Goal: Task Accomplishment & Management: Manage account settings

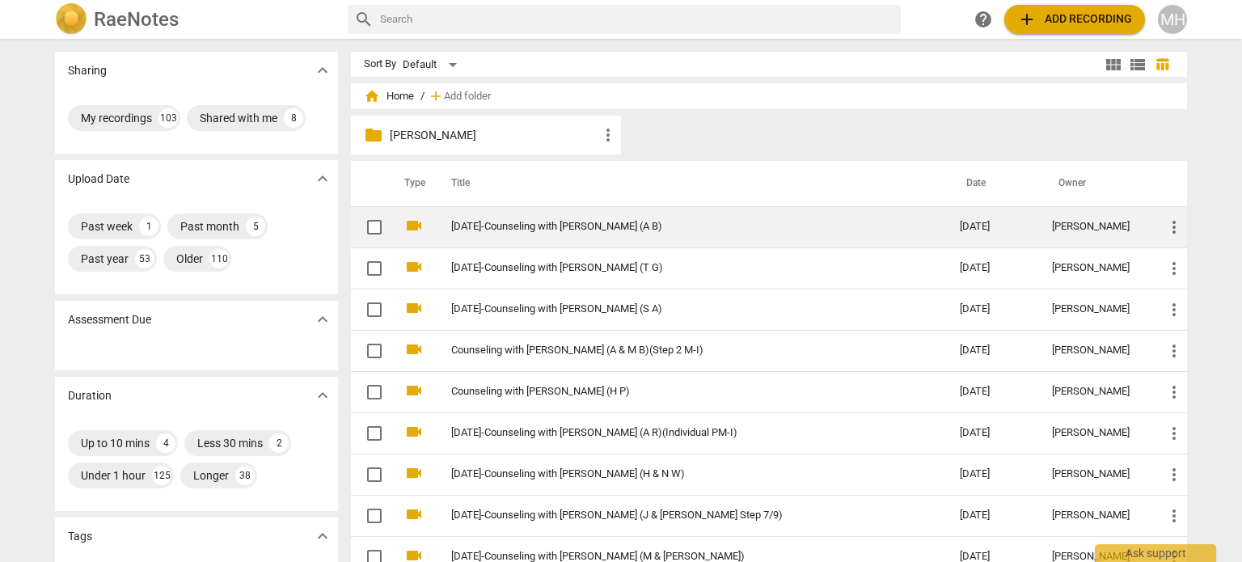
click at [1173, 226] on span "more_vert" at bounding box center [1173, 226] width 19 height 19
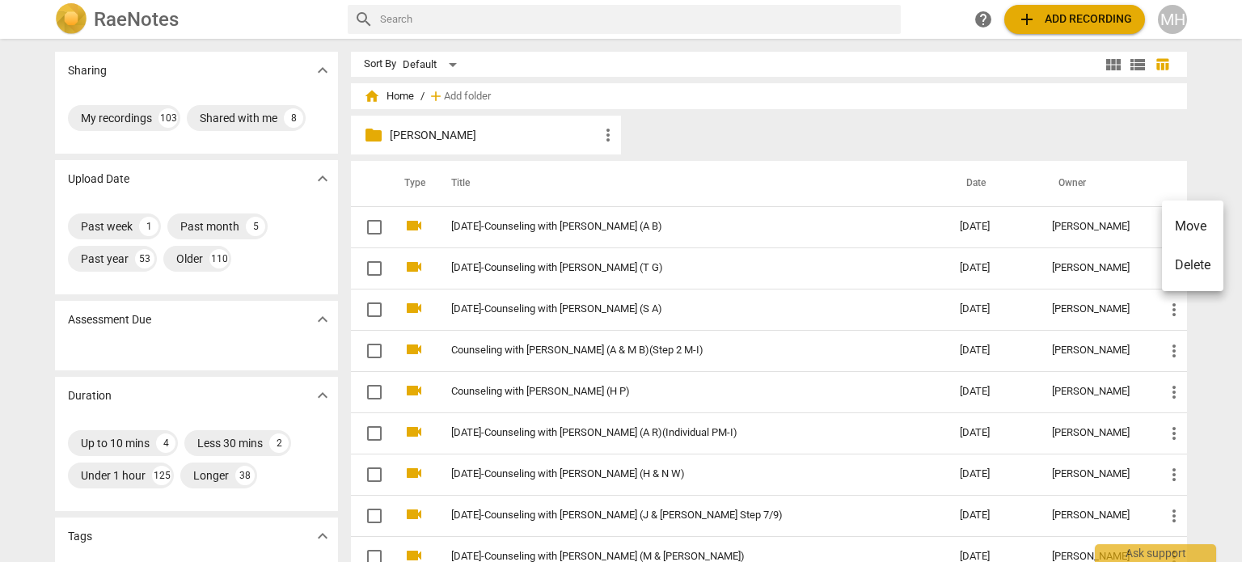
click at [647, 226] on div at bounding box center [621, 281] width 1242 height 562
click at [647, 226] on link "2025-10-06-Counseling with Megan Hughes (A B)" at bounding box center [676, 227] width 450 height 12
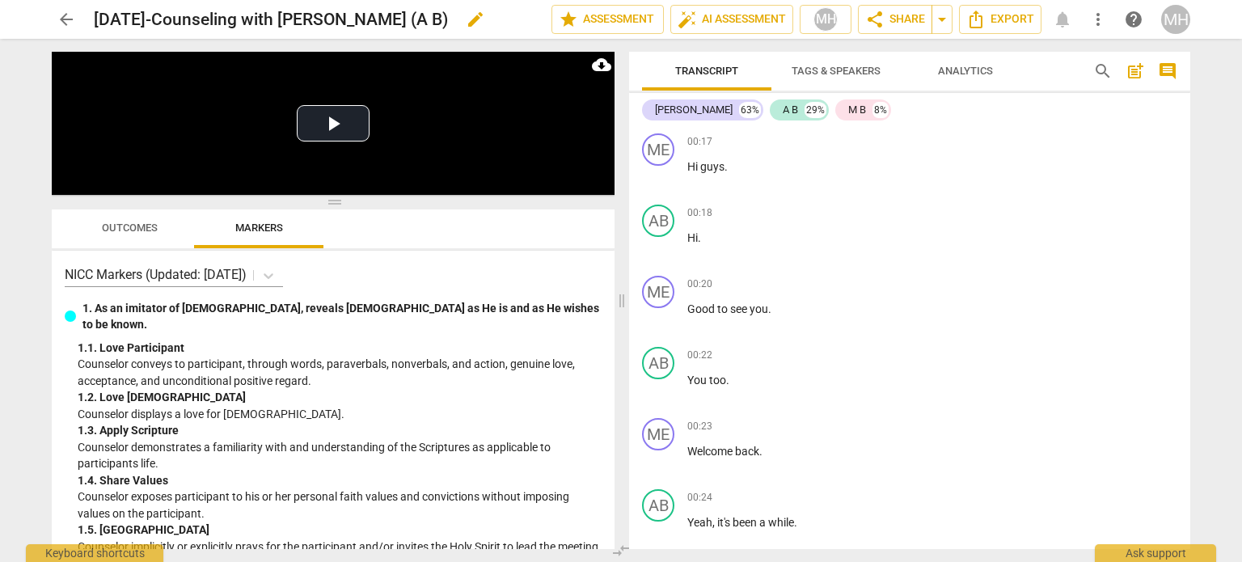
click at [448, 19] on h2 "2025-10-06-Counseling with Megan Hughes (A B)" at bounding box center [271, 20] width 354 height 20
click at [485, 23] on span "edit" at bounding box center [475, 19] width 19 height 19
click at [443, 16] on input "2025-10-06-Counseling with Megan Hughes (A B)" at bounding box center [287, 19] width 386 height 31
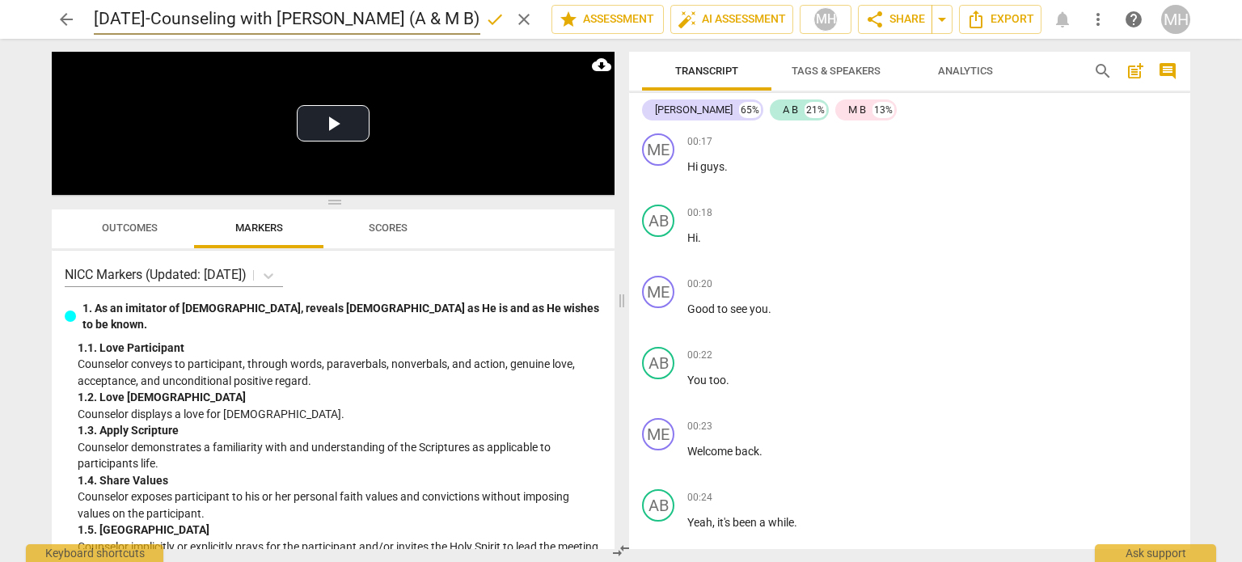
scroll to position [0, 2]
type input "[DATE]-Counseling with [PERSON_NAME] (A & M B)"
click at [494, 16] on span "done" at bounding box center [494, 19] width 19 height 19
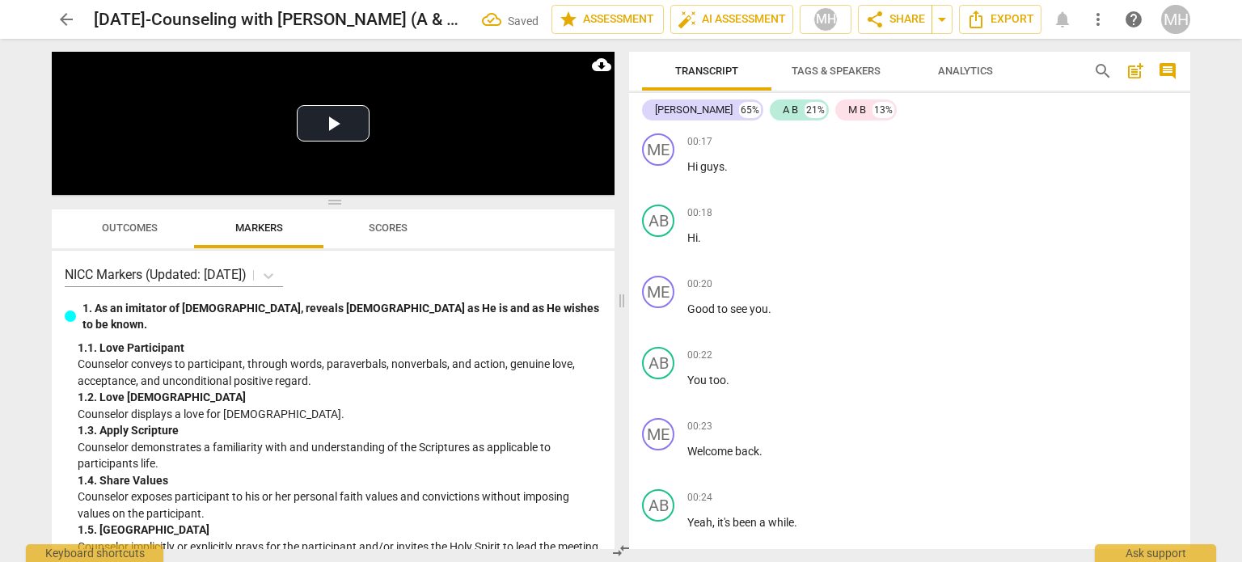
click at [69, 19] on span "arrow_back" at bounding box center [66, 19] width 19 height 19
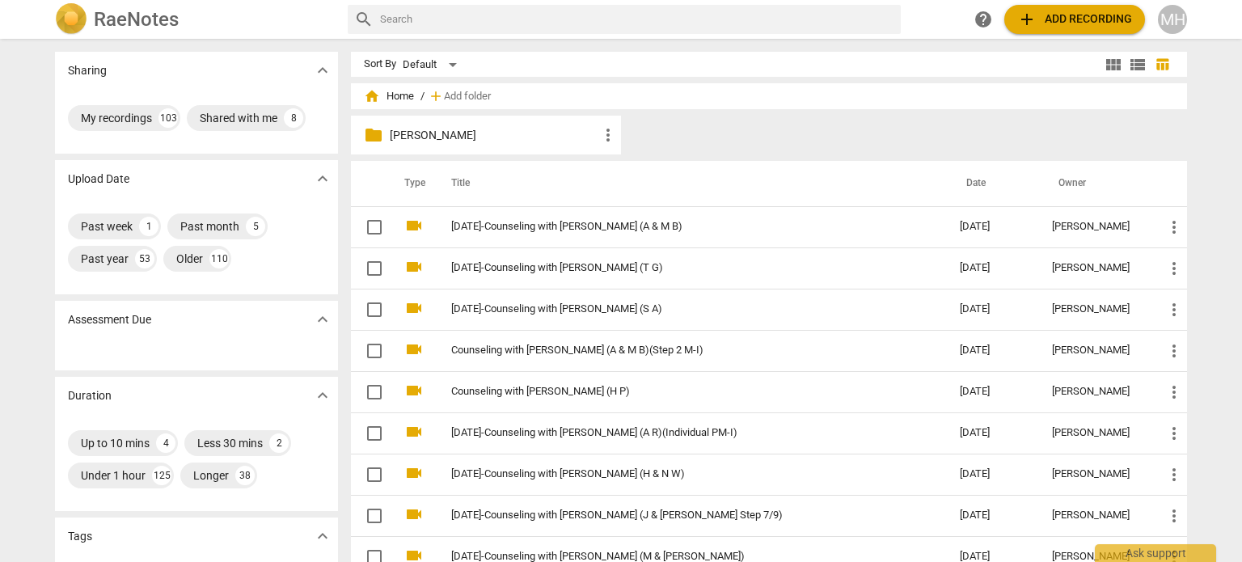
click at [1057, 13] on span "add Add recording" at bounding box center [1074, 19] width 115 height 19
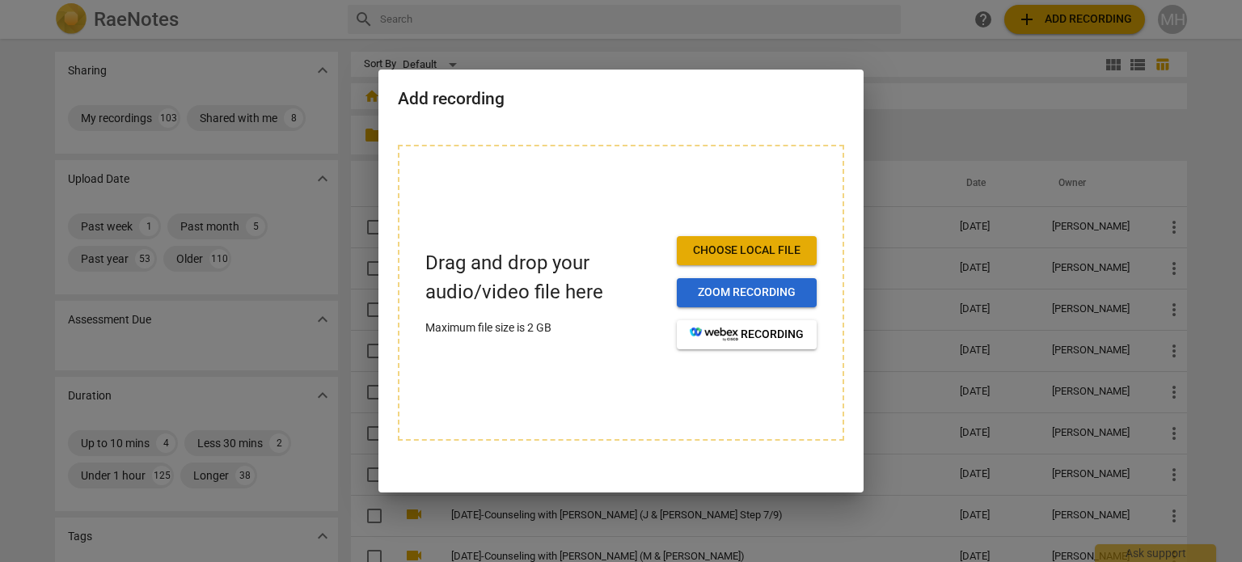
click at [774, 288] on span "Zoom recording" at bounding box center [747, 293] width 114 height 16
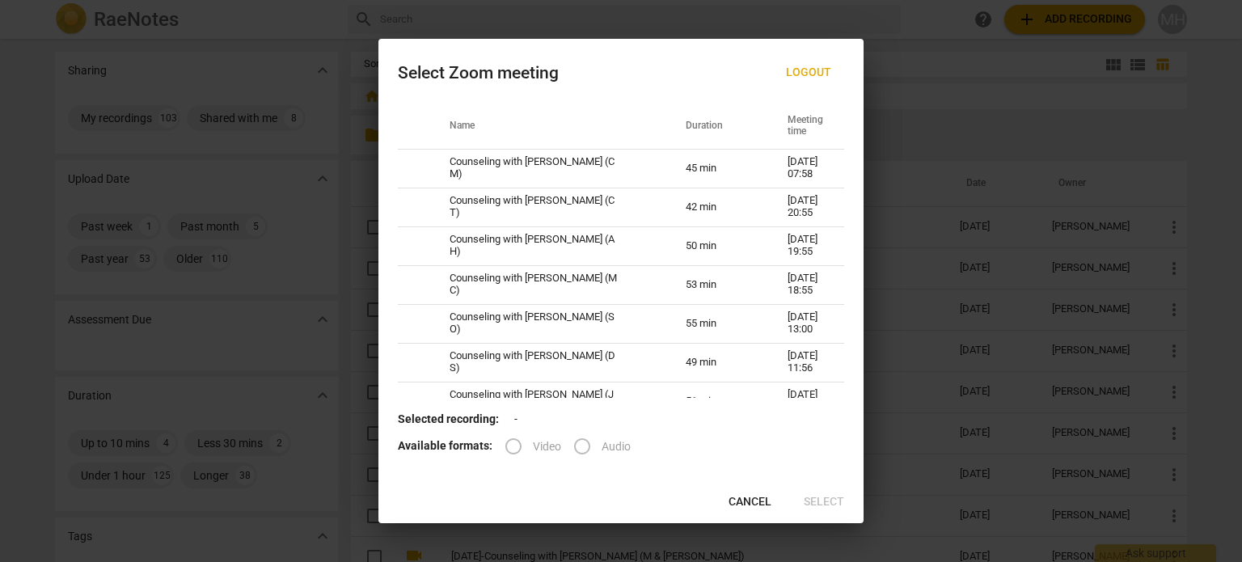
click at [754, 504] on span "Cancel" at bounding box center [749, 502] width 43 height 16
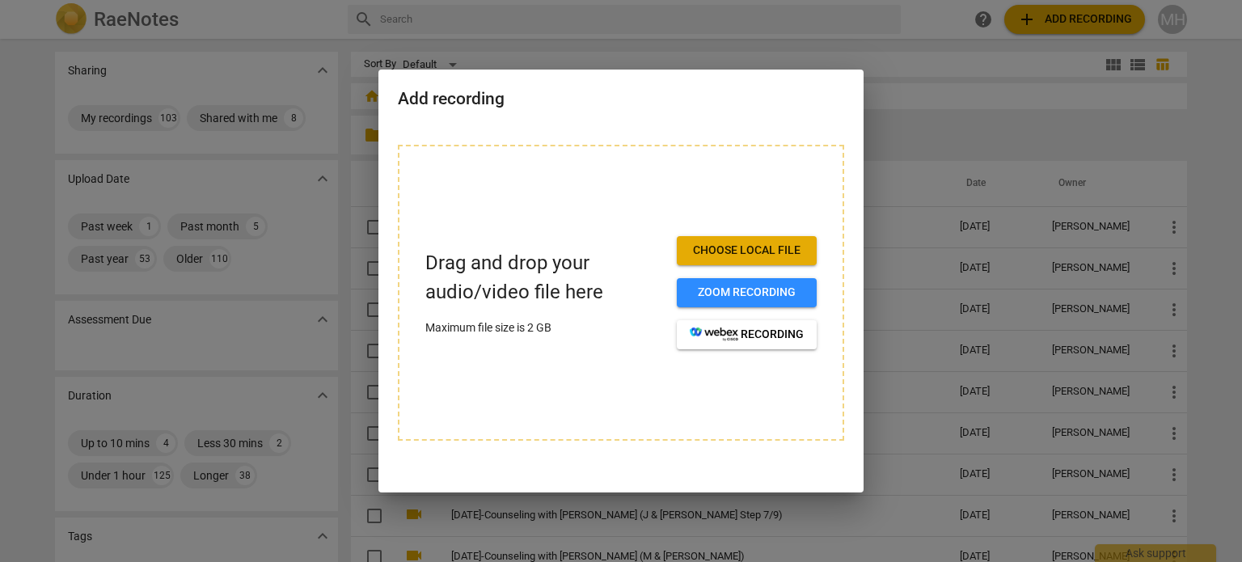
click at [1008, 366] on div at bounding box center [621, 281] width 1242 height 562
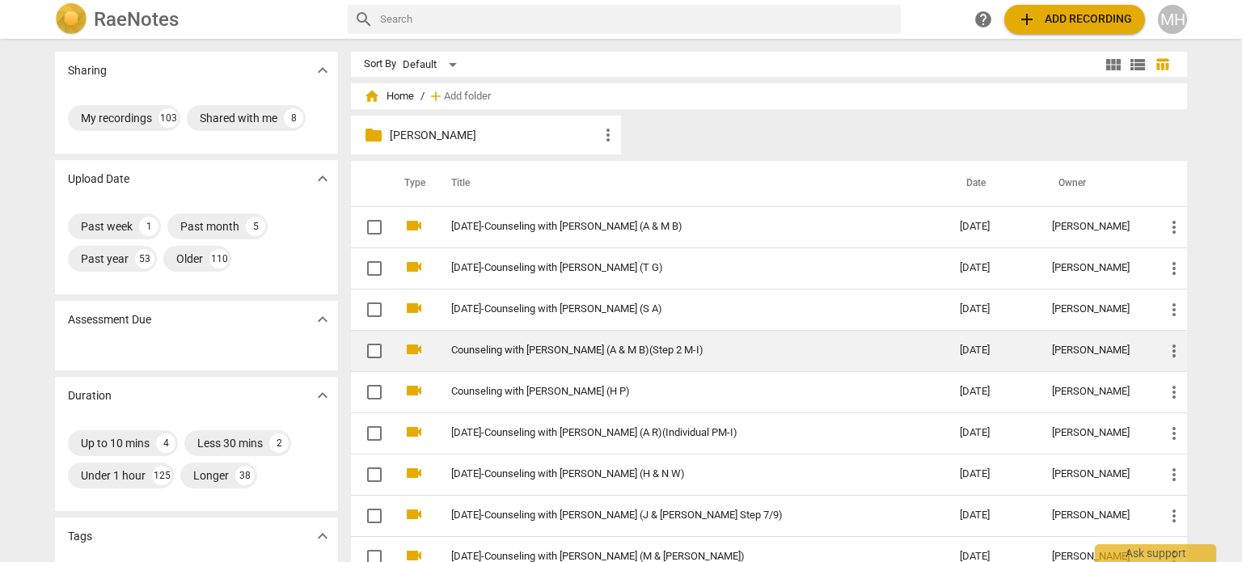
click at [594, 359] on td "Counseling with [PERSON_NAME] (A & M B)(Step 2 M-I)" at bounding box center [689, 350] width 515 height 41
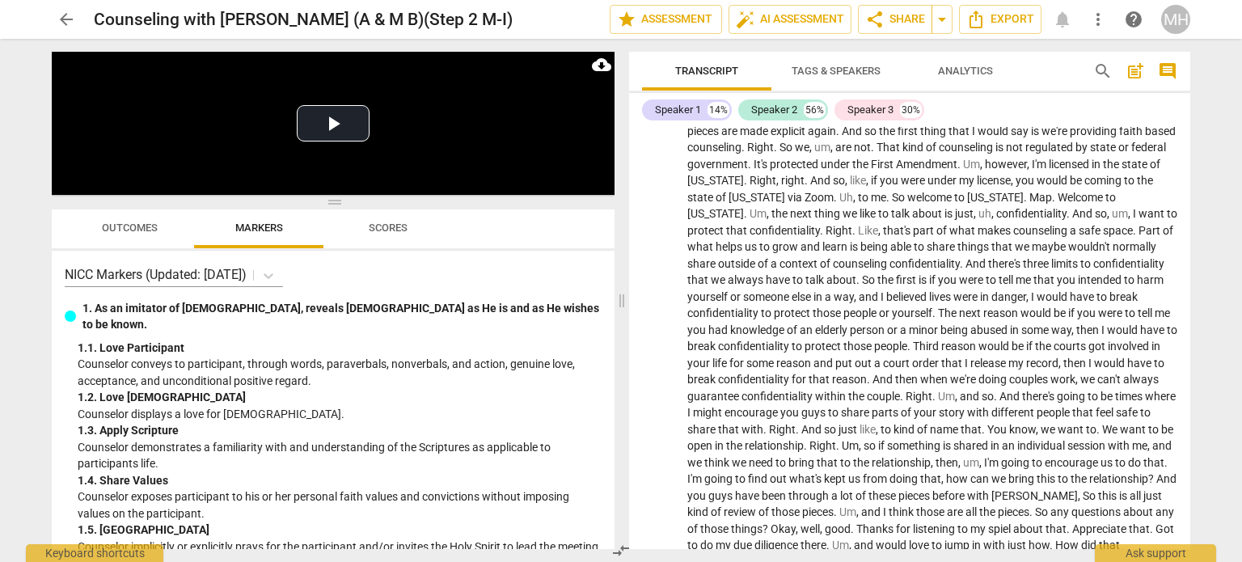
scroll to position [656, 0]
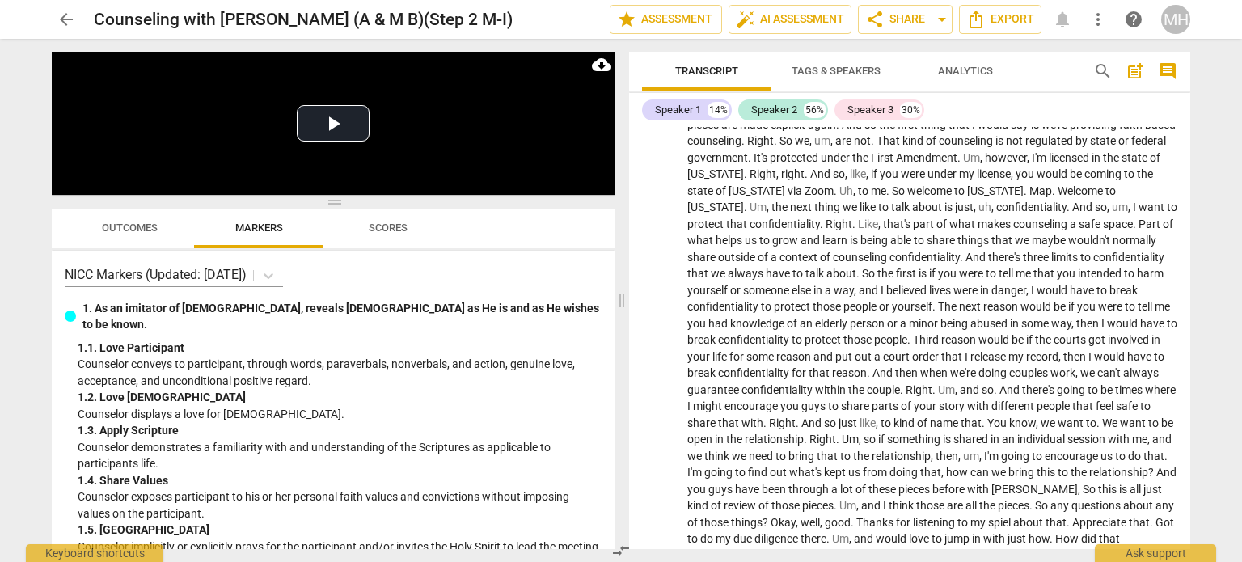
click at [1158, 66] on span "comment" at bounding box center [1167, 70] width 19 height 19
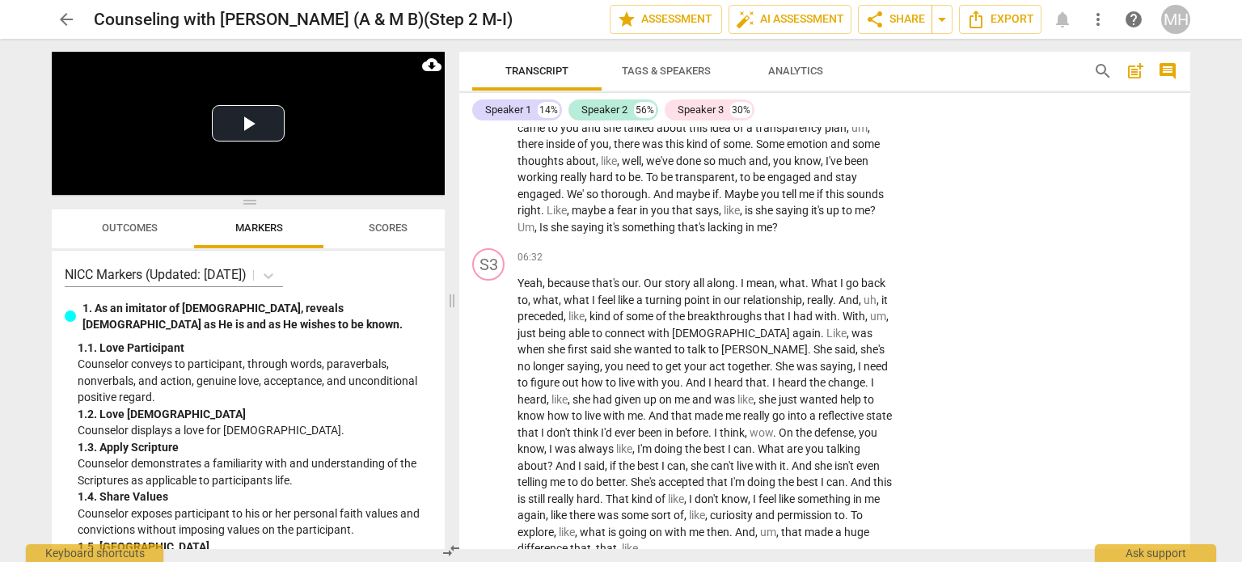
scroll to position [1739, 0]
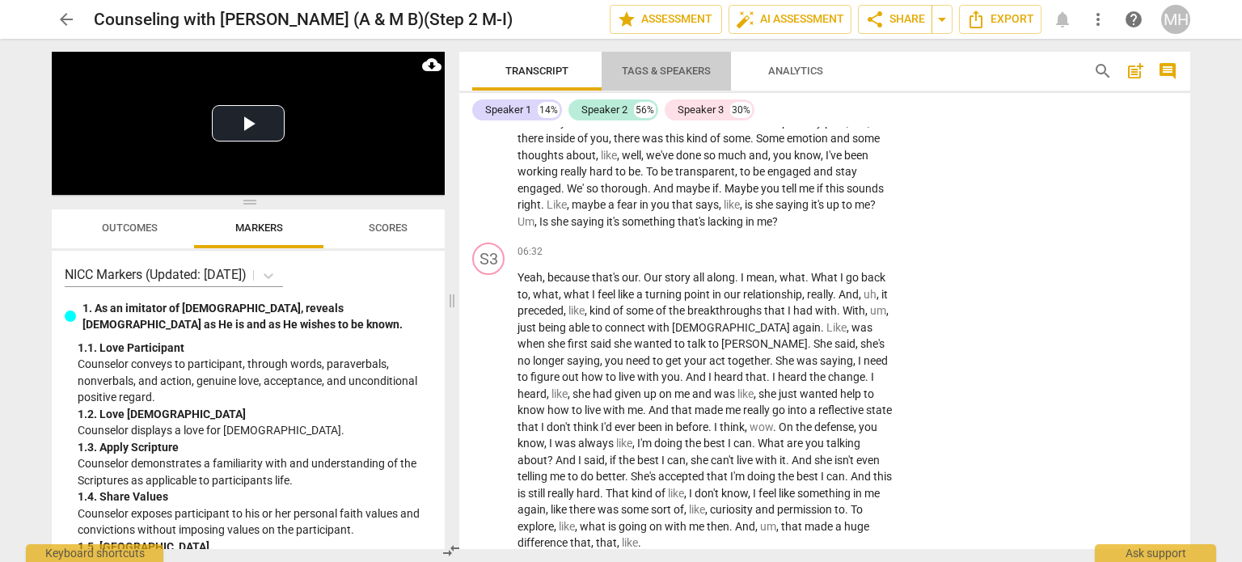
click at [669, 70] on span "Tags & Speakers" at bounding box center [666, 71] width 89 height 12
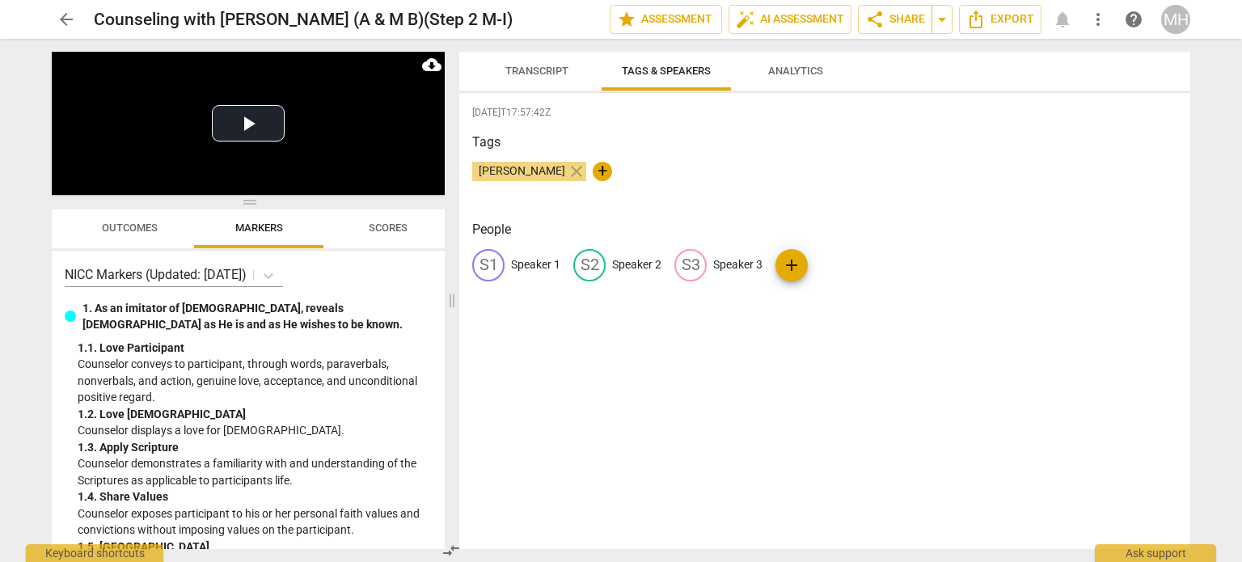
click at [740, 271] on p "Speaker 3" at bounding box center [737, 264] width 49 height 17
type input "M B"
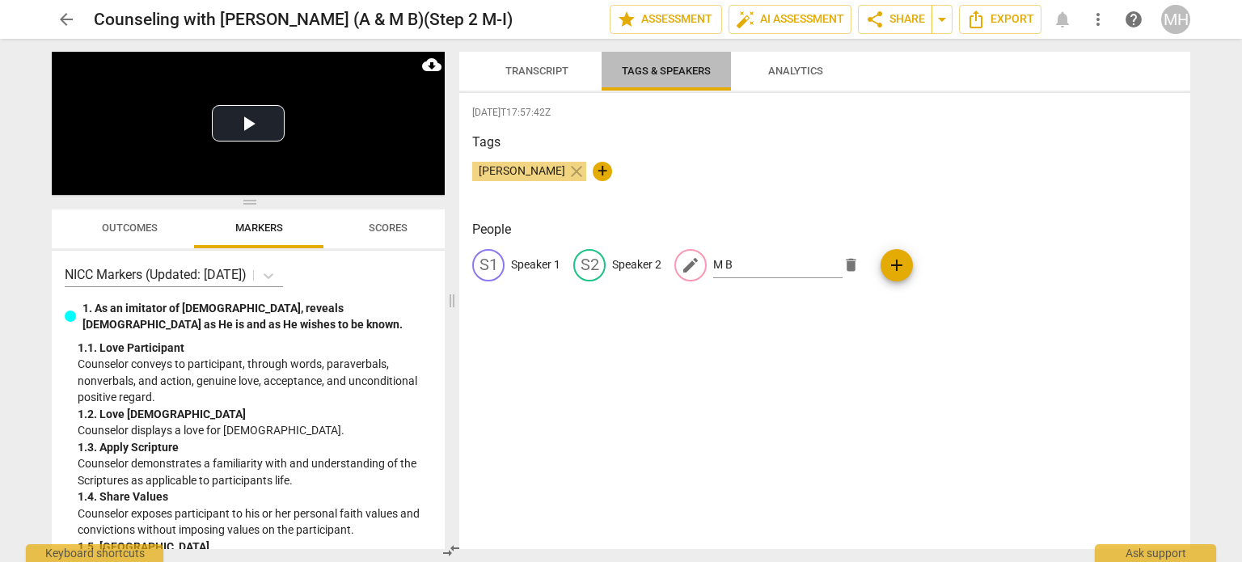
click at [634, 72] on span "Tags & Speakers" at bounding box center [666, 71] width 89 height 12
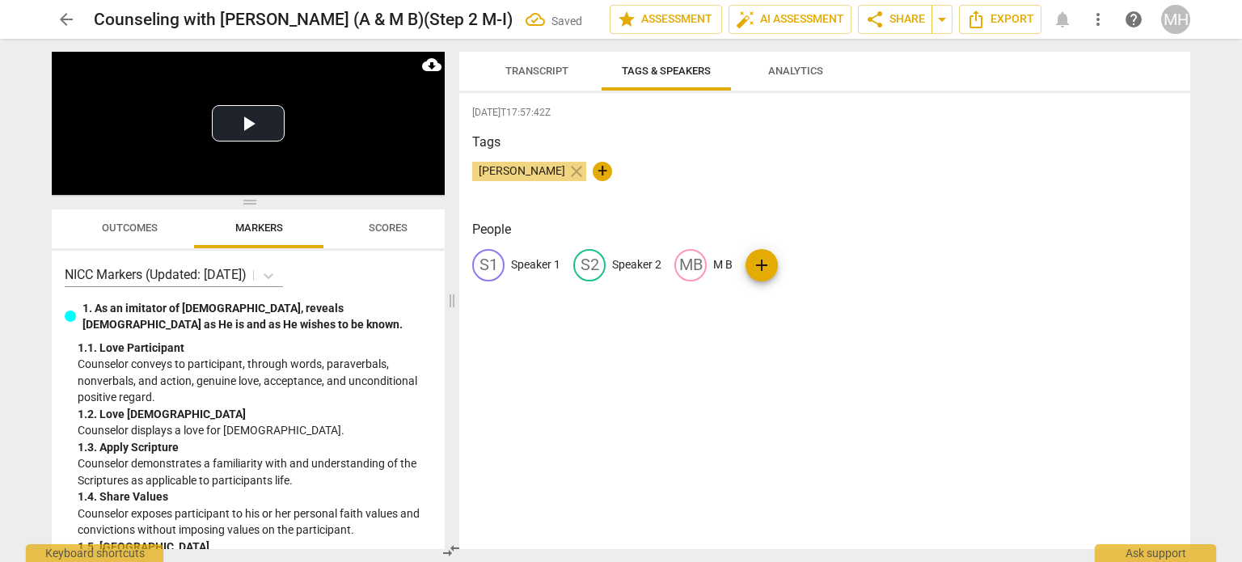
click at [546, 79] on span "Transcript" at bounding box center [537, 72] width 102 height 22
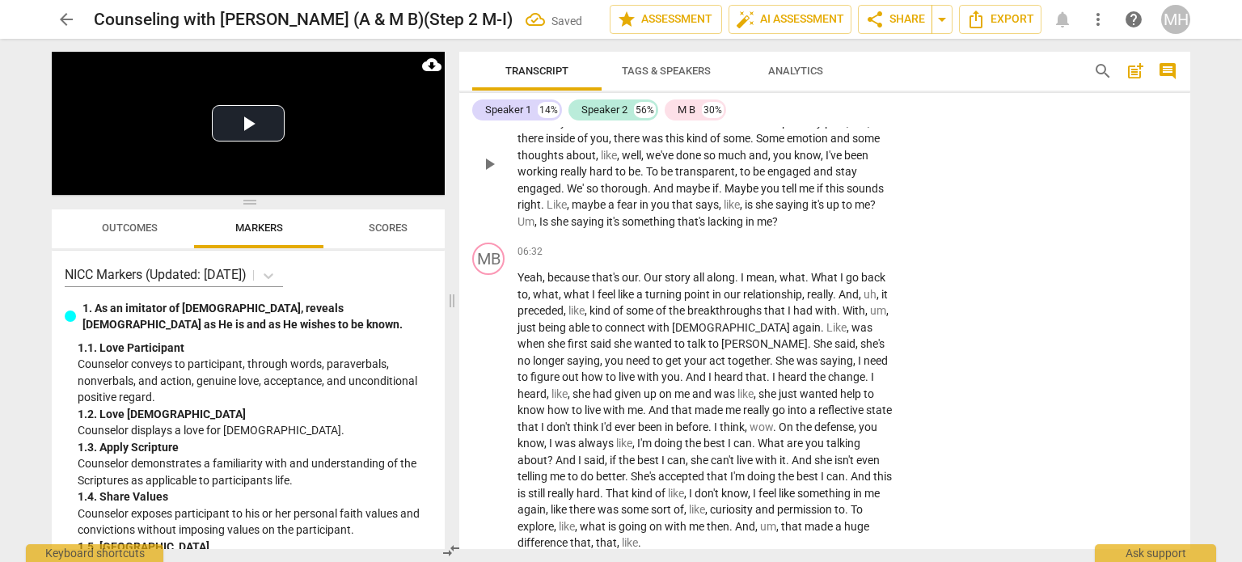
scroll to position [1862, 0]
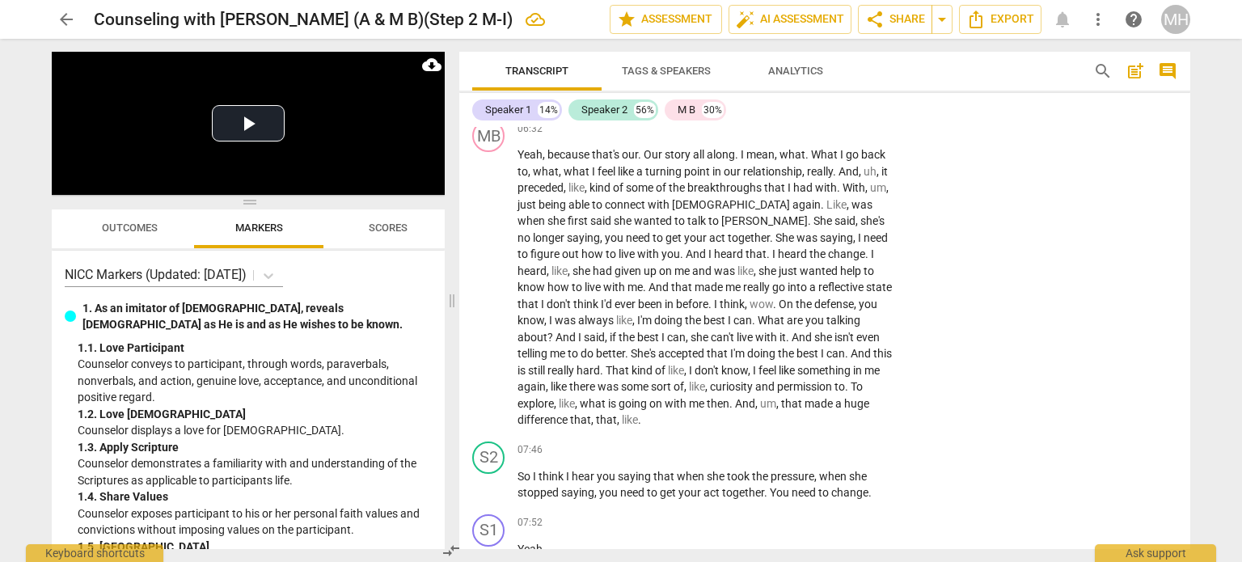
click at [652, 69] on span "Tags & Speakers" at bounding box center [666, 71] width 89 height 12
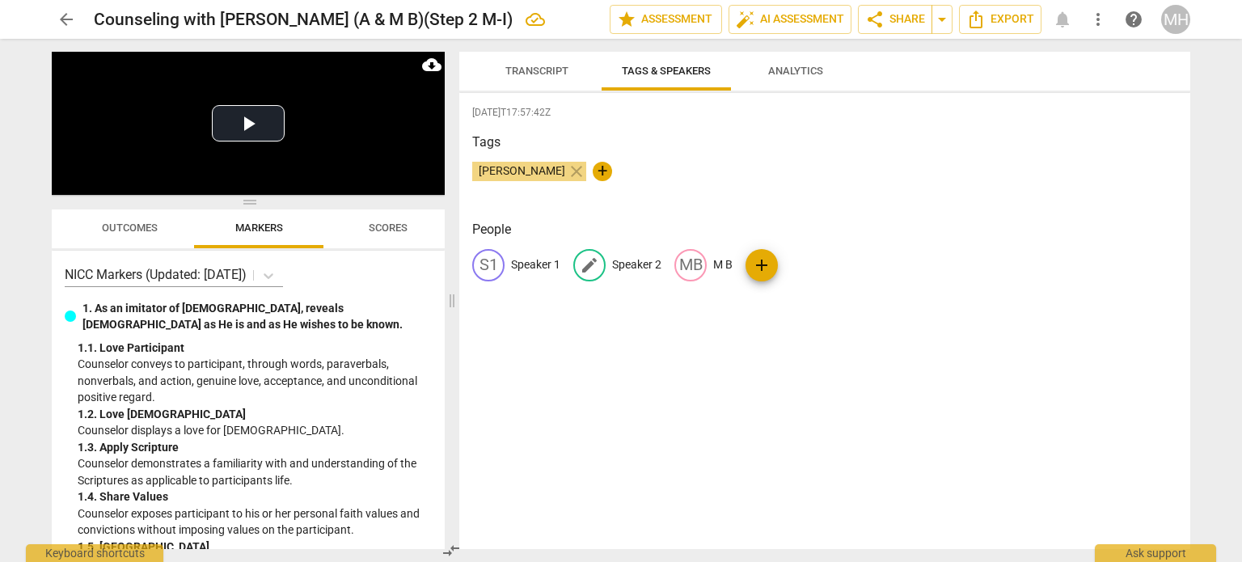
click at [640, 264] on p "Speaker 2" at bounding box center [636, 264] width 49 height 17
type input "[PERSON_NAME]"
click at [537, 264] on p "Speaker 1" at bounding box center [535, 264] width 49 height 17
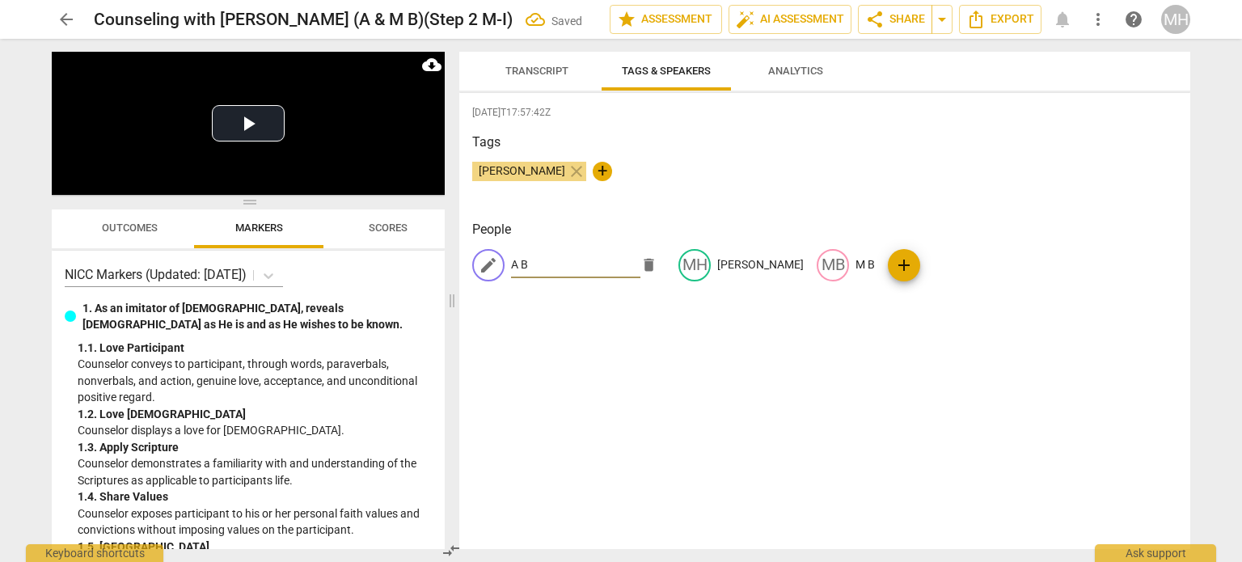
type input "A B"
click at [567, 80] on span "Transcript" at bounding box center [537, 72] width 102 height 22
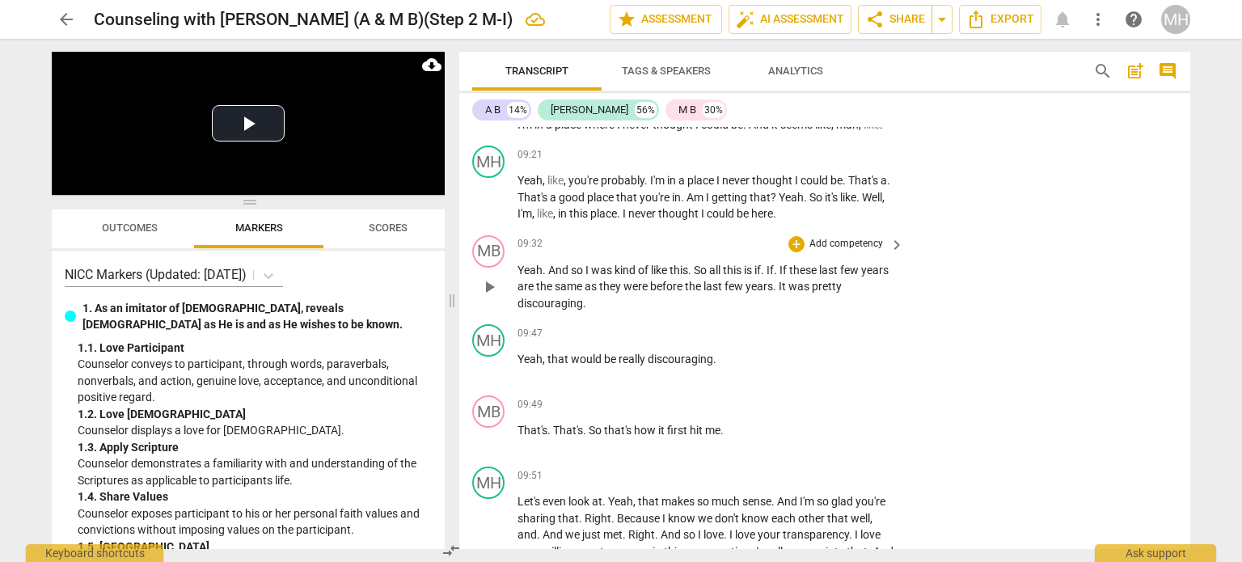
scroll to position [3321, 0]
click at [844, 326] on p "Add competency" at bounding box center [846, 333] width 77 height 15
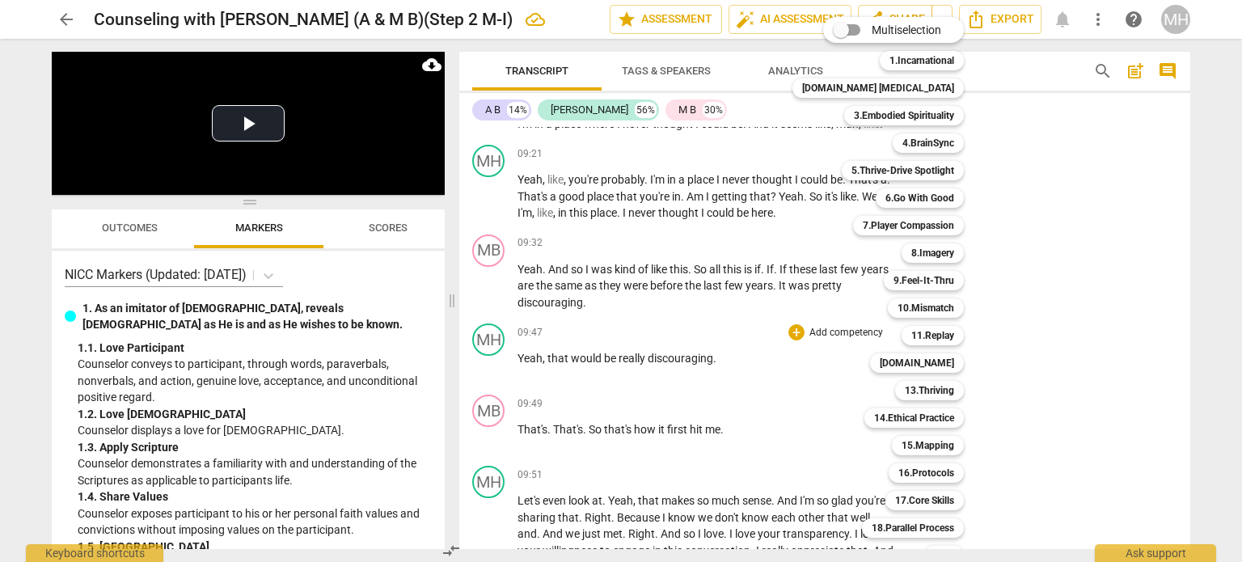
scroll to position [48, 0]
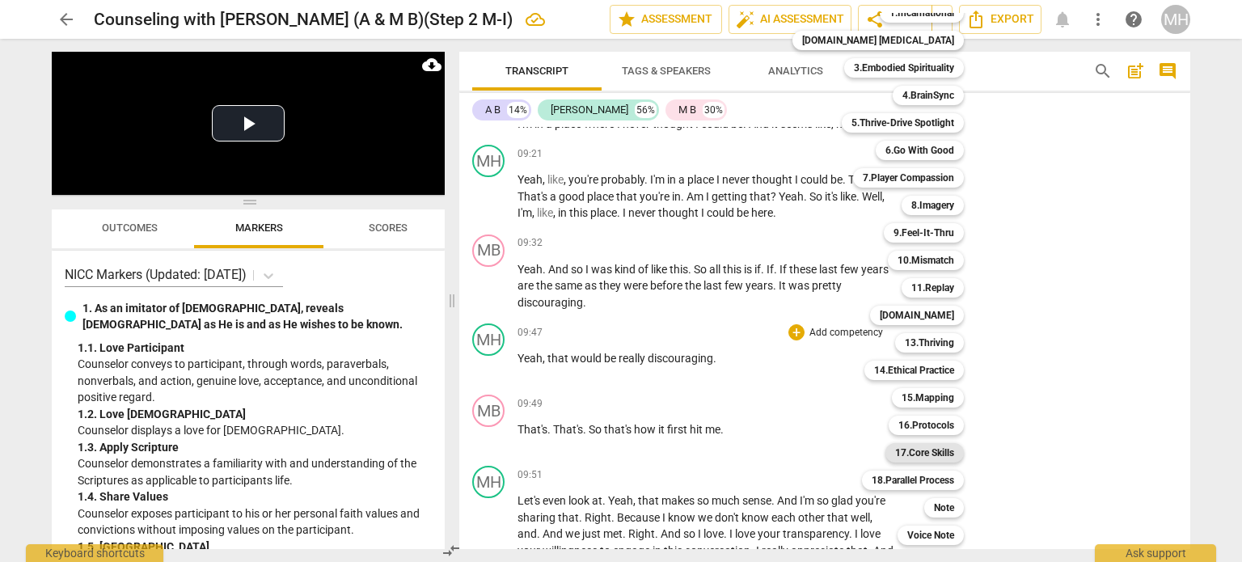
click at [910, 452] on b "17.Core Skills" at bounding box center [924, 452] width 59 height 19
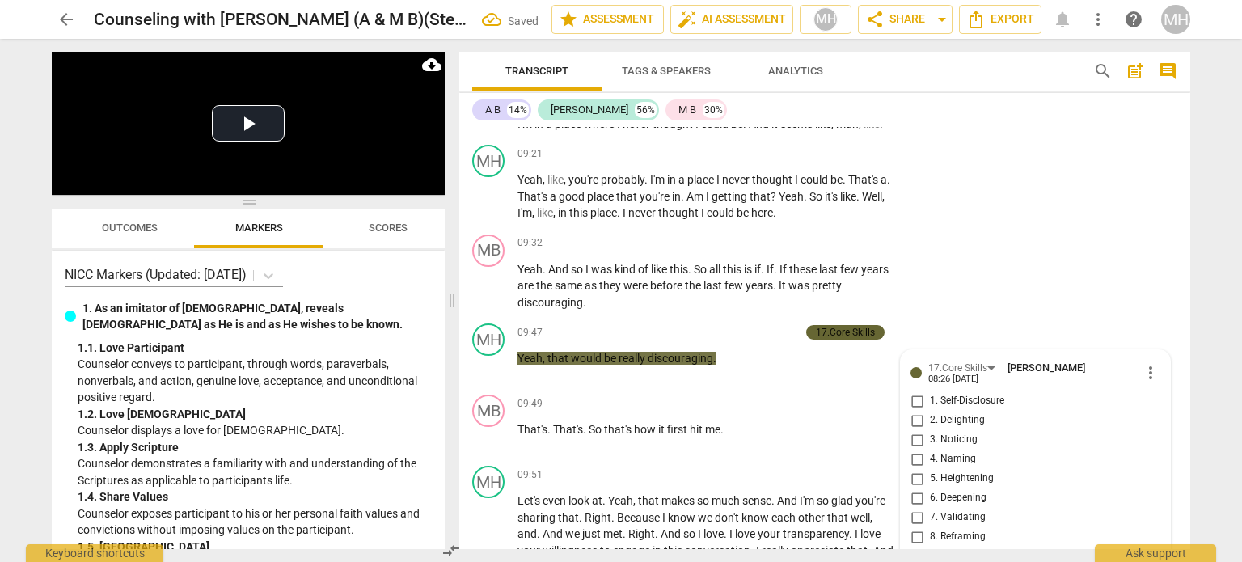
scroll to position [3593, 0]
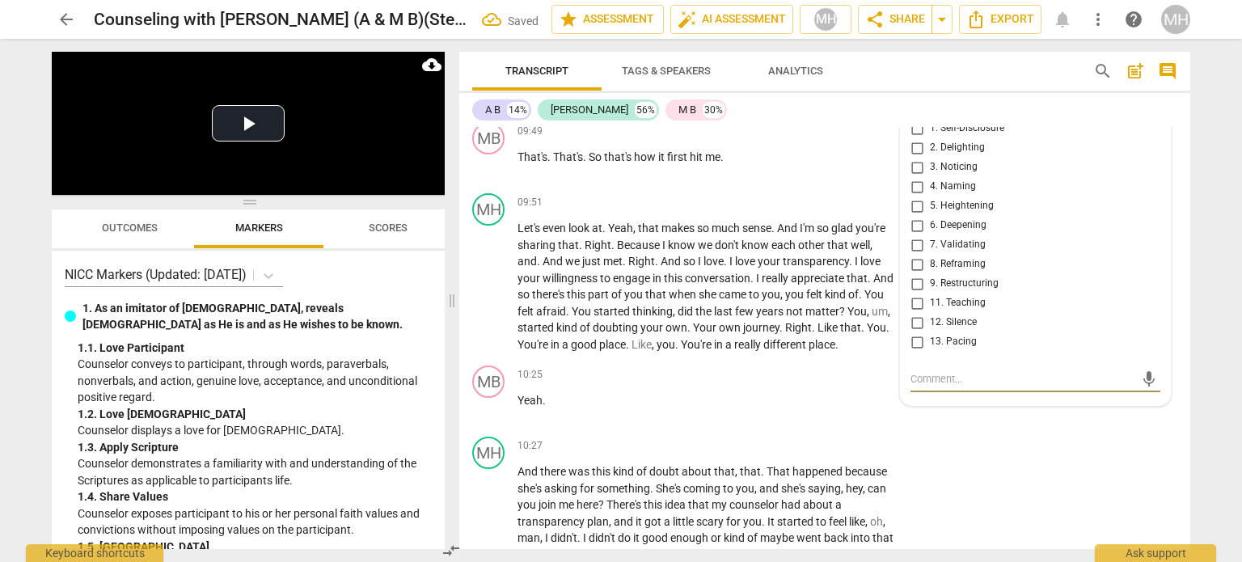
click at [913, 235] on input "7. Validating" at bounding box center [917, 244] width 26 height 19
checkbox input "true"
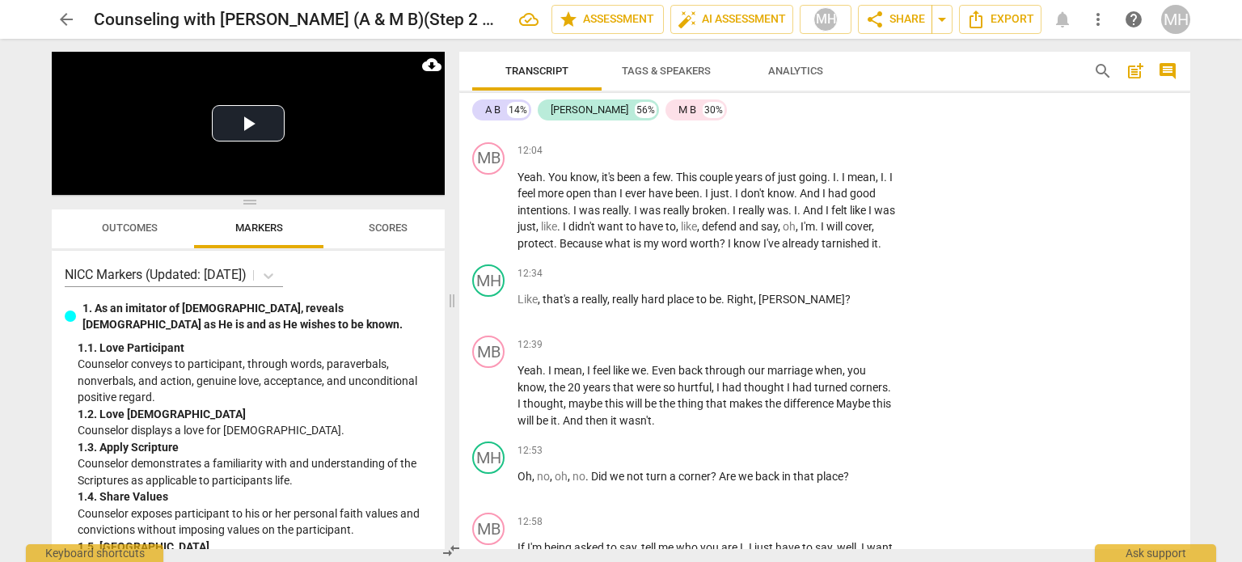
scroll to position [4574, 0]
click at [844, 442] on p "Add competency" at bounding box center [846, 449] width 77 height 15
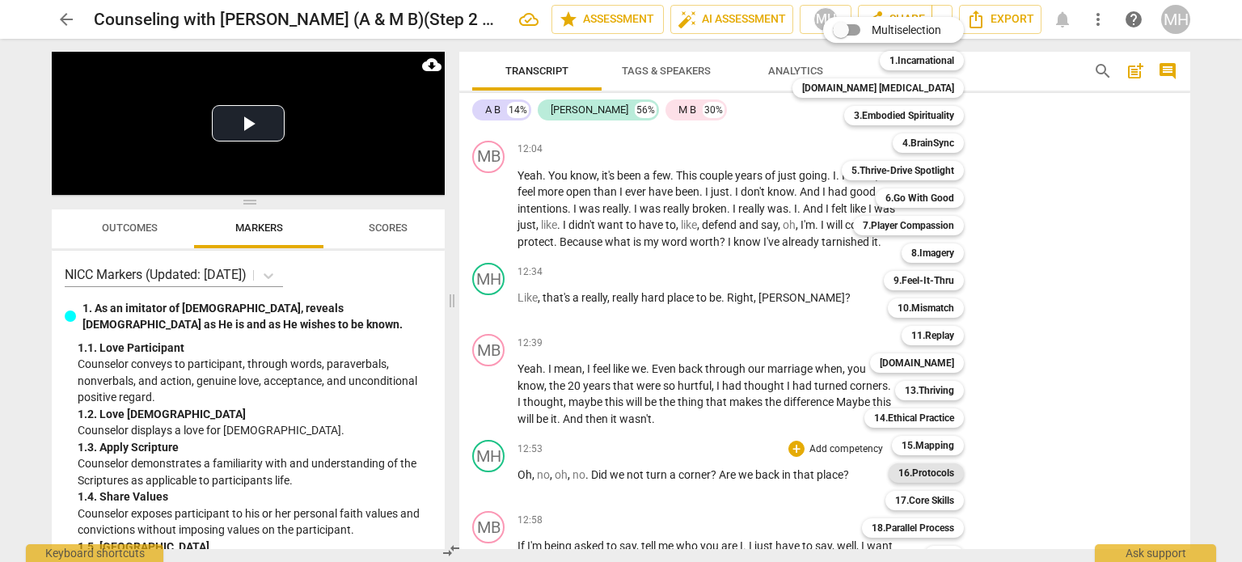
scroll to position [48, 0]
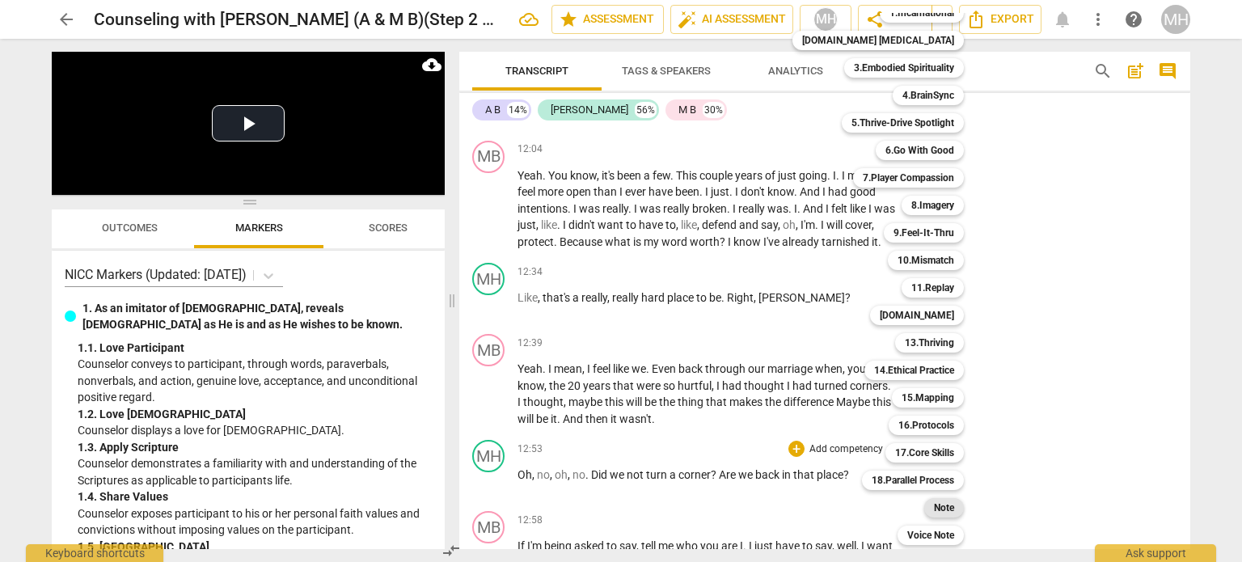
click at [934, 504] on b "Note" at bounding box center [944, 507] width 20 height 19
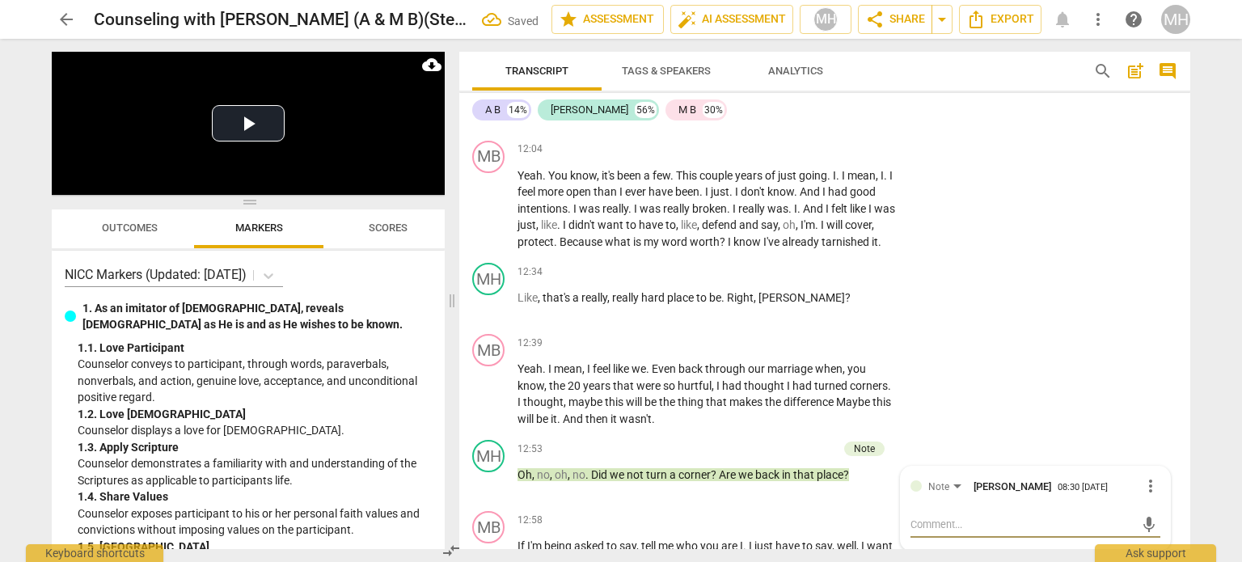
type textarea "R"
type textarea "Re"
type textarea "Ref"
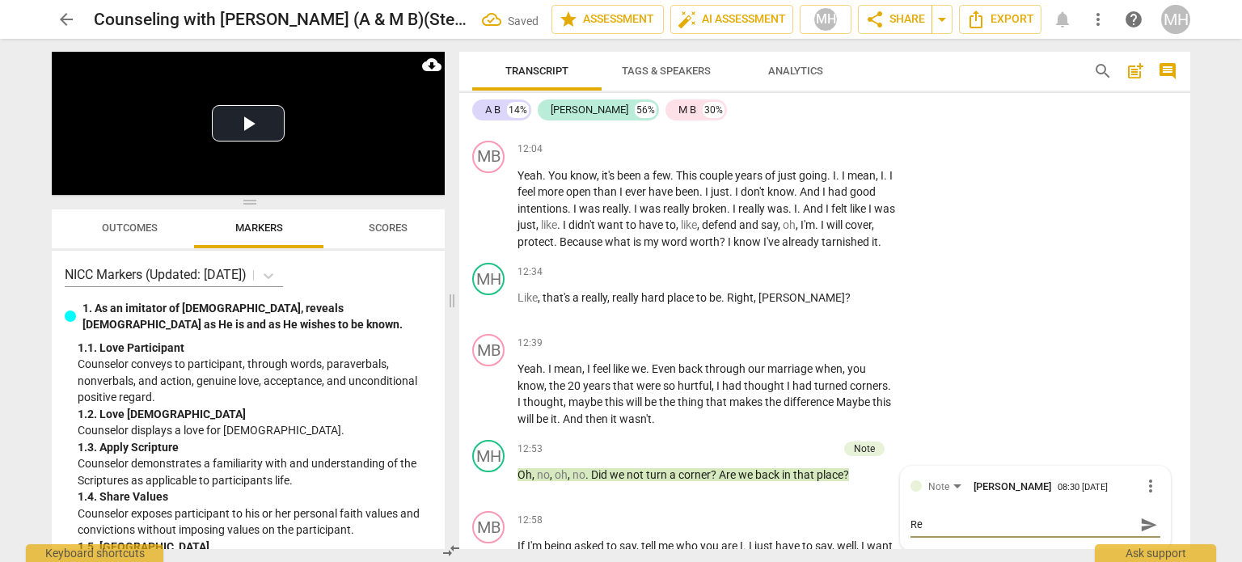
type textarea "Ref"
type textarea "Refl"
type textarea "Refle"
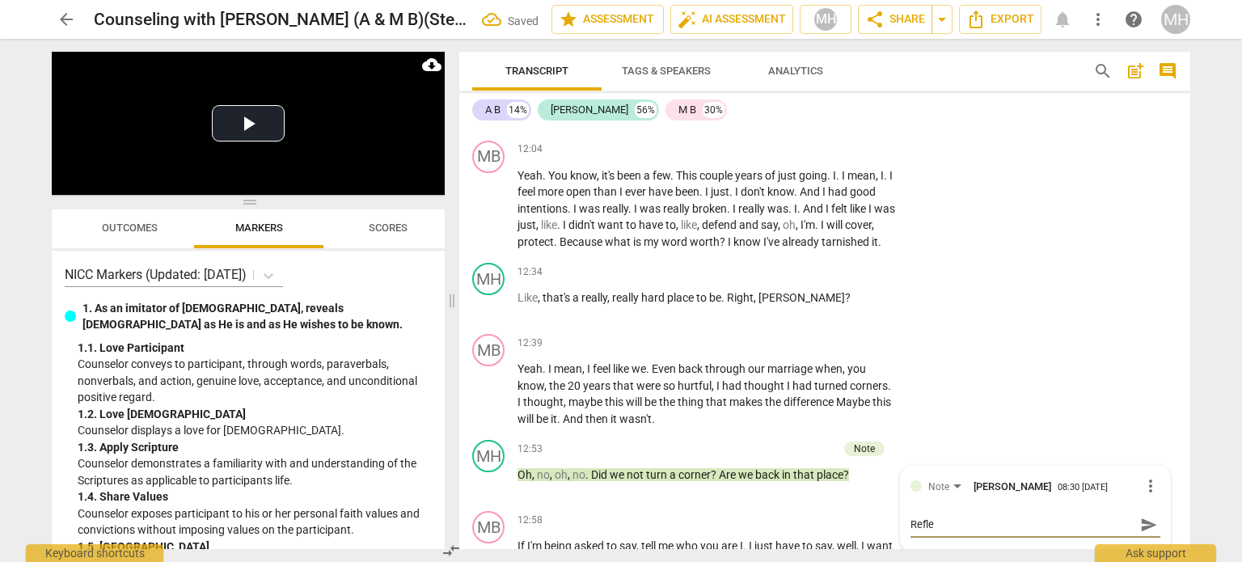
type textarea "Reflec"
type textarea "Reflect"
type textarea "Reflecti"
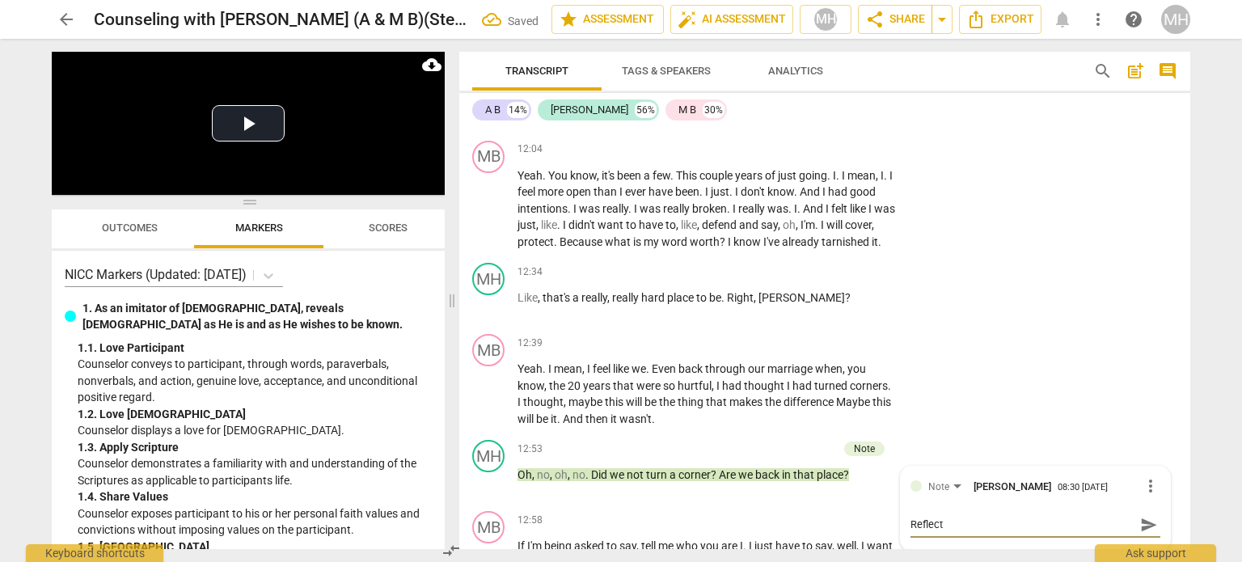
type textarea "Reflecti"
type textarea "Reflectin"
type textarea "Reflecting"
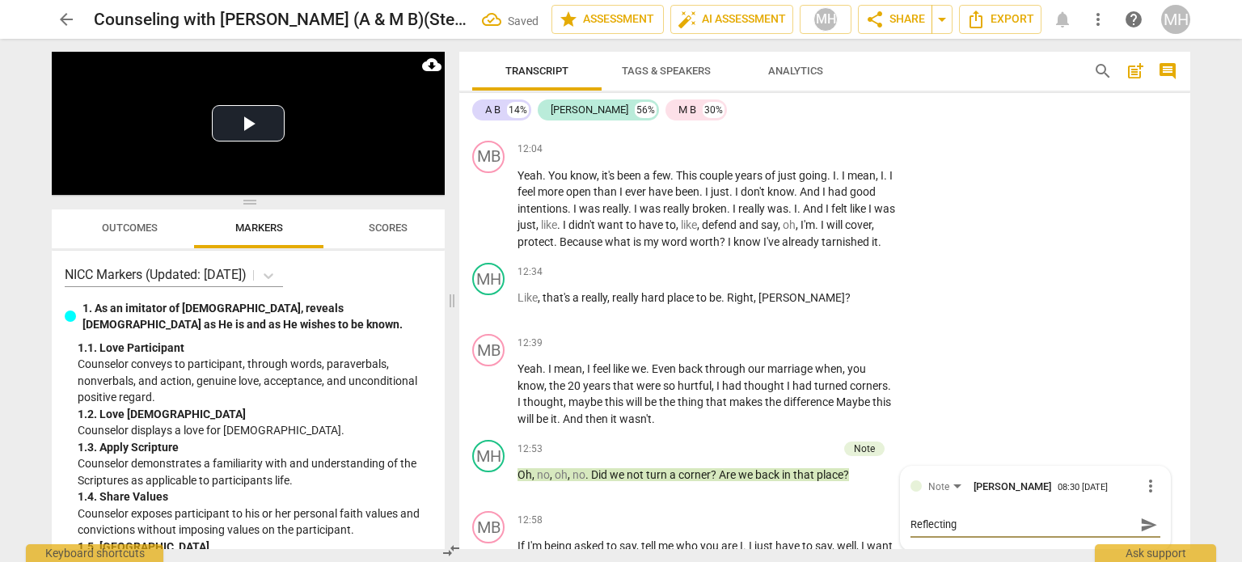
type textarea "Reflecting"
type textarea "Reflecting t"
type textarea "Reflecting th"
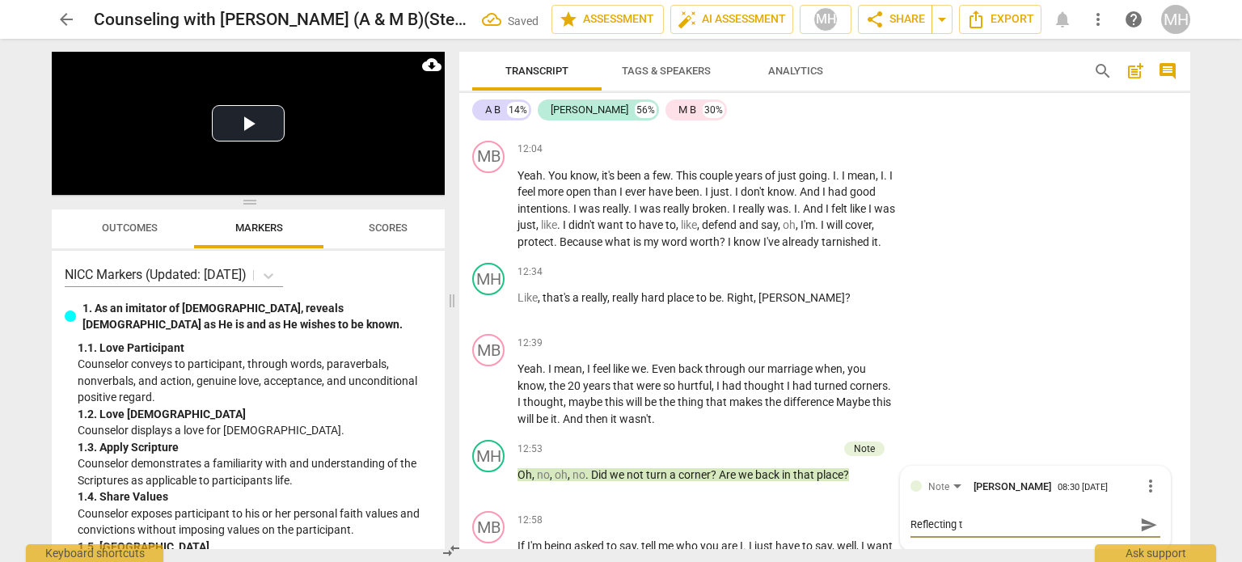
type textarea "Reflecting th"
type textarea "Reflecting the"
type textarea "Reflecting the M"
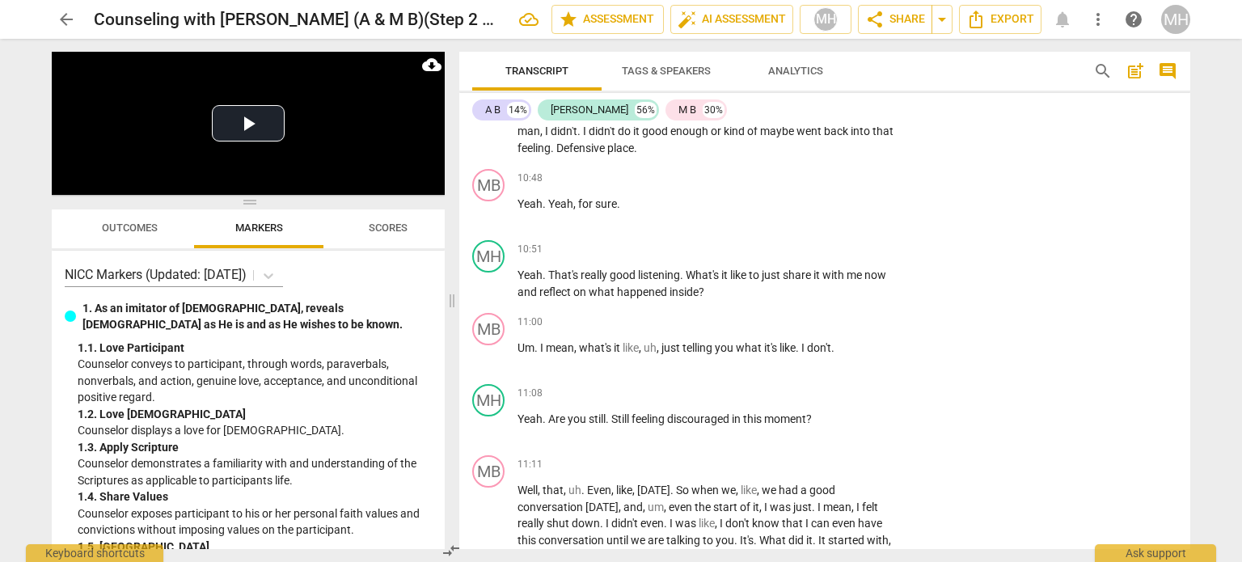
scroll to position [3999, 0]
type textarea "Reflecting the M"
click at [850, 387] on p "Add competency" at bounding box center [846, 394] width 77 height 15
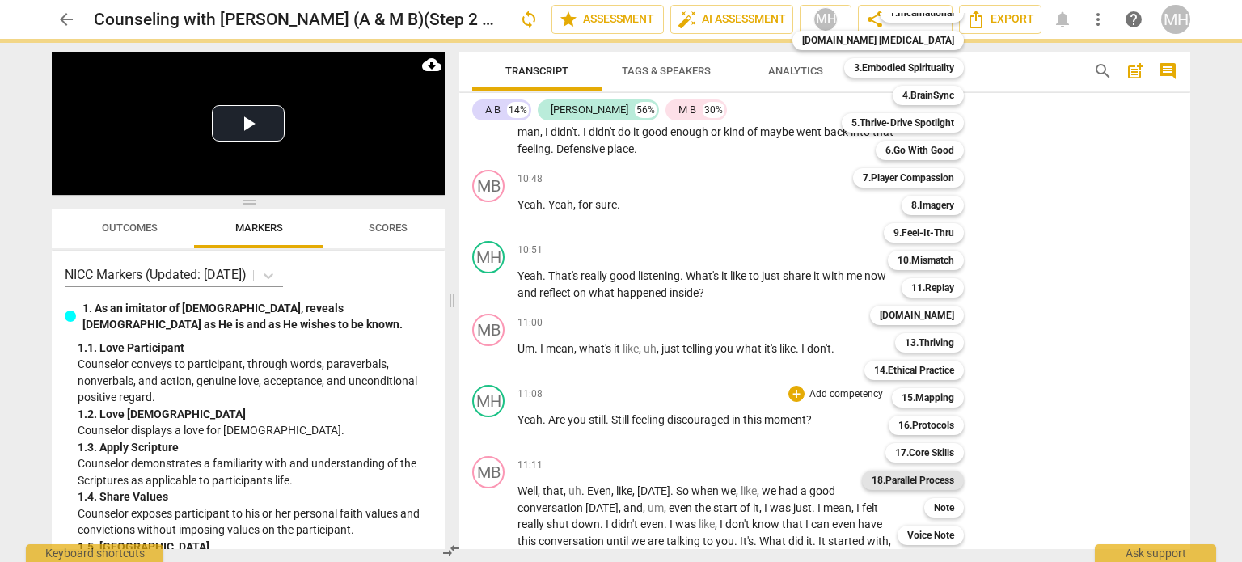
scroll to position [47, 0]
click at [934, 507] on b "Note" at bounding box center [944, 508] width 20 height 19
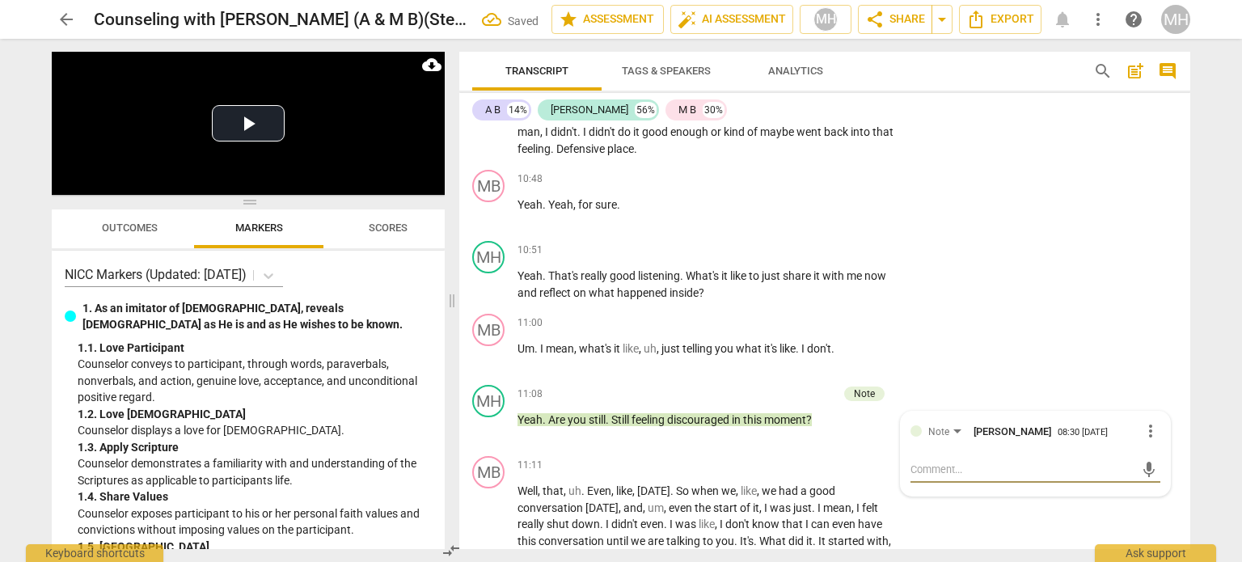
type textarea "B"
type textarea "Br"
type textarea "Bri"
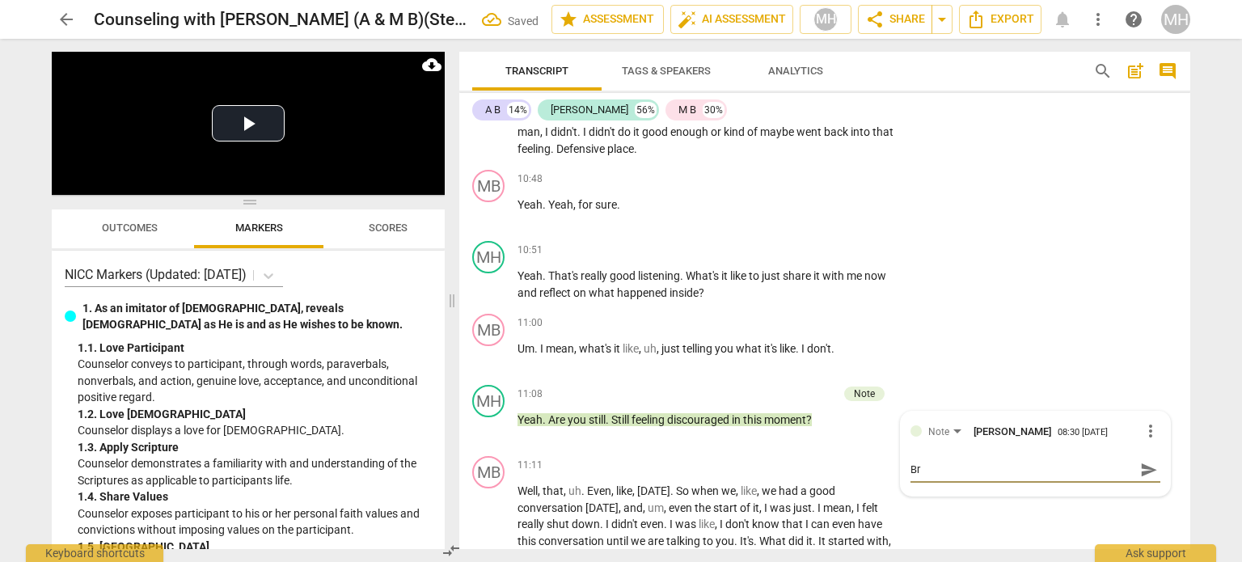
type textarea "Bri"
type textarea "Brin"
type textarea "Bring"
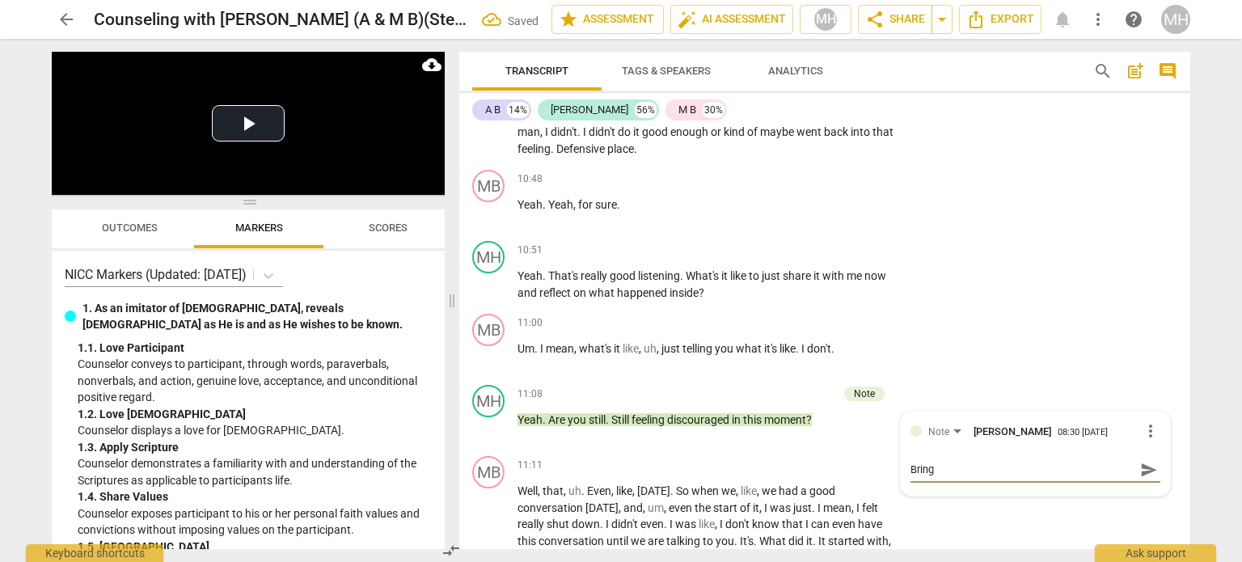
type textarea "Bringi"
type textarea "Bringin"
type textarea "Bringing"
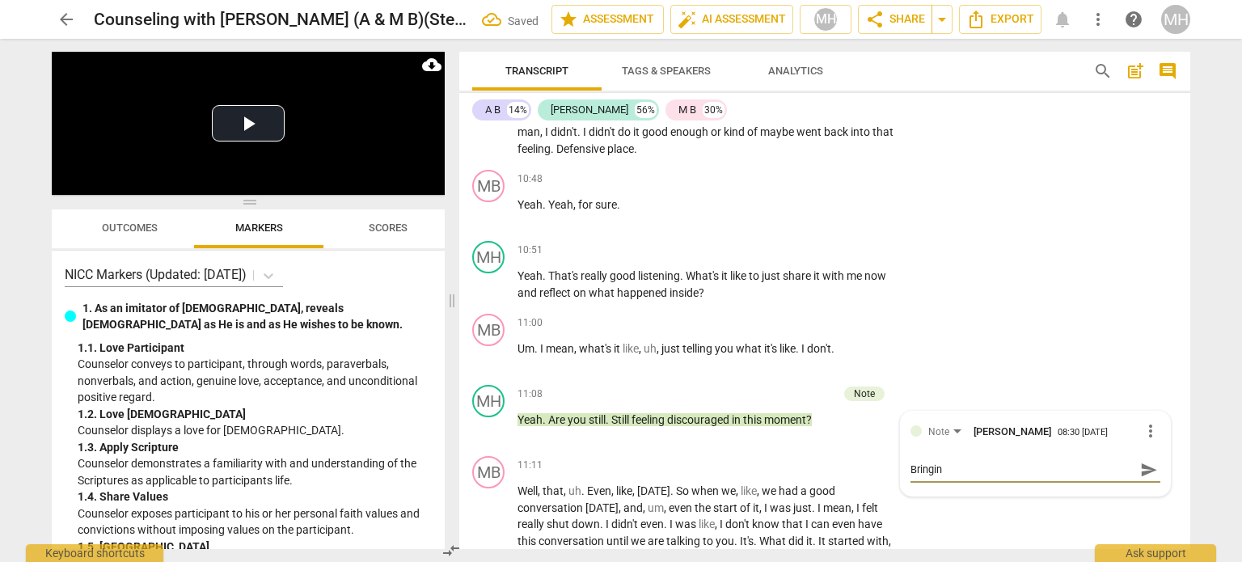
type textarea "Bringing"
type textarea "Bringing i"
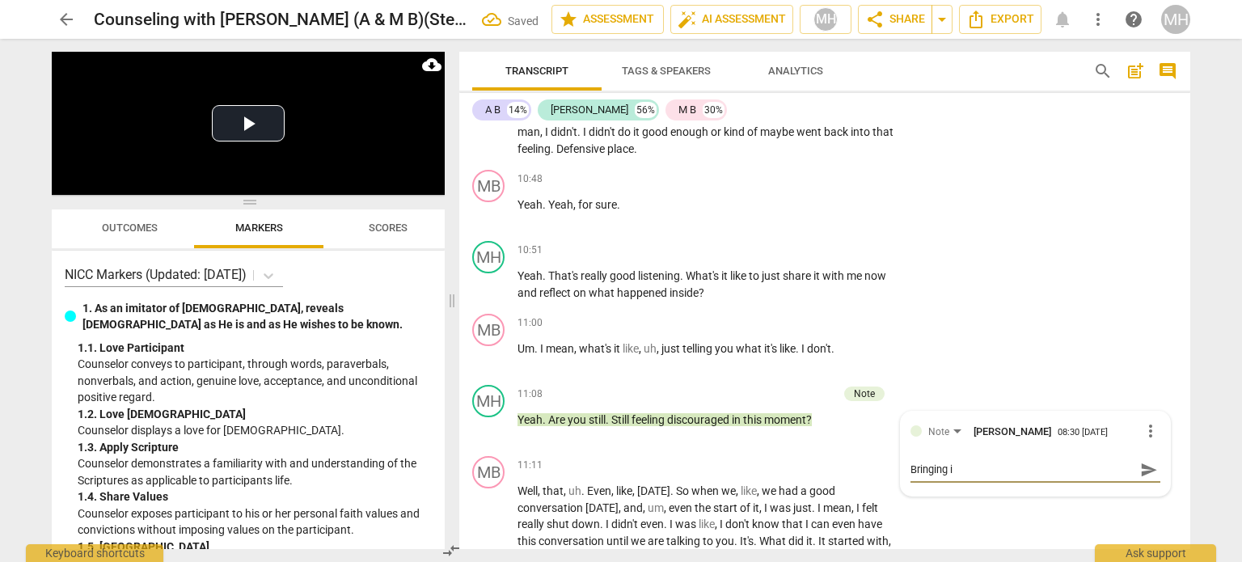
type textarea "Bringing it"
type textarea "Bringing it t"
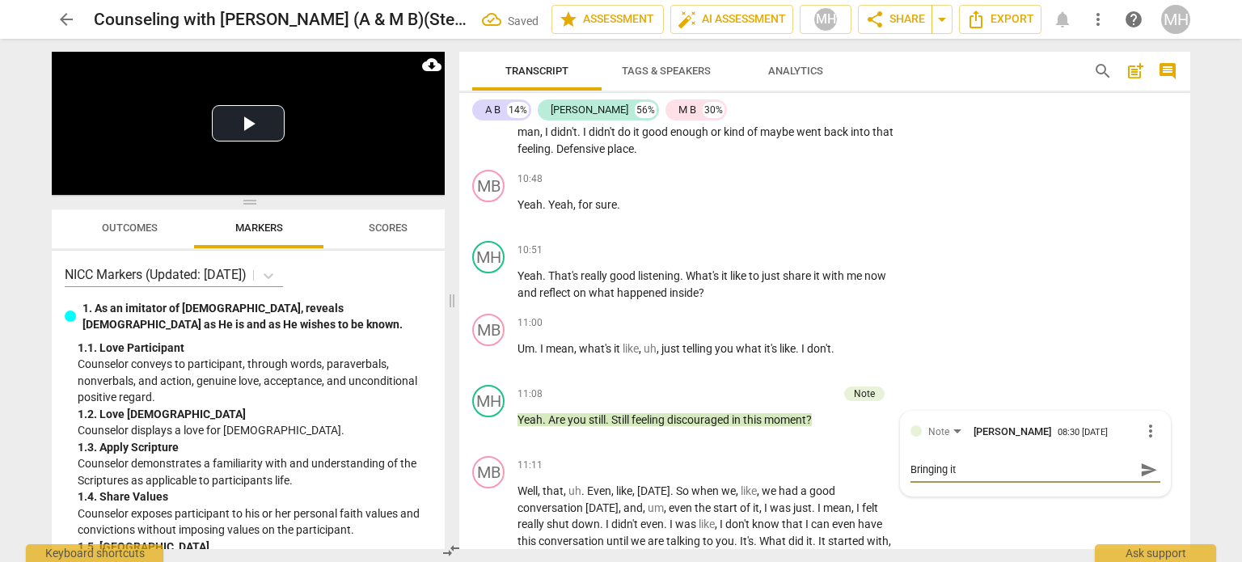
type textarea "Bringing it t"
type textarea "Bringing it to"
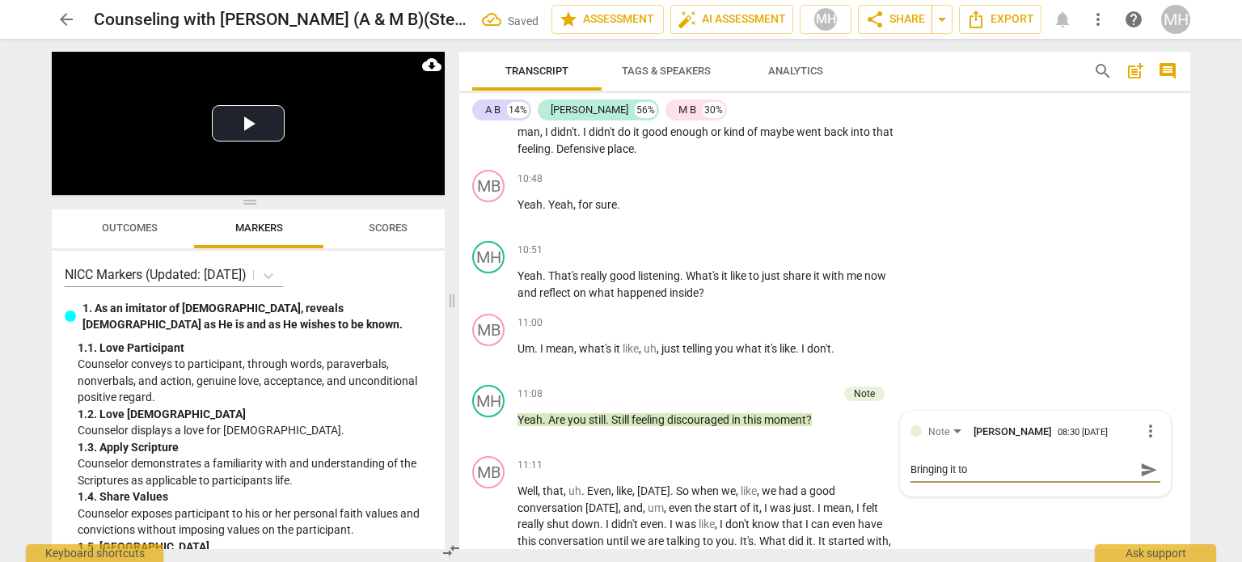
type textarea "Bringing it to p"
type textarea "Bringing it to pr"
type textarea "Bringing it to pre"
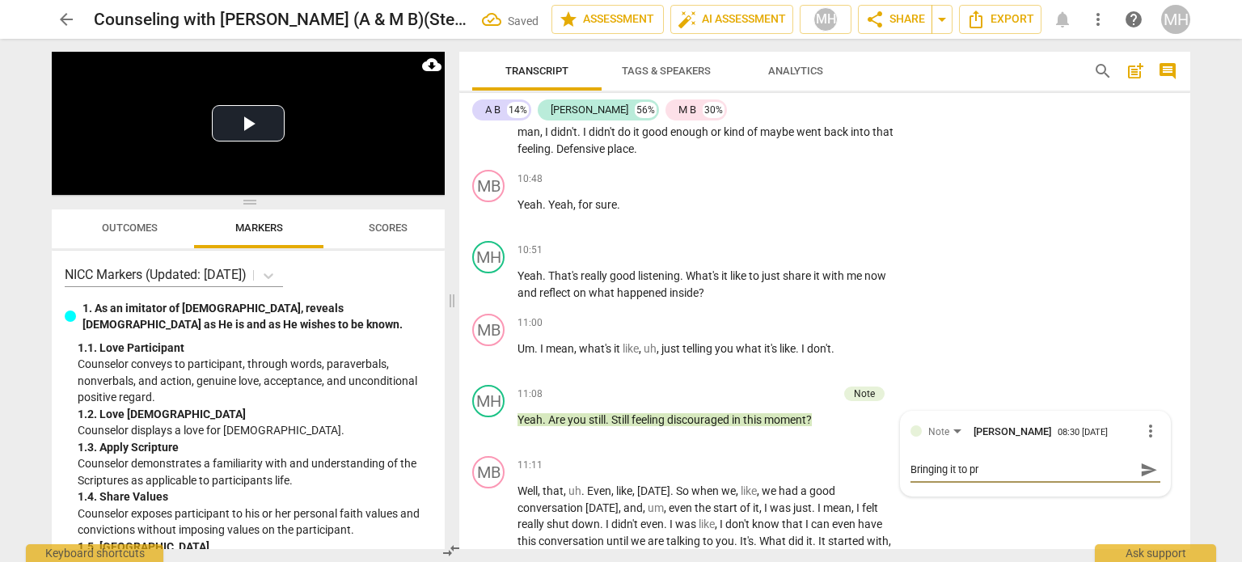
type textarea "Bringing it to pre"
type textarea "Bringing it to pres"
type textarea "Bringing it to prese"
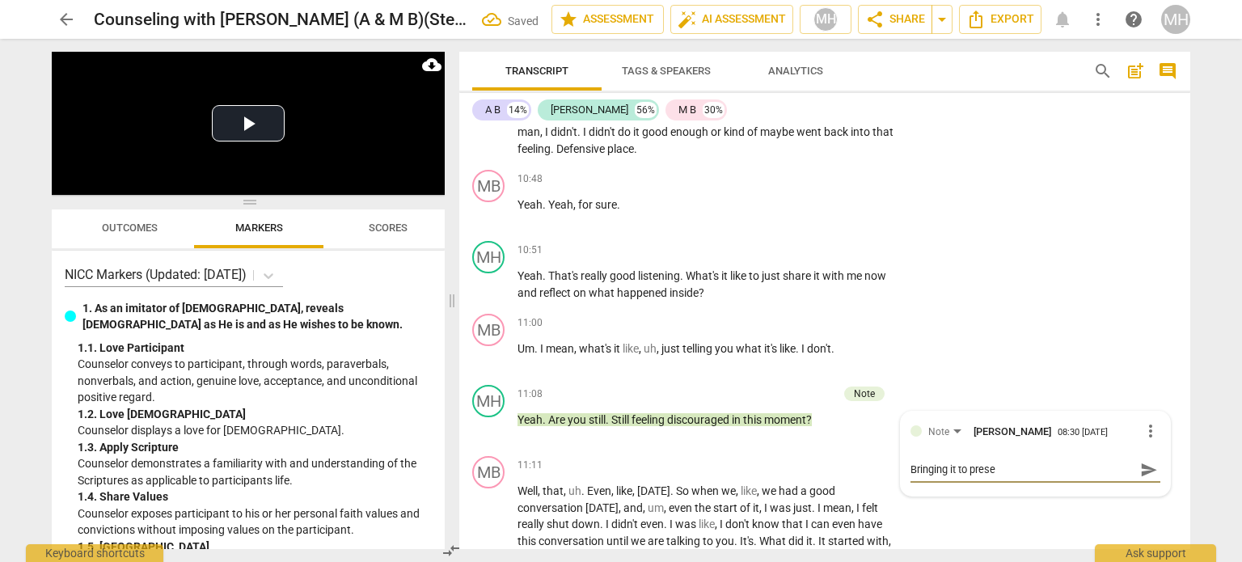
type textarea "Bringing it to presen"
type textarea "Bringing it to present"
type textarea "Bringing it to present p"
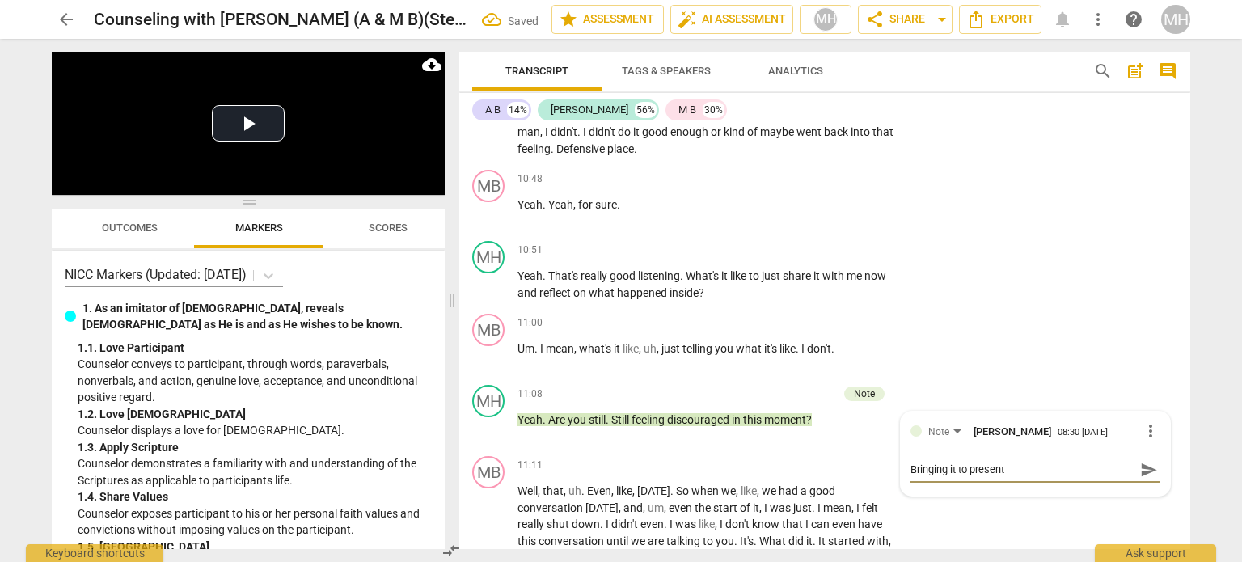
type textarea "Bringing it to present p"
type textarea "Bringing it to present pr"
type textarea "Bringing it to present pro"
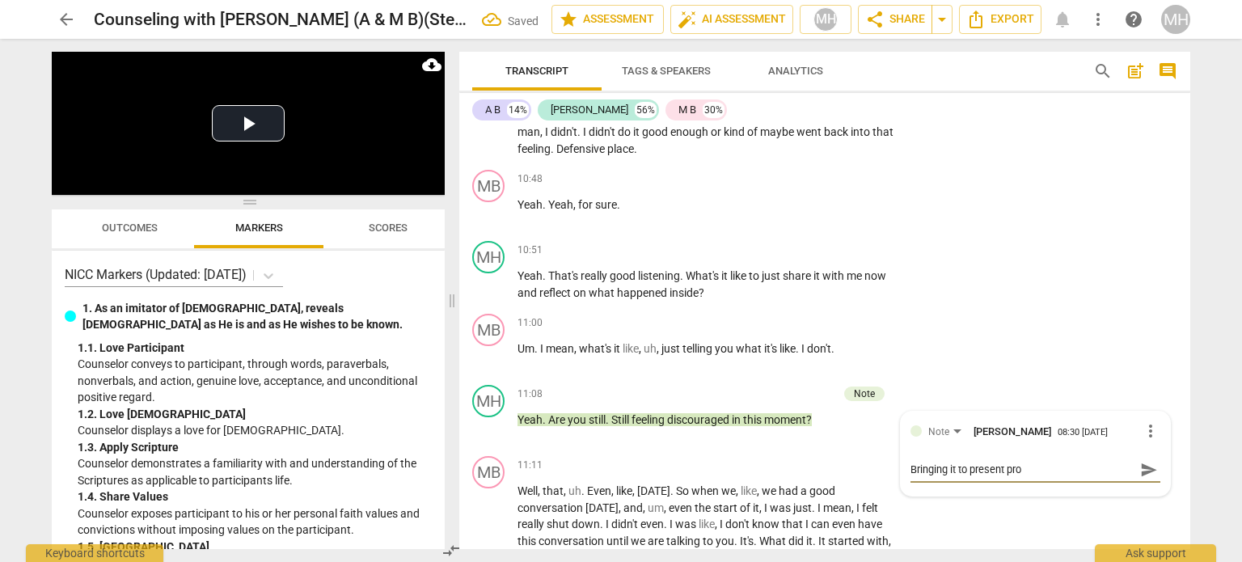
type textarea "Bringing it to present proc"
type textarea "Bringing it to present proce"
type textarea "Bringing it to present proces"
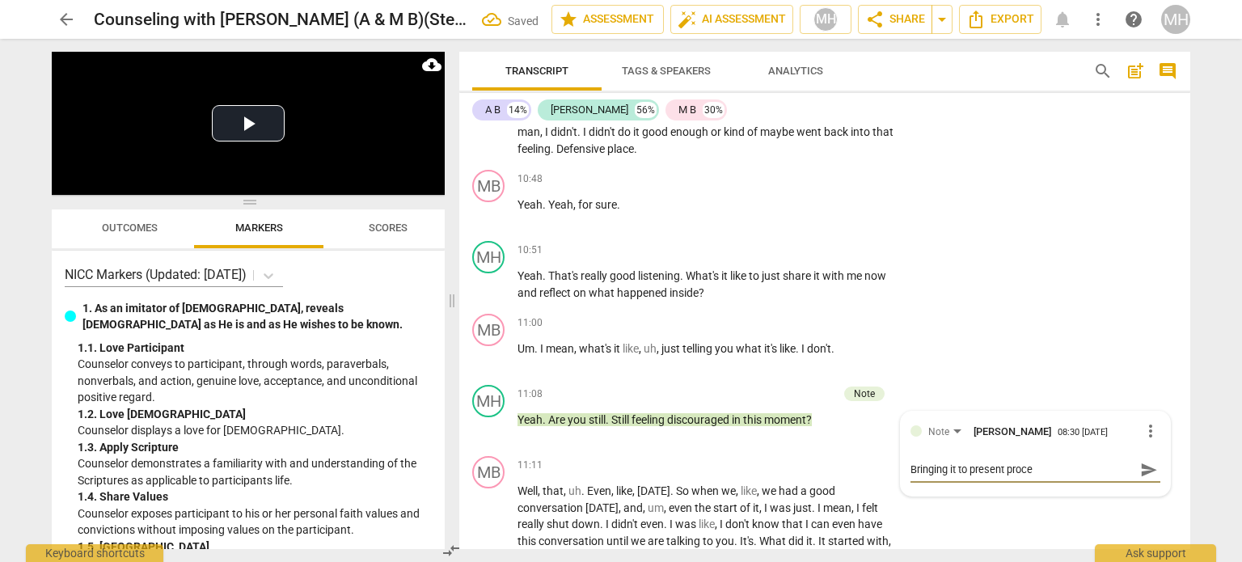
type textarea "Bringing it to present proces"
type textarea "Bringing it to present process"
type textarea "Bringing it to present process,"
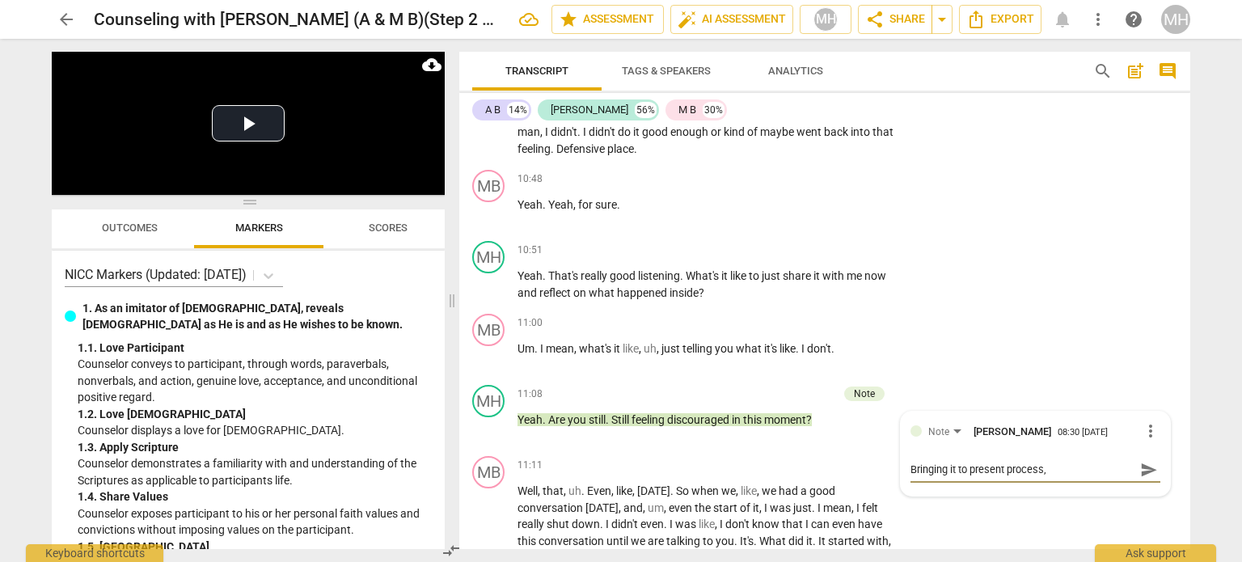
type textarea "Bringing it to present process,"
type textarea "Bringing it to present process, m"
type textarea "Bringing it to present process, mo"
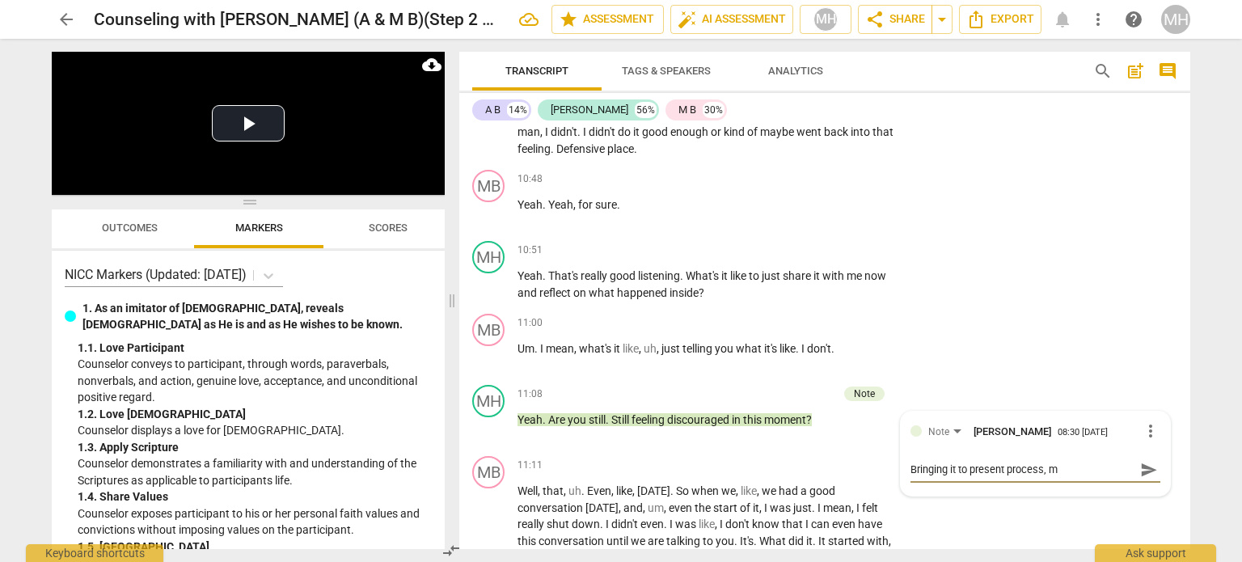
type textarea "Bringing it to present process, mo"
type textarea "Bringing it to present process, mov"
type textarea "Bringing it to present process, move"
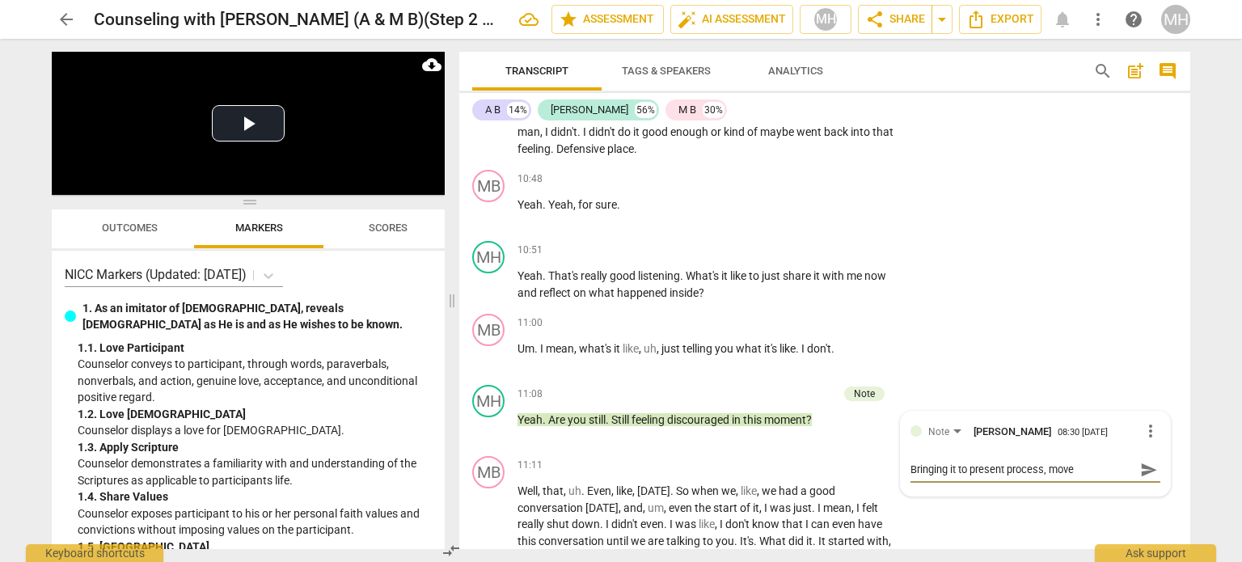
type textarea "Bringing it to present process, move 1"
click at [1140, 461] on span "send" at bounding box center [1149, 470] width 18 height 18
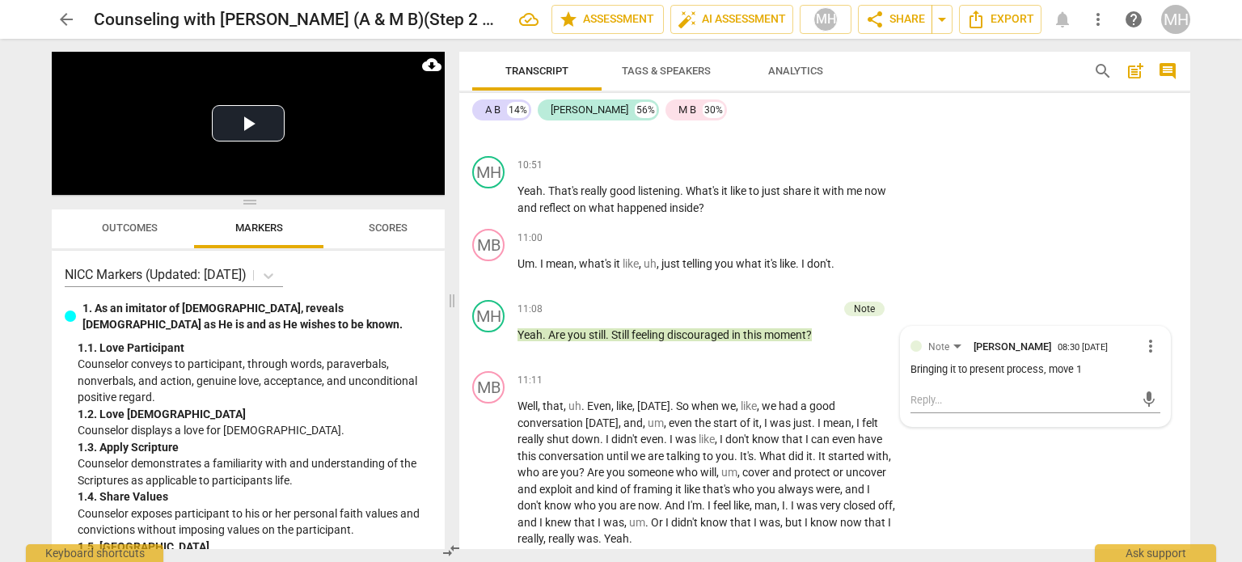
scroll to position [4083, 0]
click at [925, 393] on textarea at bounding box center [1022, 400] width 224 height 15
type textarea "r"
type textarea "re"
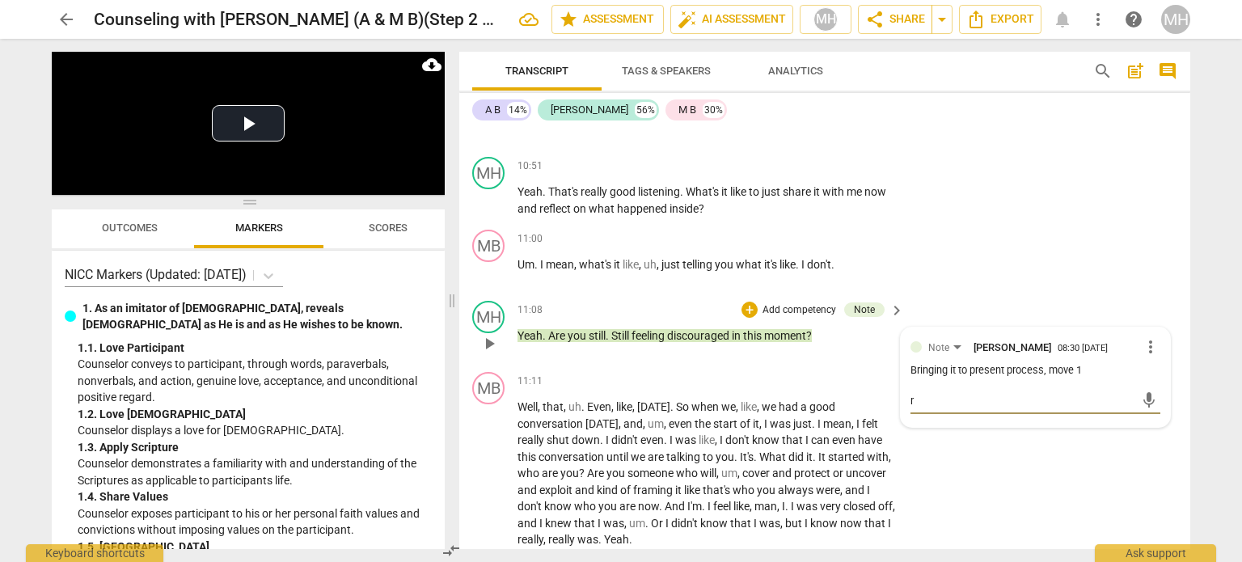
type textarea "re"
type textarea "ref"
type textarea "refl"
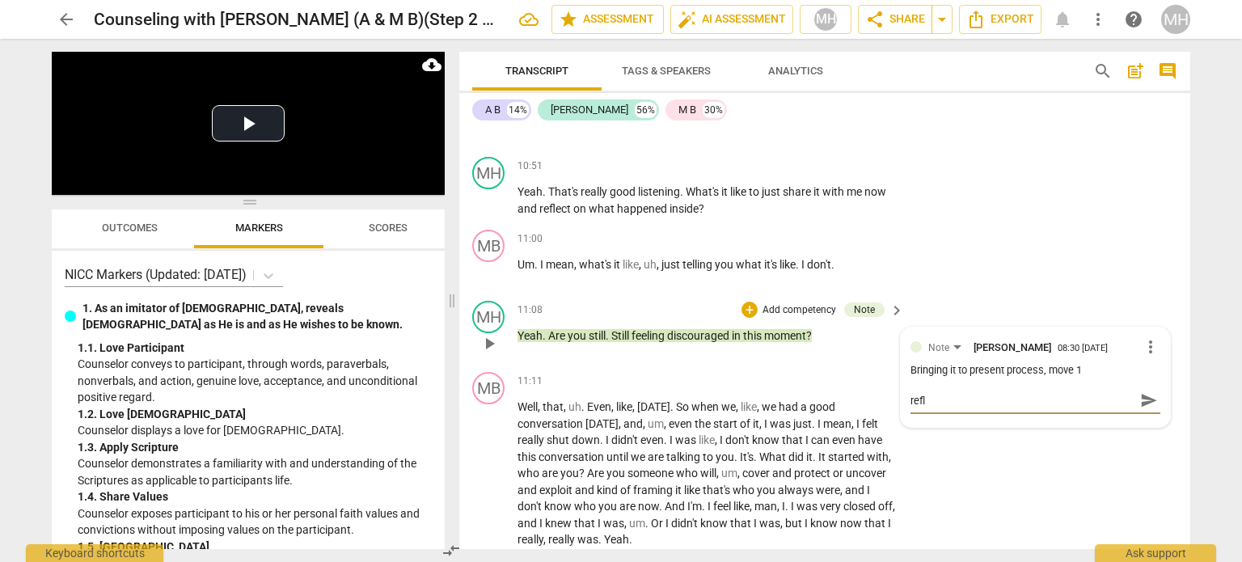
type textarea "refle"
type textarea "reflec"
type textarea "reflect"
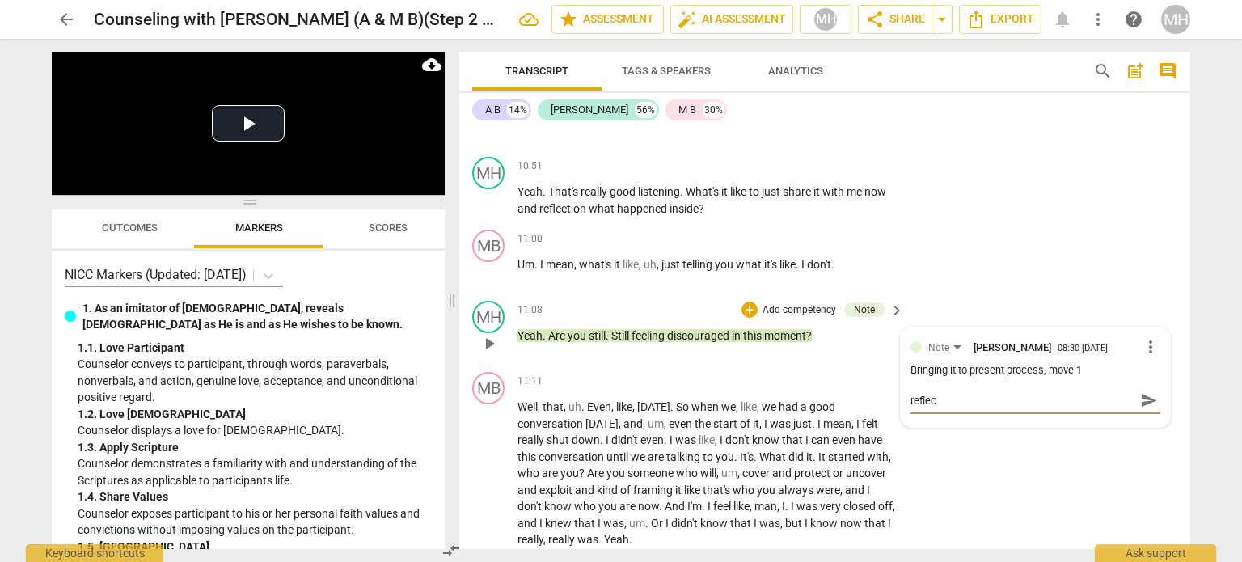
type textarea "reflect"
type textarea "reflecti"
type textarea "reflectin"
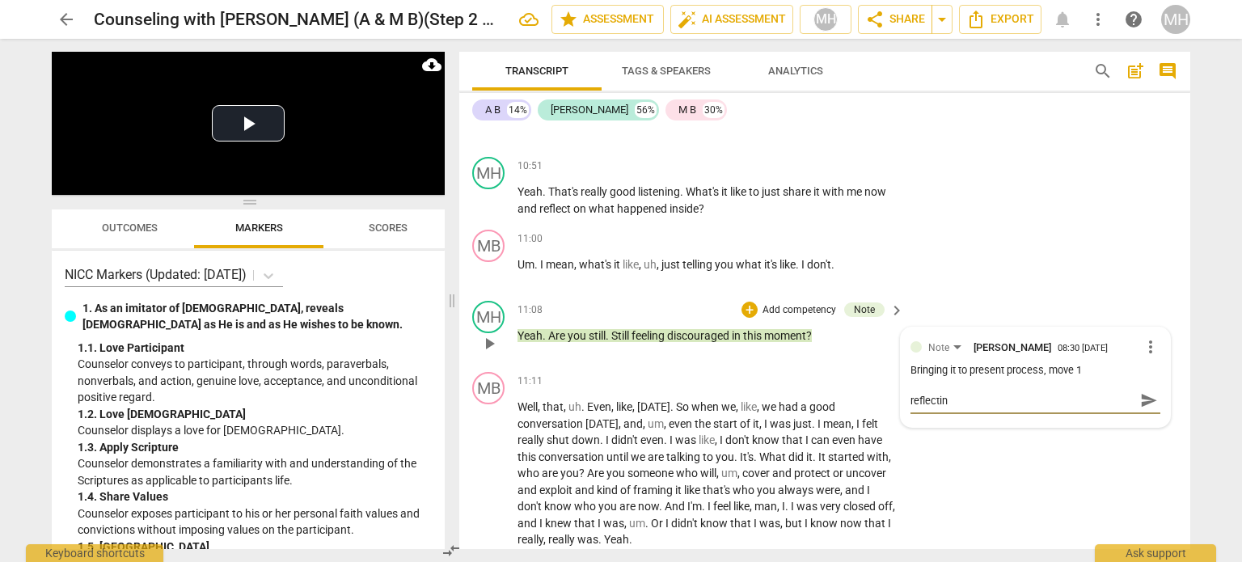
type textarea "reflecting"
type textarea "reflecting t"
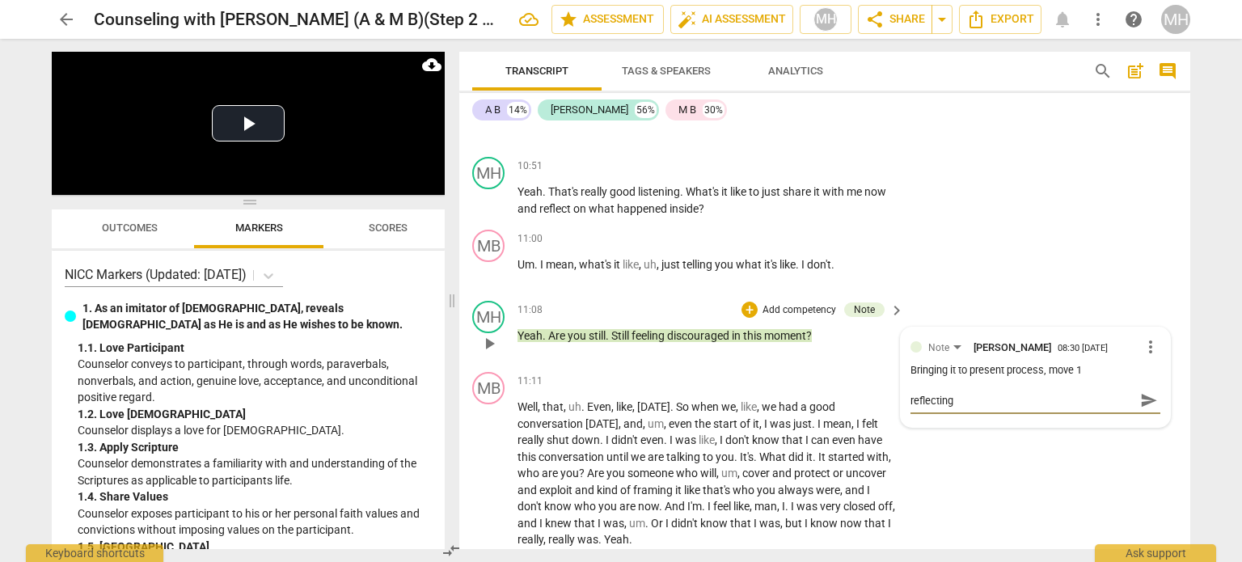
type textarea "reflecting t"
type textarea "reflecting th"
type textarea "reflecting the"
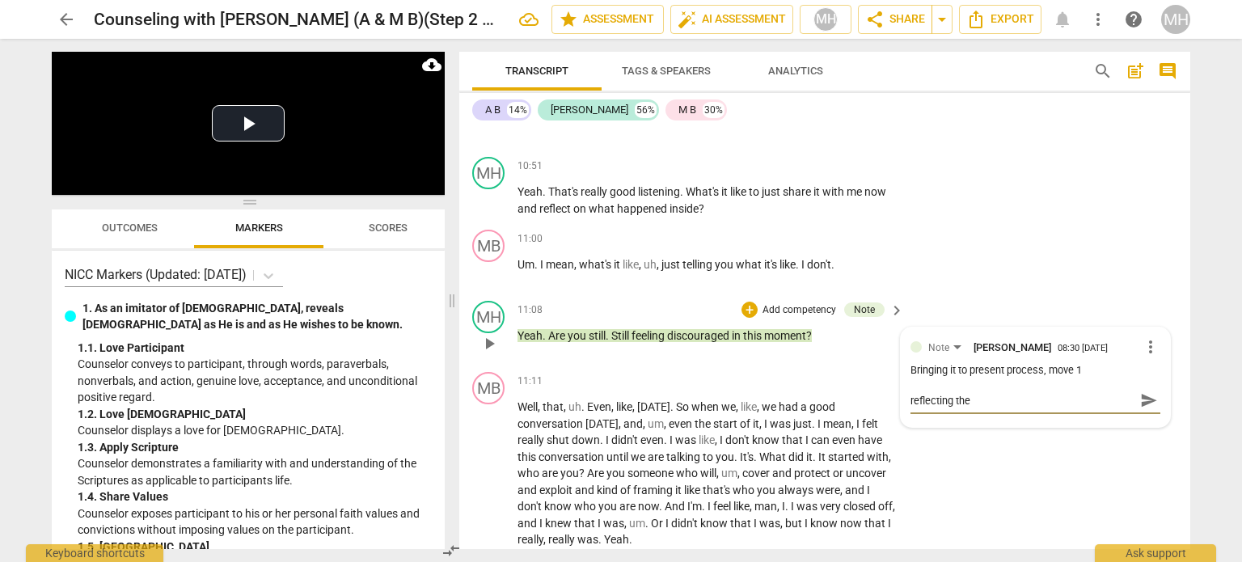
type textarea "reflecting the"
type textarea "reflecting the E"
click at [1140, 391] on span "send" at bounding box center [1149, 400] width 18 height 18
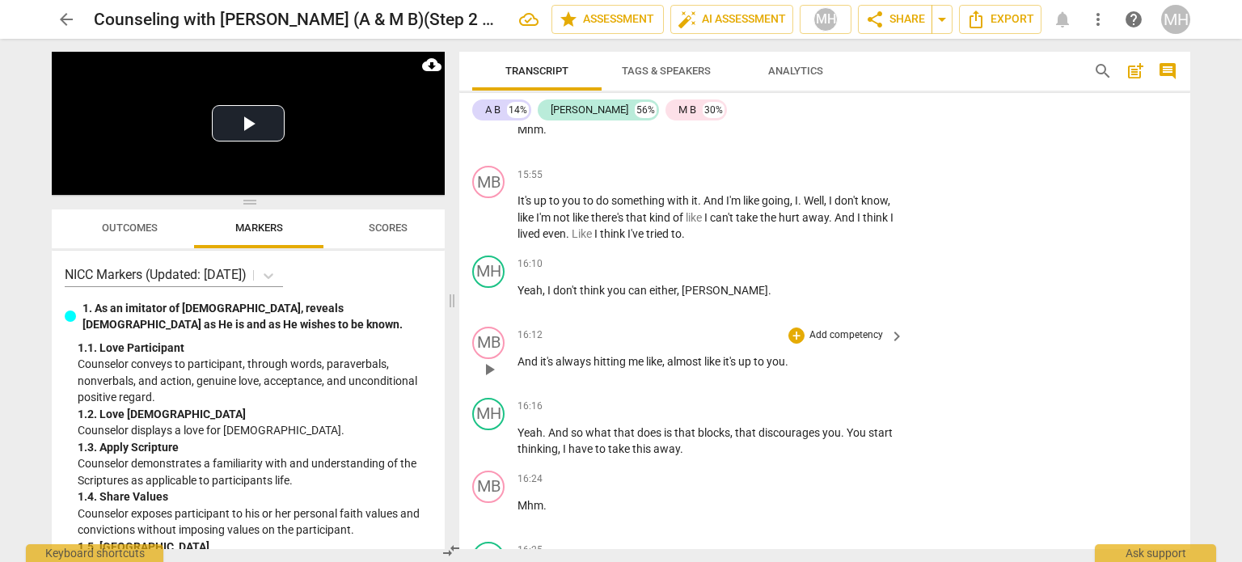
scroll to position [6163, 0]
click at [836, 327] on p "Add competency" at bounding box center [846, 334] width 77 height 15
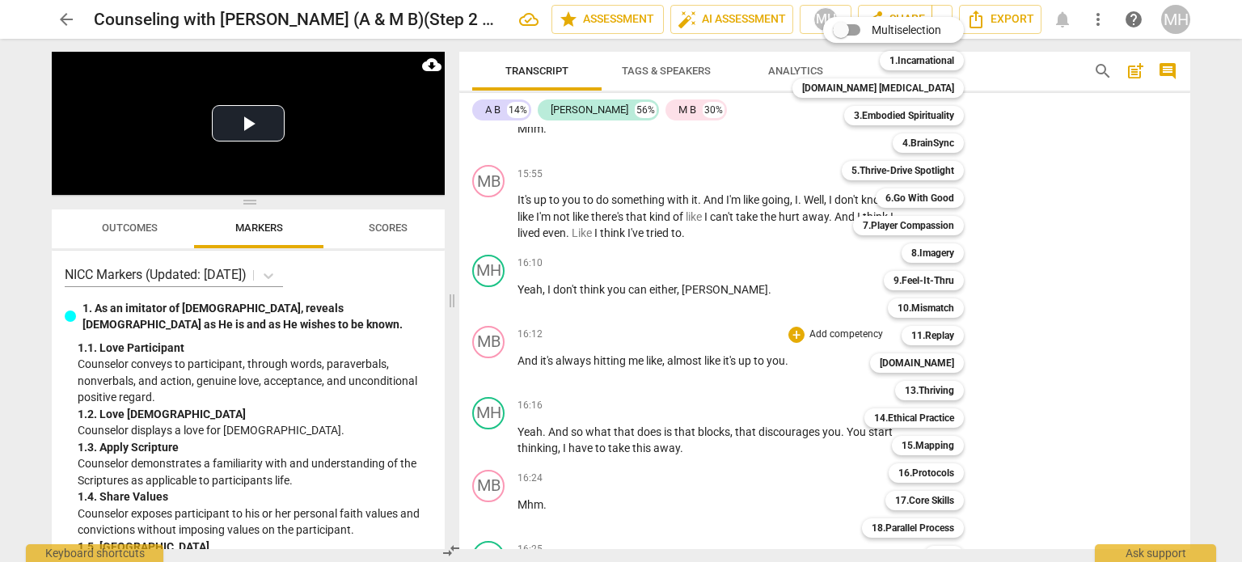
scroll to position [48, 0]
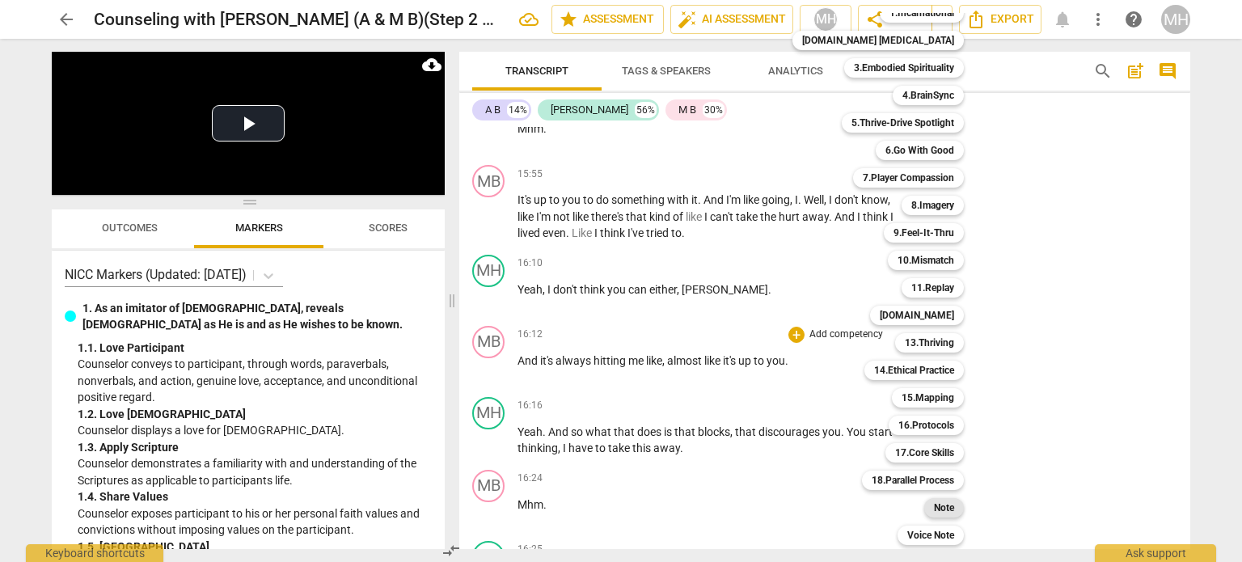
click at [934, 512] on b "Note" at bounding box center [944, 507] width 20 height 19
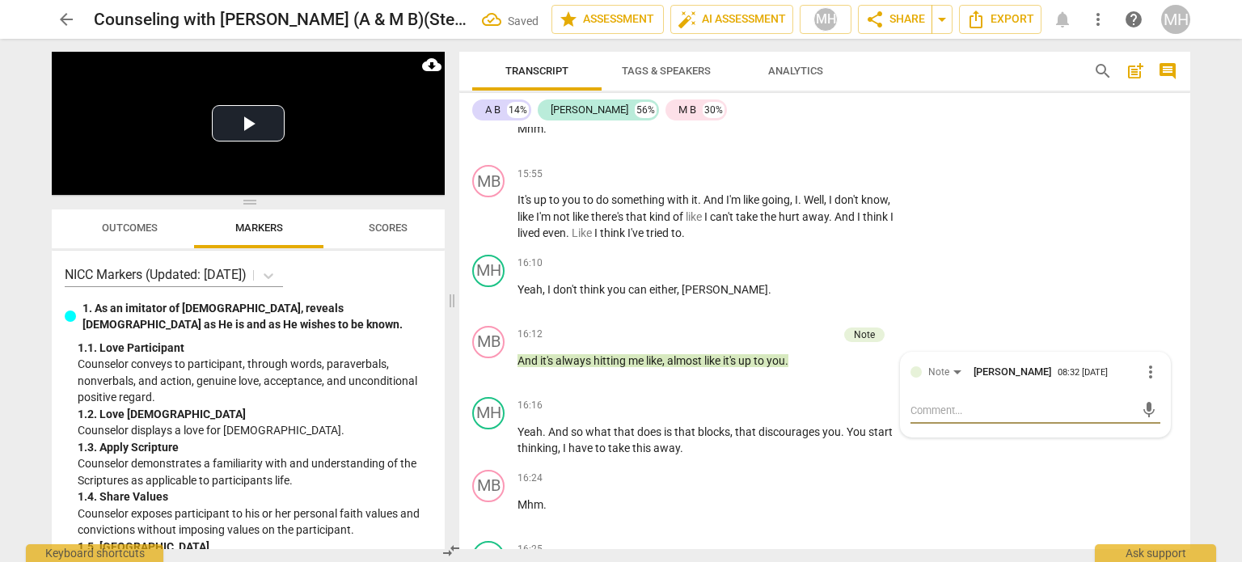
type textarea "H"
type textarea "He"
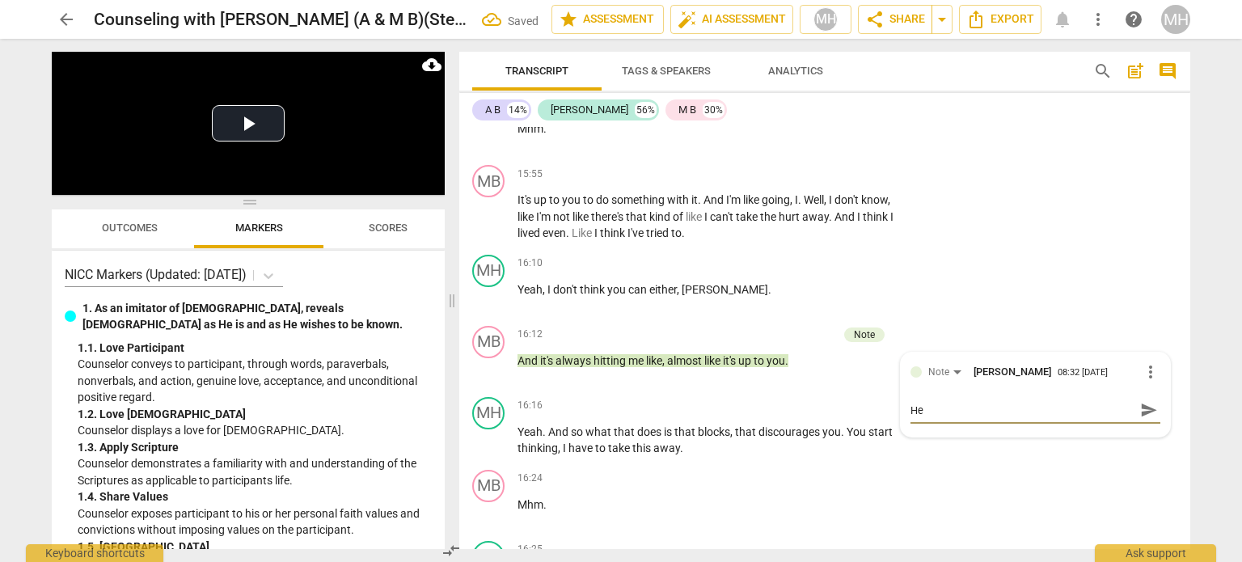
type textarea "He"
type textarea "He n"
type textarea "He na"
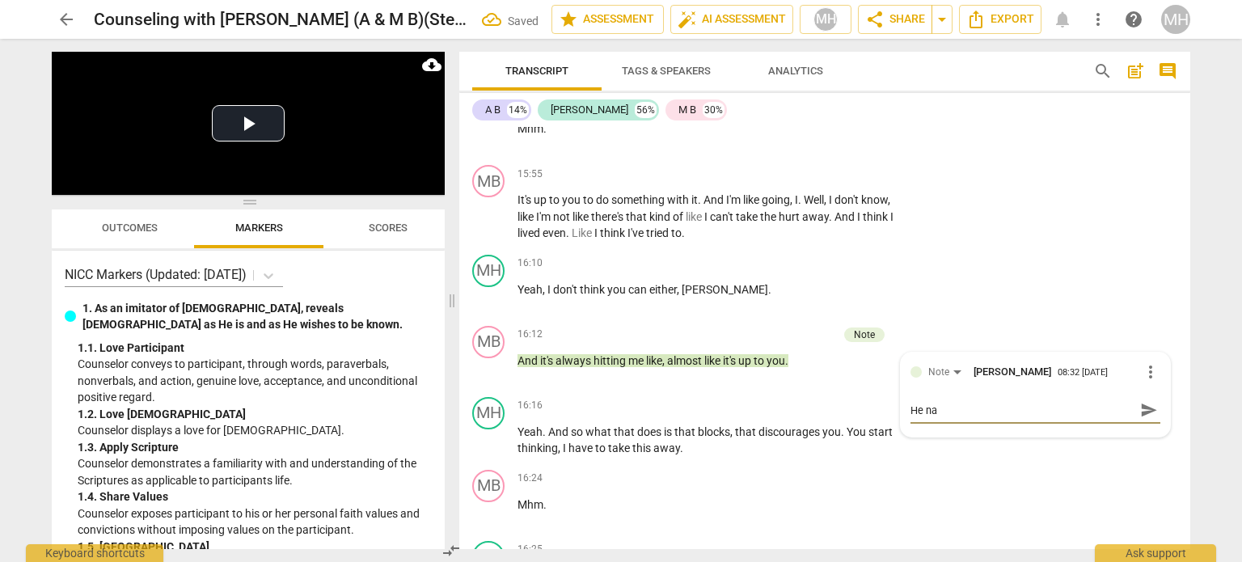
type textarea "He nam"
type textarea "He name"
type textarea "He names"
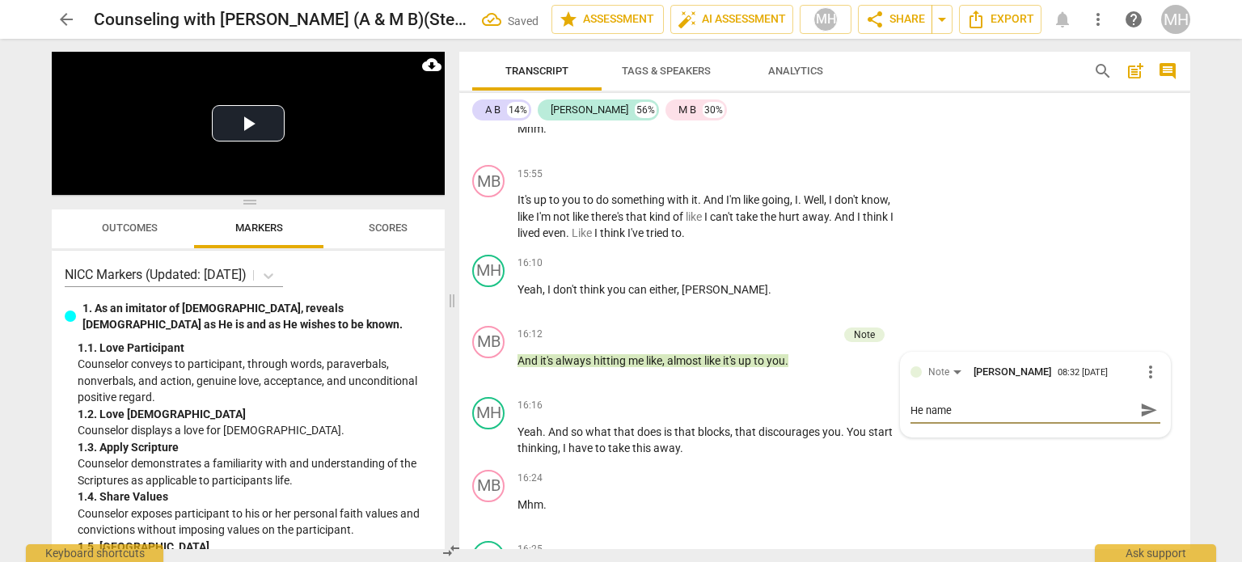
type textarea "He names"
type textarea "He names h"
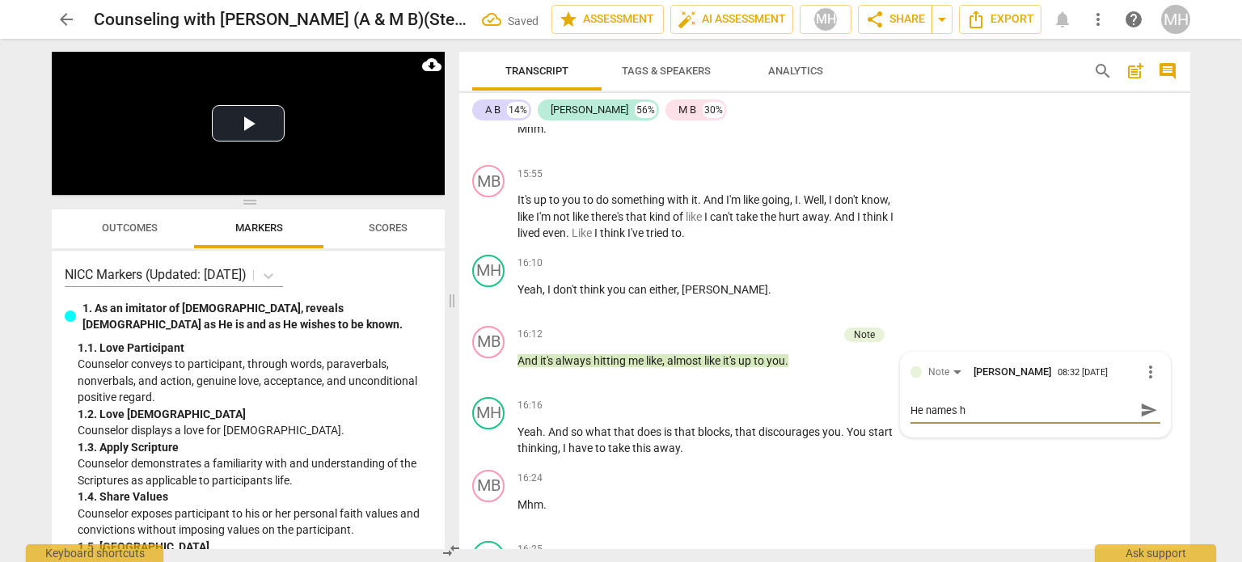
type textarea "He names hi"
type textarea "He names his"
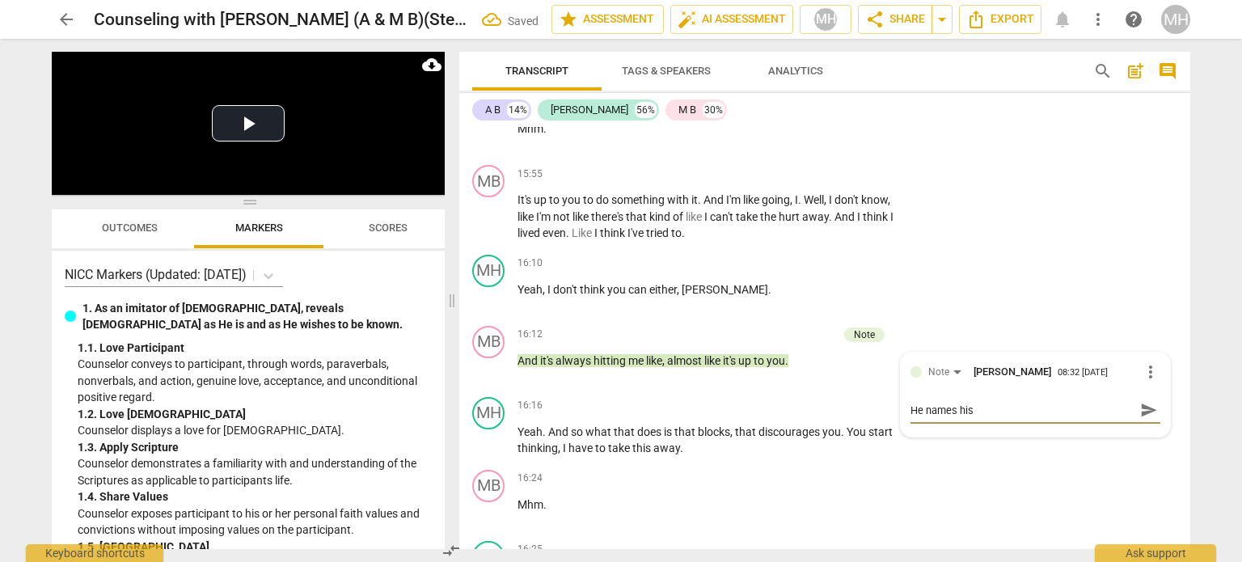
type textarea "He names his"
type textarea "He names his T"
click at [1142, 399] on button "send" at bounding box center [1148, 410] width 23 height 23
click at [867, 399] on p "Add competency" at bounding box center [846, 406] width 77 height 15
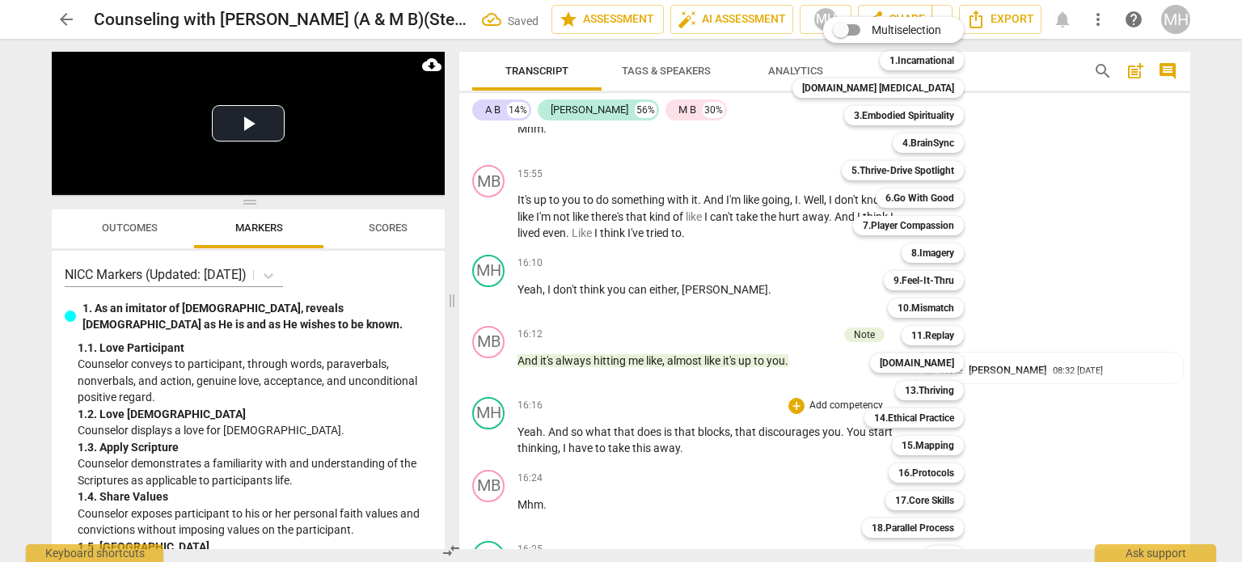
click at [1093, 129] on div at bounding box center [621, 281] width 1242 height 562
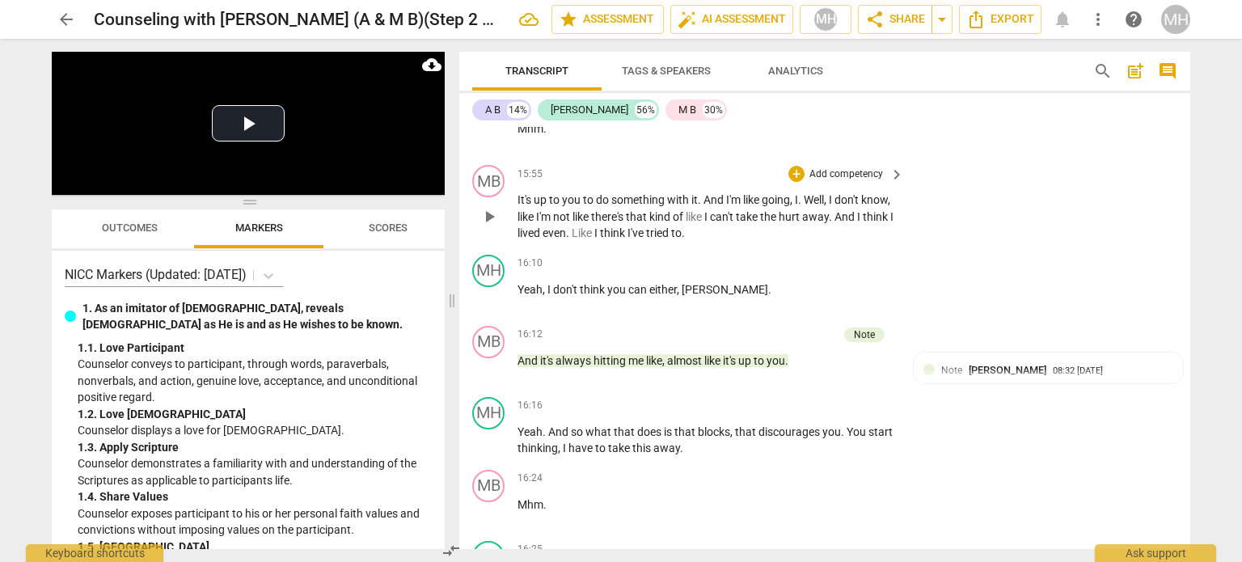
click at [828, 167] on p "Add competency" at bounding box center [846, 174] width 77 height 15
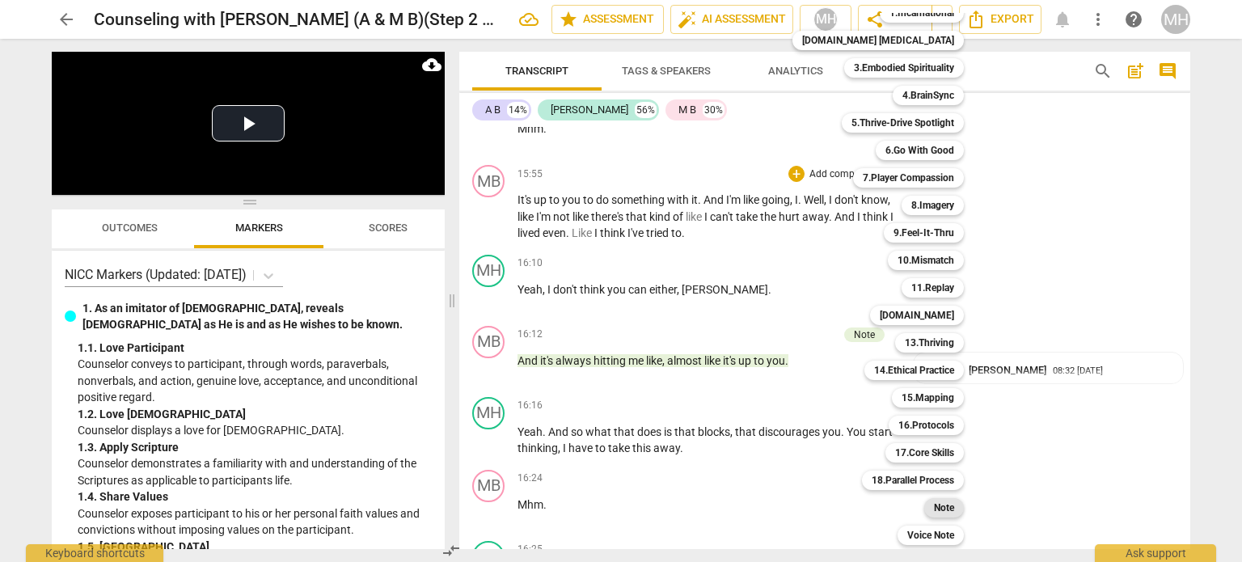
click at [934, 504] on b "Note" at bounding box center [944, 507] width 20 height 19
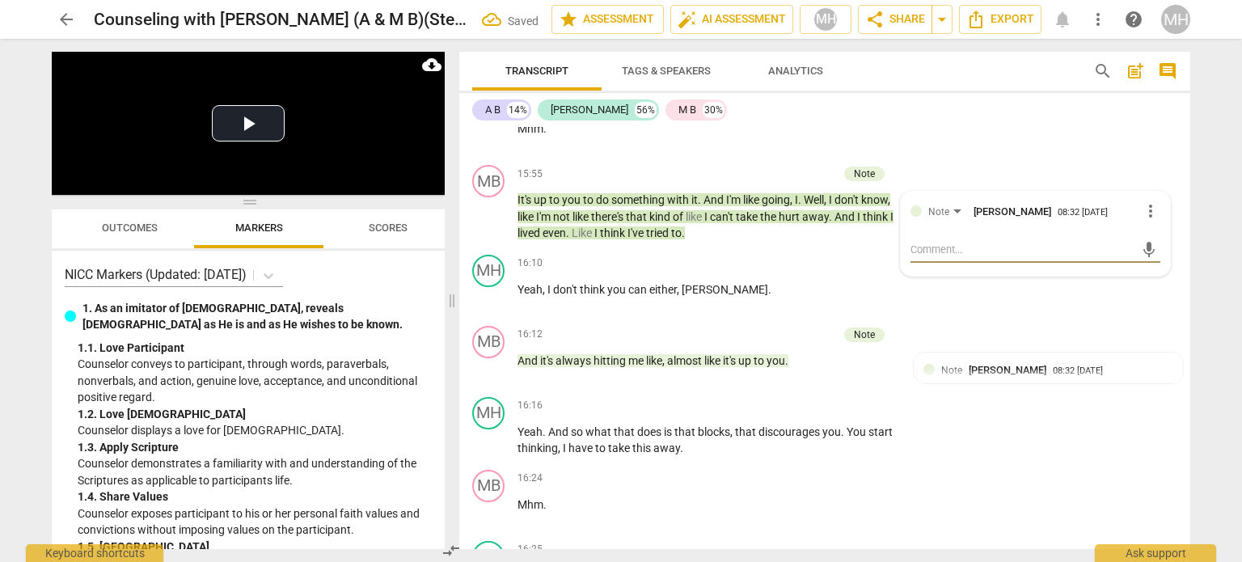
type textarea "H"
type textarea "He"
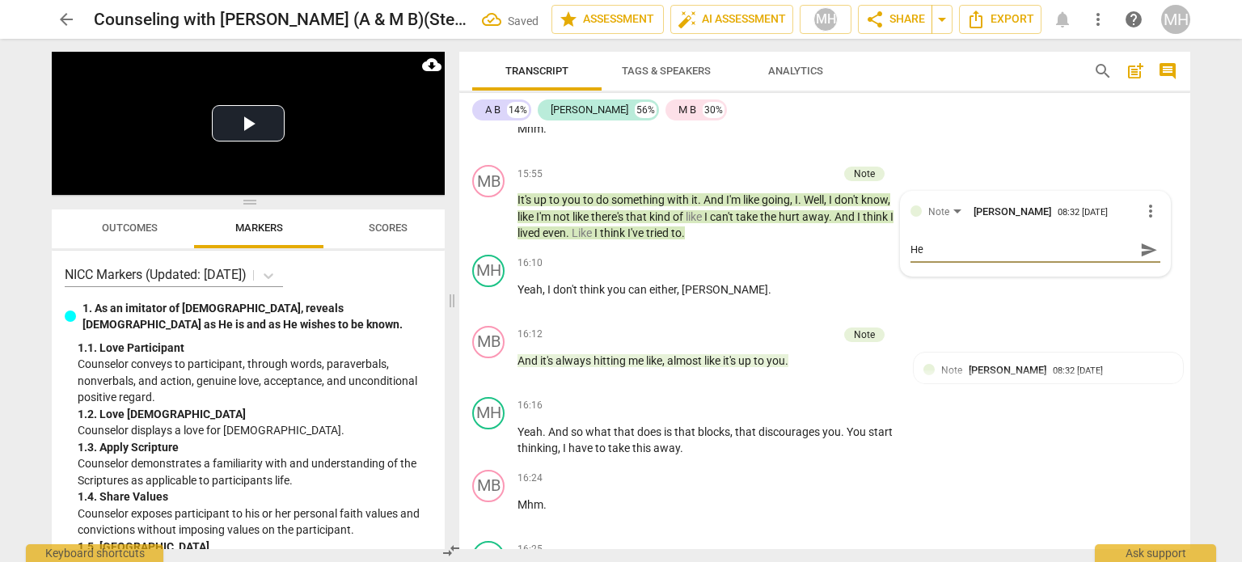
type textarea "He"
type textarea "He n"
type textarea "He na"
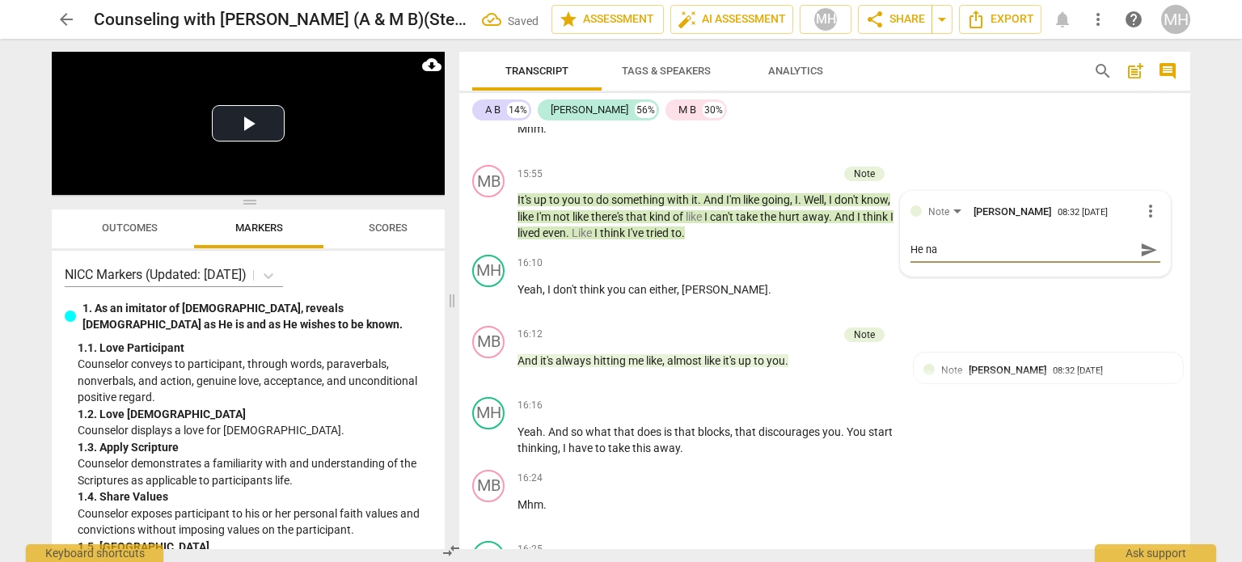
type textarea "He nam"
type textarea "He name"
type textarea "He names"
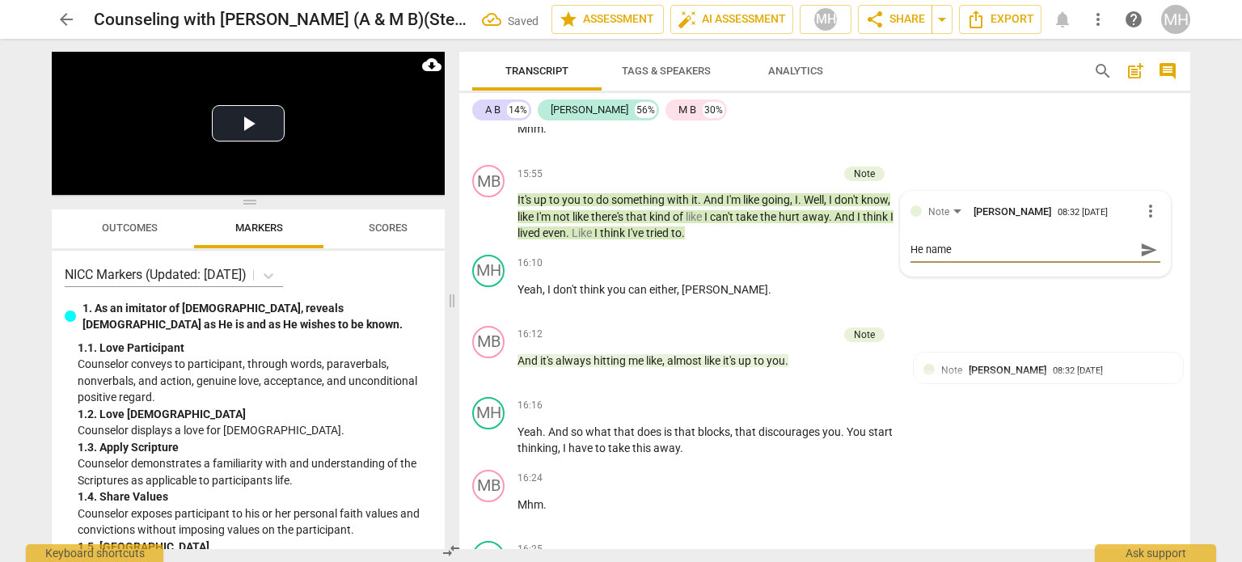
type textarea "He names"
type textarea "He names i"
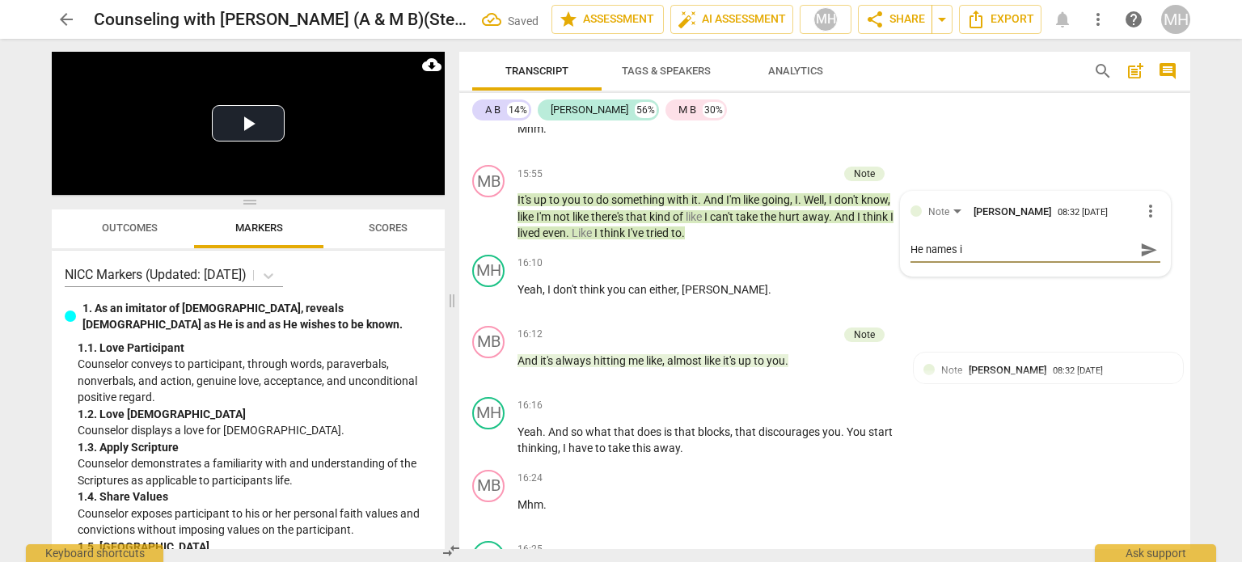
type textarea "He names"
type textarea "He names h"
type textarea "He names hi"
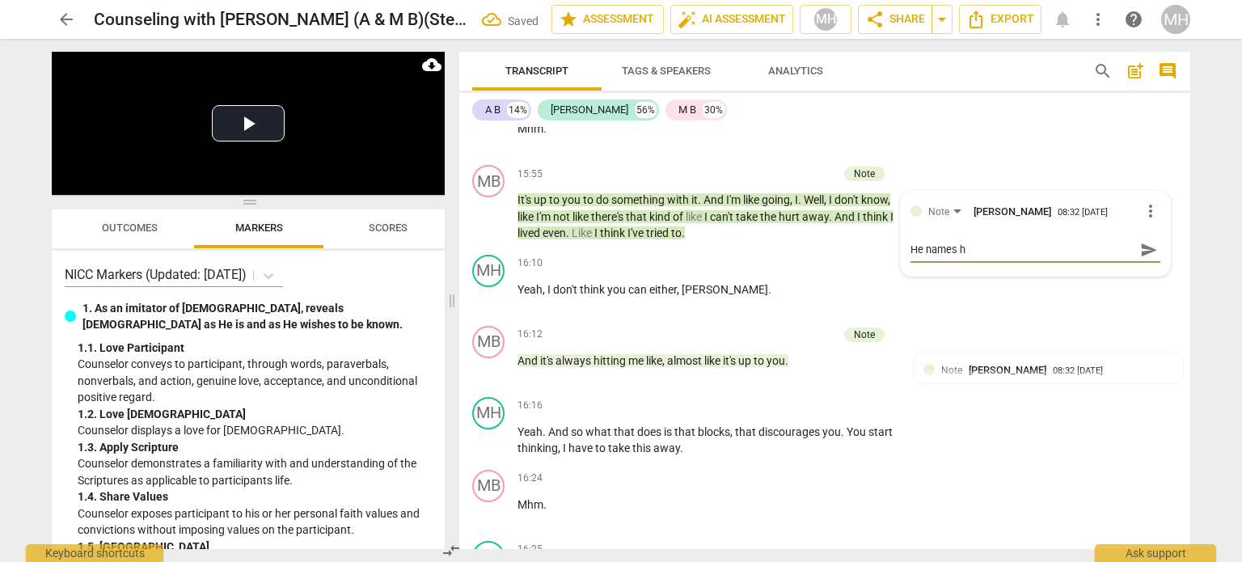
type textarea "He names hi"
type textarea "He names his"
click at [1148, 241] on span "send" at bounding box center [1149, 250] width 18 height 18
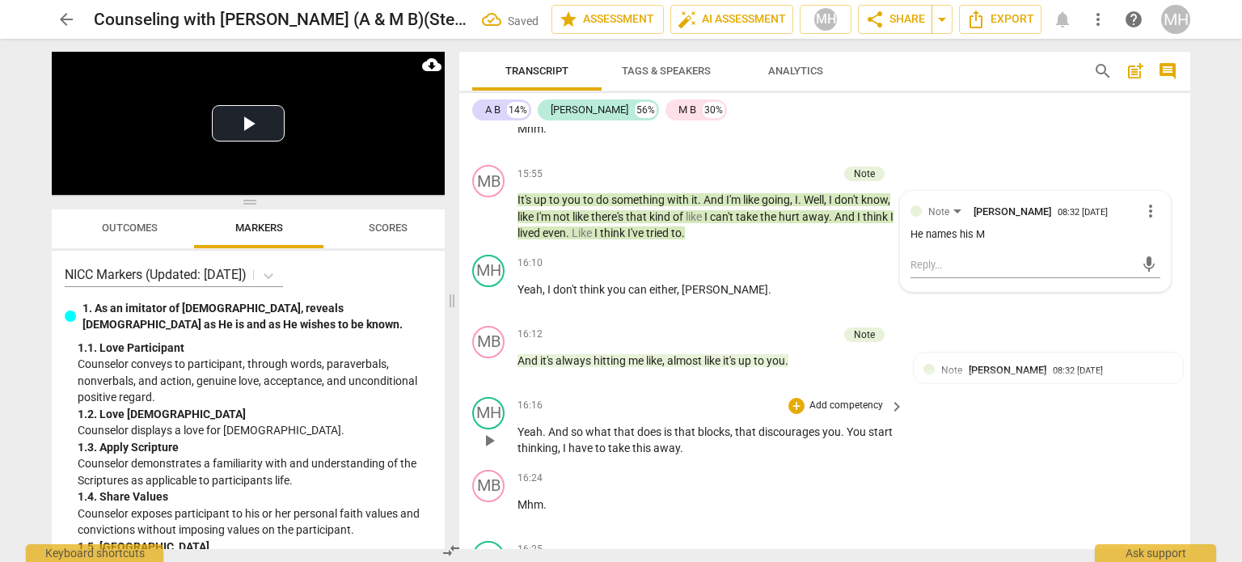
click at [862, 399] on p "Add competency" at bounding box center [846, 406] width 77 height 15
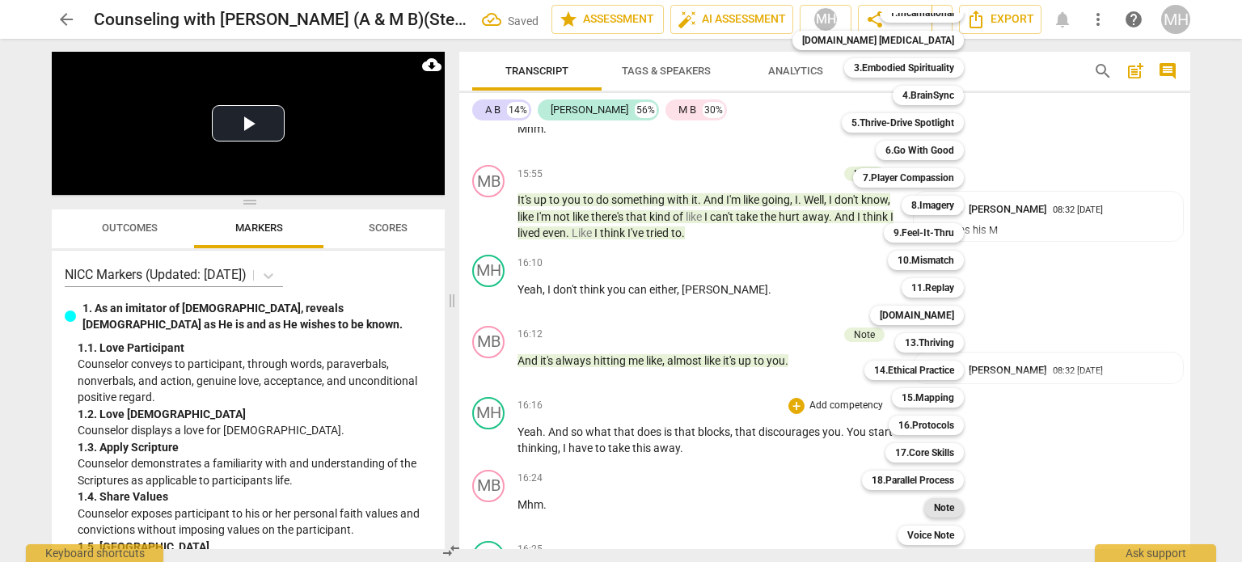
click at [934, 507] on b "Note" at bounding box center [944, 507] width 20 height 19
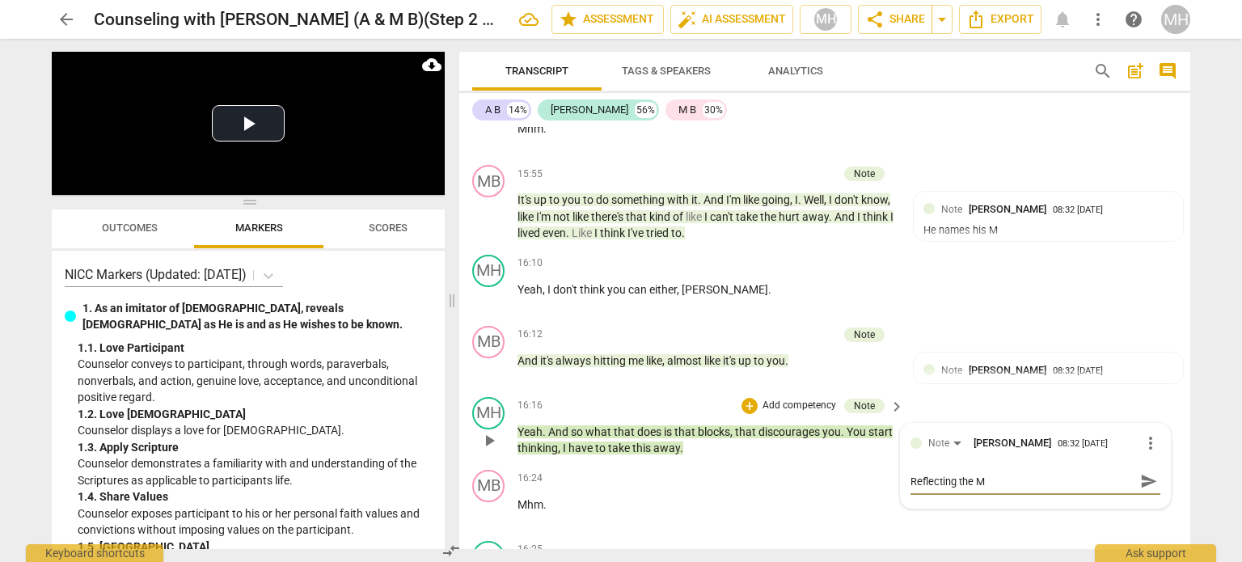
click at [1144, 472] on span "send" at bounding box center [1149, 481] width 18 height 18
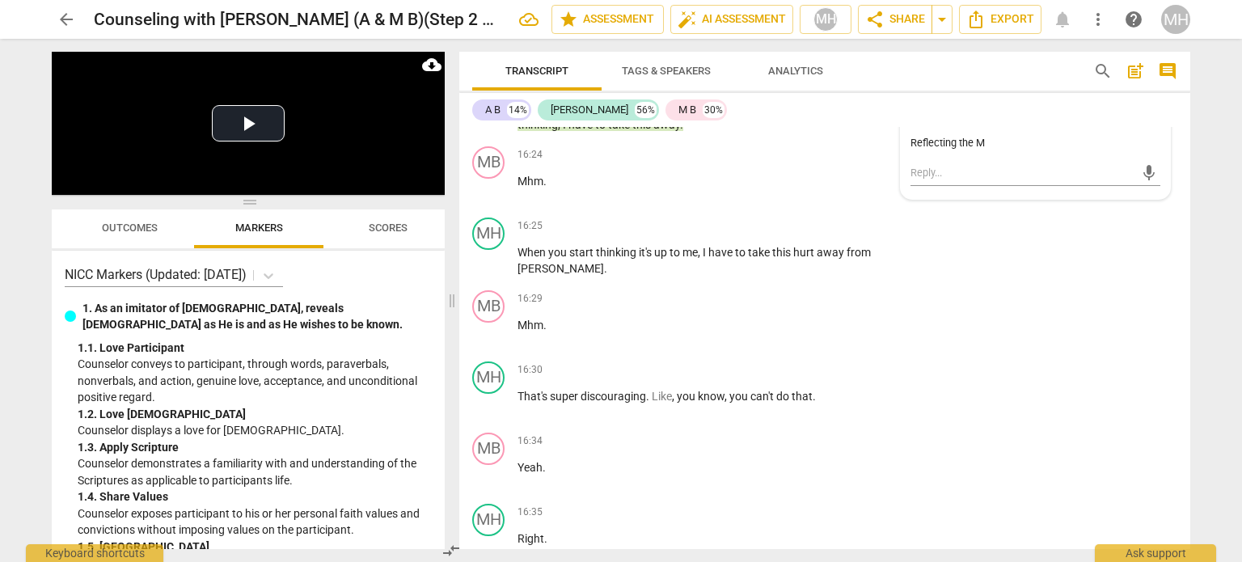
scroll to position [6487, 0]
click at [835, 362] on p "Add competency" at bounding box center [846, 369] width 77 height 15
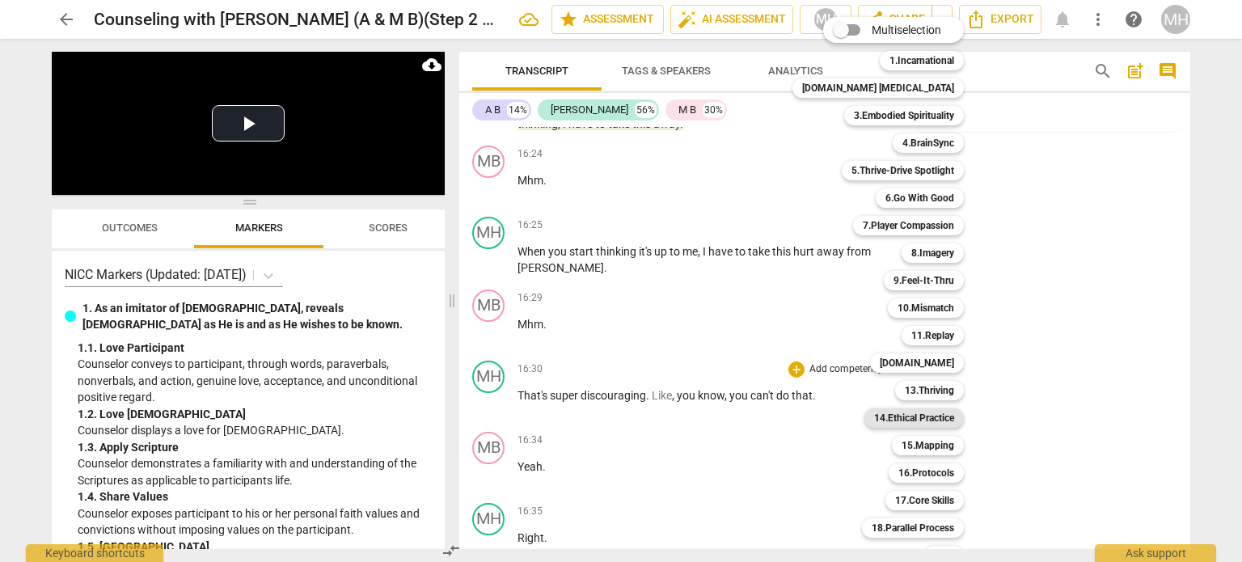
scroll to position [48, 0]
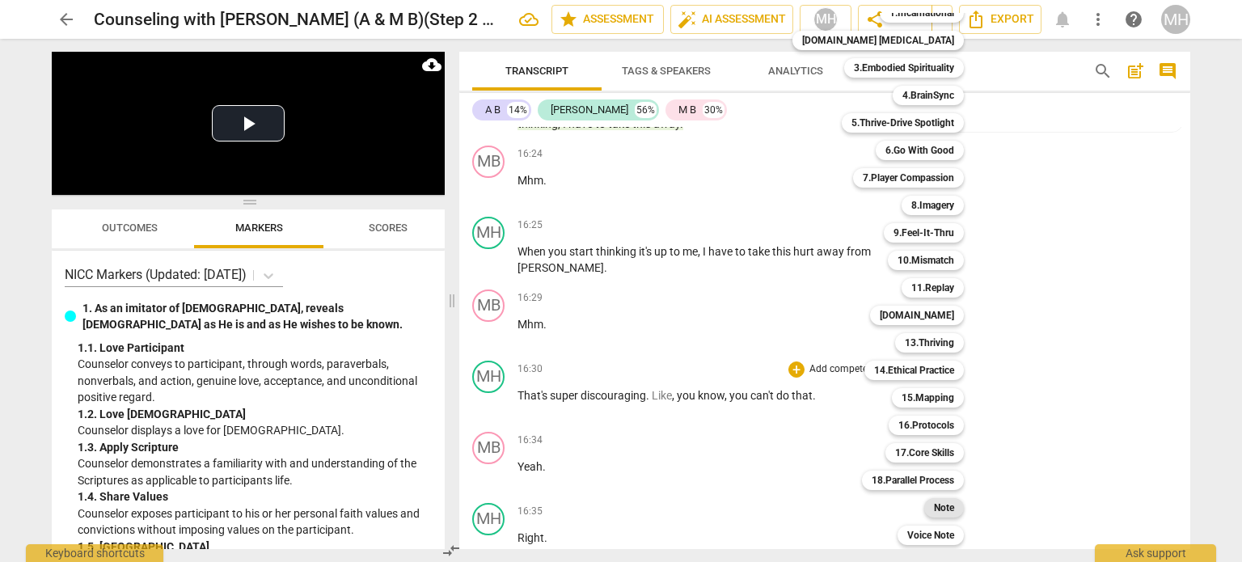
click at [934, 510] on b "Note" at bounding box center [944, 507] width 20 height 19
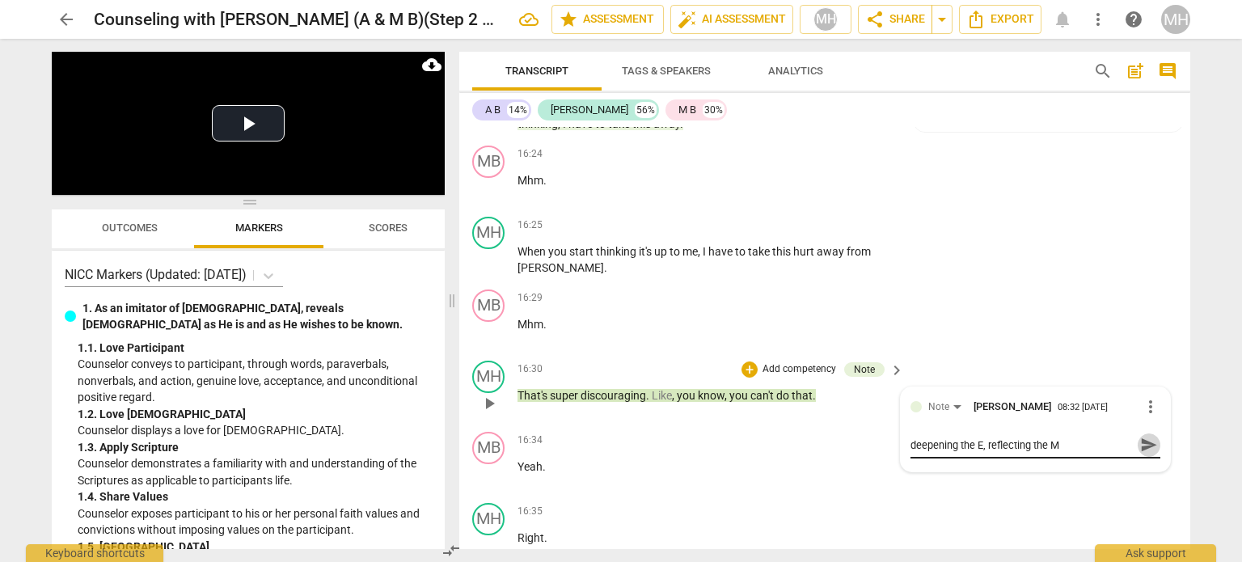
click at [1141, 436] on span "send" at bounding box center [1149, 445] width 18 height 18
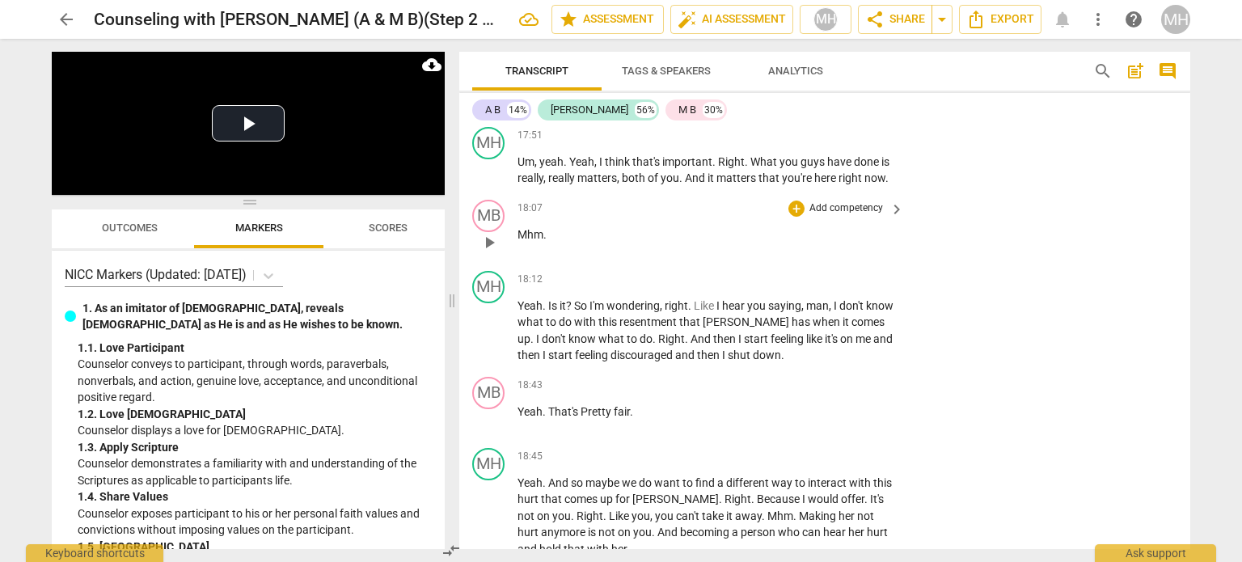
scroll to position [7604, 0]
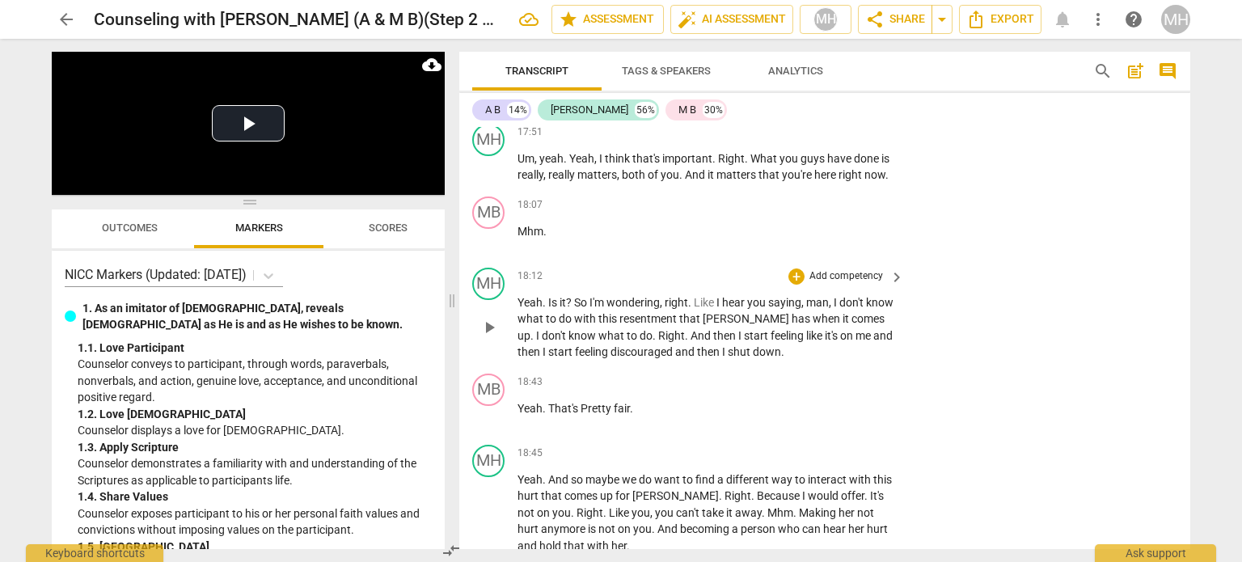
click at [854, 268] on div "+ Add competency" at bounding box center [836, 276] width 96 height 16
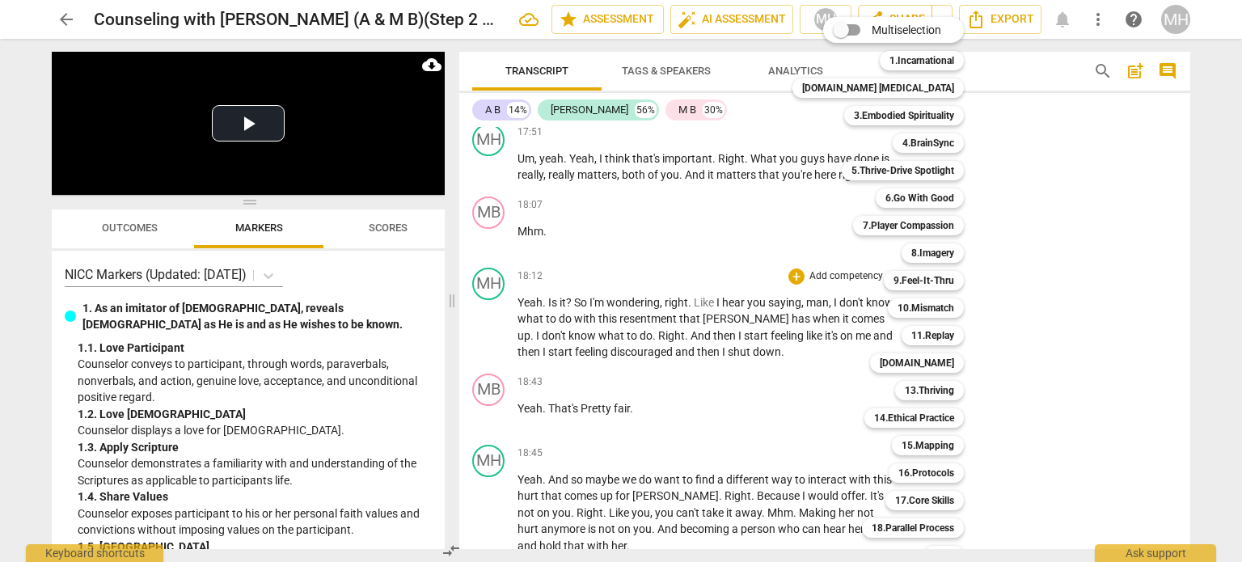
scroll to position [48, 0]
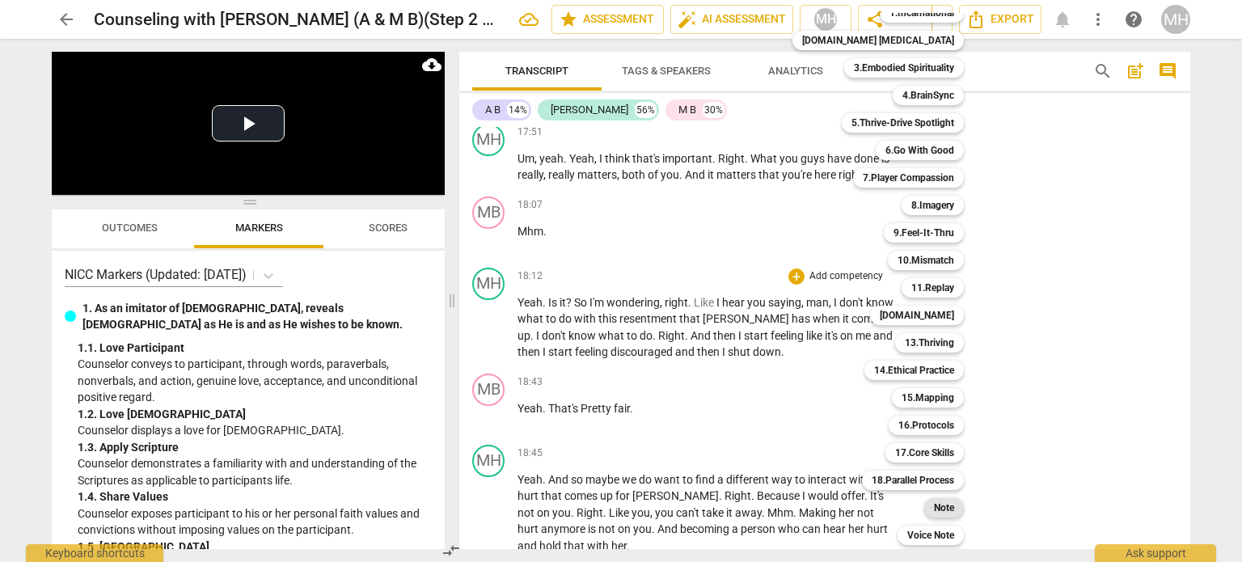
click at [934, 508] on b "Note" at bounding box center [944, 507] width 20 height 19
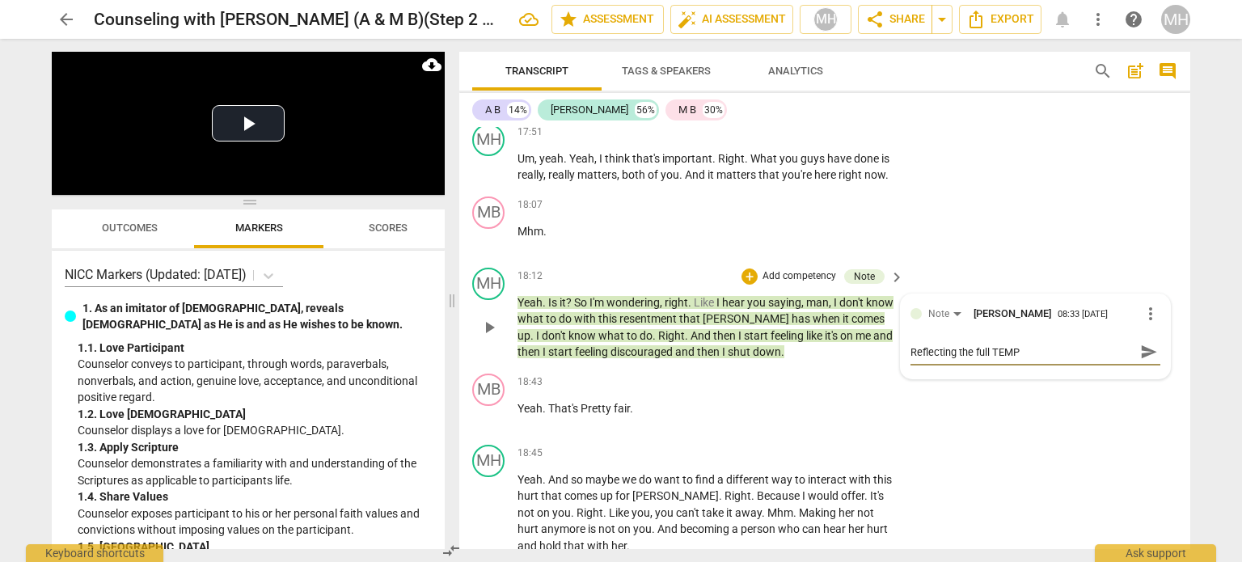
click at [1149, 343] on span "send" at bounding box center [1149, 352] width 18 height 18
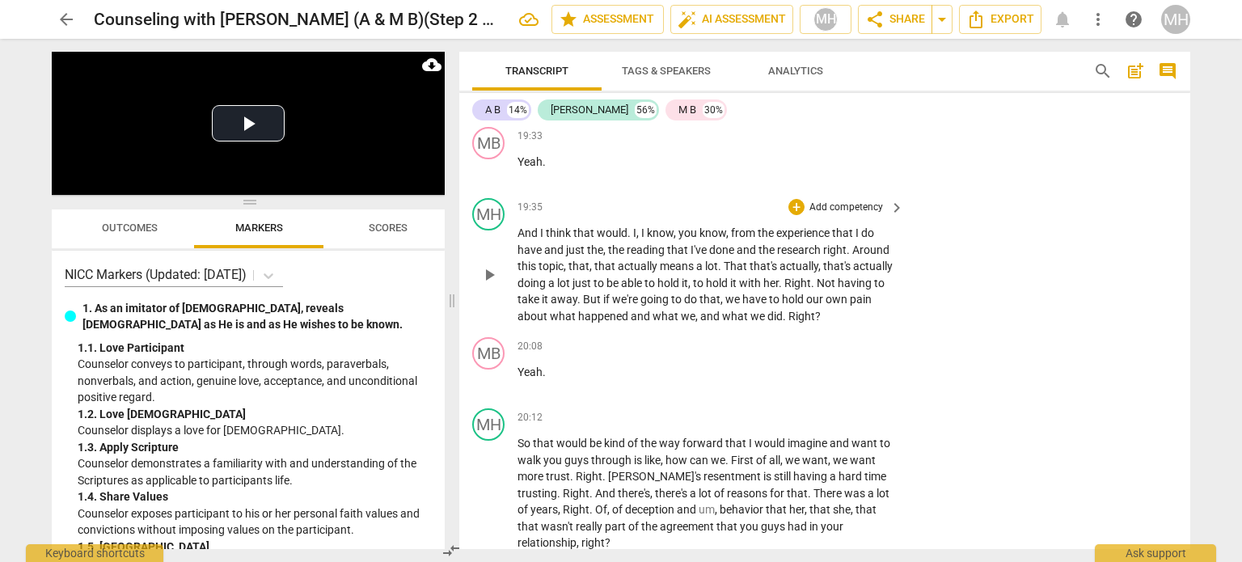
scroll to position [8189, 0]
click at [863, 199] on p "Add competency" at bounding box center [846, 206] width 77 height 15
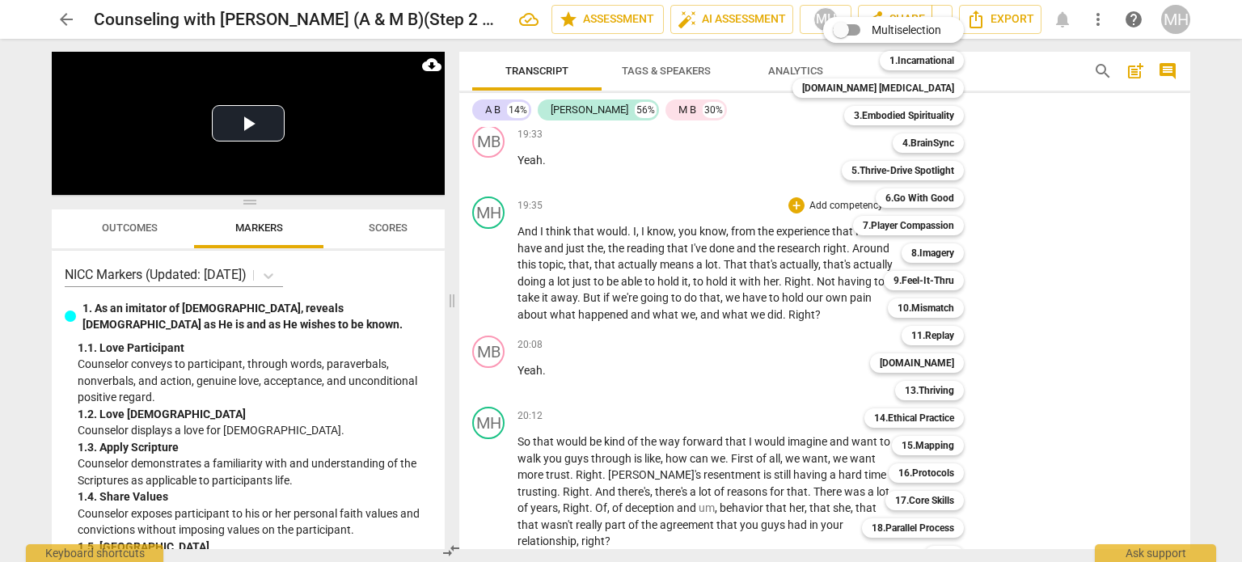
scroll to position [48, 0]
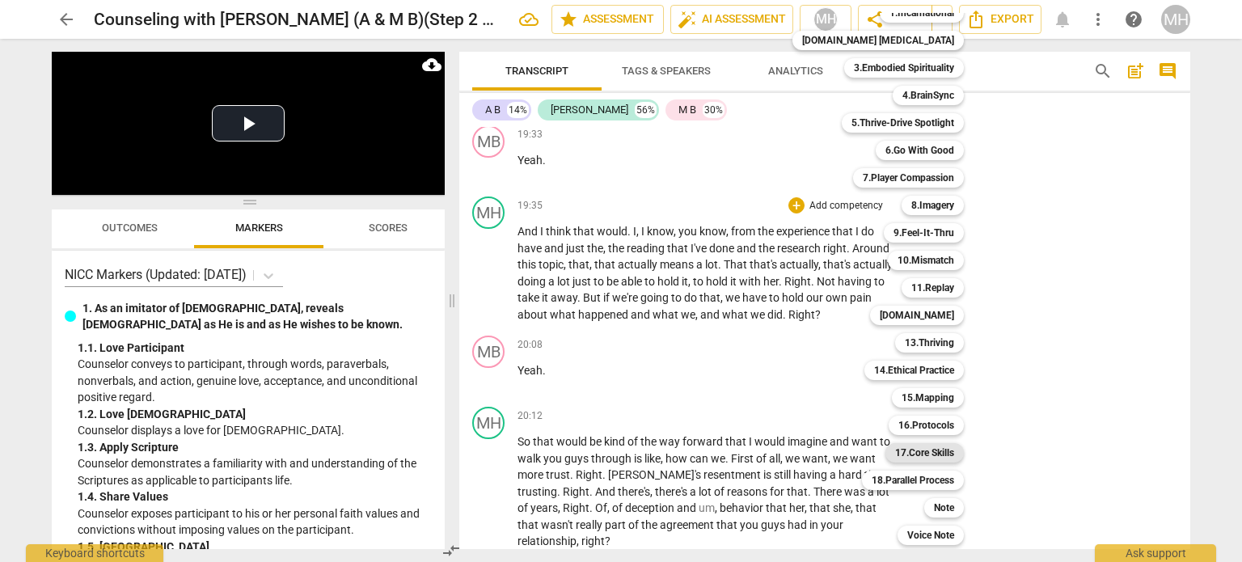
click at [913, 448] on b "17.Core Skills" at bounding box center [924, 452] width 59 height 19
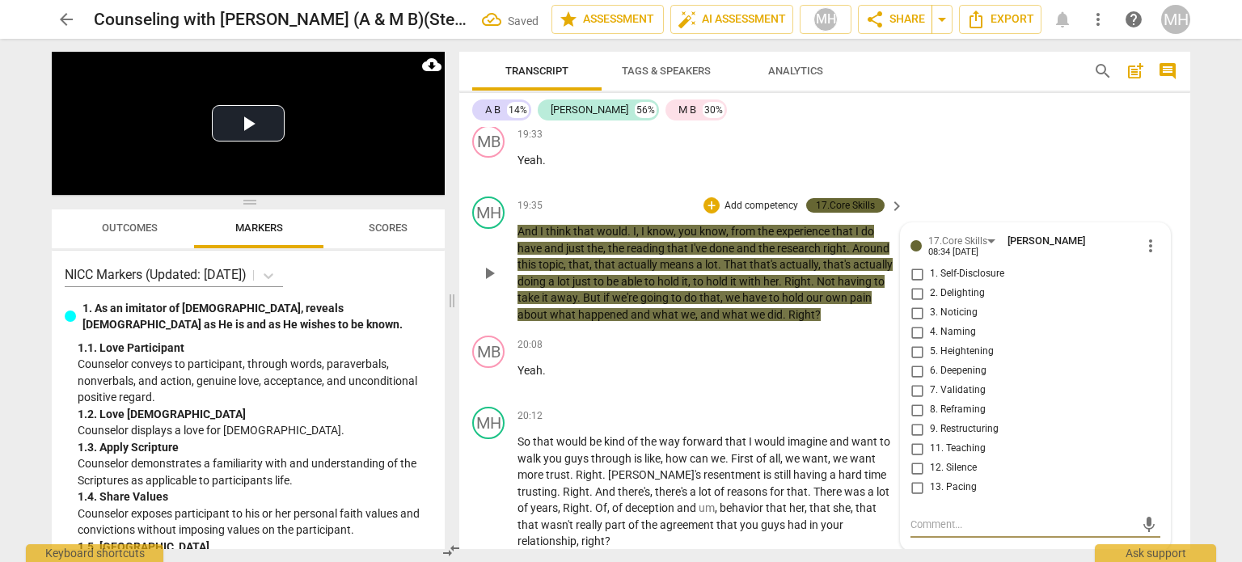
click at [912, 439] on input "11. Teaching" at bounding box center [917, 448] width 26 height 19
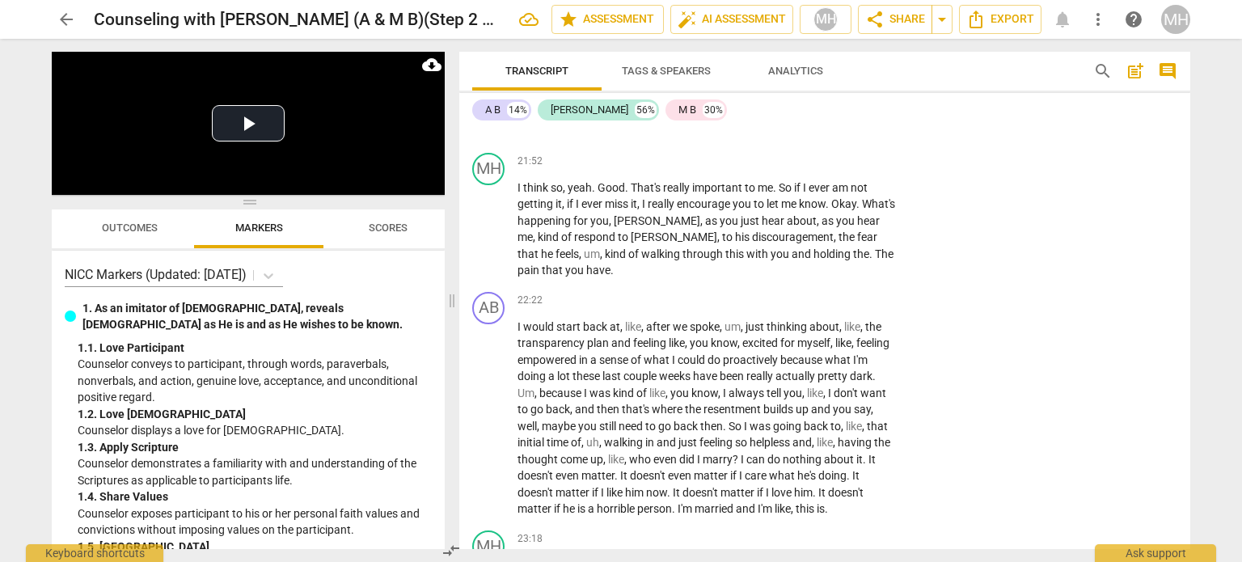
scroll to position [9058, 0]
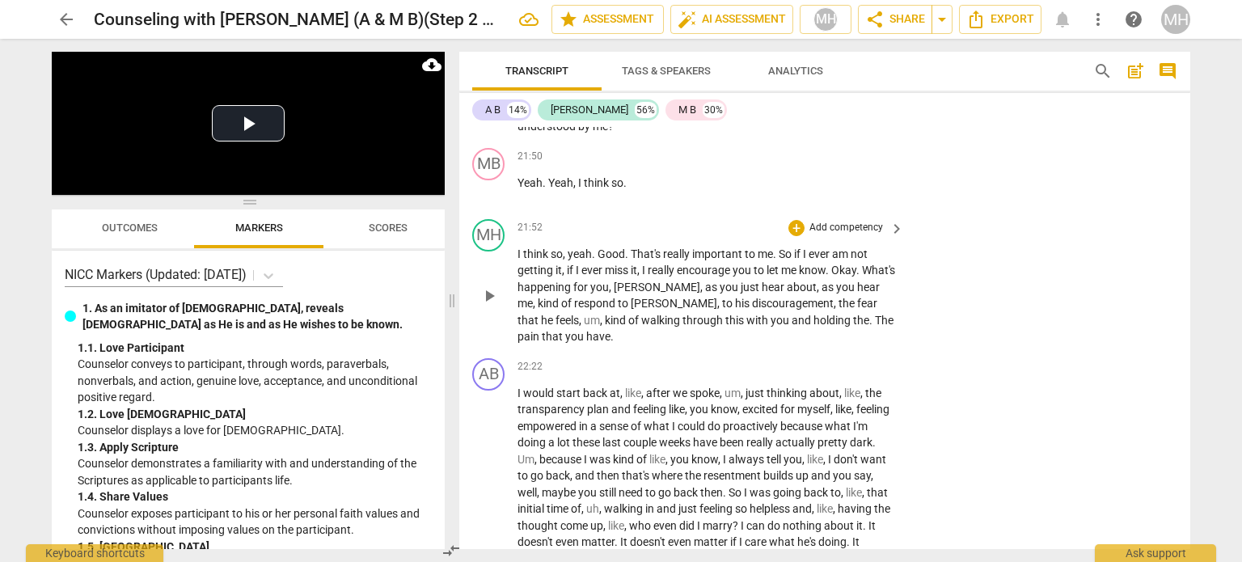
click at [843, 221] on p "Add competency" at bounding box center [846, 228] width 77 height 15
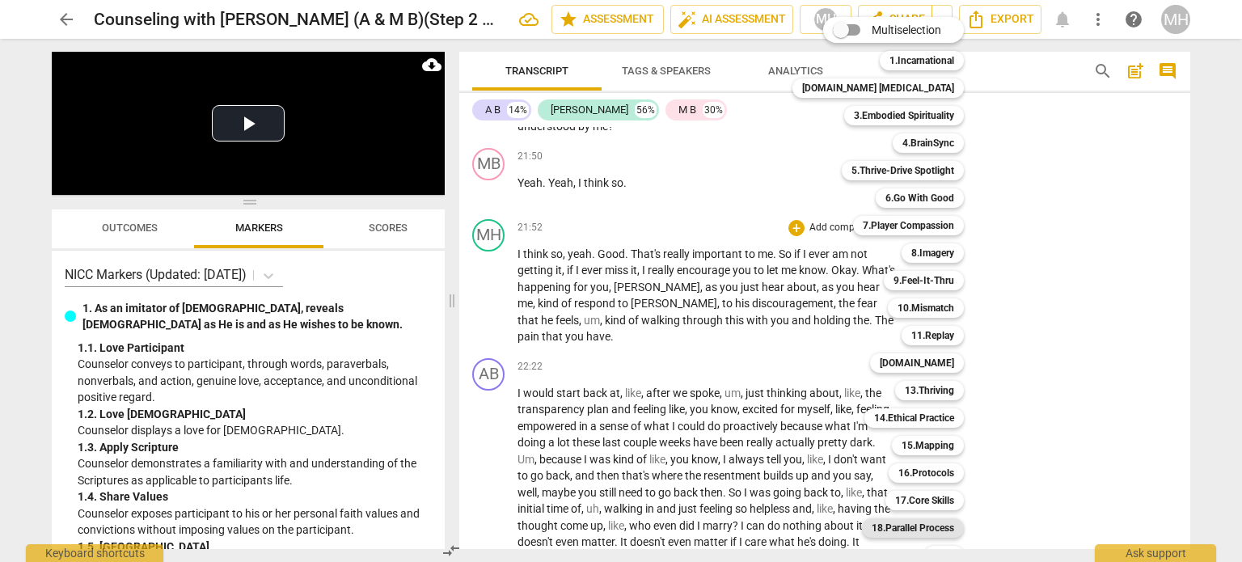
scroll to position [48, 0]
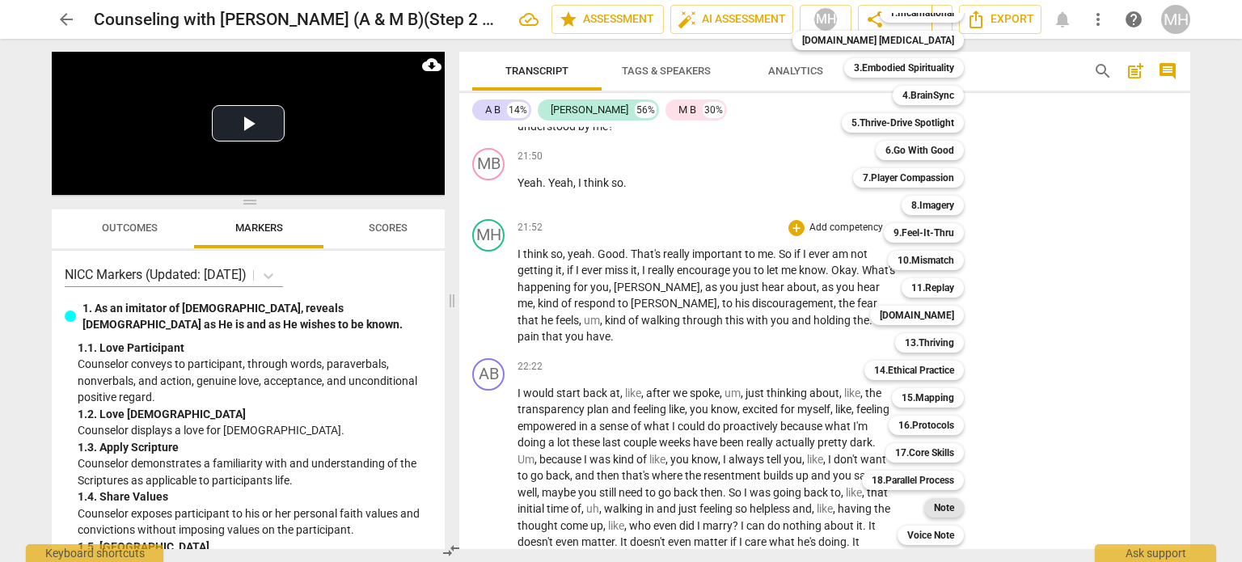
click at [934, 512] on b "Note" at bounding box center [944, 507] width 20 height 19
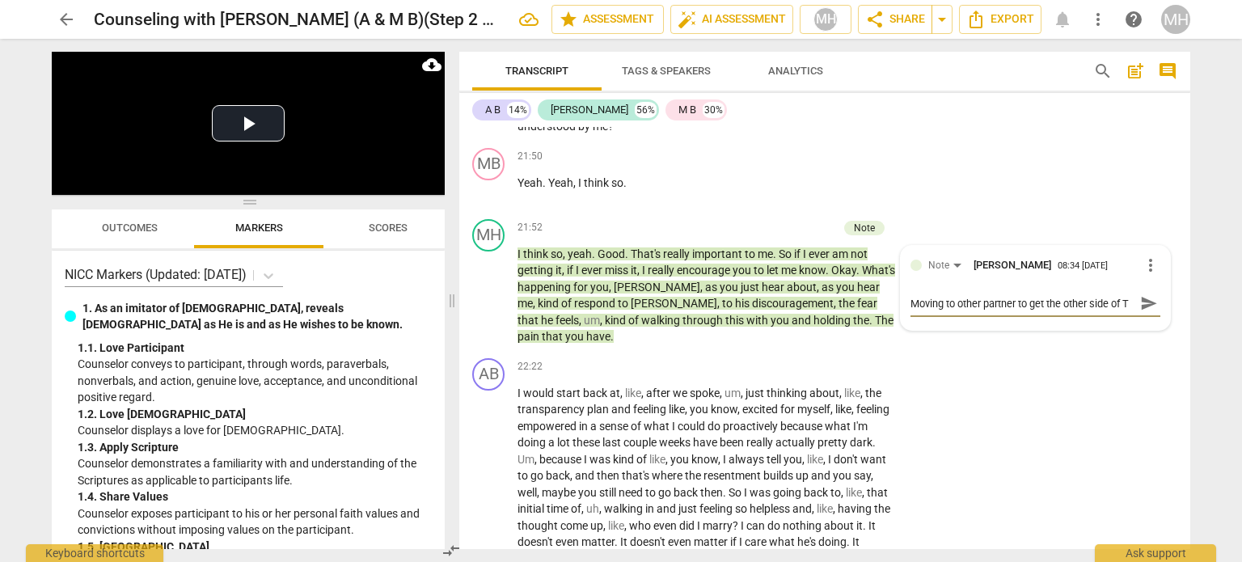
scroll to position [14, 0]
click at [1140, 294] on span "send" at bounding box center [1149, 303] width 18 height 18
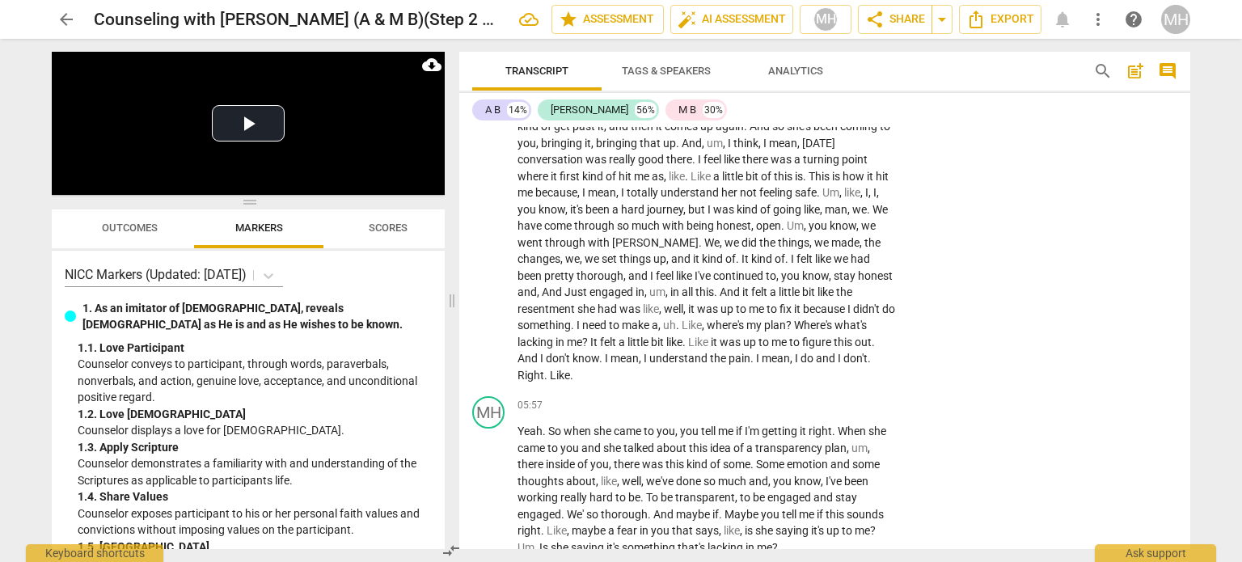
scroll to position [1435, 0]
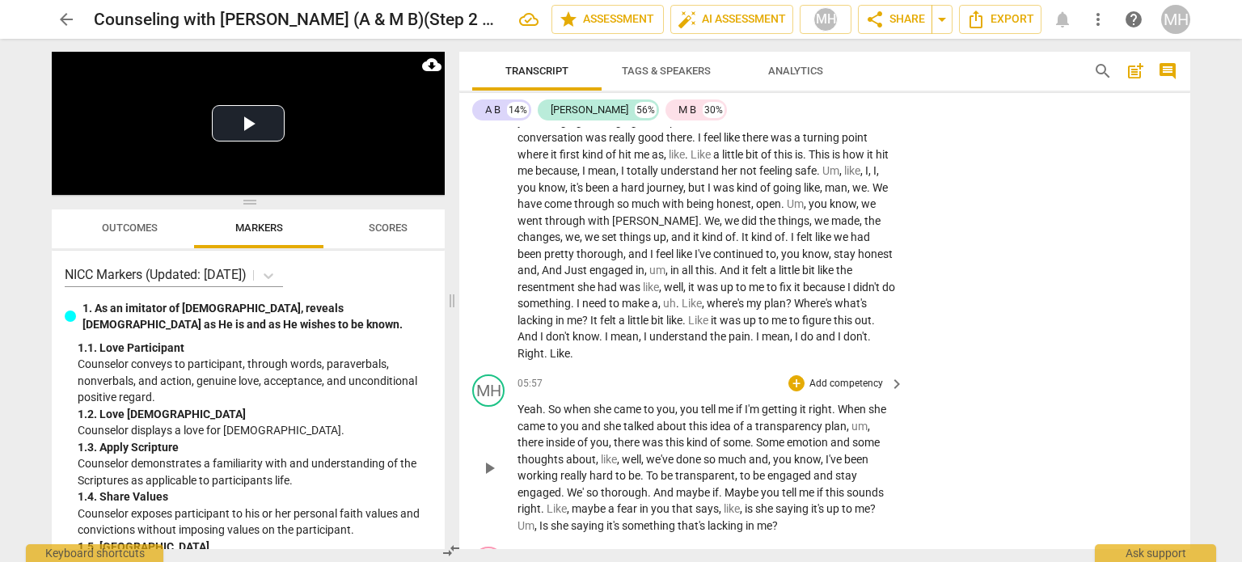
click at [857, 377] on p "Add competency" at bounding box center [846, 384] width 77 height 15
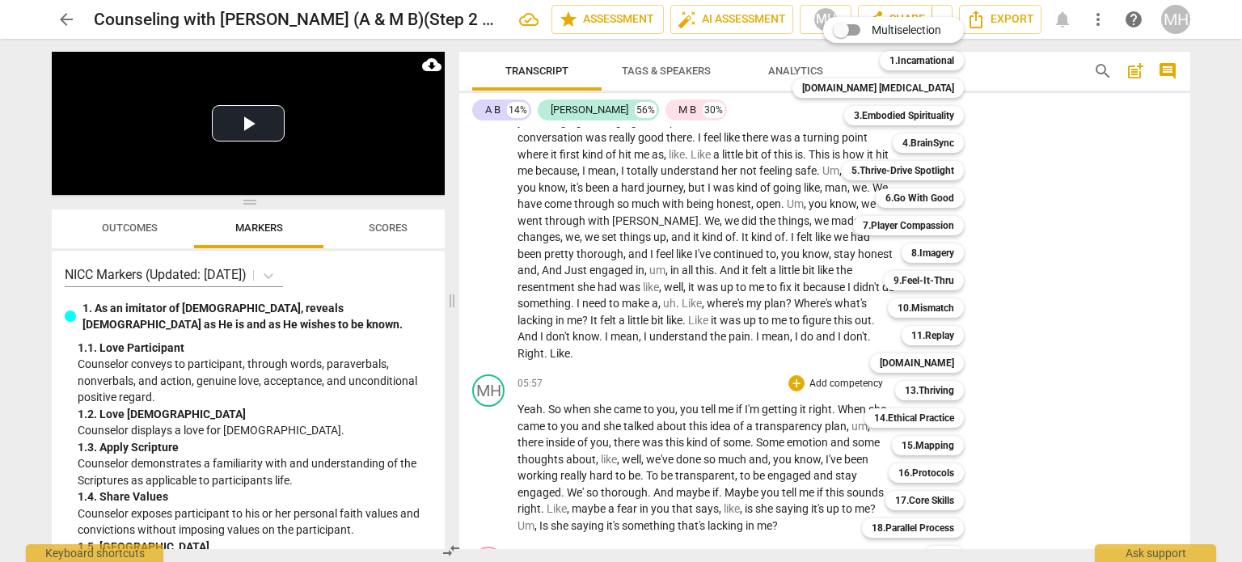
scroll to position [48, 0]
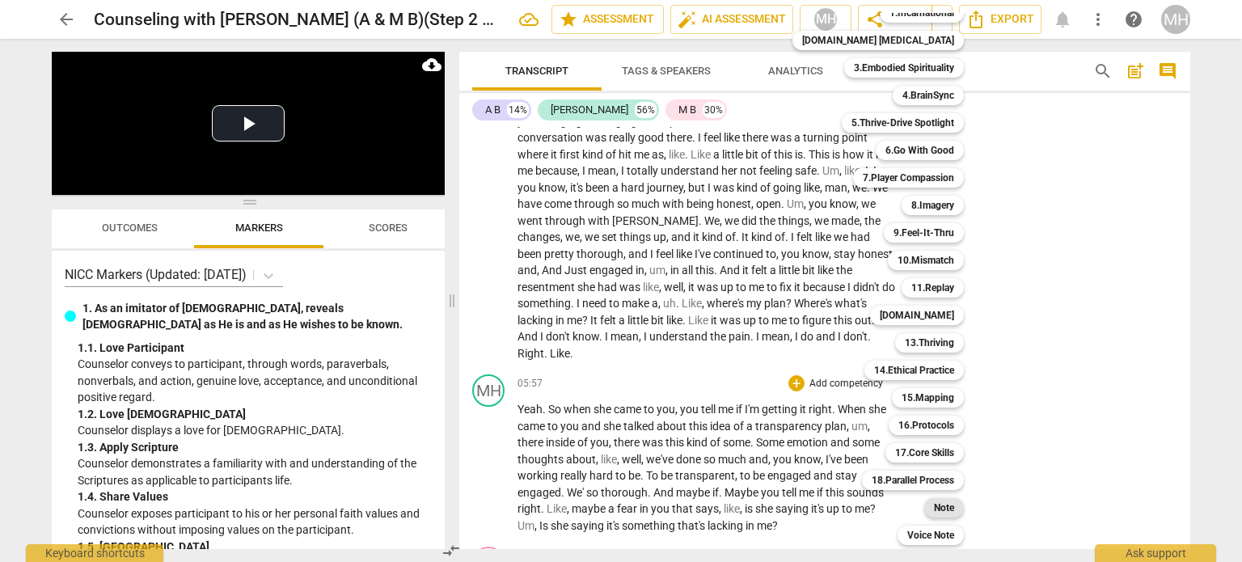
click at [934, 505] on b "Note" at bounding box center [944, 507] width 20 height 19
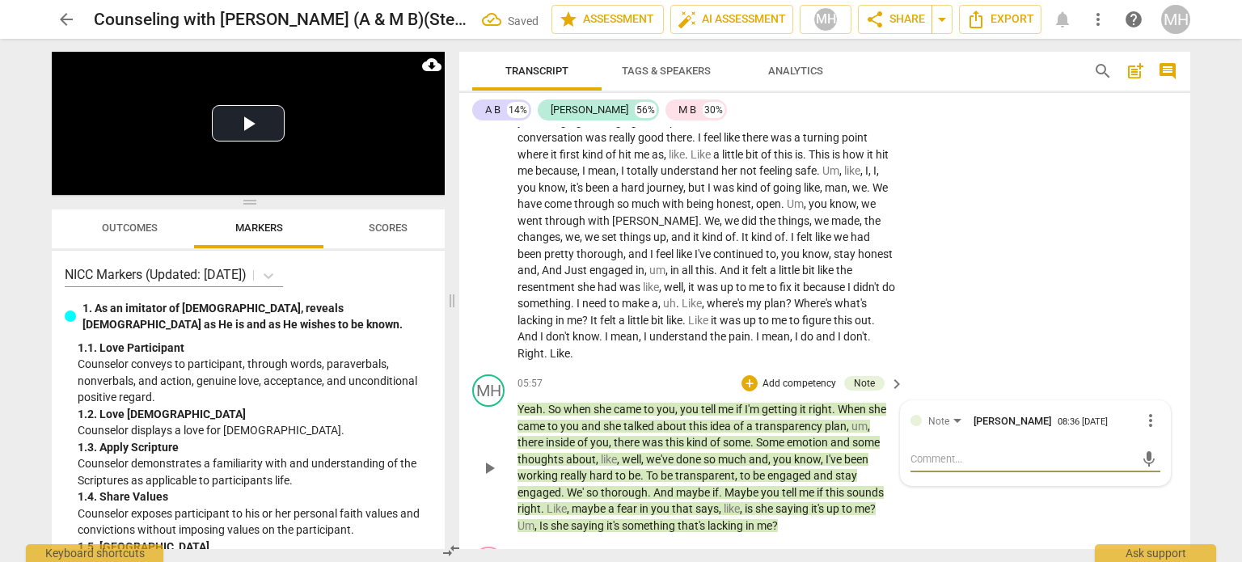
click at [1149, 411] on span "more_vert" at bounding box center [1150, 420] width 19 height 19
click at [1001, 433] on div at bounding box center [621, 281] width 1242 height 562
click at [1147, 411] on span "more_vert" at bounding box center [1150, 420] width 19 height 19
click at [1151, 429] on li "Delete" at bounding box center [1164, 431] width 56 height 31
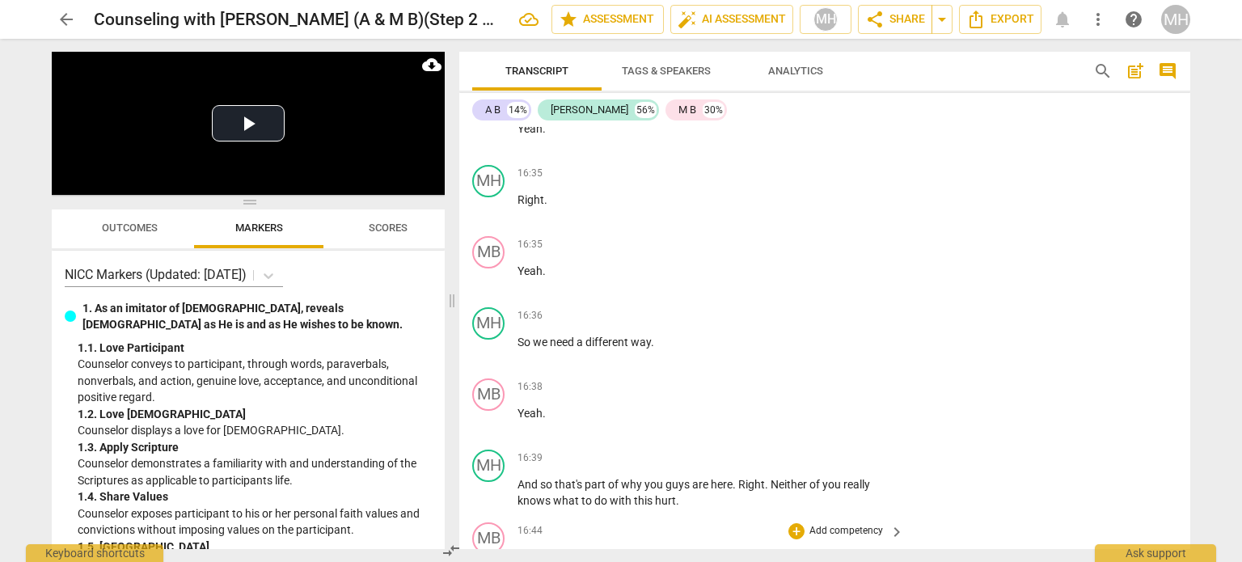
scroll to position [6826, 0]
click at [831, 450] on p "Add competency" at bounding box center [846, 457] width 77 height 15
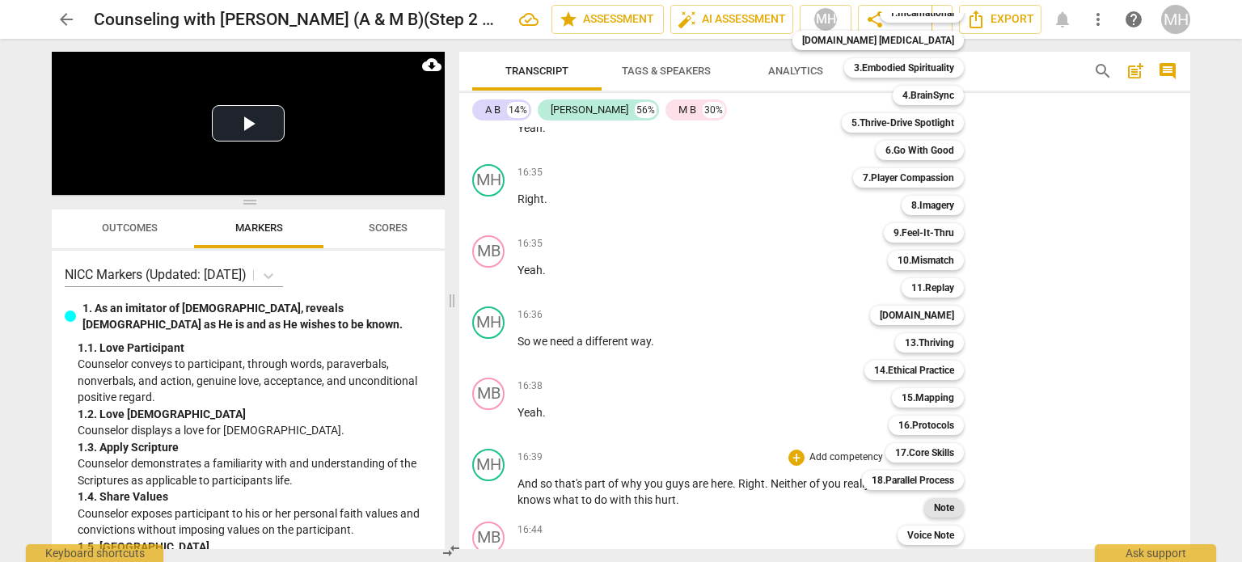
scroll to position [47, 0]
click at [934, 510] on b "Note" at bounding box center [944, 508] width 20 height 19
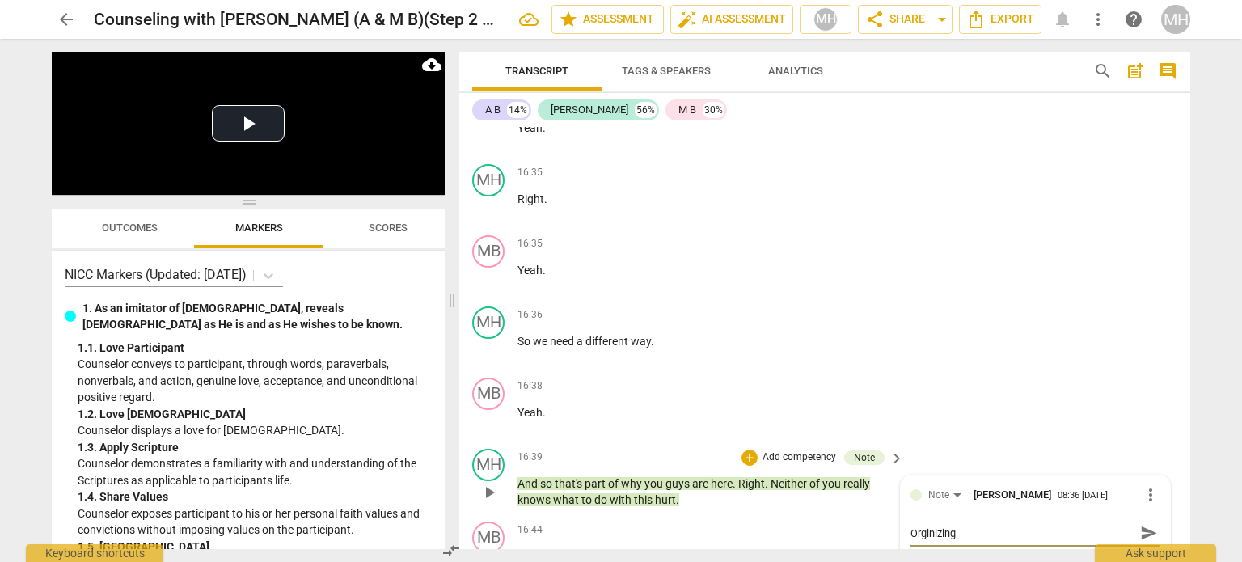
click at [938, 525] on textarea "Orginizing" at bounding box center [1022, 532] width 224 height 15
click at [1140, 524] on span "send" at bounding box center [1149, 533] width 18 height 18
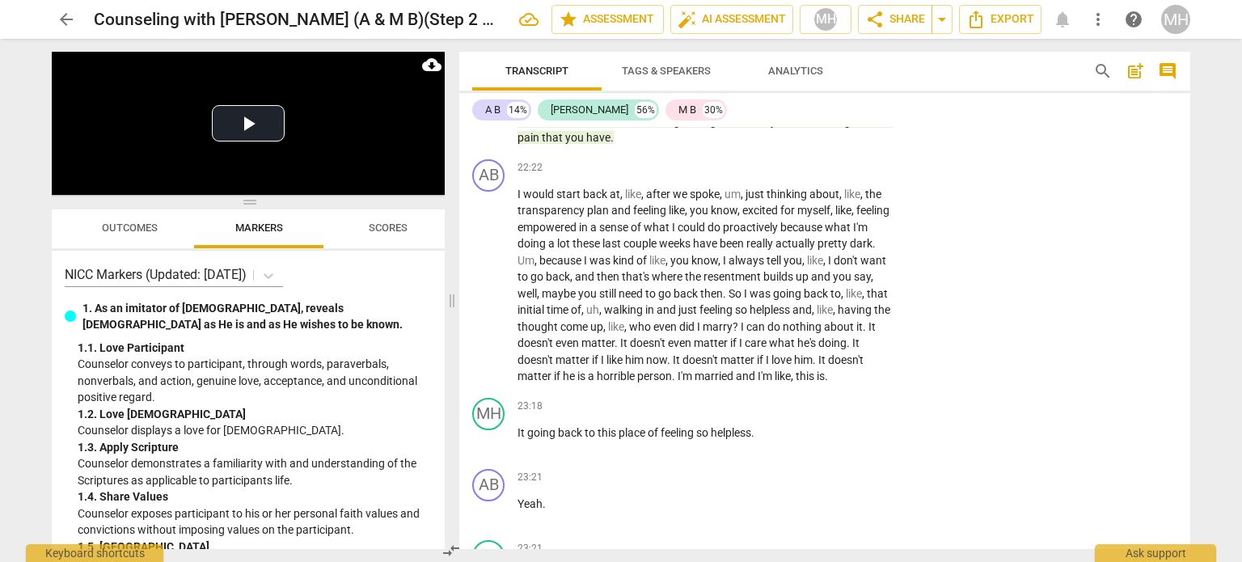
scroll to position [9263, 0]
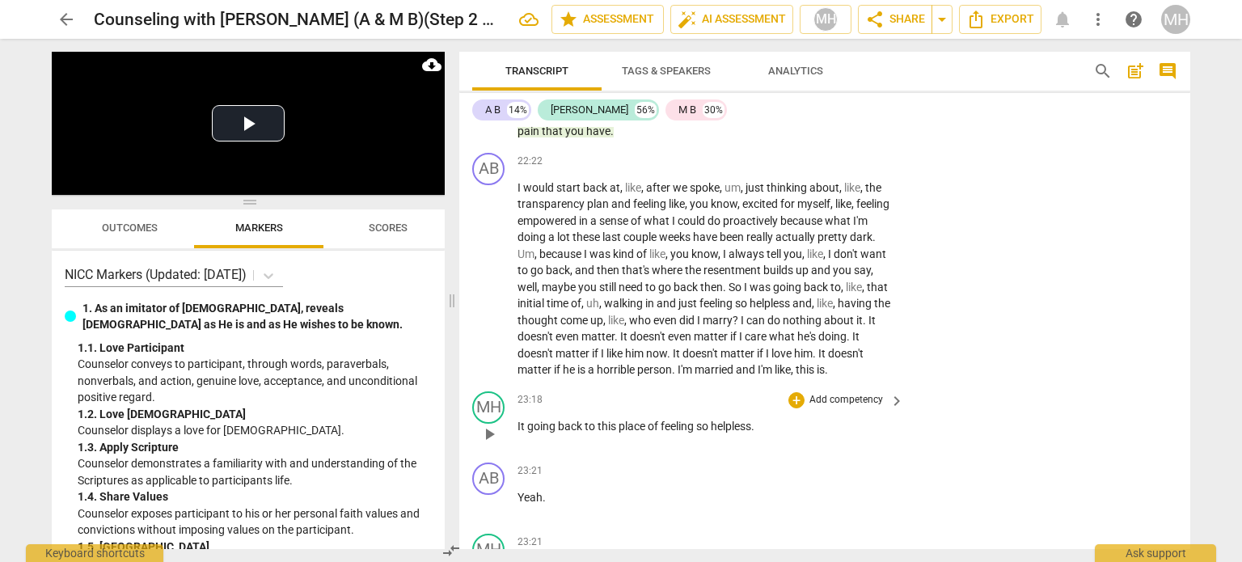
click at [831, 393] on p "Add competency" at bounding box center [846, 400] width 77 height 15
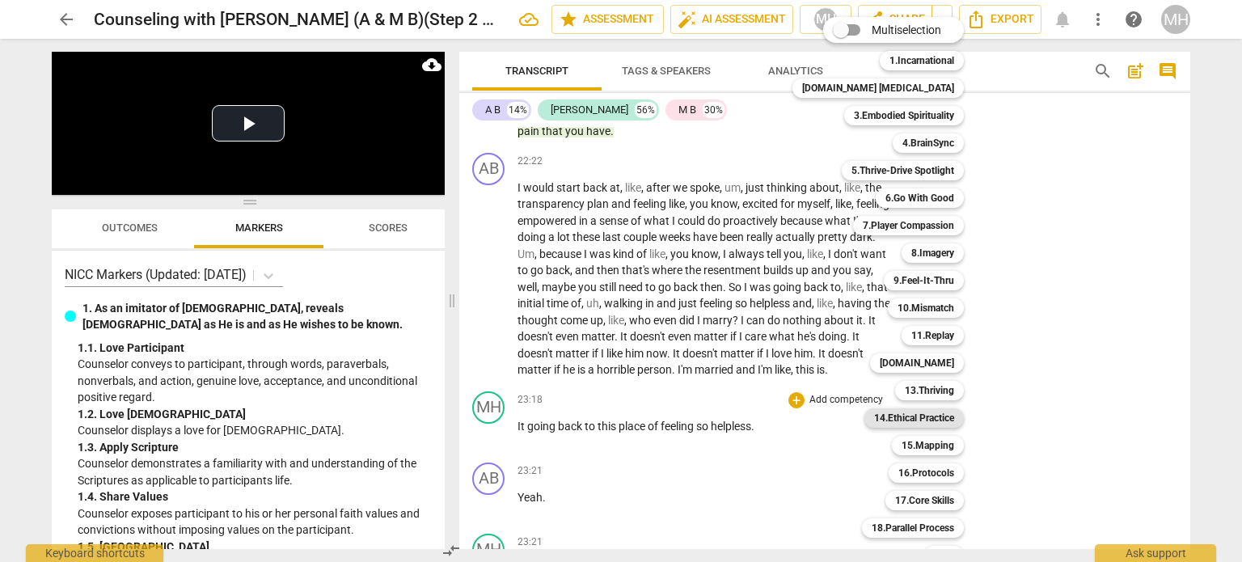
scroll to position [48, 0]
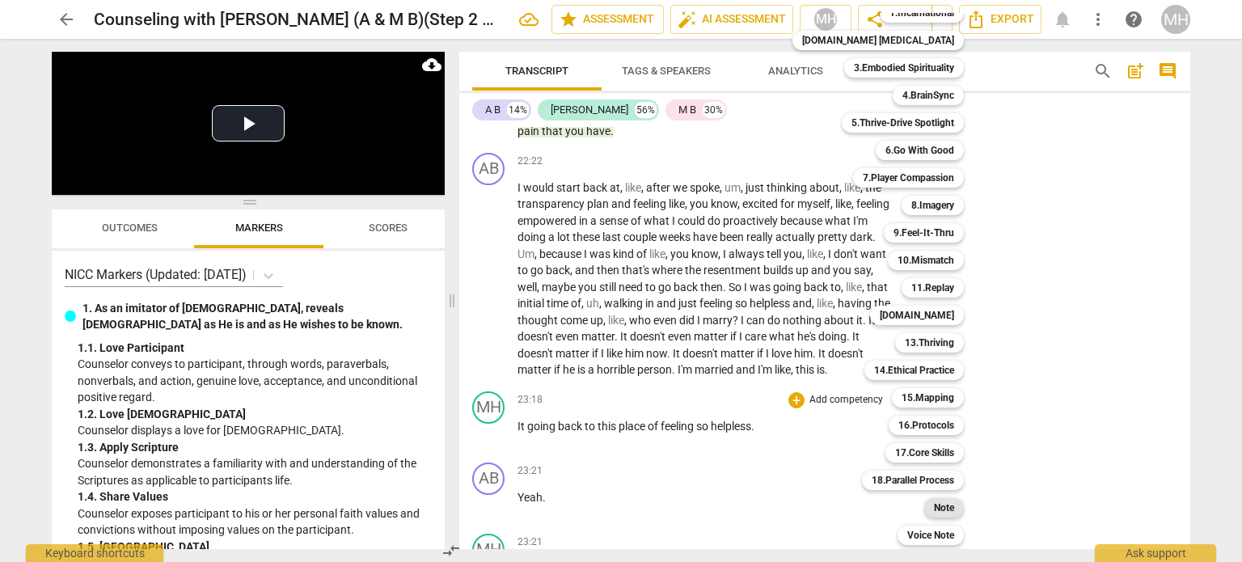
click at [934, 506] on b "Note" at bounding box center [944, 507] width 20 height 19
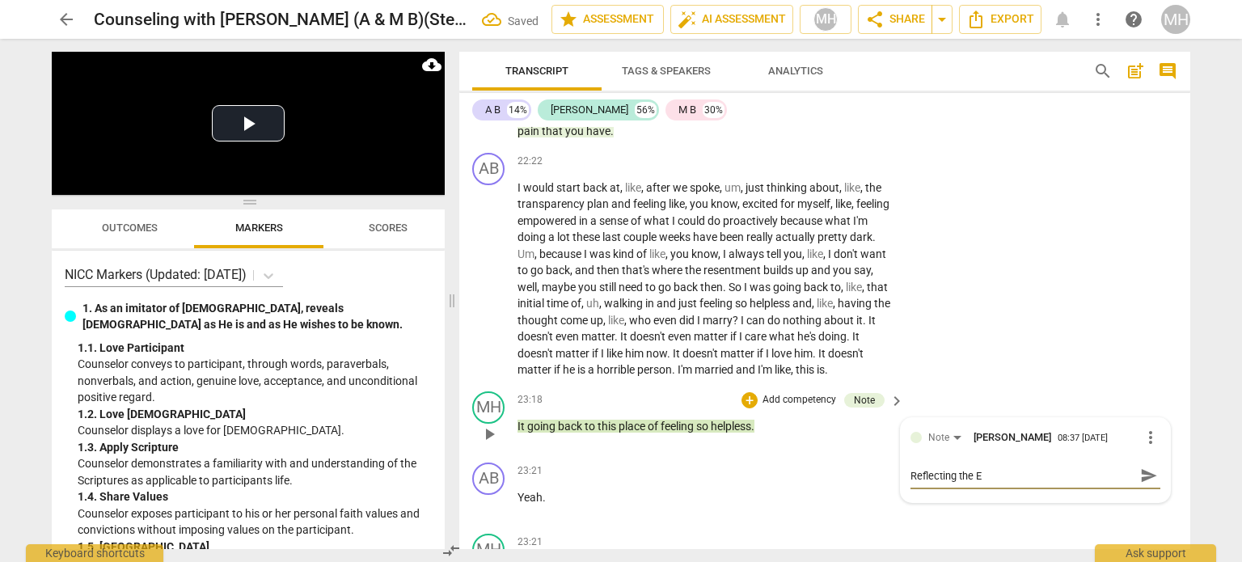
click at [1140, 466] on span "send" at bounding box center [1149, 475] width 18 height 18
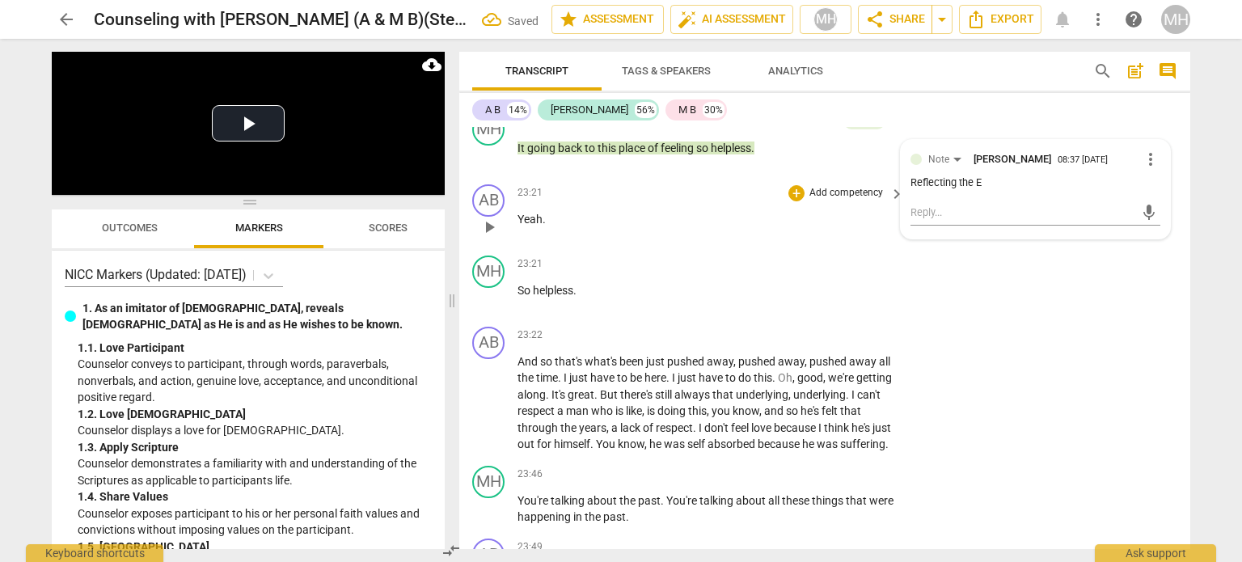
scroll to position [9542, 0]
click at [847, 466] on p "Add competency" at bounding box center [846, 473] width 77 height 15
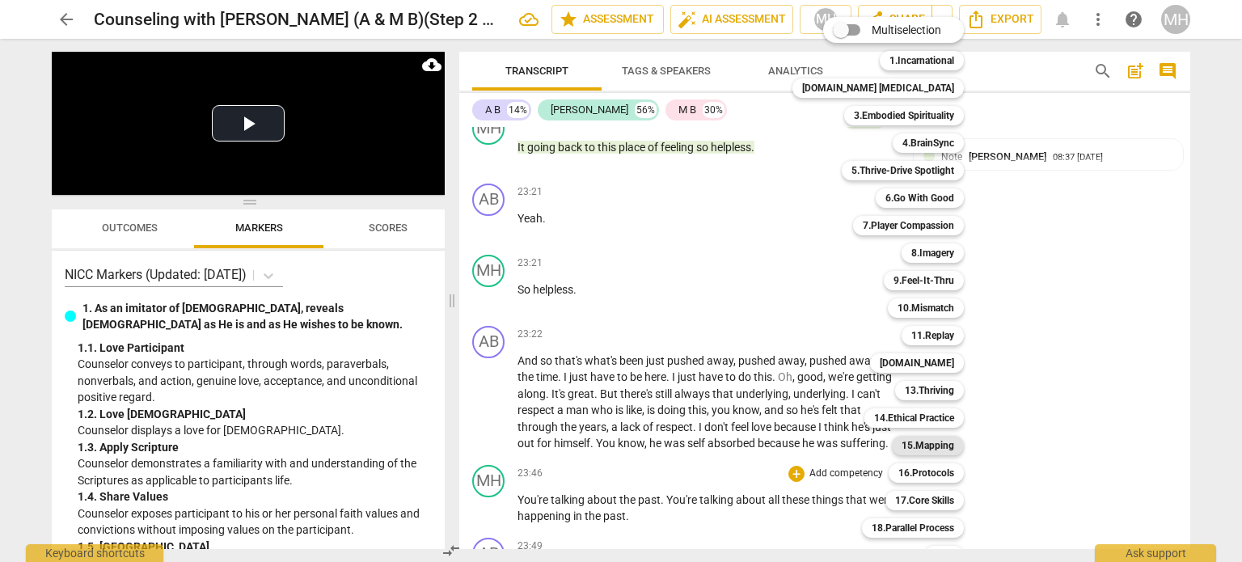
scroll to position [48, 0]
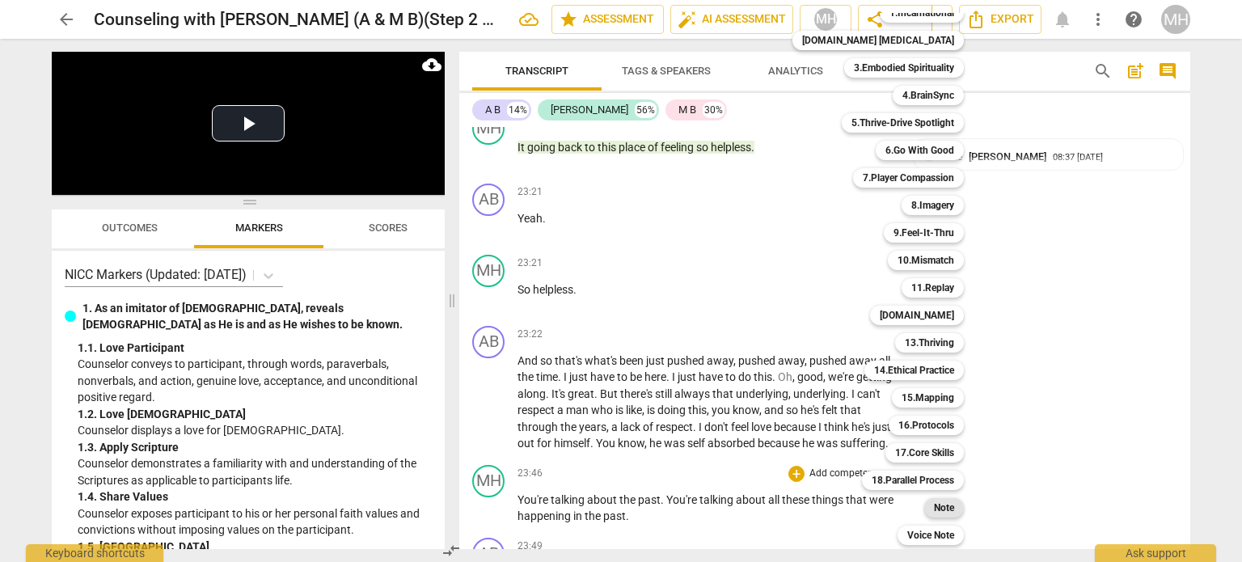
click at [934, 508] on b "Note" at bounding box center [944, 507] width 20 height 19
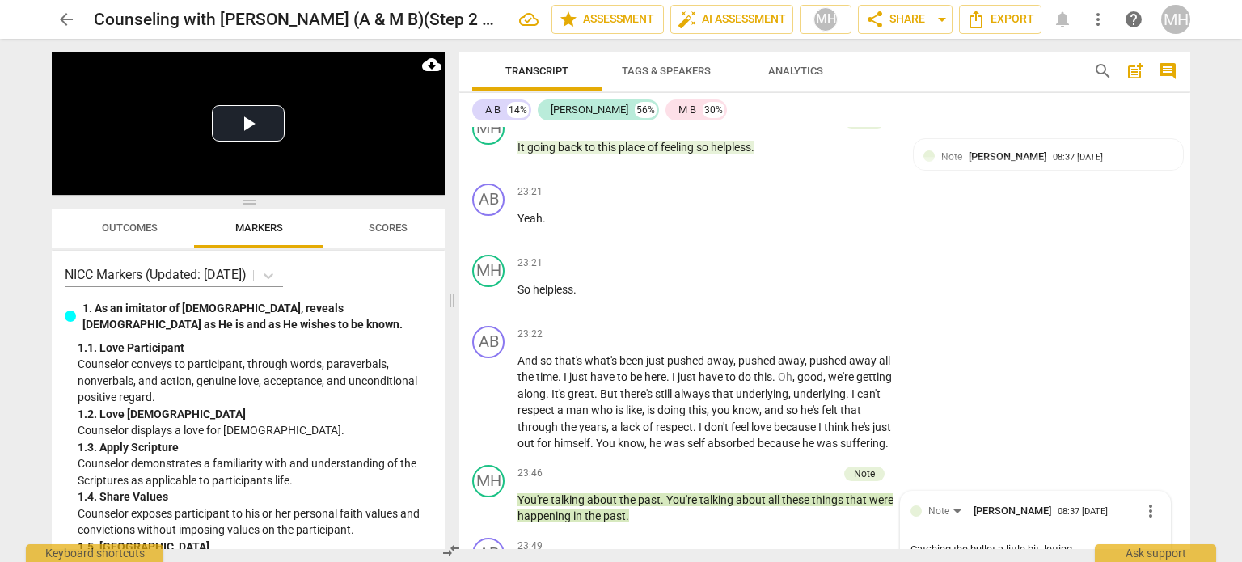
scroll to position [14, 0]
click at [1141, 548] on span "send" at bounding box center [1149, 557] width 18 height 18
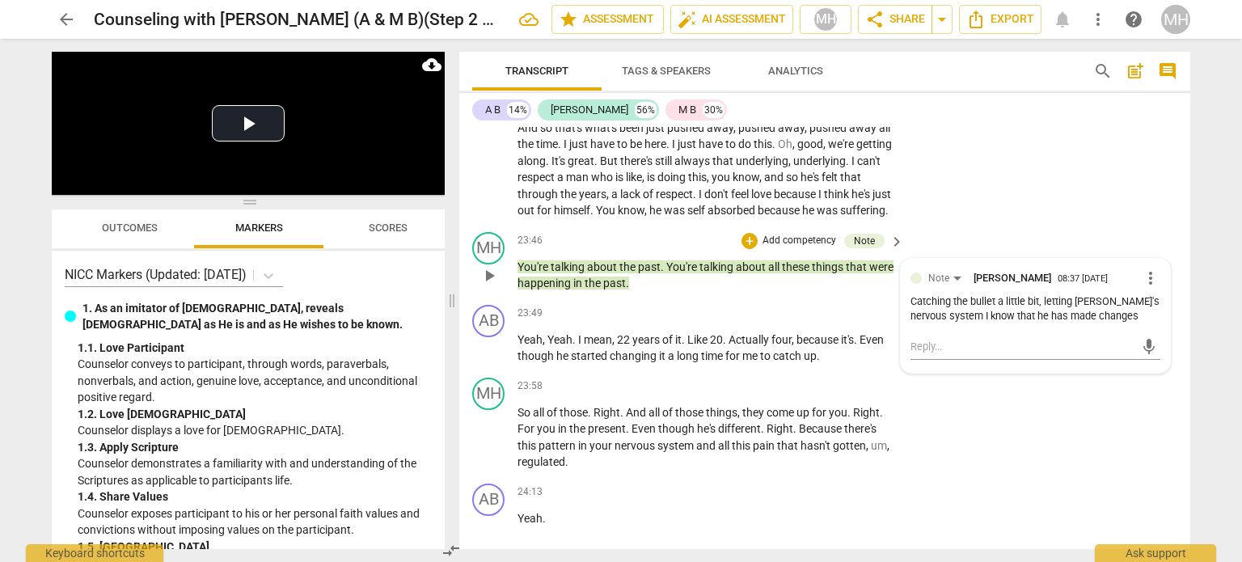
scroll to position [9775, 0]
click at [851, 378] on p "Add competency" at bounding box center [846, 385] width 77 height 15
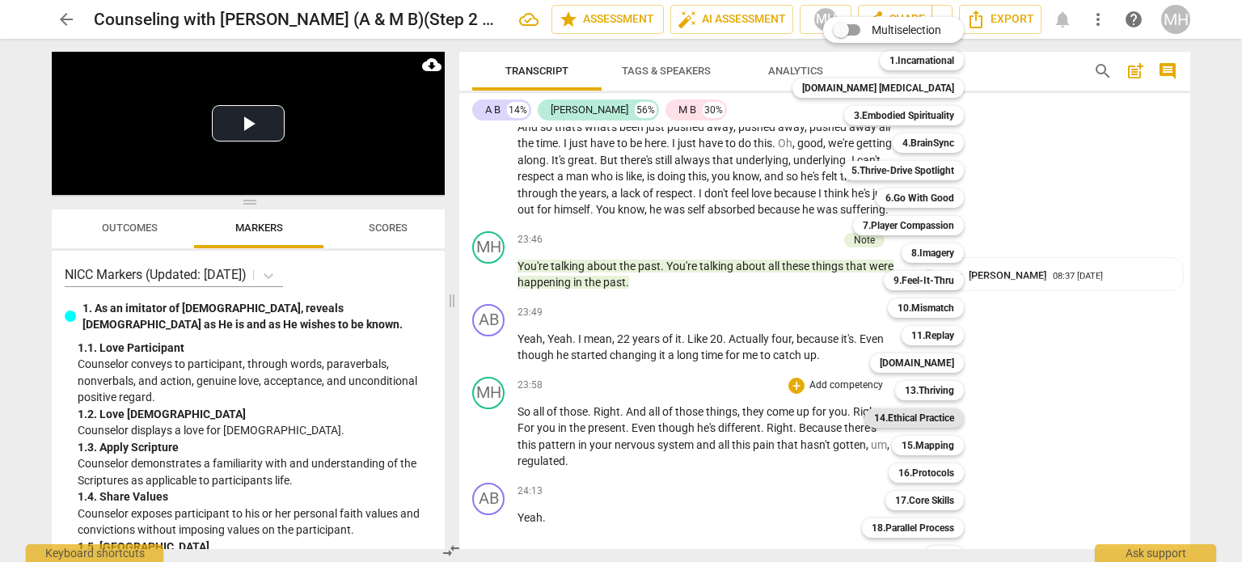
scroll to position [48, 0]
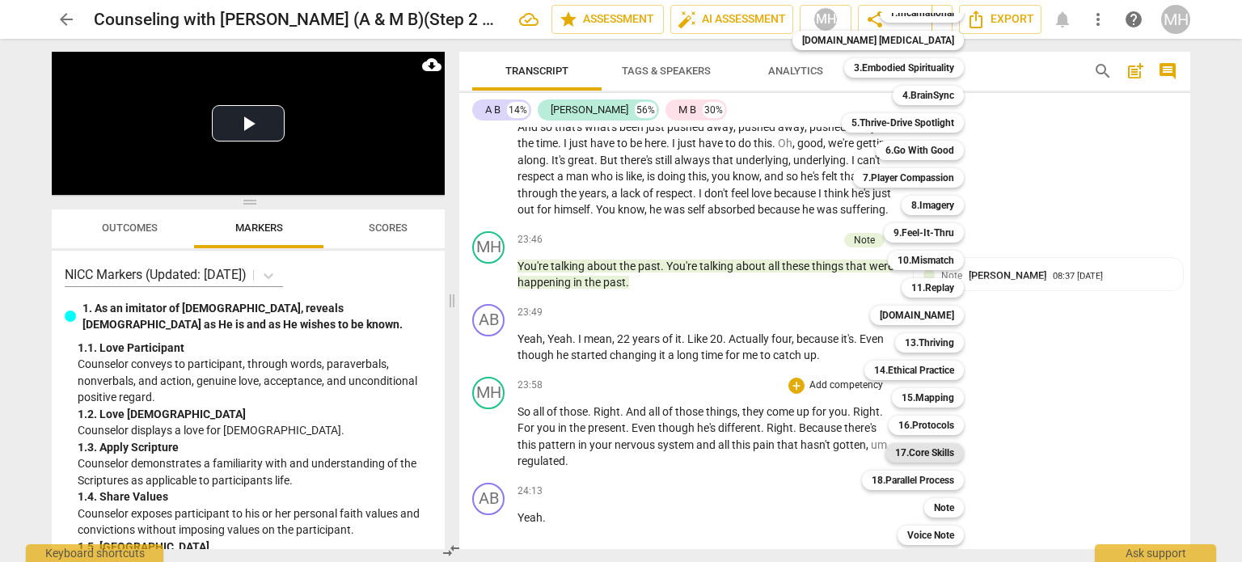
click at [905, 456] on b "17.Core Skills" at bounding box center [924, 452] width 59 height 19
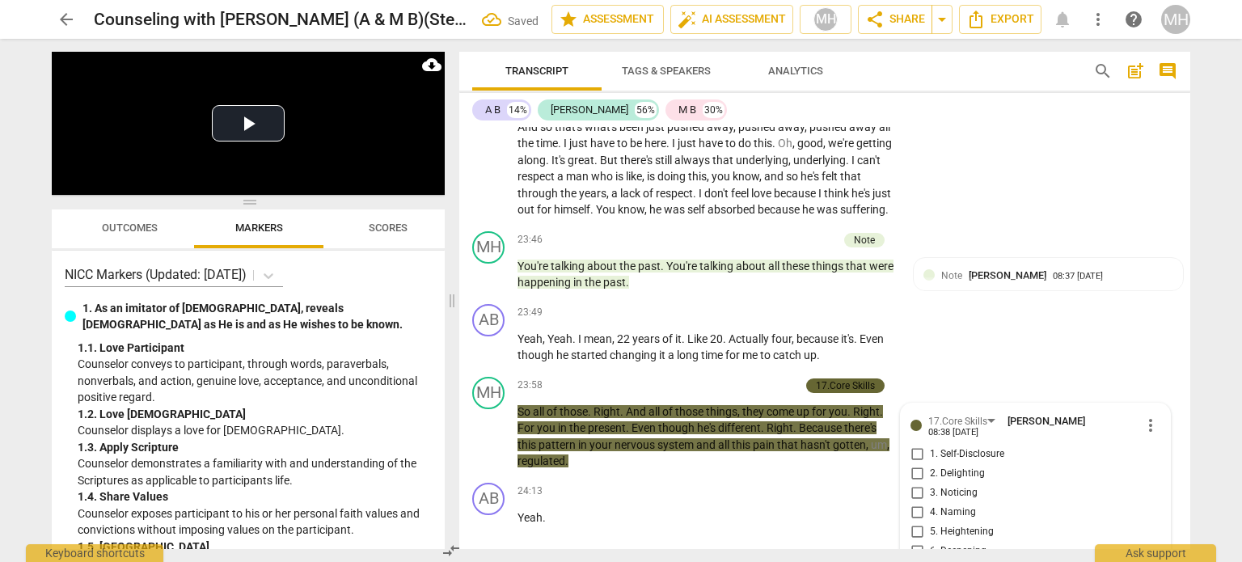
scroll to position [10078, 0]
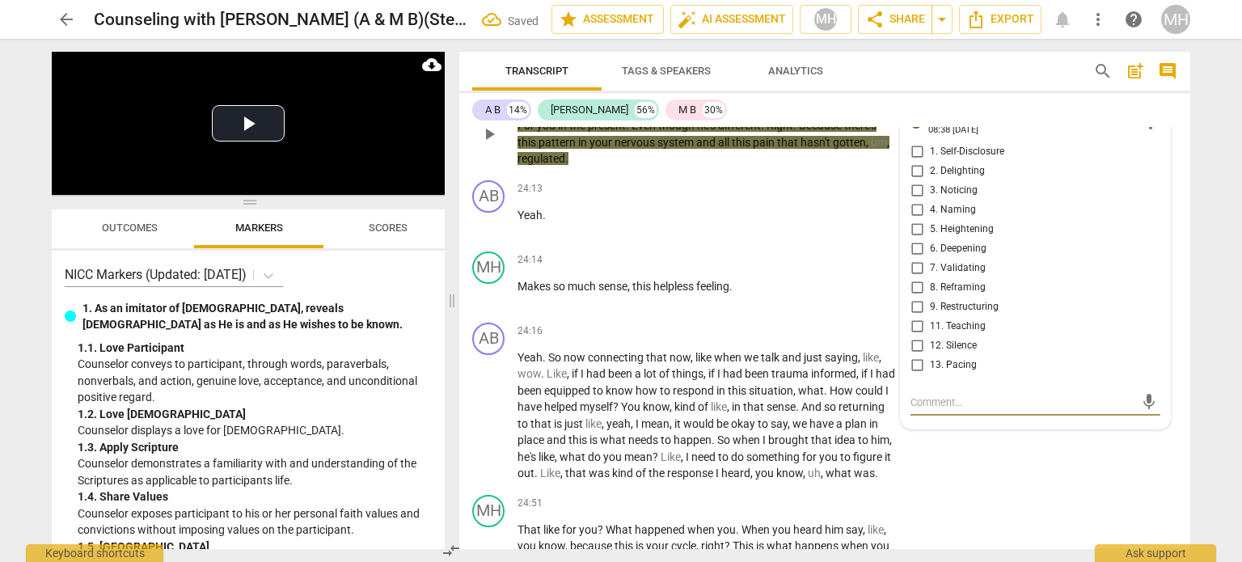
click at [914, 259] on input "7. Validating" at bounding box center [917, 268] width 26 height 19
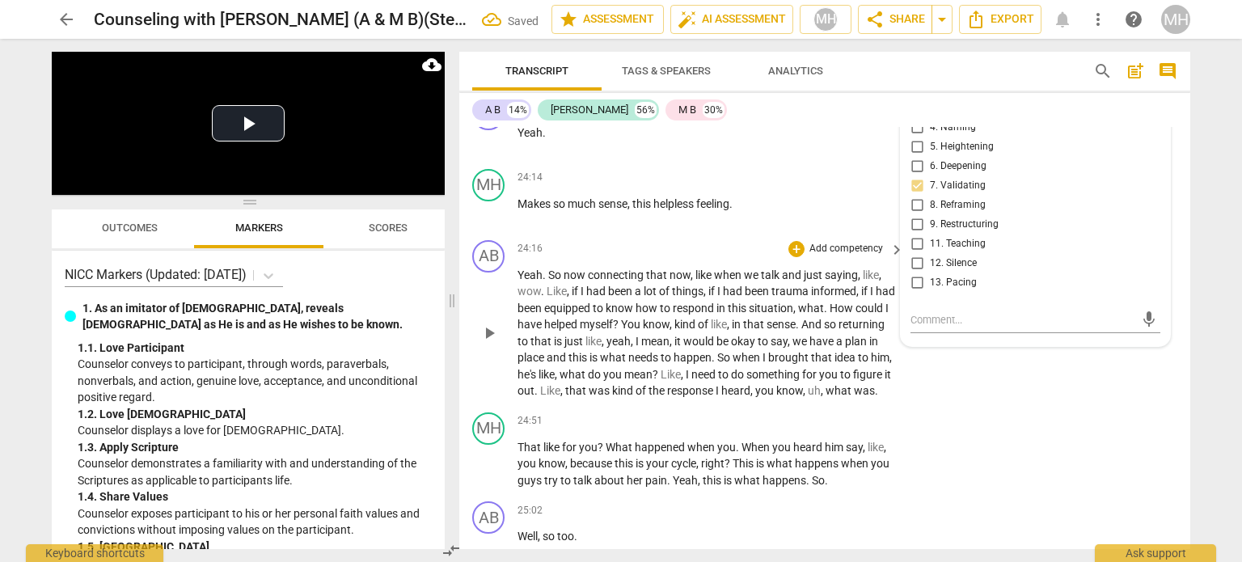
scroll to position [10164, 0]
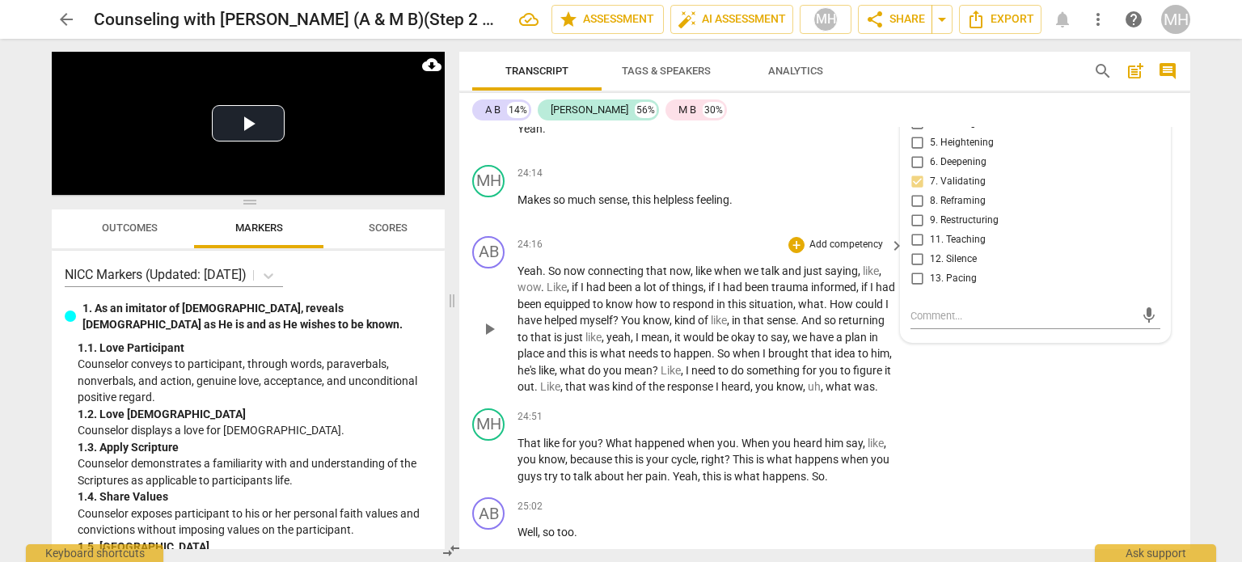
click at [834, 238] on p "Add competency" at bounding box center [846, 245] width 77 height 15
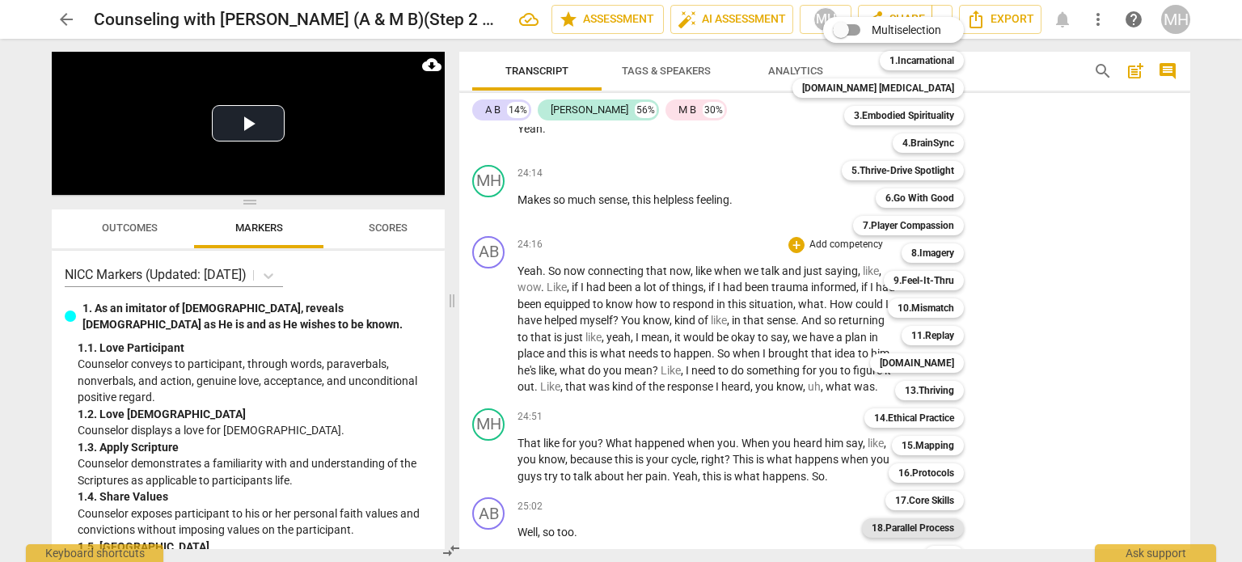
scroll to position [48, 0]
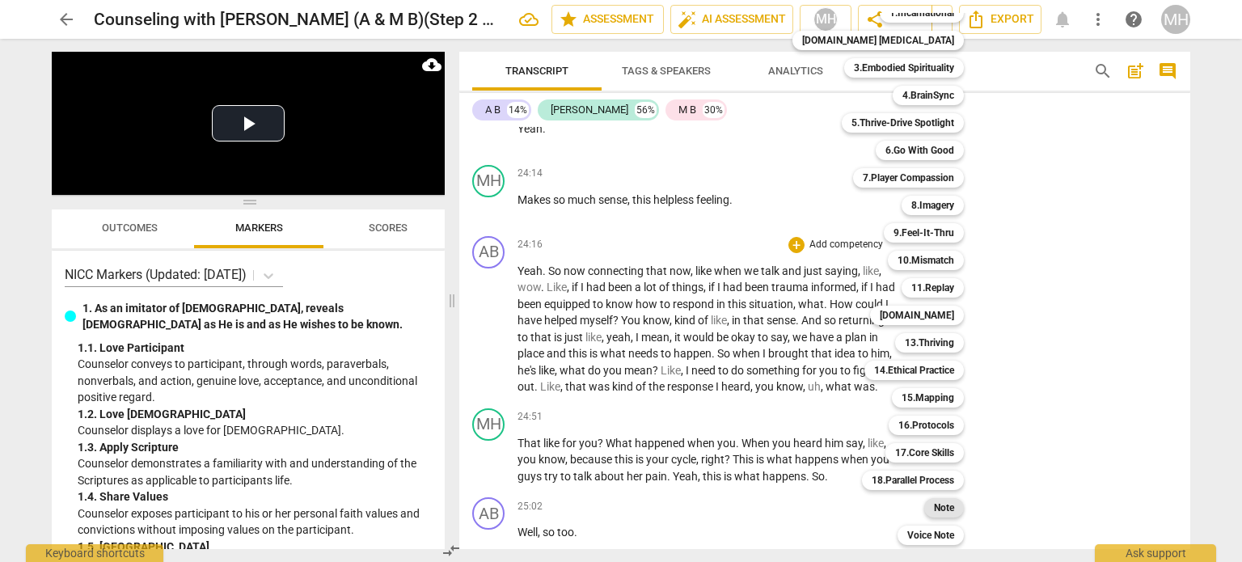
click at [934, 507] on b "Note" at bounding box center [944, 507] width 20 height 19
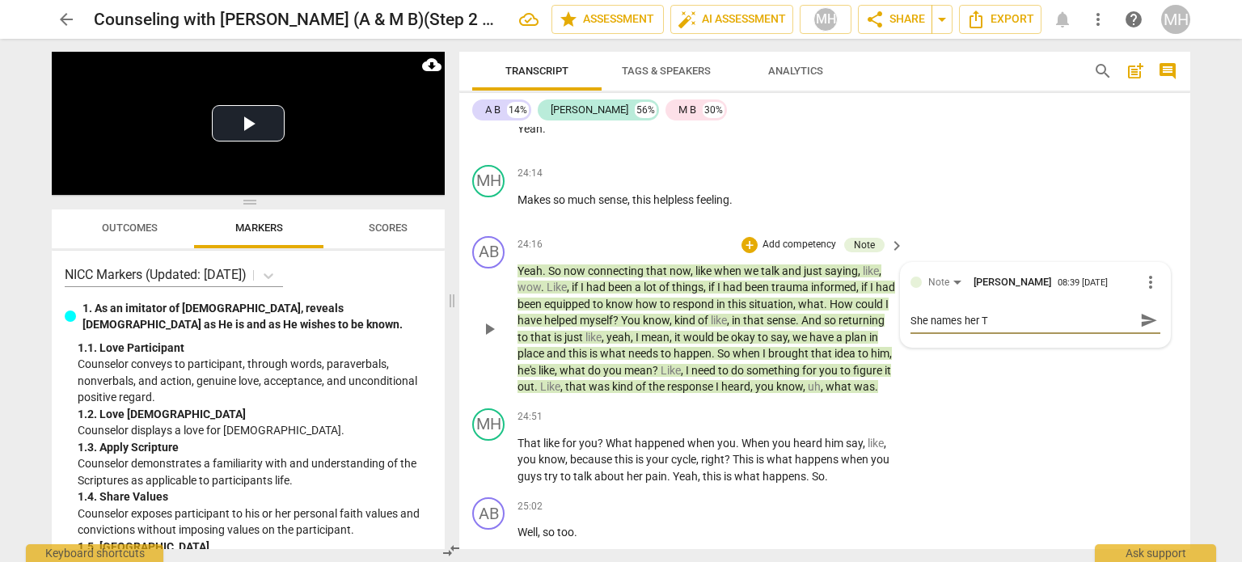
click at [1140, 311] on span "send" at bounding box center [1149, 320] width 18 height 18
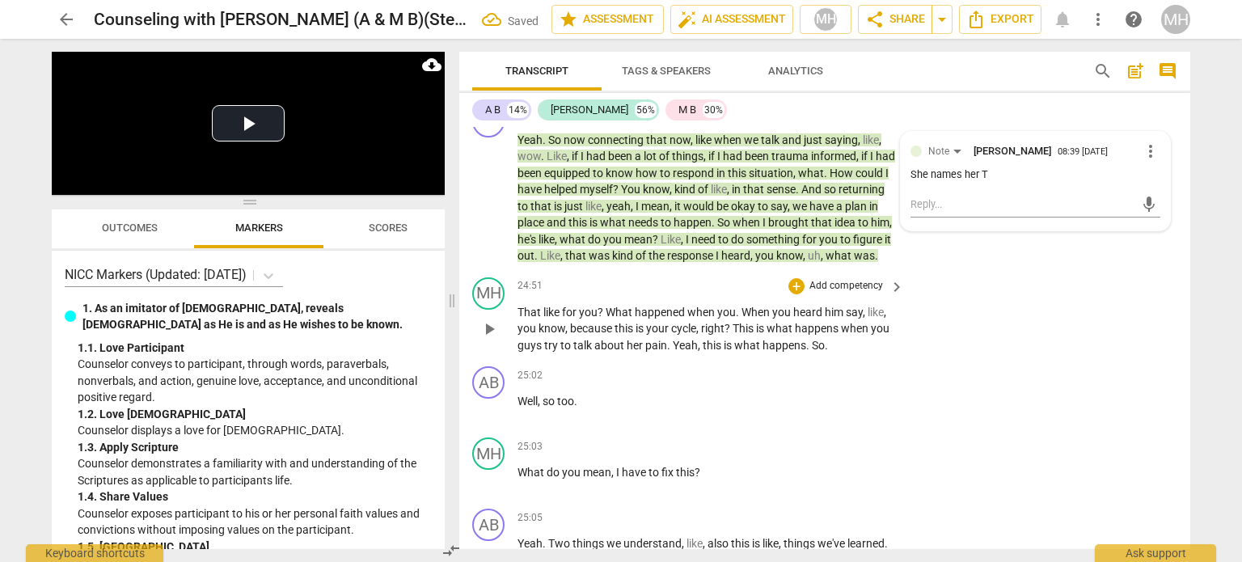
scroll to position [10300, 0]
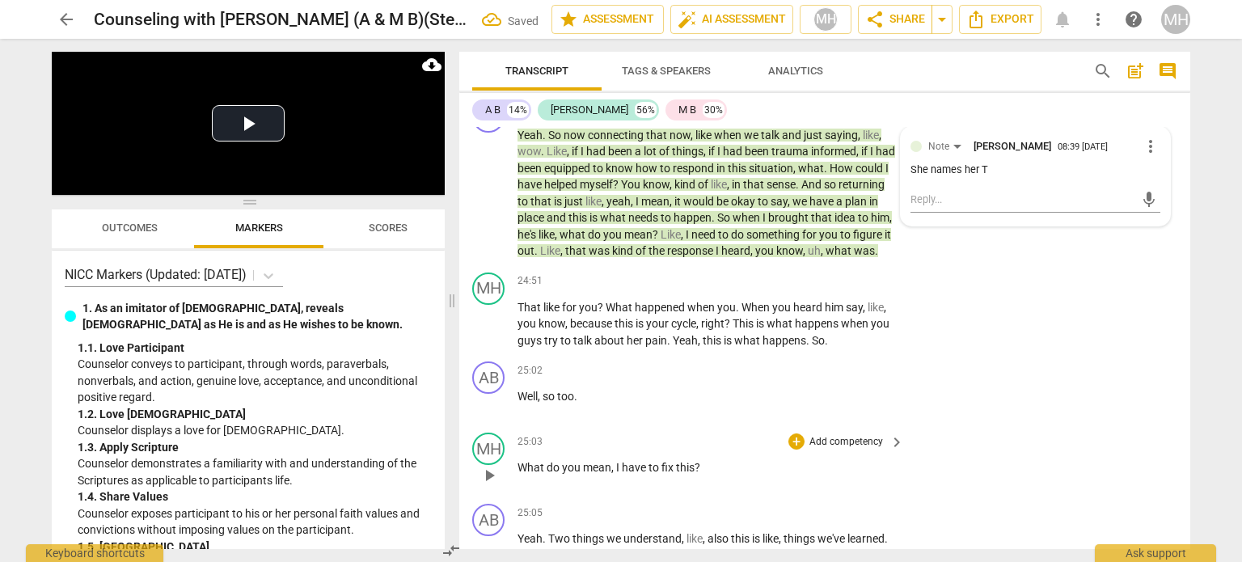
click at [826, 435] on p "Add competency" at bounding box center [846, 442] width 77 height 15
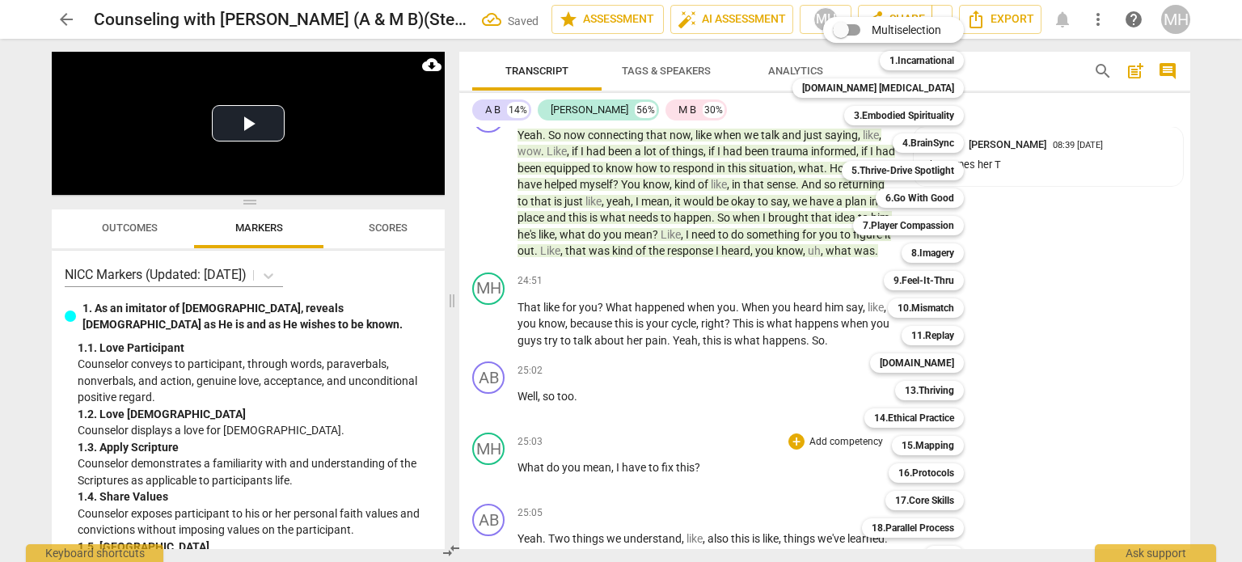
scroll to position [48, 0]
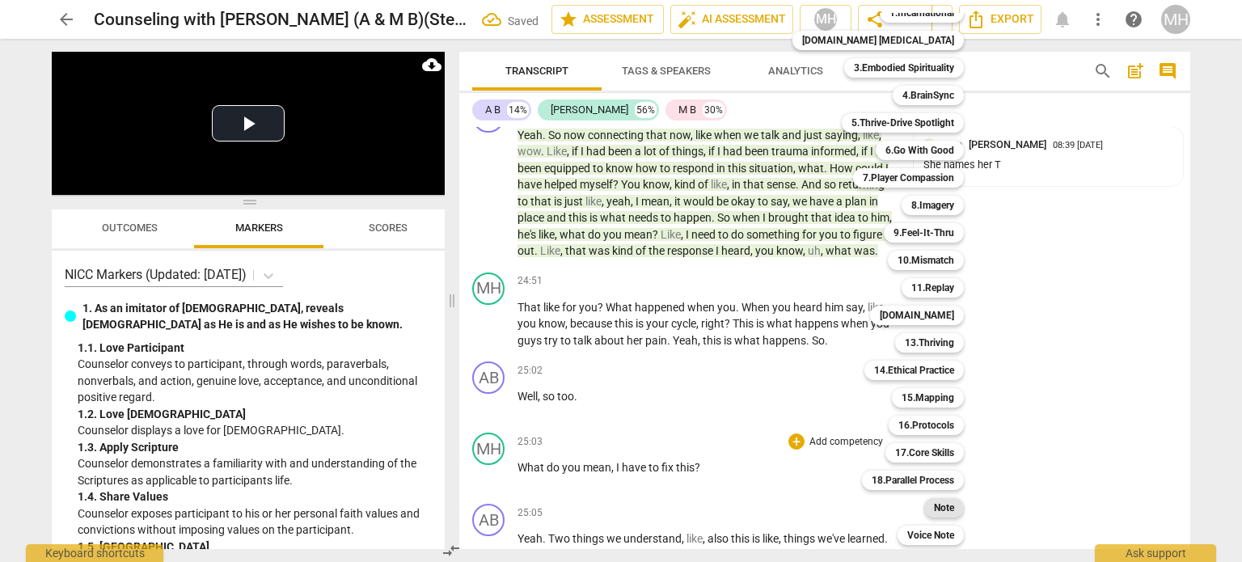
click at [934, 503] on b "Note" at bounding box center [944, 507] width 20 height 19
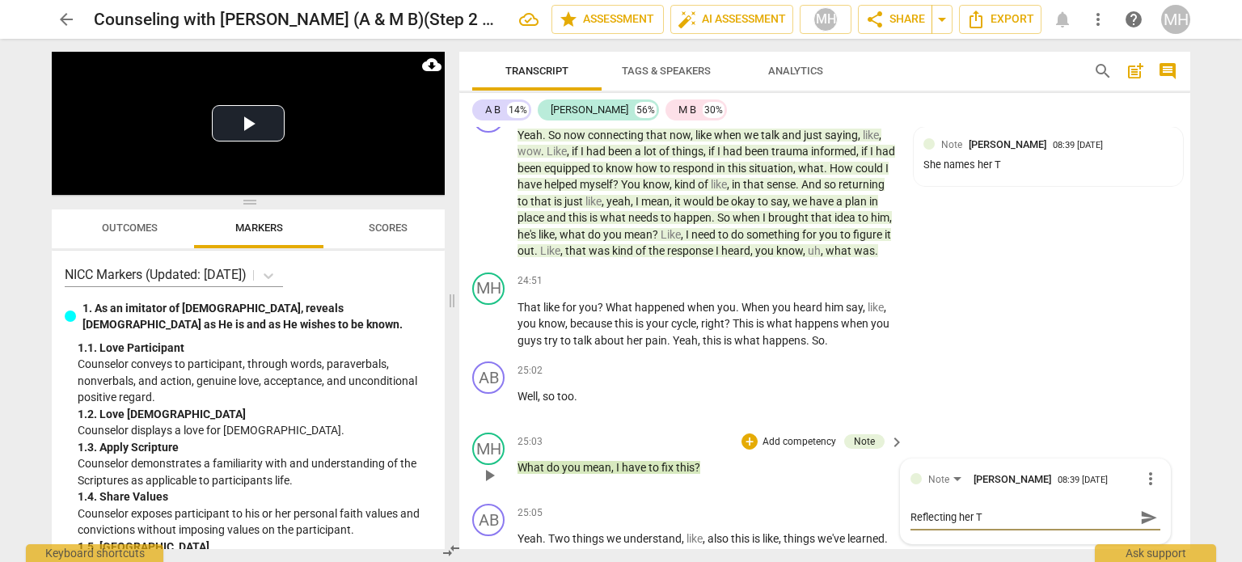
click at [1145, 508] on span "send" at bounding box center [1149, 517] width 18 height 18
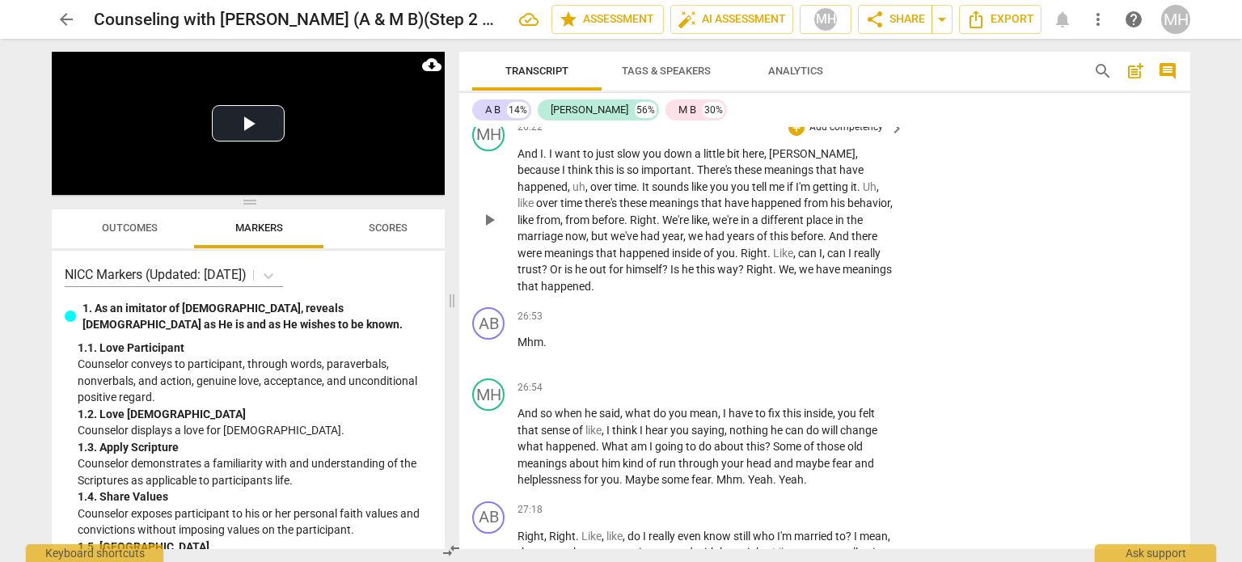
scroll to position [11040, 0]
click at [861, 380] on p "Add competency" at bounding box center [846, 387] width 77 height 15
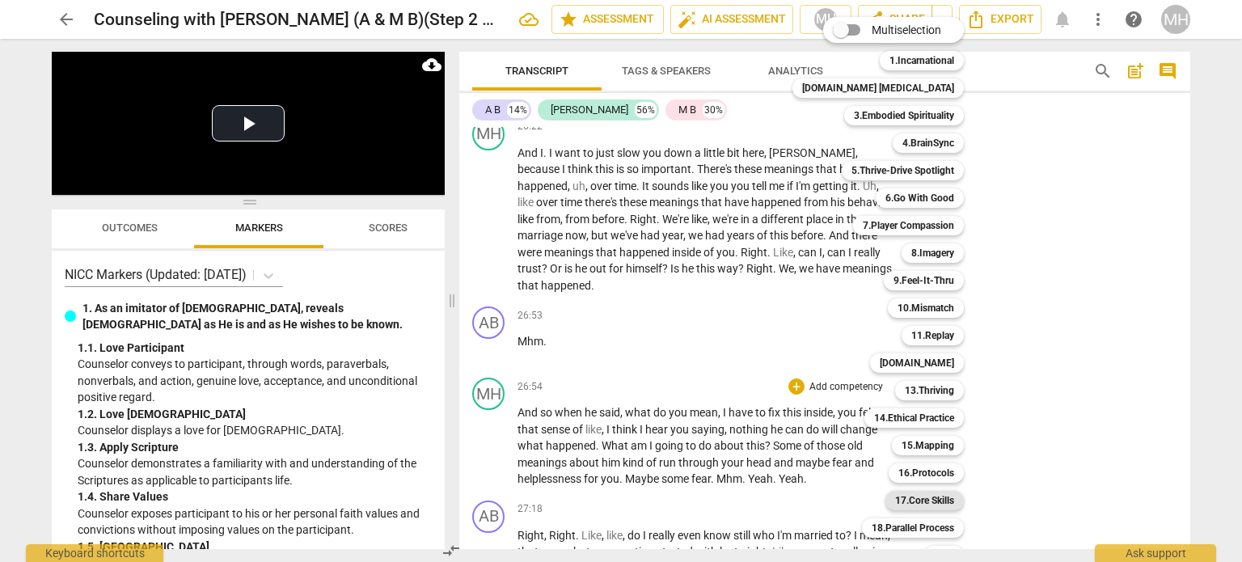
scroll to position [48, 0]
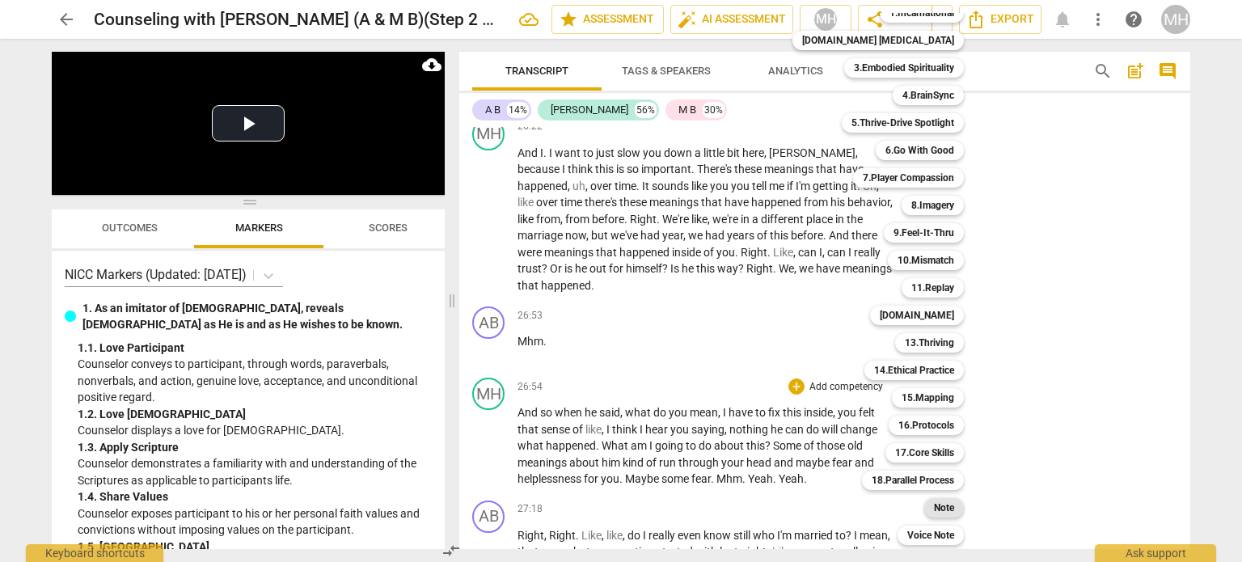
click at [934, 510] on b "Note" at bounding box center [944, 507] width 20 height 19
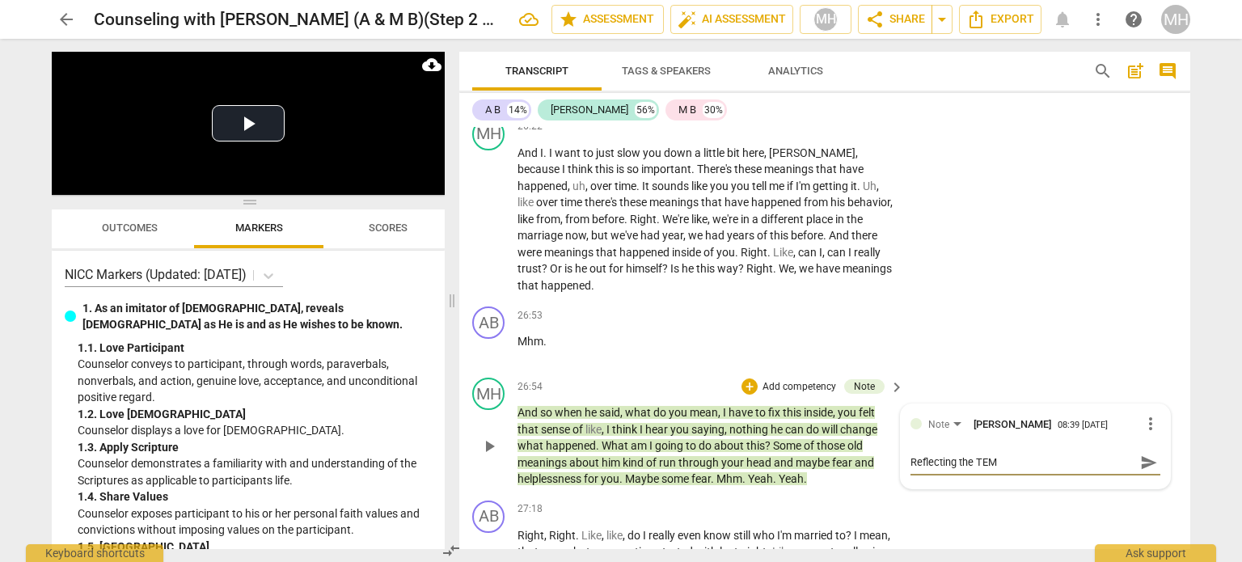
click at [1143, 453] on span "send" at bounding box center [1149, 462] width 18 height 18
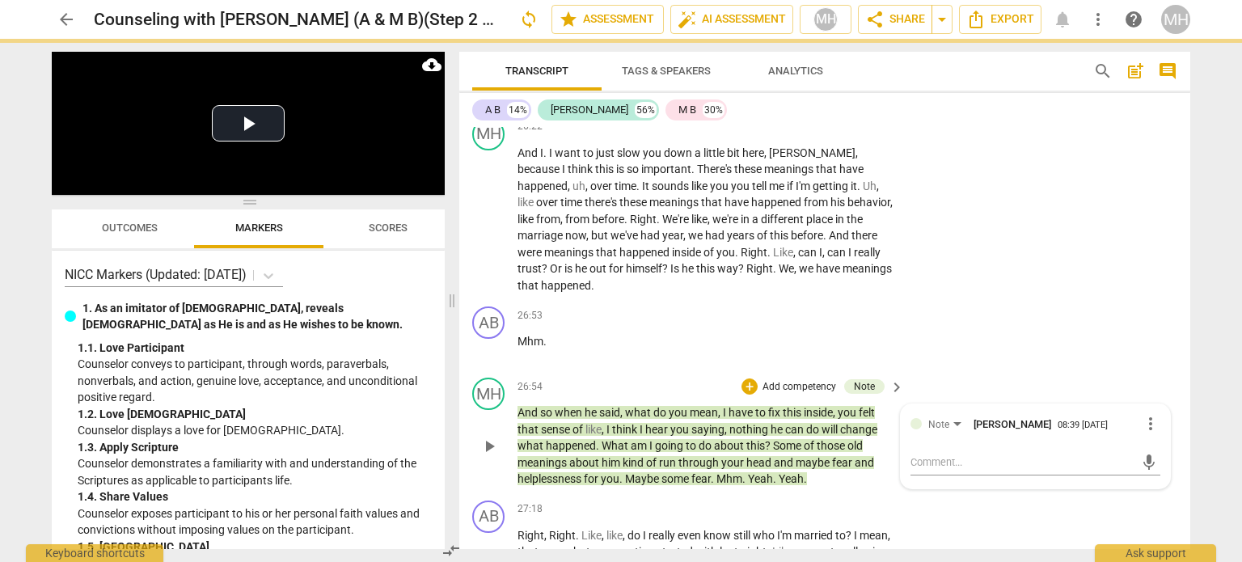
drag, startPoint x: 1143, startPoint y: 399, endPoint x: 859, endPoint y: 384, distance: 284.1
click at [859, 384] on div "MH play_arrow pause 26:54 + Add competency Note keyboard_arrow_right And so whe…" at bounding box center [824, 432] width 731 height 123
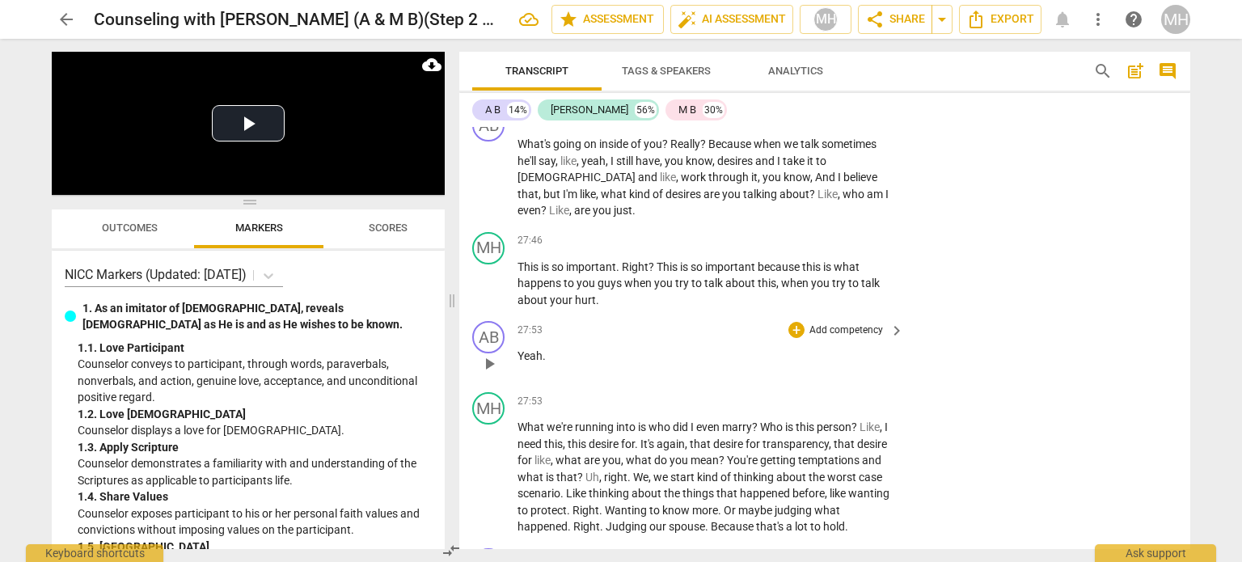
scroll to position [11592, 0]
click at [847, 394] on p "Add competency" at bounding box center [846, 401] width 77 height 15
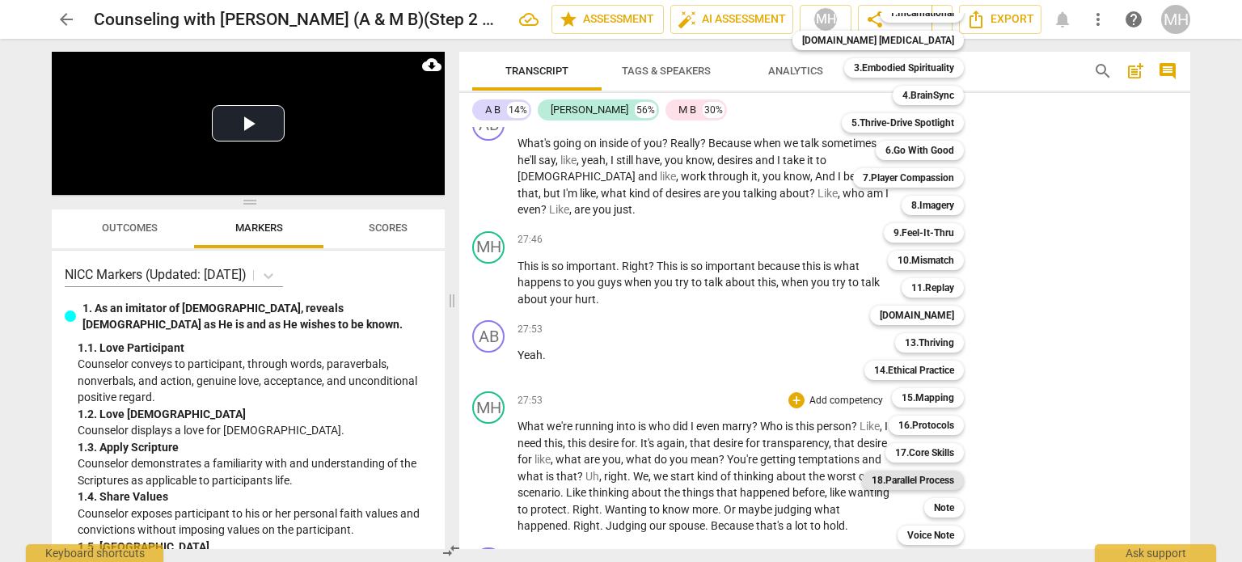
scroll to position [47, 0]
click at [934, 502] on b "Note" at bounding box center [944, 508] width 20 height 19
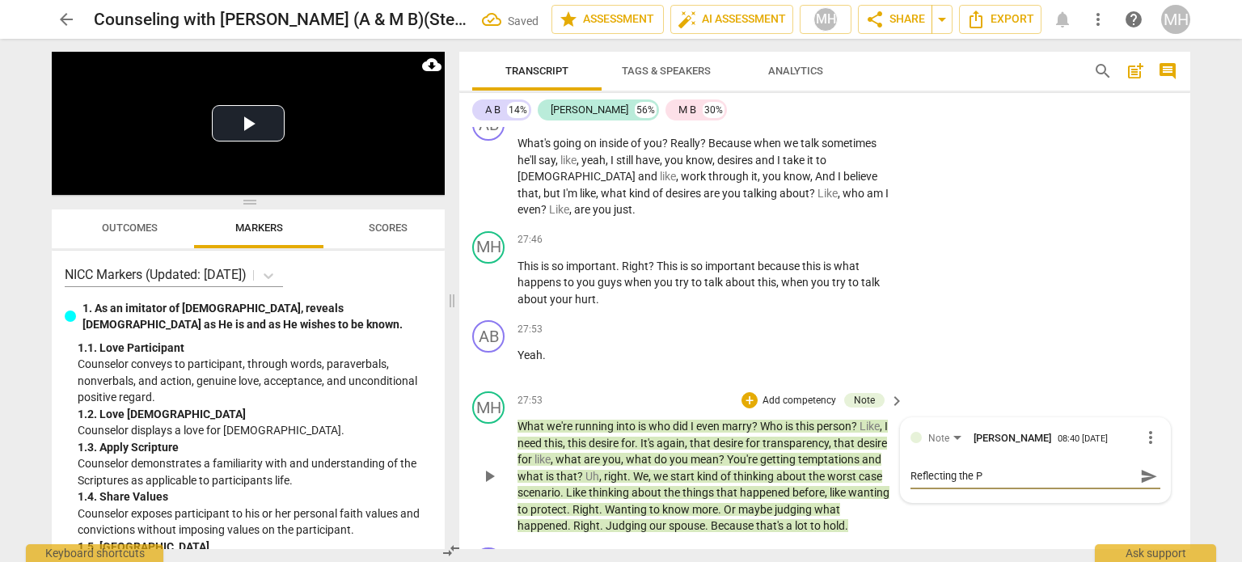
click at [1143, 467] on span "send" at bounding box center [1149, 476] width 18 height 18
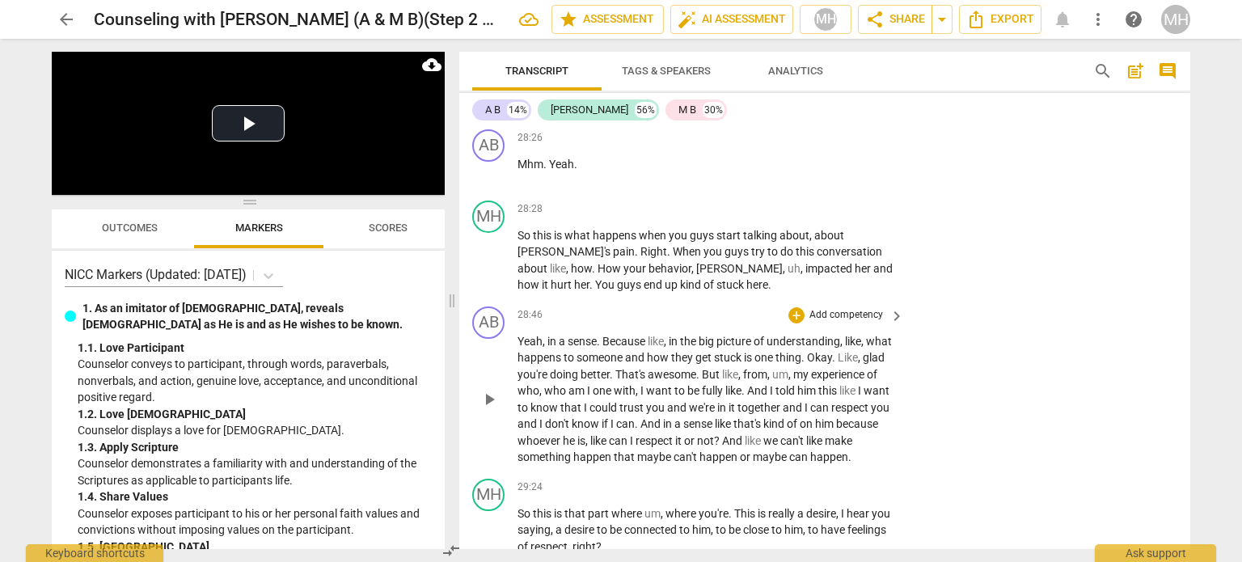
scroll to position [12011, 0]
click at [841, 479] on p "Add competency" at bounding box center [846, 486] width 77 height 15
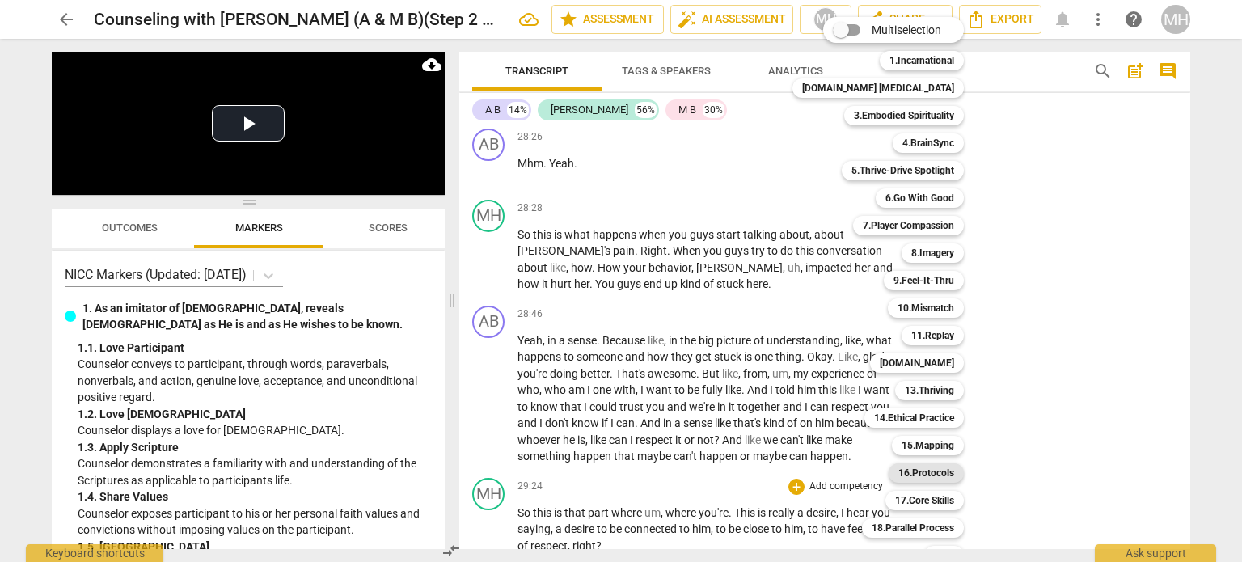
scroll to position [48, 0]
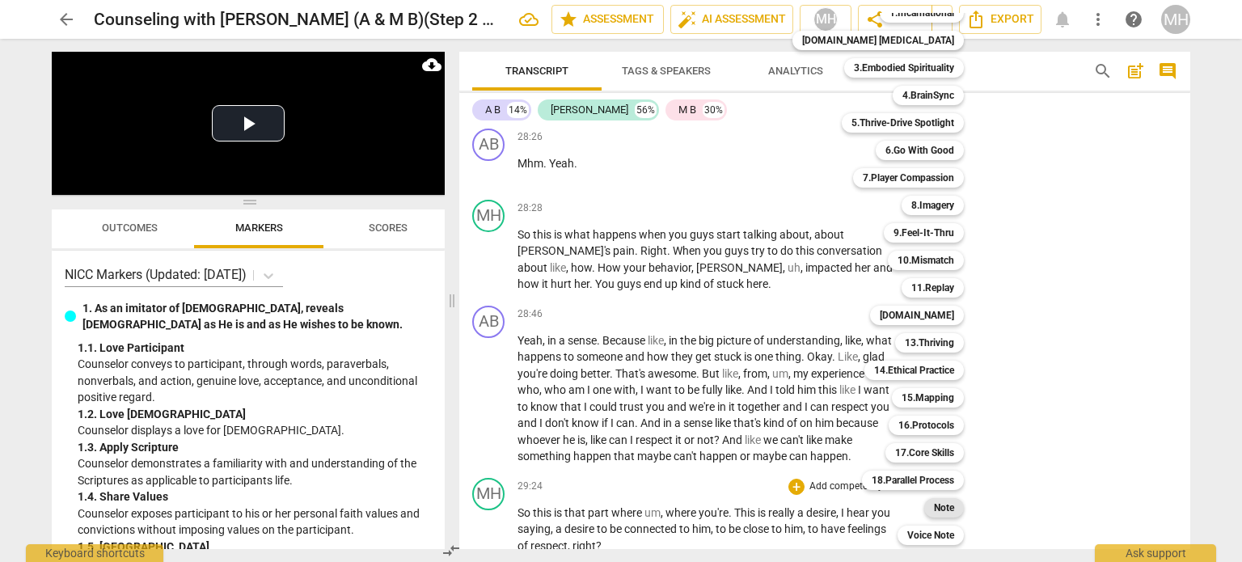
click at [934, 508] on b "Note" at bounding box center [944, 507] width 20 height 19
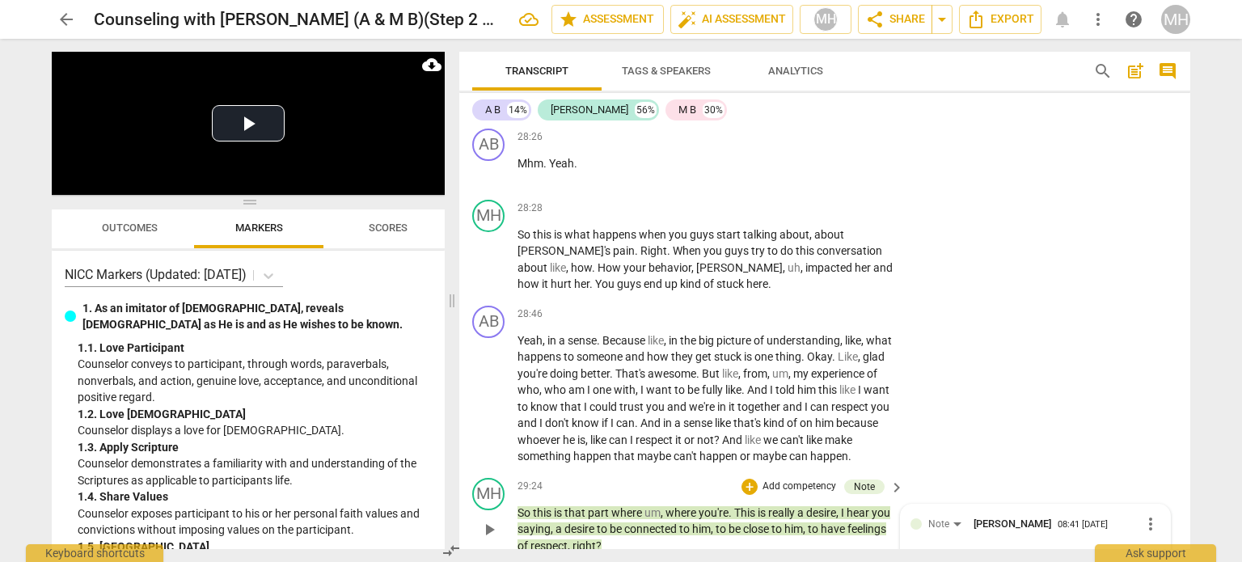
click at [1140, 553] on span "send" at bounding box center [1149, 562] width 18 height 18
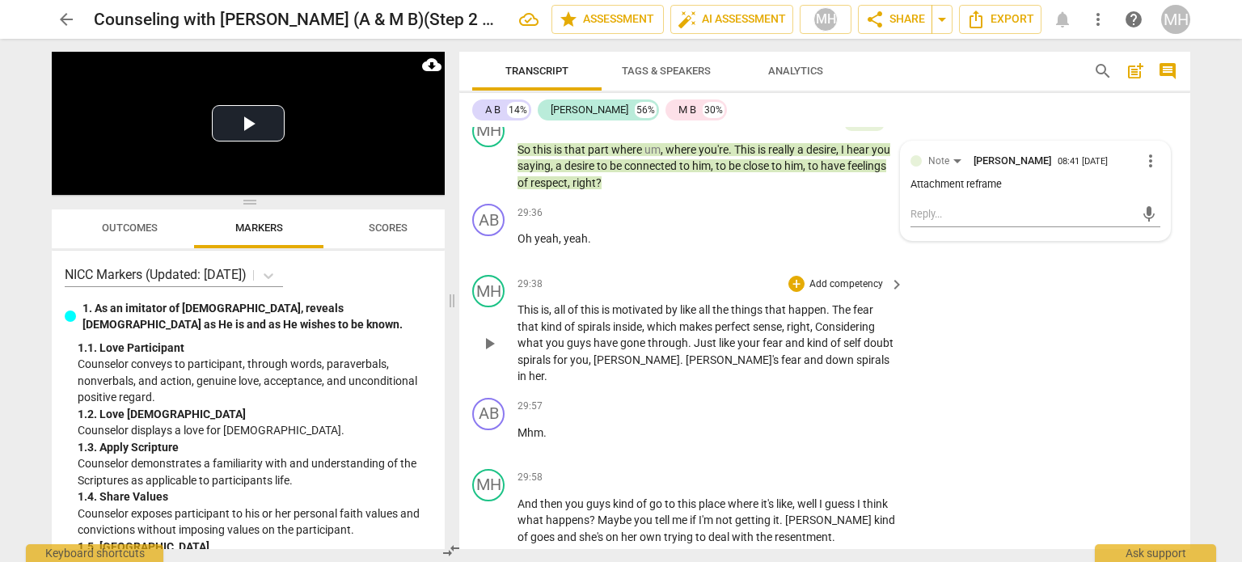
scroll to position [12373, 0]
click at [860, 278] on p "Add competency" at bounding box center [846, 285] width 77 height 15
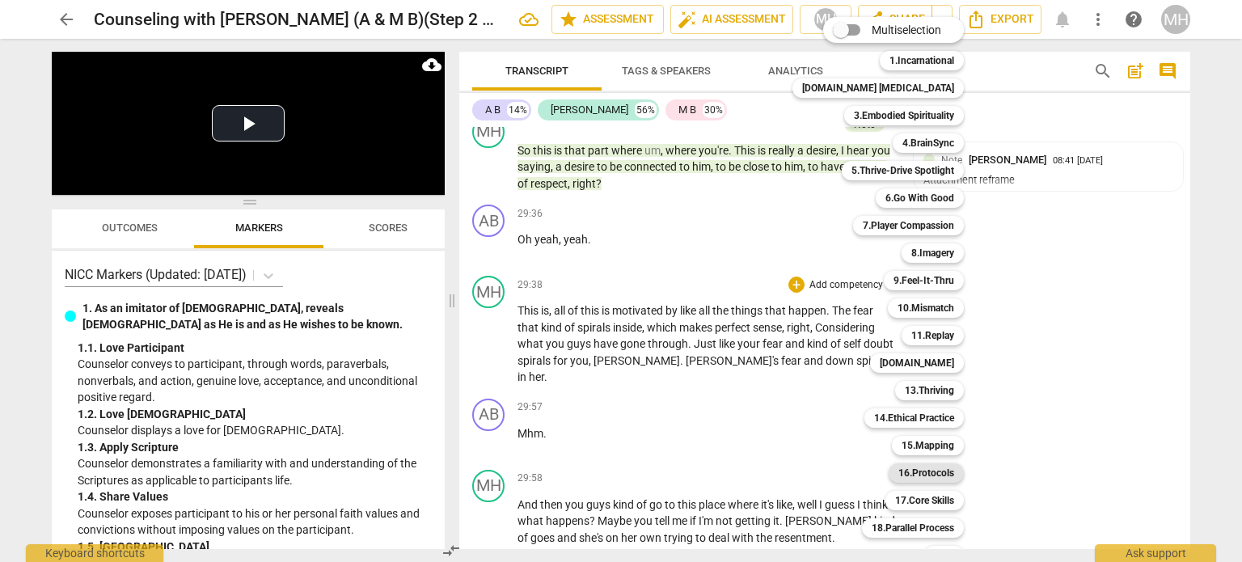
scroll to position [48, 0]
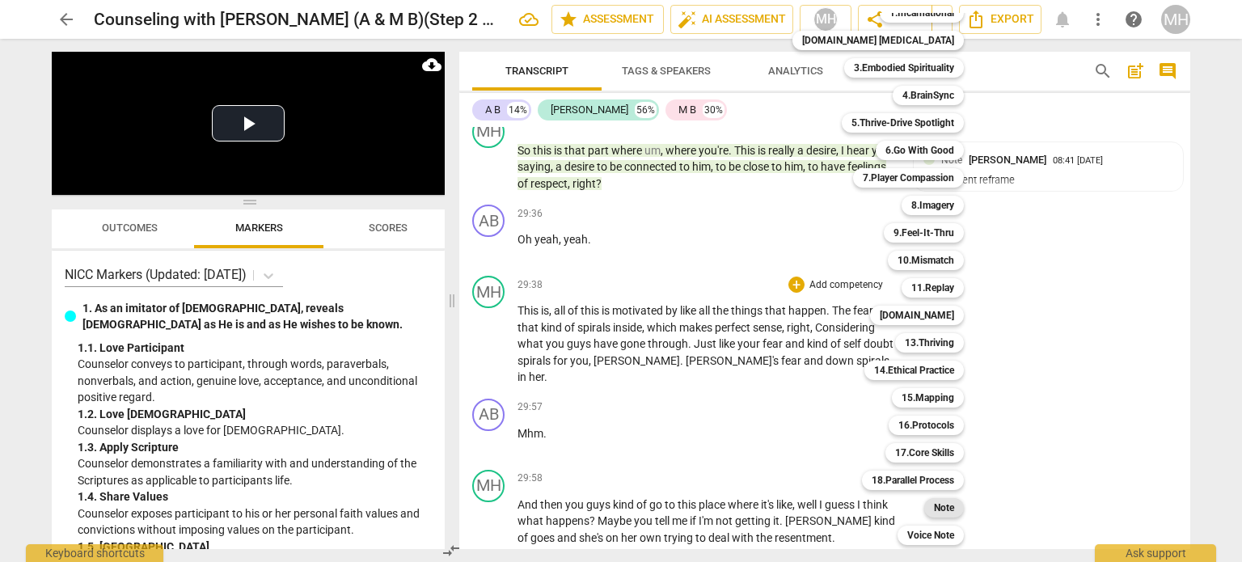
click at [934, 504] on b "Note" at bounding box center [944, 507] width 20 height 19
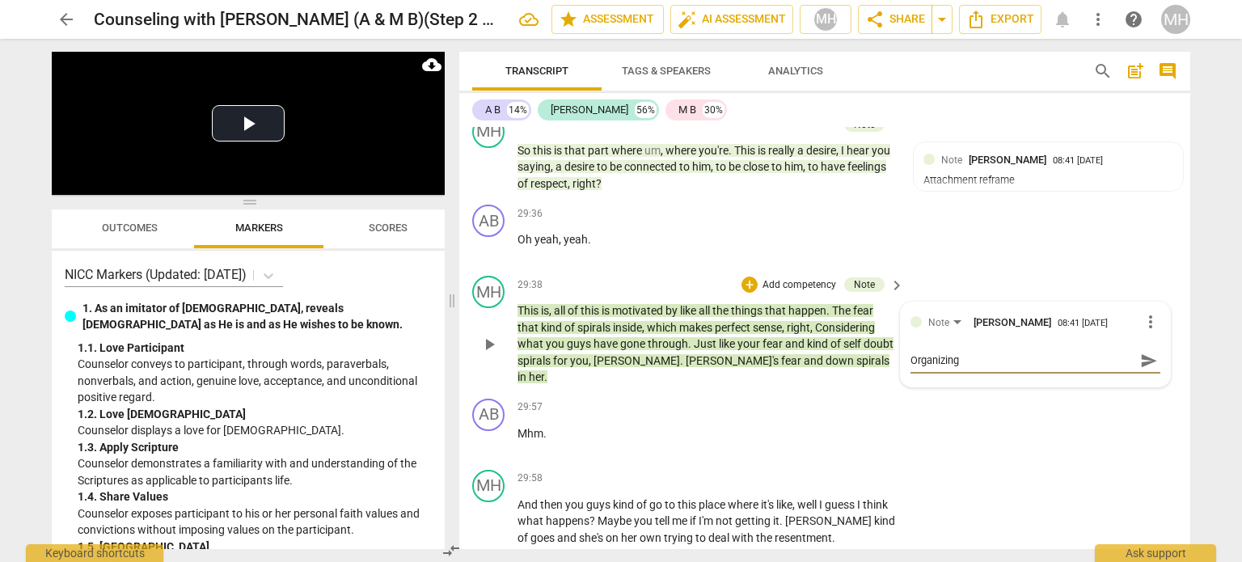
click at [1141, 352] on span "send" at bounding box center [1149, 361] width 18 height 18
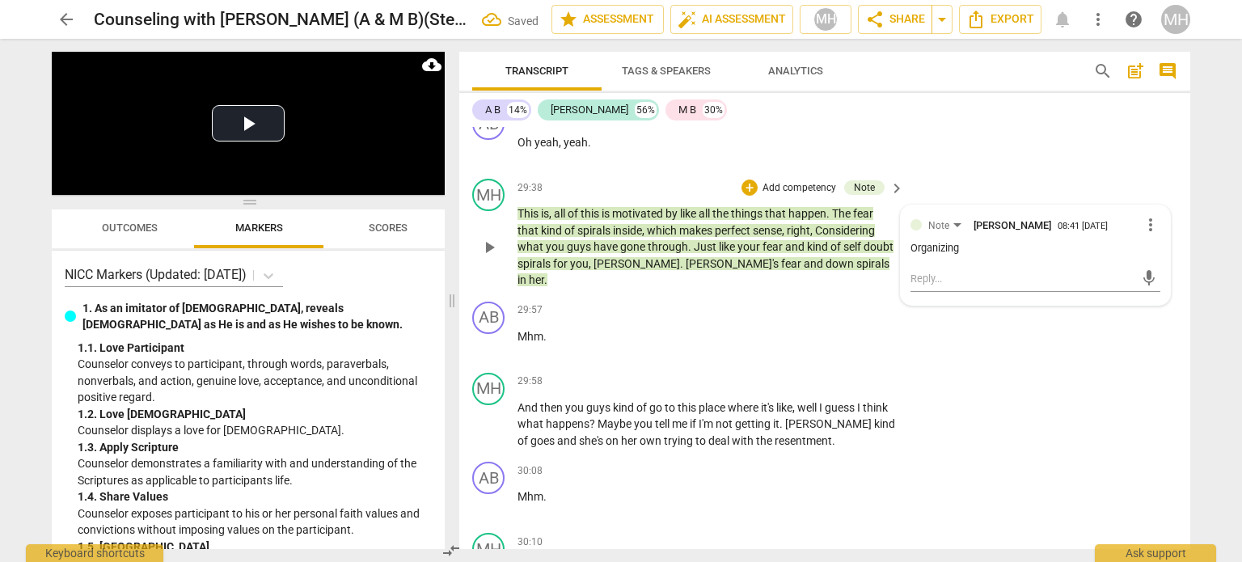
scroll to position [12472, 0]
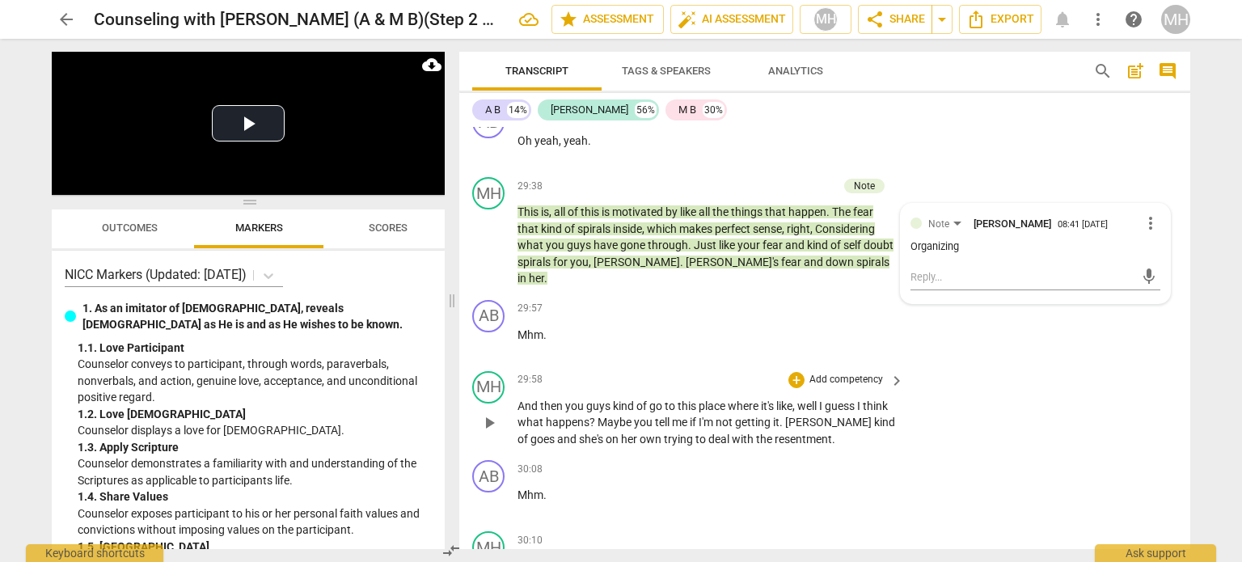
click at [867, 373] on p "Add competency" at bounding box center [846, 380] width 77 height 15
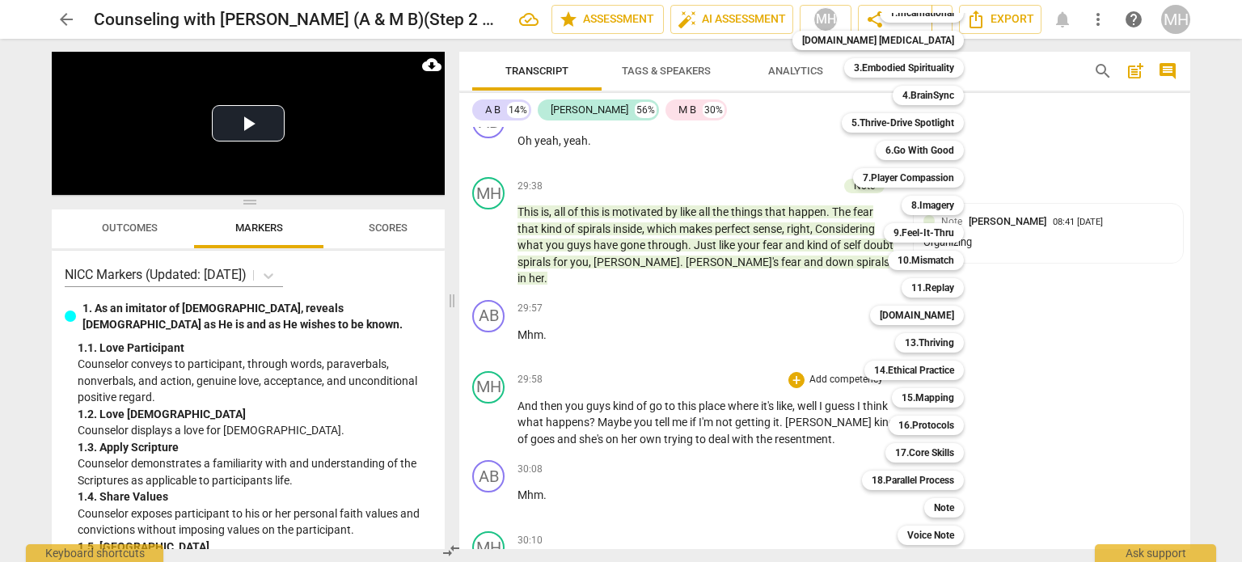
scroll to position [47, 0]
click at [934, 513] on b "Note" at bounding box center [944, 508] width 20 height 19
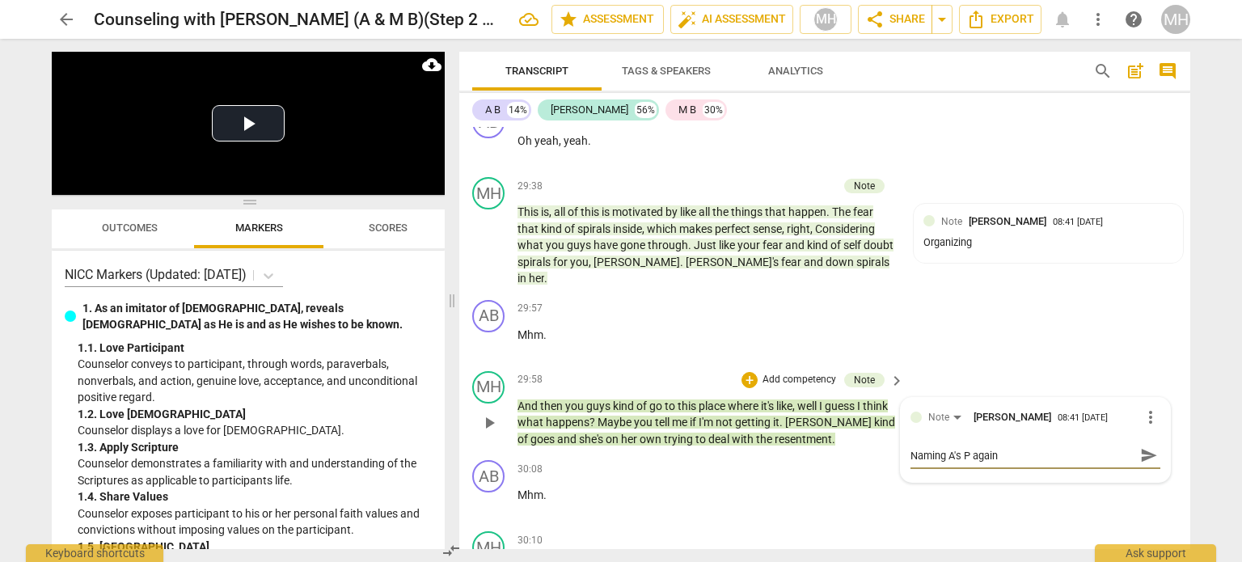
click at [1140, 446] on span "send" at bounding box center [1149, 455] width 18 height 18
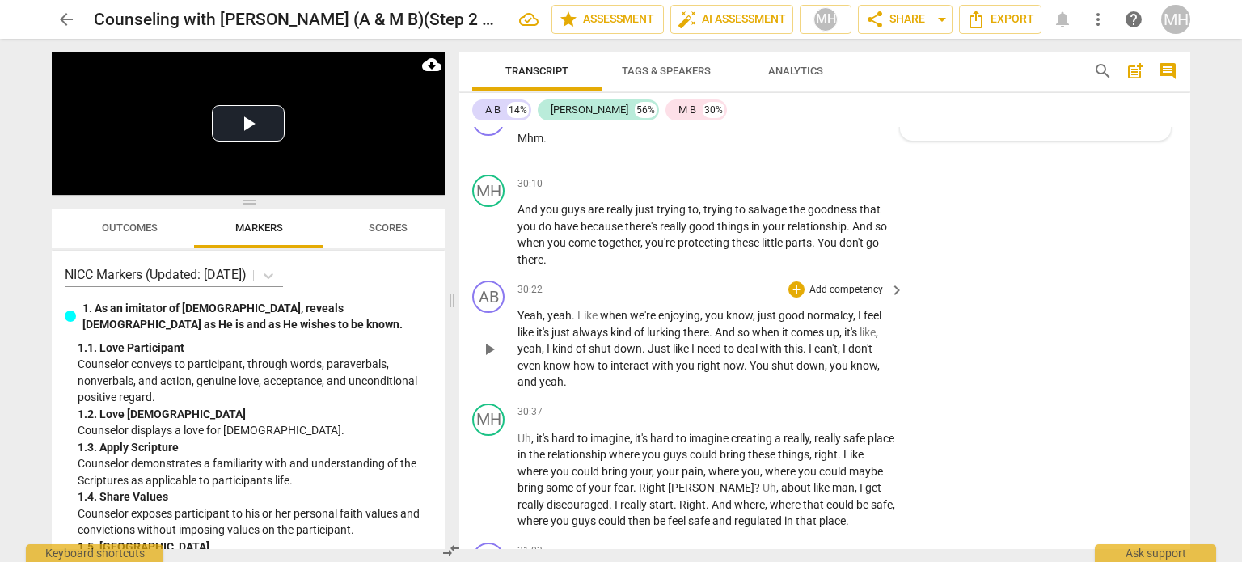
scroll to position [12831, 0]
click at [861, 403] on p "Add competency" at bounding box center [846, 410] width 77 height 15
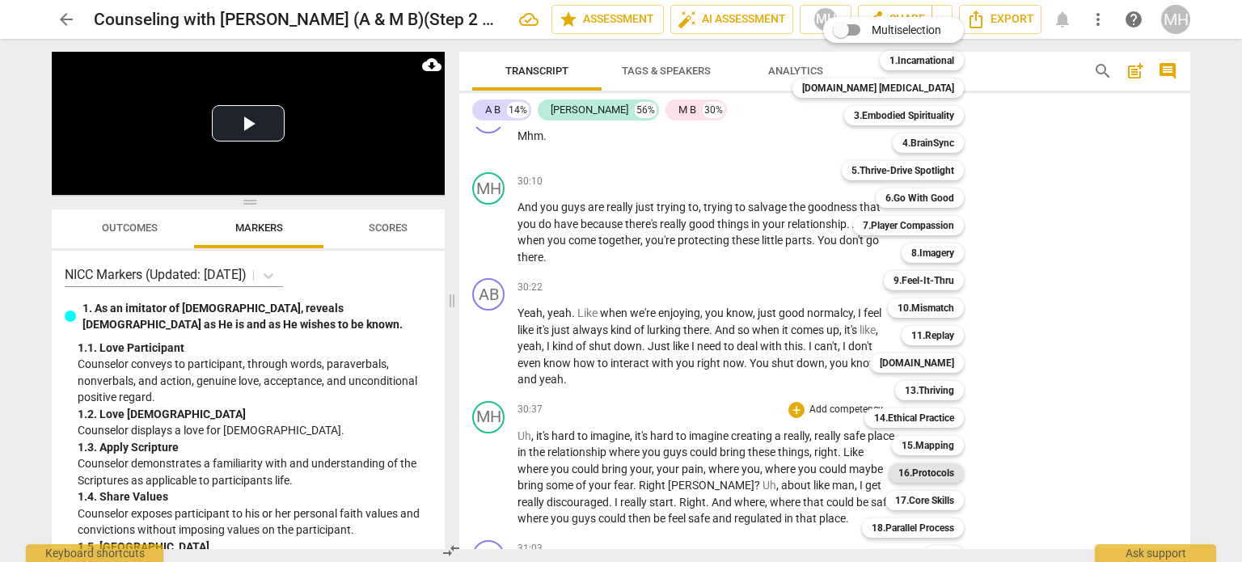
scroll to position [48, 0]
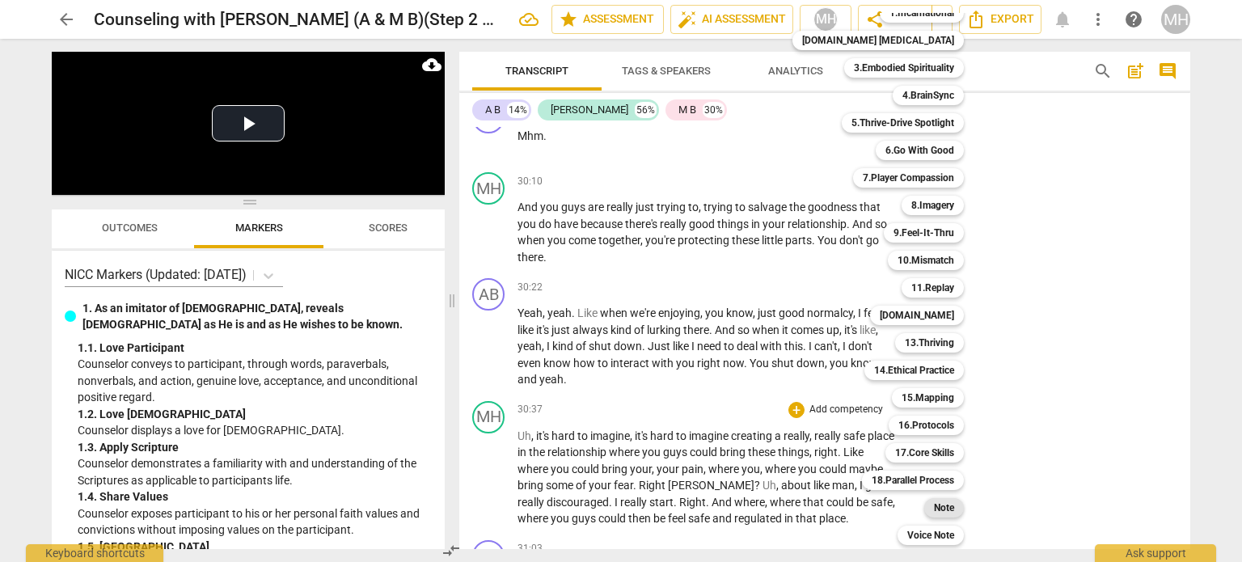
click at [934, 510] on b "Note" at bounding box center [944, 507] width 20 height 19
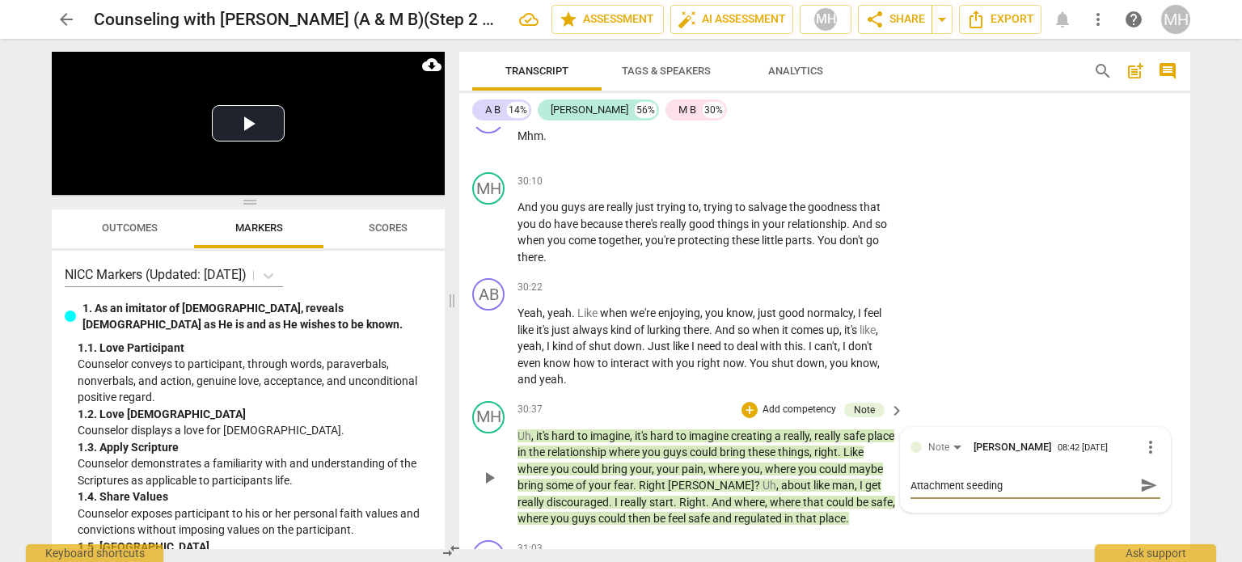
click at [1148, 476] on span "send" at bounding box center [1149, 485] width 18 height 18
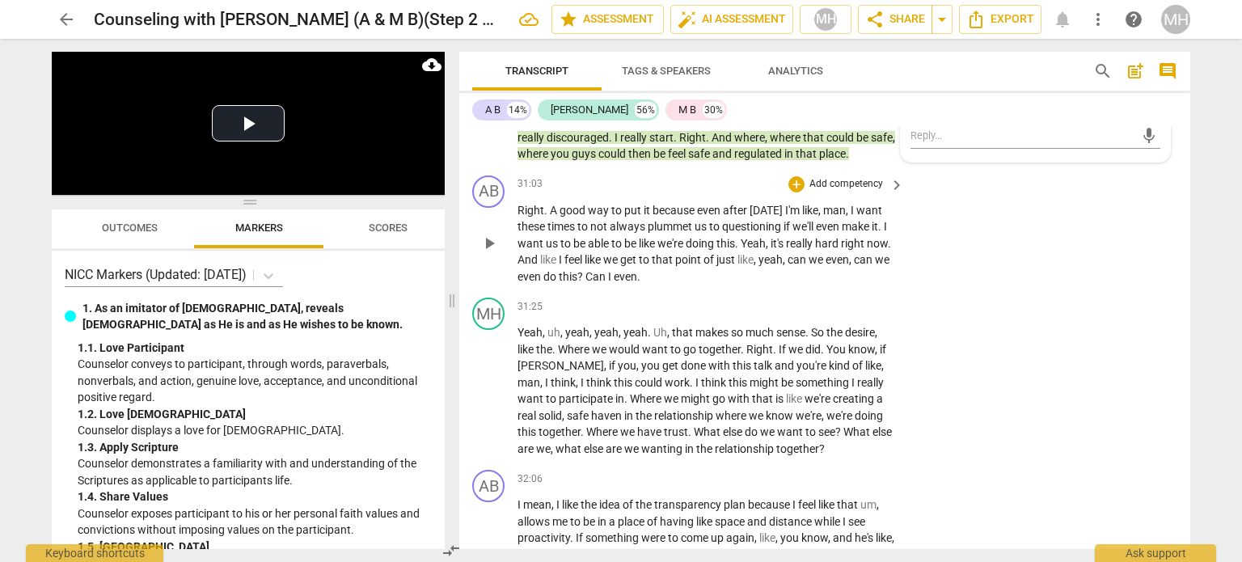
scroll to position [13193, 0]
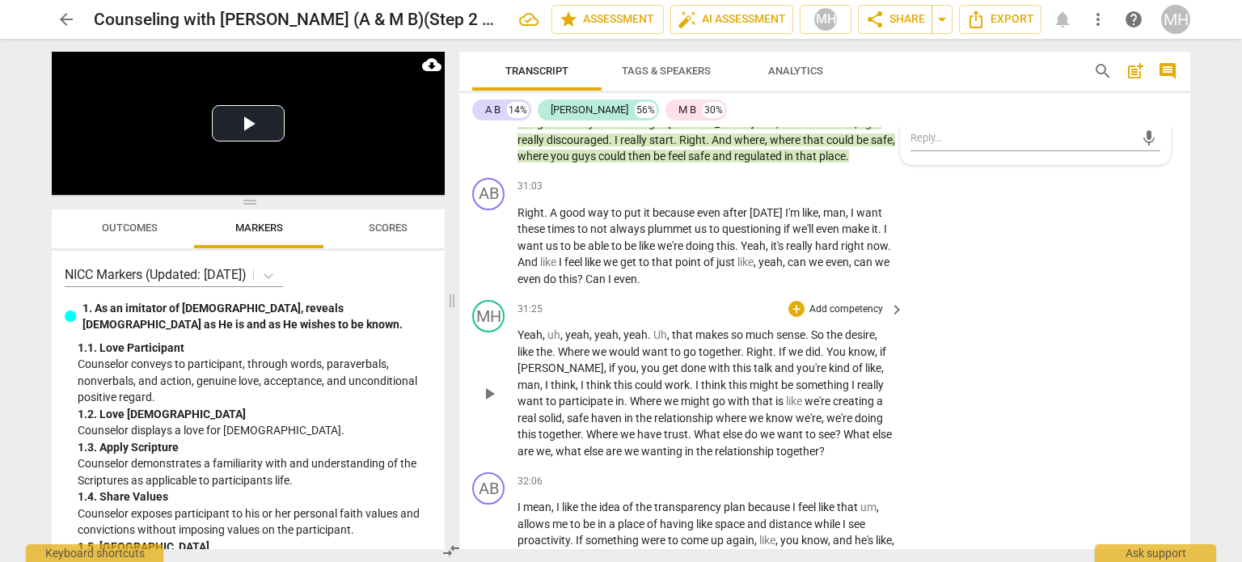
click at [841, 302] on p "Add competency" at bounding box center [846, 309] width 77 height 15
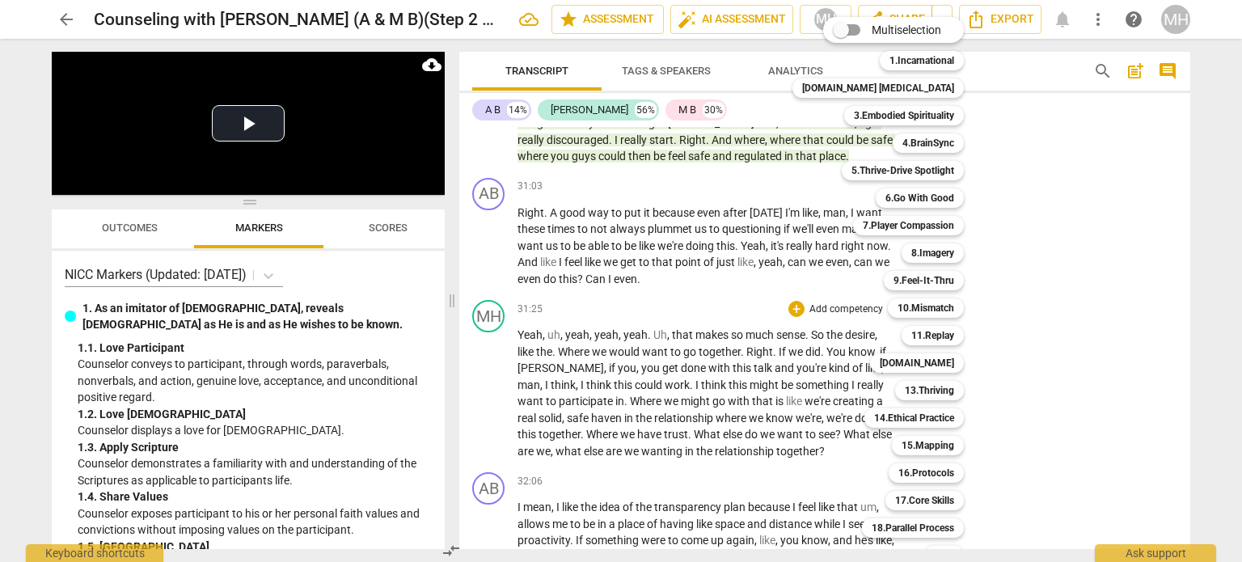
scroll to position [48, 0]
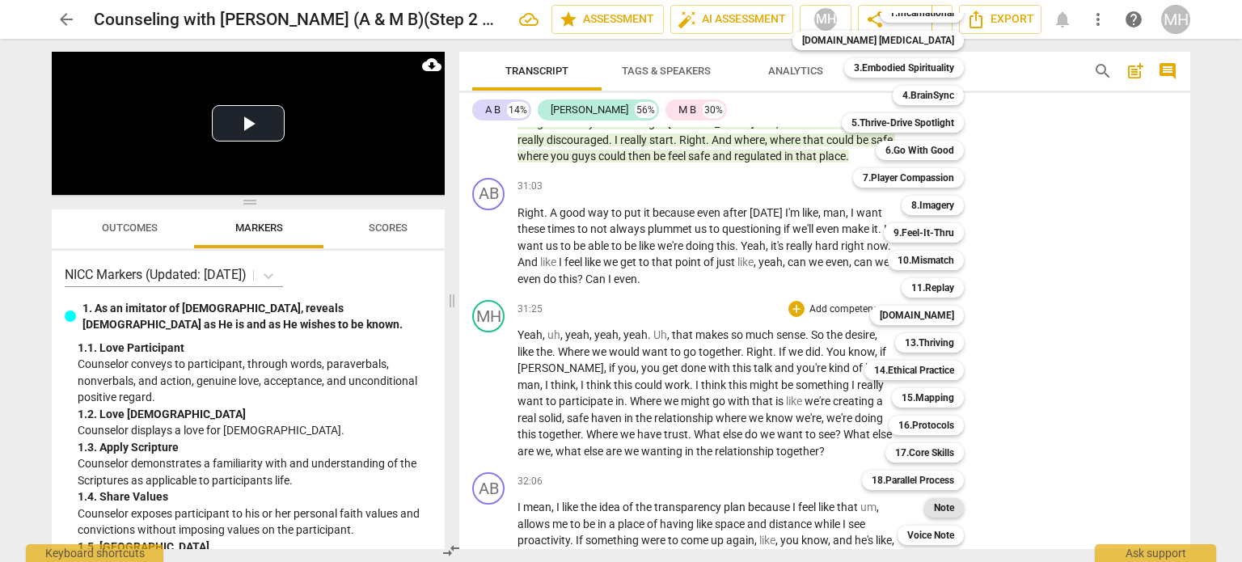
click at [934, 507] on b "Note" at bounding box center [944, 507] width 20 height 19
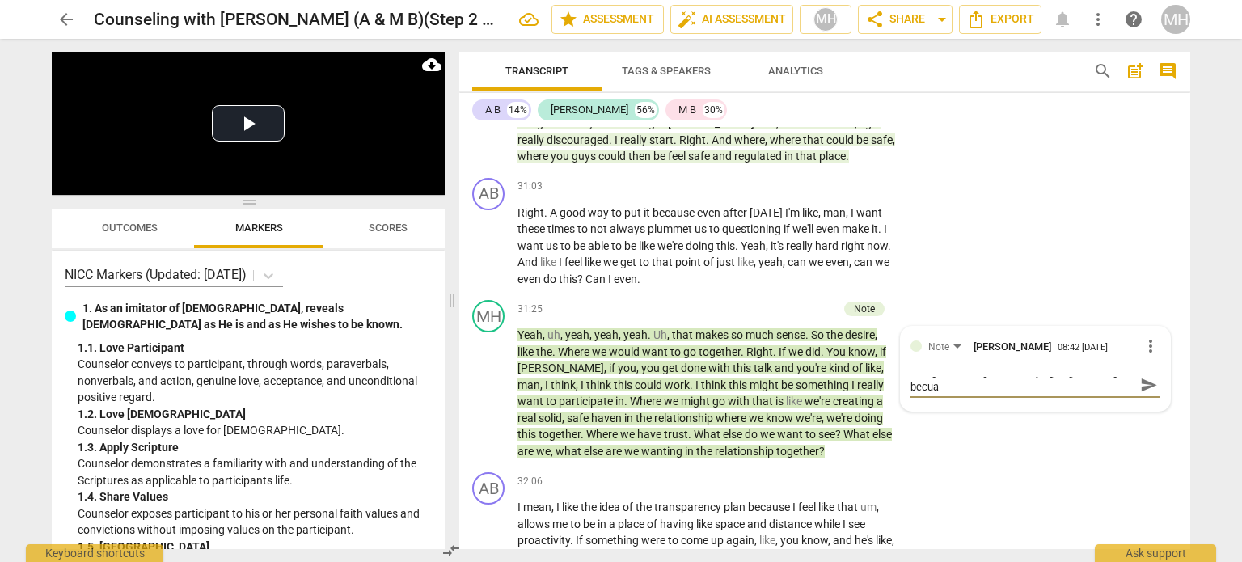
scroll to position [0, 0]
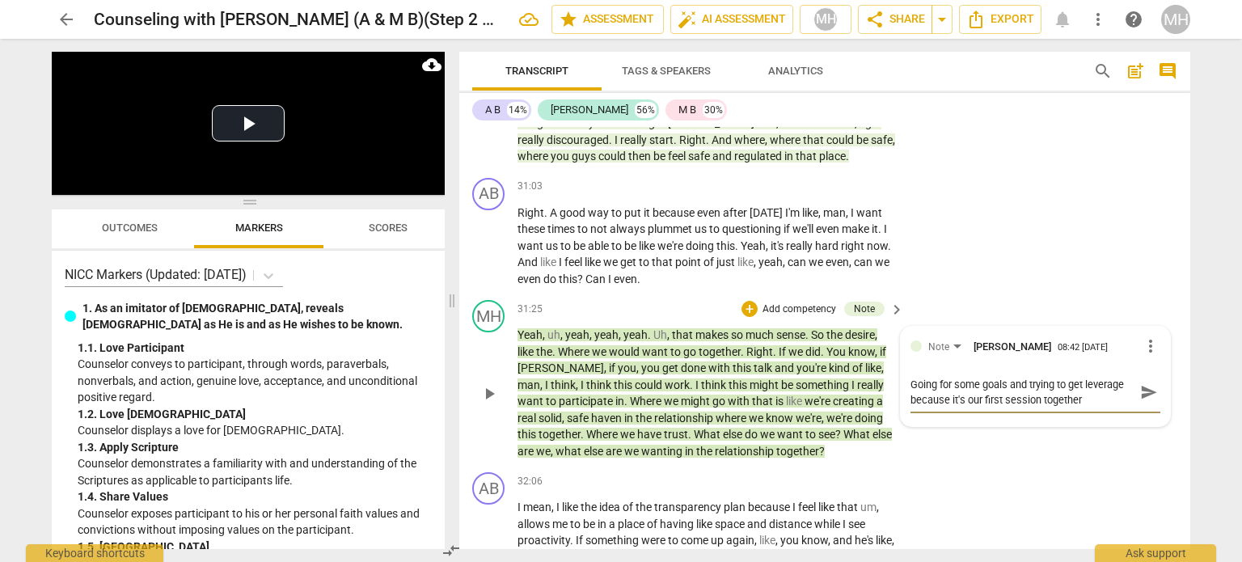
click at [1137, 382] on span "send" at bounding box center [1148, 391] width 23 height 19
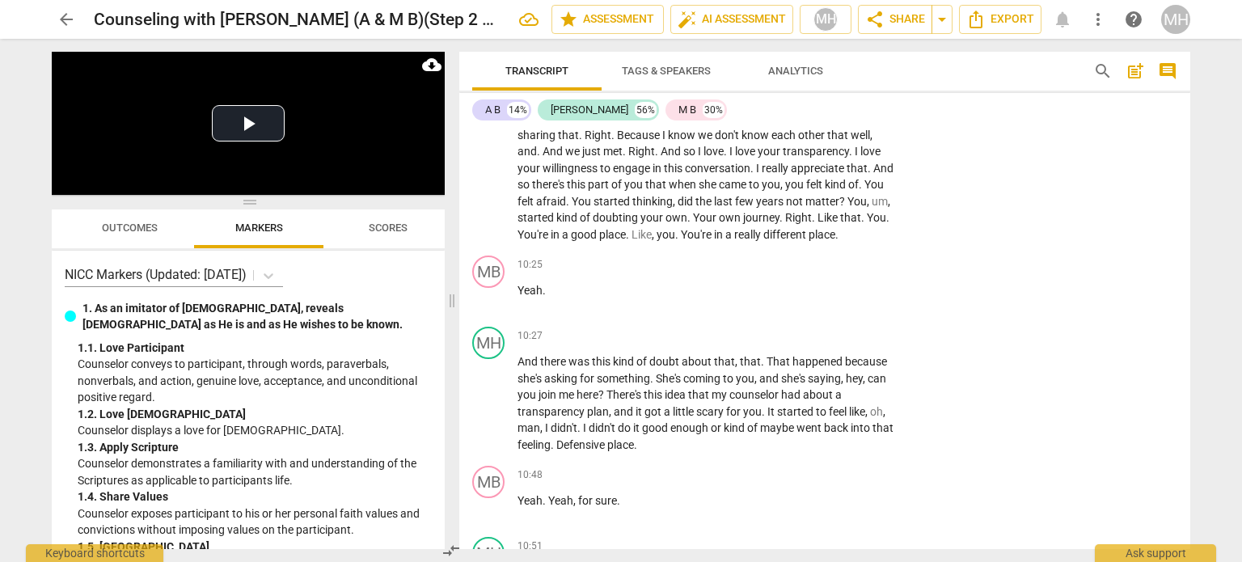
scroll to position [3702, 0]
click at [836, 330] on p "Add competency" at bounding box center [846, 337] width 77 height 15
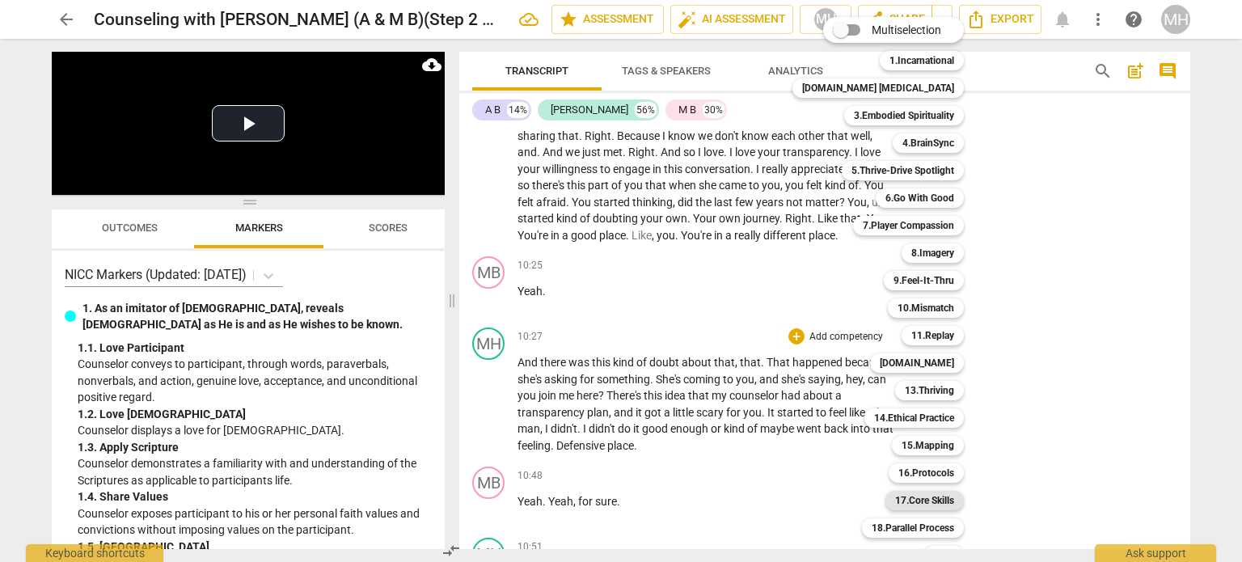
scroll to position [48, 0]
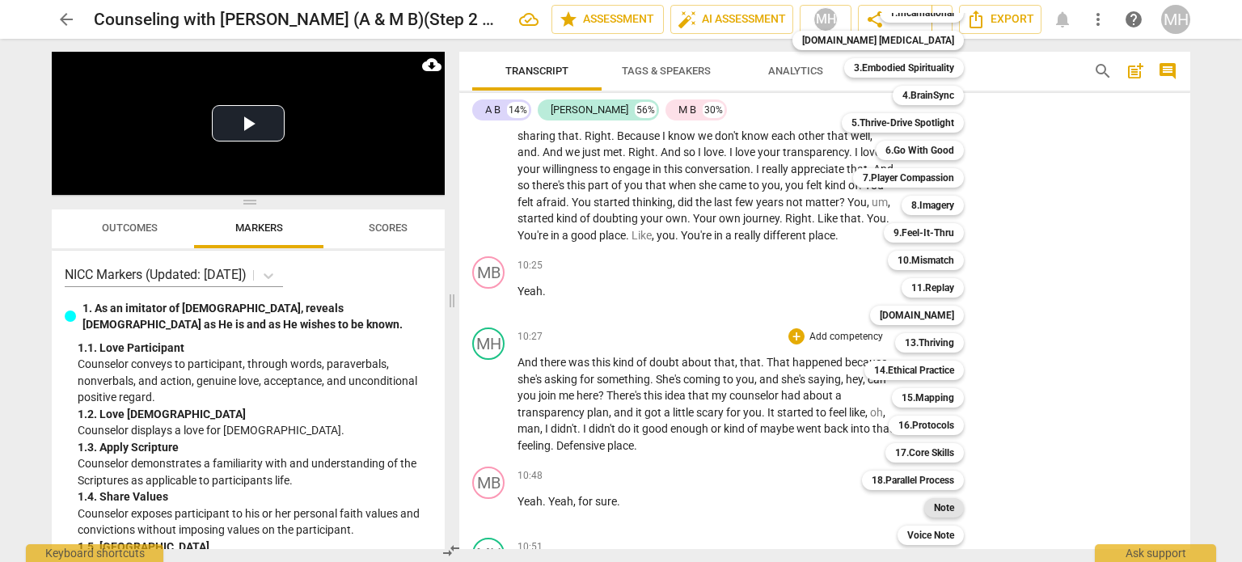
click at [934, 510] on b "Note" at bounding box center [944, 507] width 20 height 19
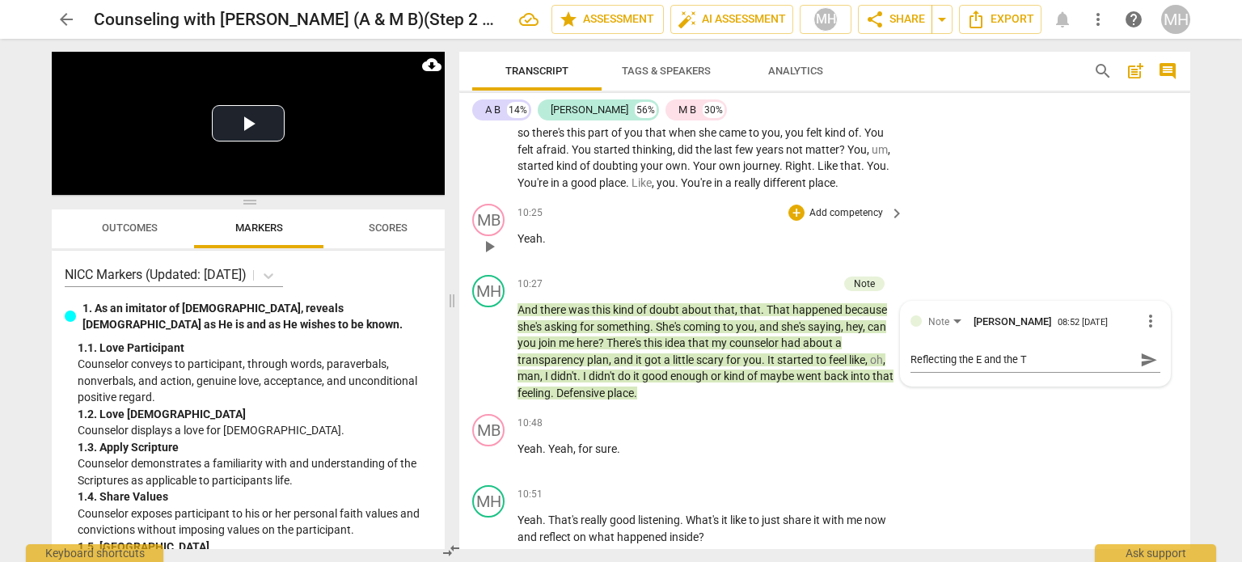
scroll to position [3758, 0]
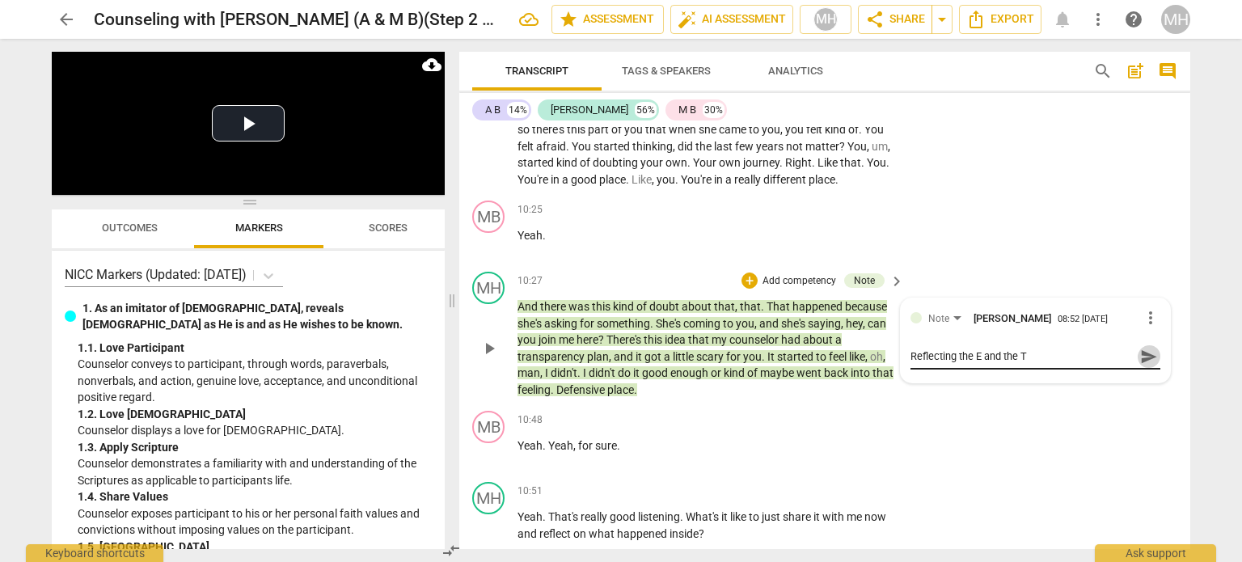
click at [1140, 348] on span "send" at bounding box center [1149, 357] width 18 height 18
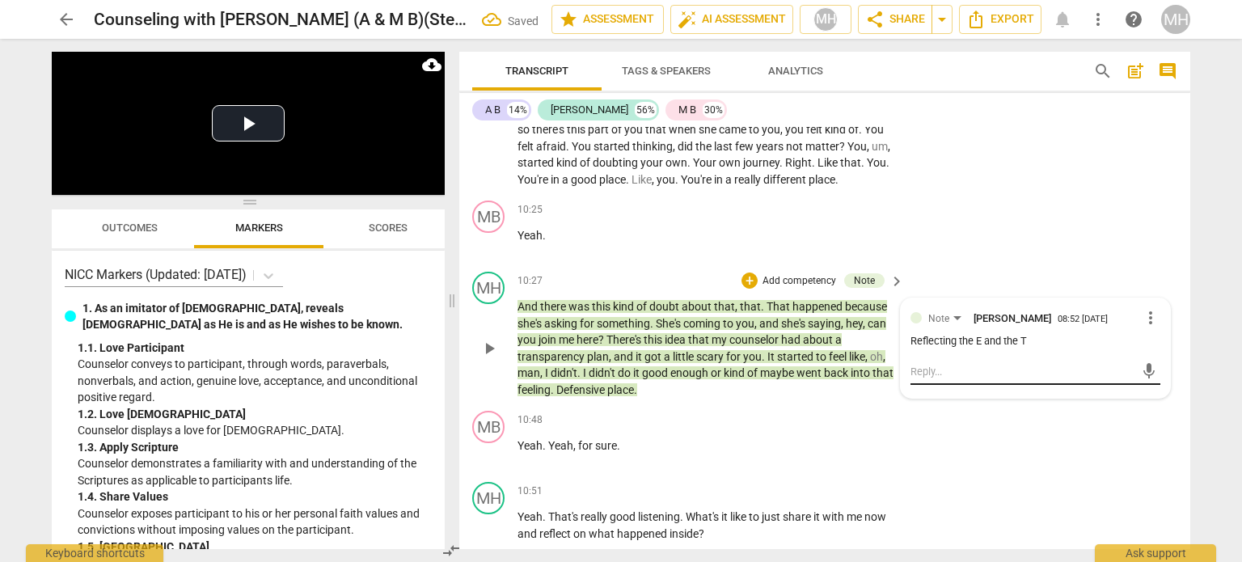
click at [993, 364] on textarea at bounding box center [1022, 371] width 224 height 15
click at [1146, 362] on span "send" at bounding box center [1149, 371] width 18 height 18
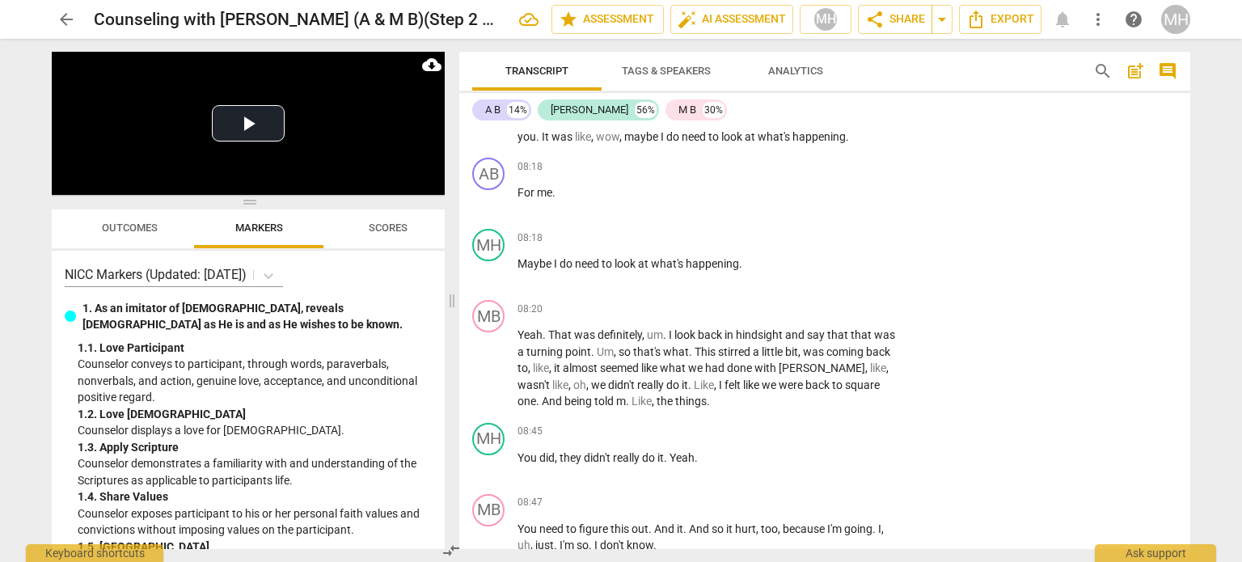
scroll to position [2588, 0]
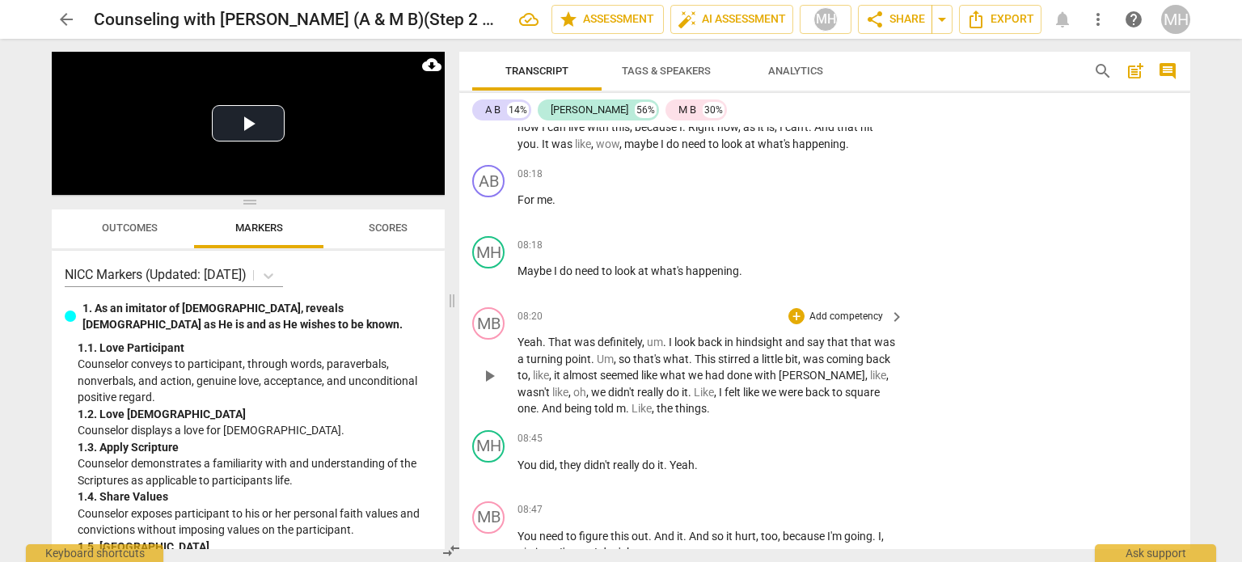
click at [863, 310] on p "Add competency" at bounding box center [846, 317] width 77 height 15
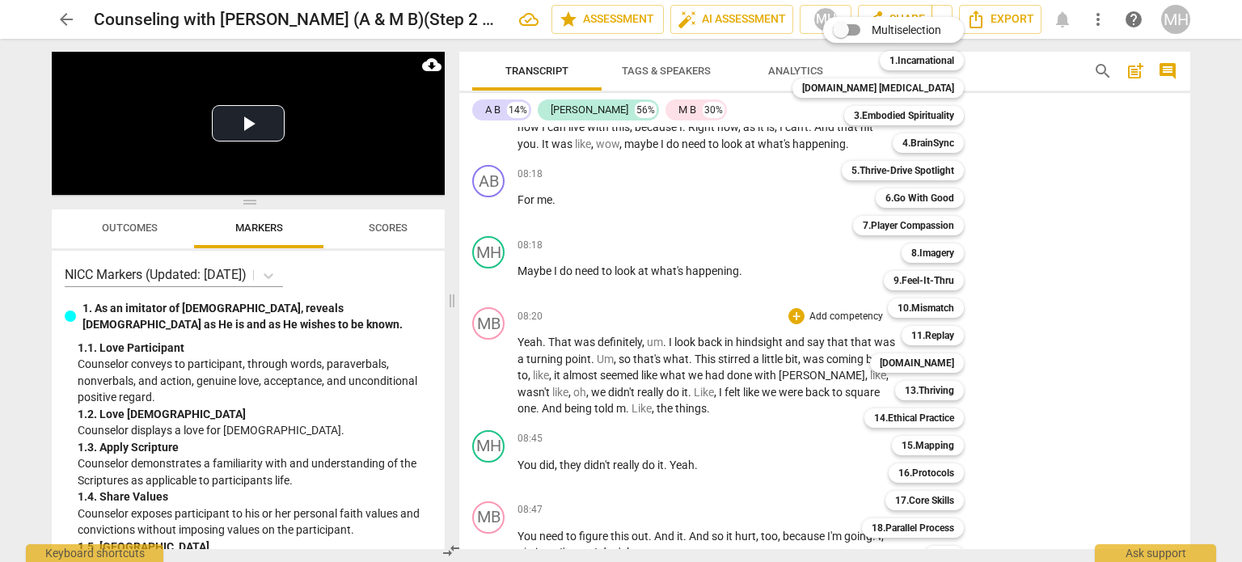
scroll to position [48, 0]
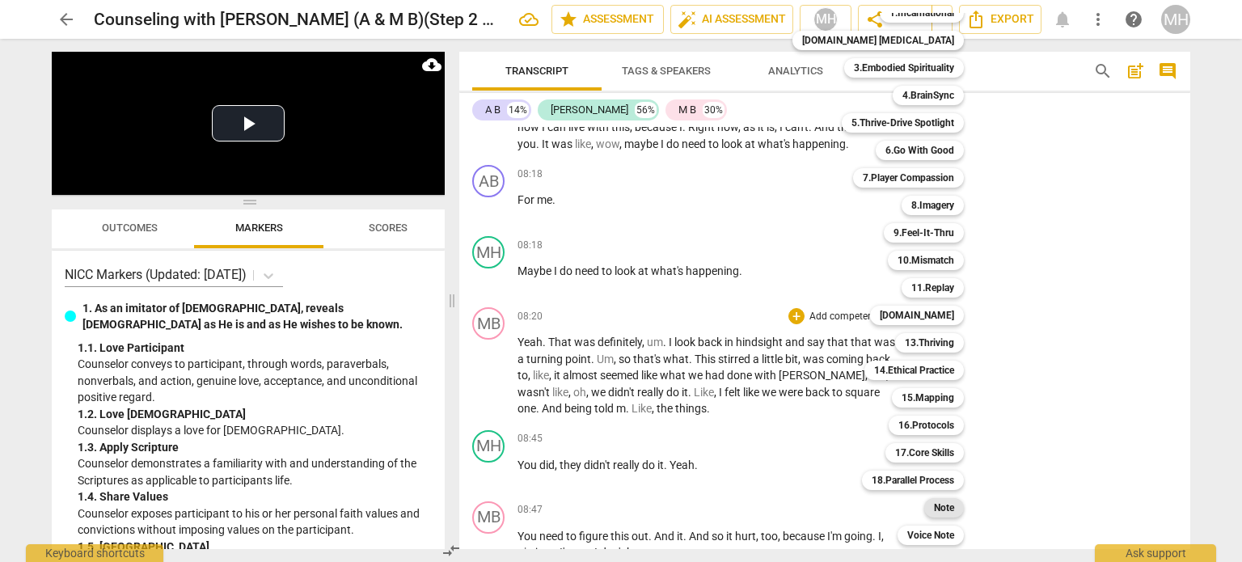
click at [934, 508] on b "Note" at bounding box center [944, 507] width 20 height 19
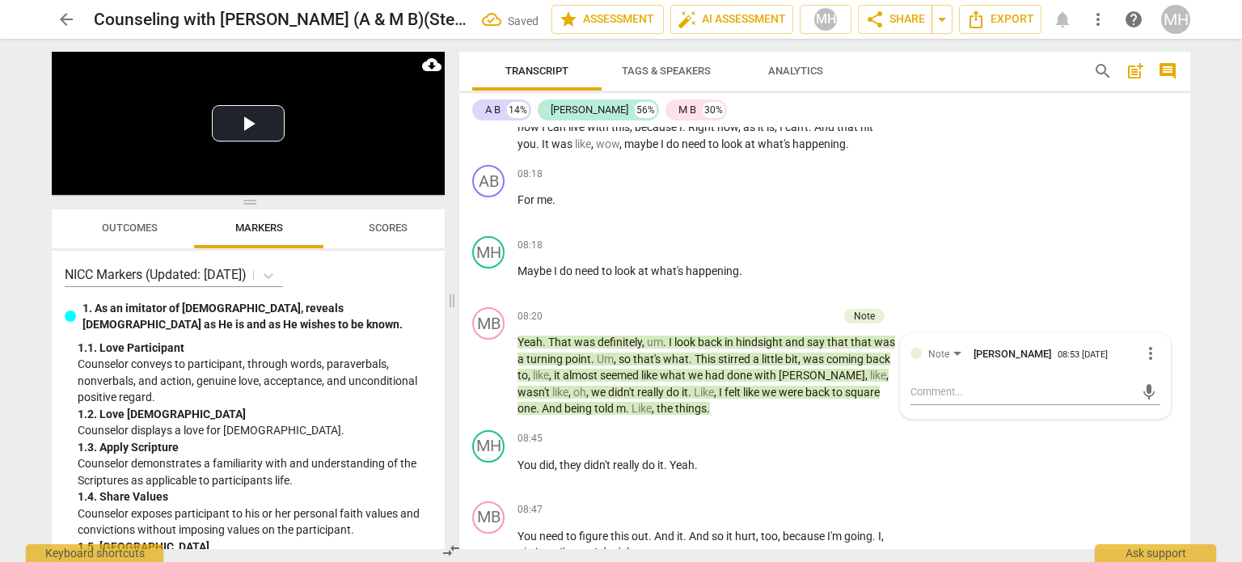
click at [909, 508] on div "MB play_arrow pause 08:47 + Add competency keyboard_arrow_right You need to fig…" at bounding box center [824, 531] width 731 height 73
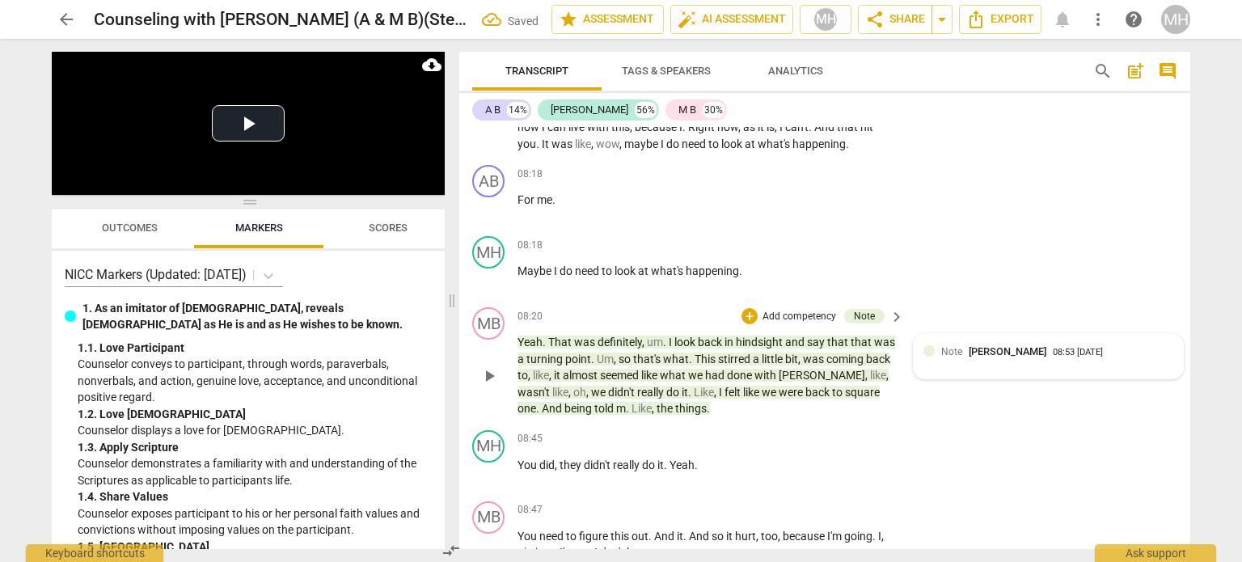
click at [1010, 345] on span "[PERSON_NAME]" at bounding box center [1007, 351] width 78 height 12
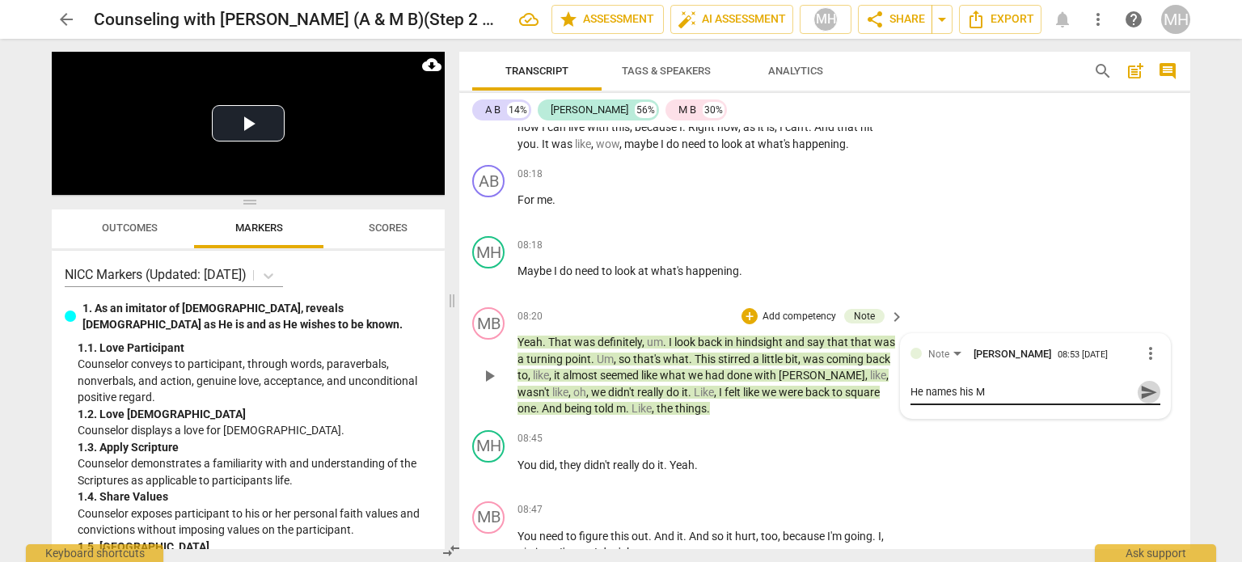
click at [1145, 383] on span "send" at bounding box center [1149, 392] width 18 height 18
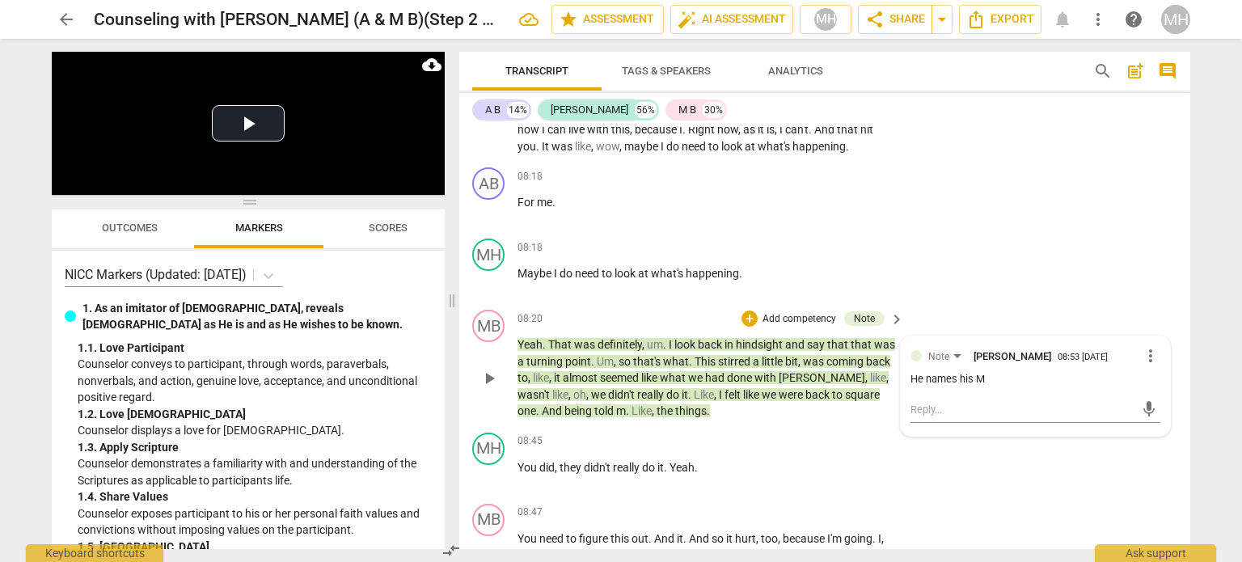
scroll to position [2583, 0]
click at [794, 314] on p "Add competency" at bounding box center [799, 321] width 77 height 15
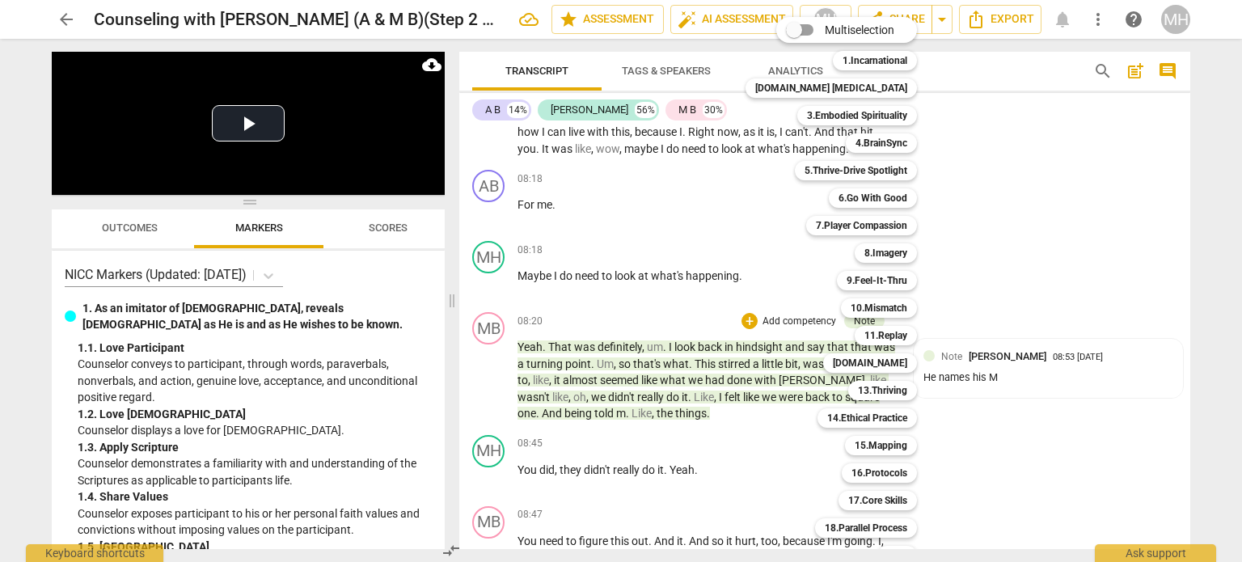
scroll to position [48, 0]
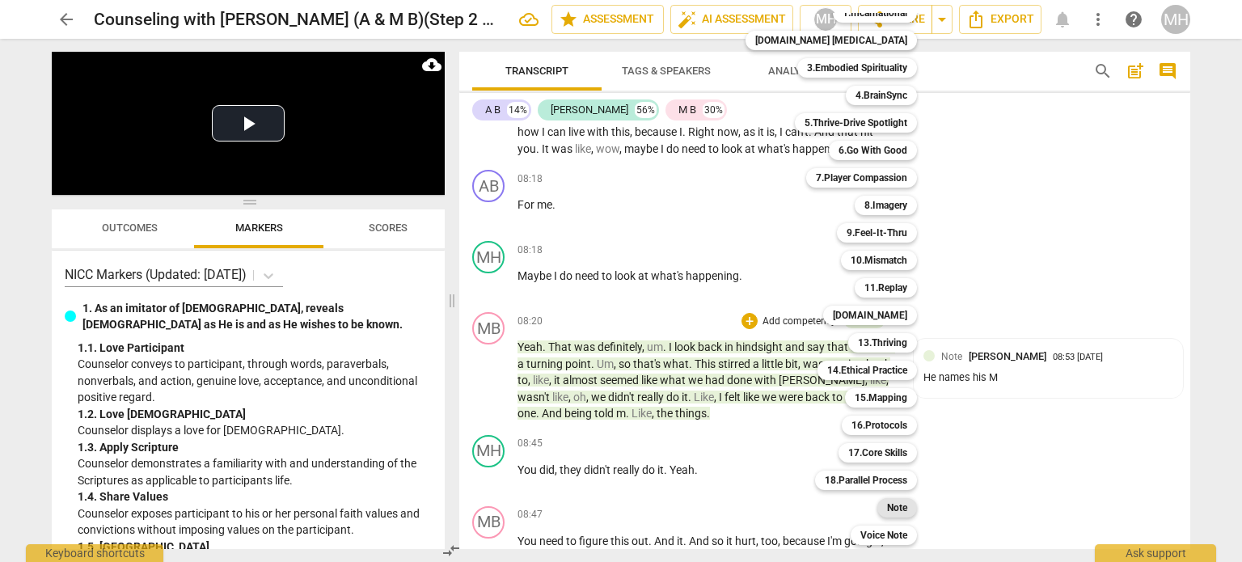
click at [887, 504] on b "Note" at bounding box center [897, 507] width 20 height 19
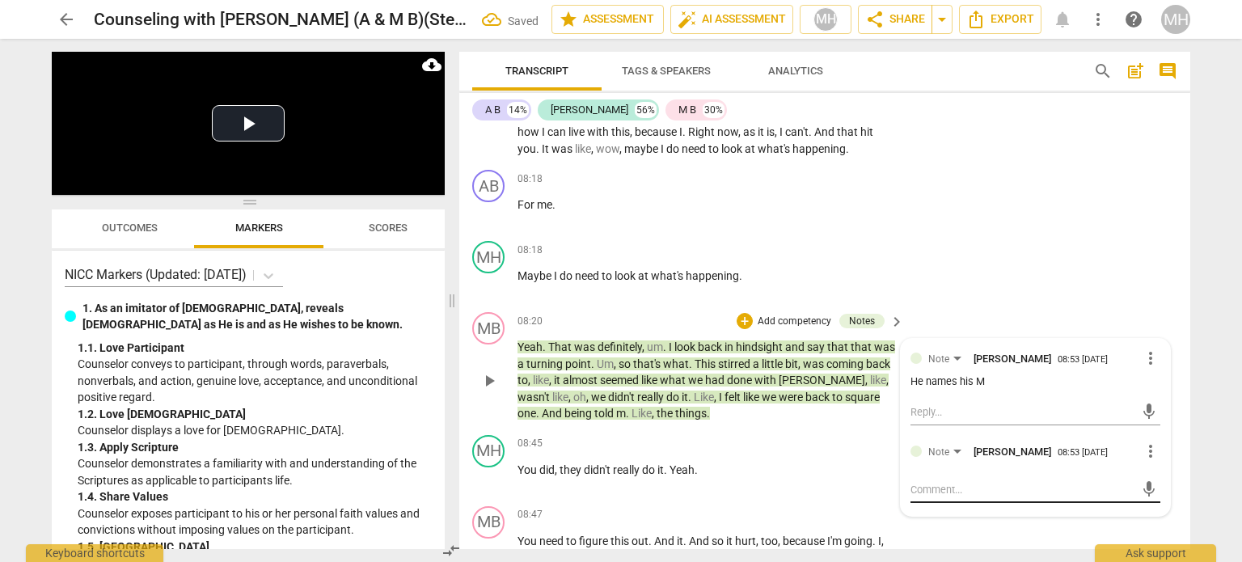
click at [1017, 482] on textarea at bounding box center [1022, 489] width 224 height 15
click at [932, 482] on textarea "Start of Step 2 mapping the cycle around the infildelity" at bounding box center [1022, 497] width 224 height 31
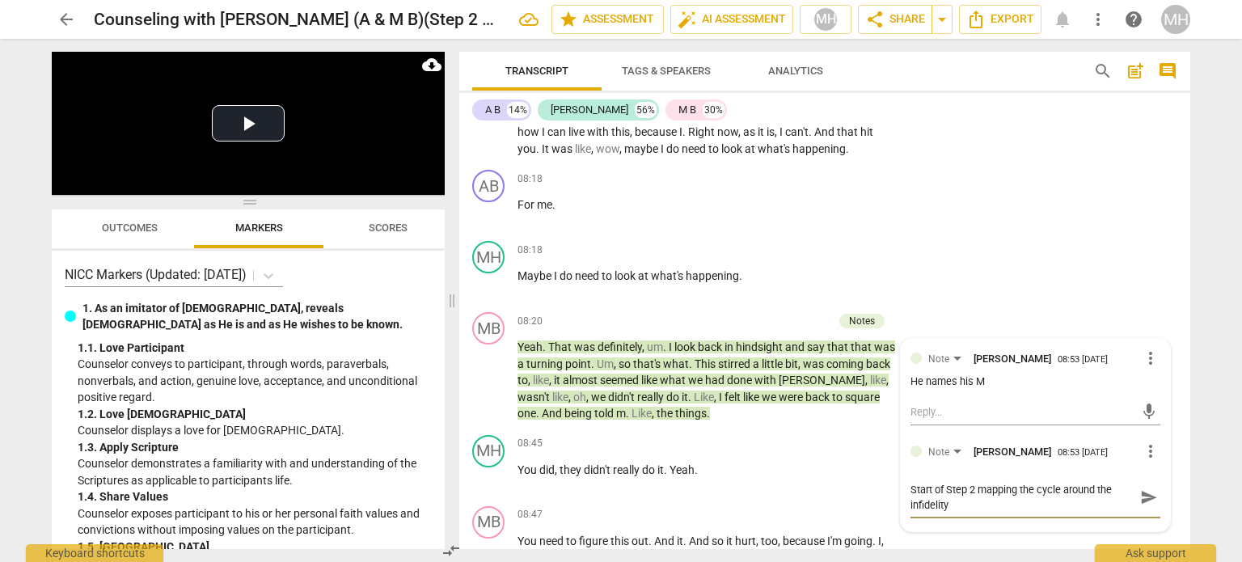
scroll to position [14, 0]
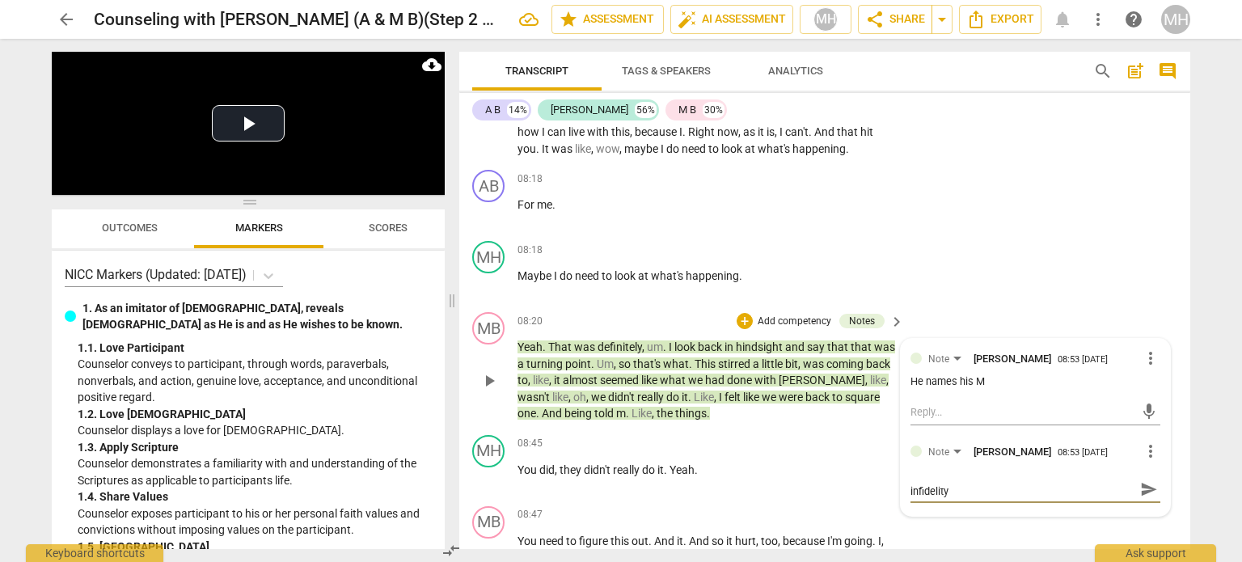
click at [1140, 480] on span "send" at bounding box center [1149, 489] width 18 height 18
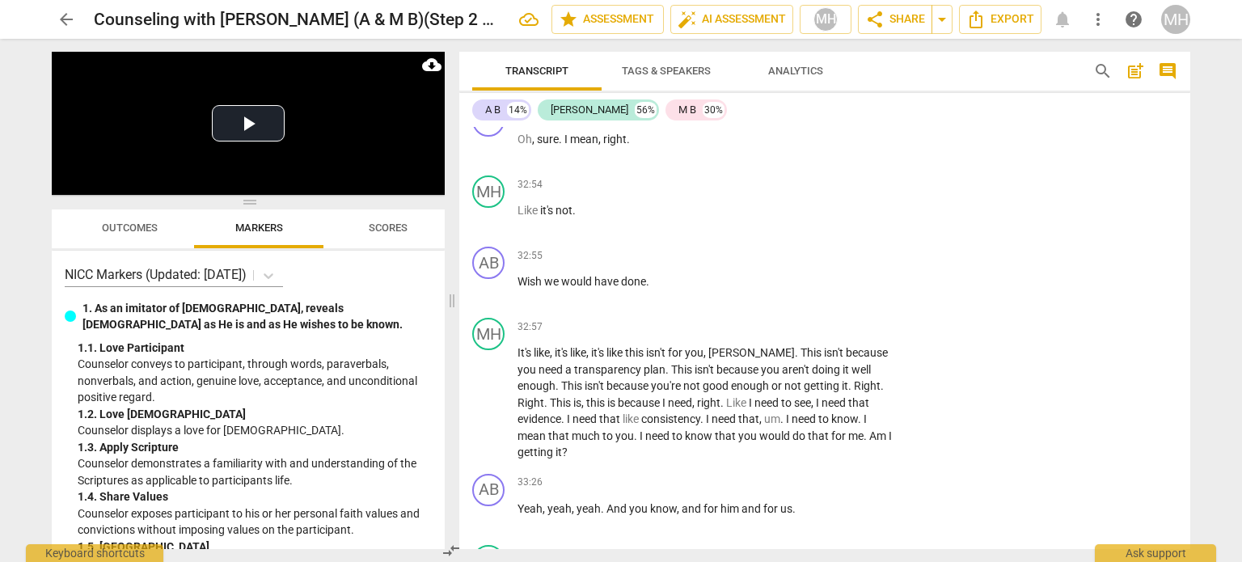
scroll to position [13804, 0]
click at [837, 322] on p "Add competency" at bounding box center [846, 329] width 77 height 15
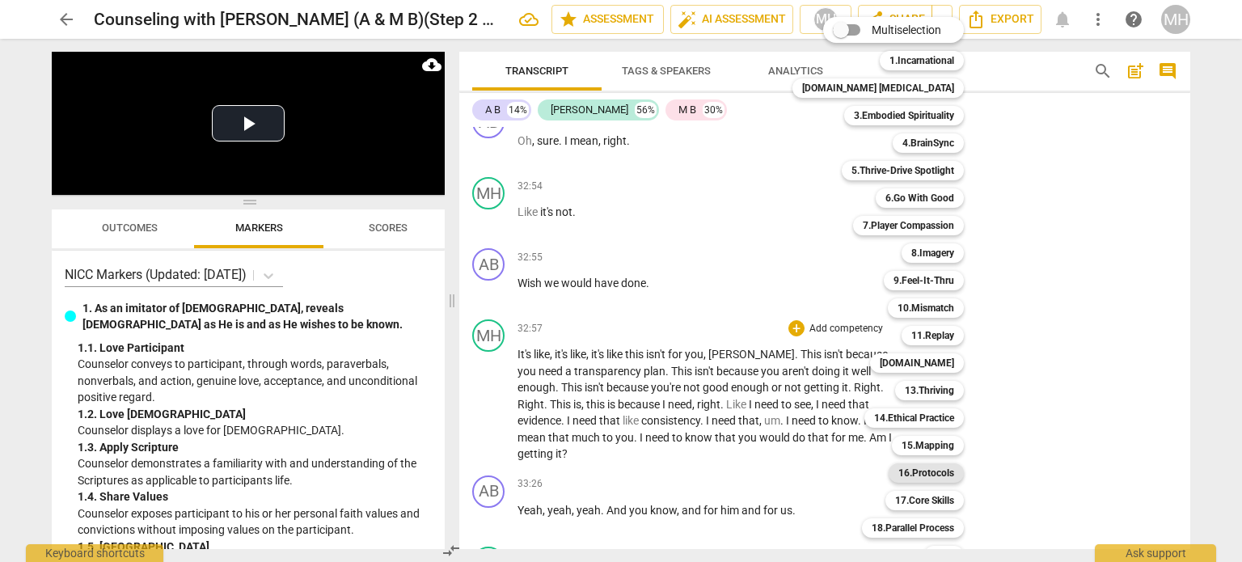
scroll to position [48, 0]
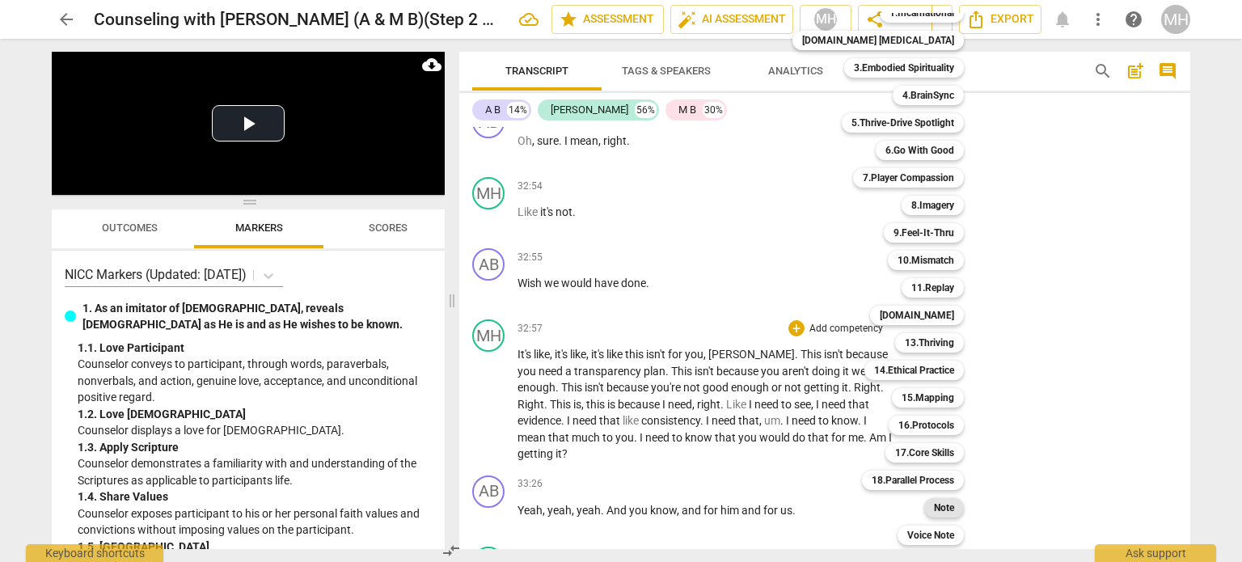
click at [934, 511] on b "Note" at bounding box center [944, 507] width 20 height 19
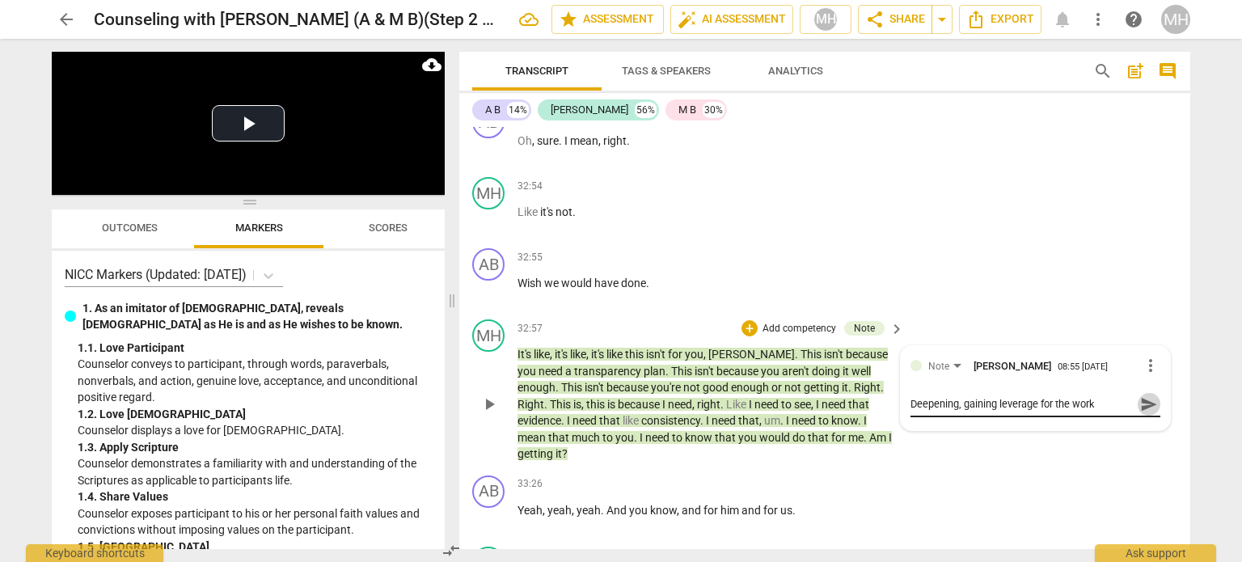
click at [1141, 395] on span "send" at bounding box center [1149, 404] width 18 height 18
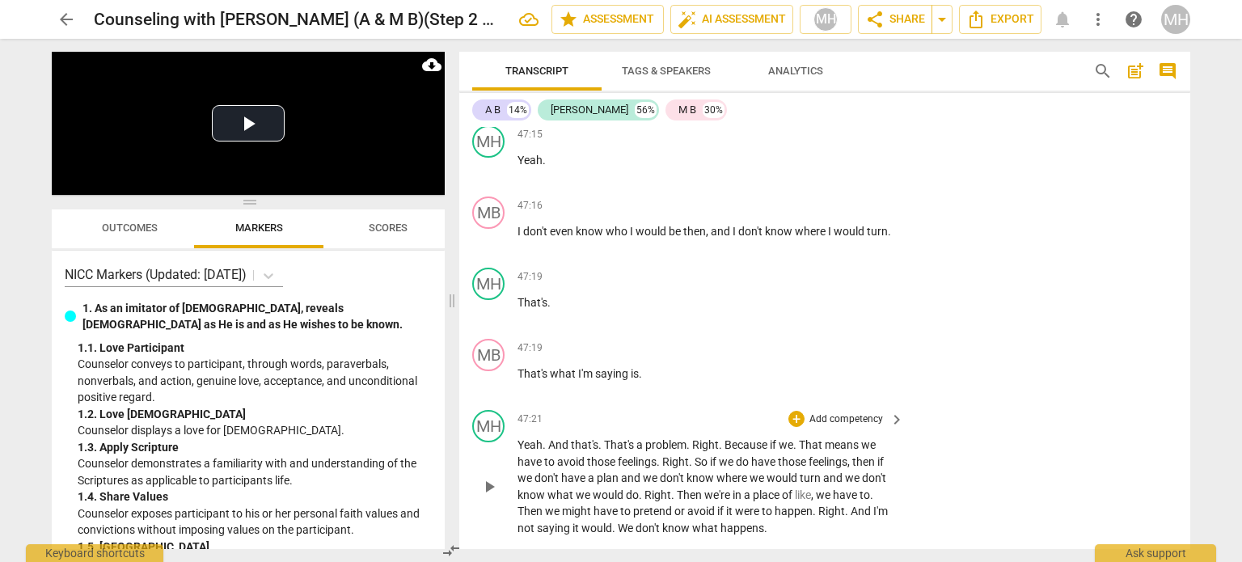
scroll to position [19437, 0]
click at [842, 410] on p "Add competency" at bounding box center [846, 417] width 77 height 15
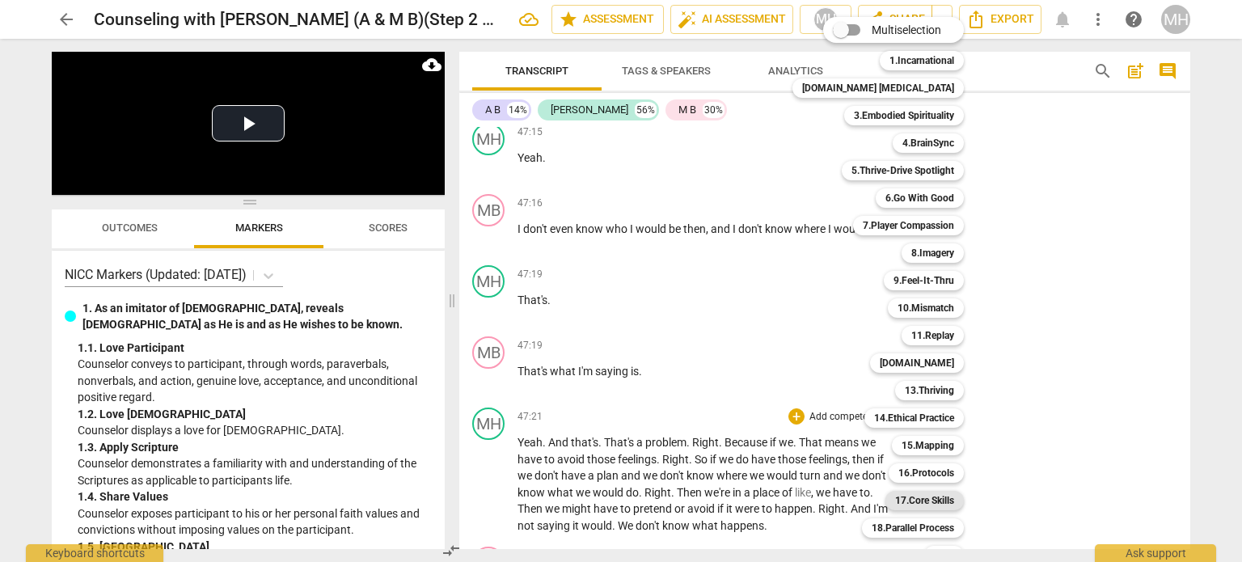
scroll to position [48, 0]
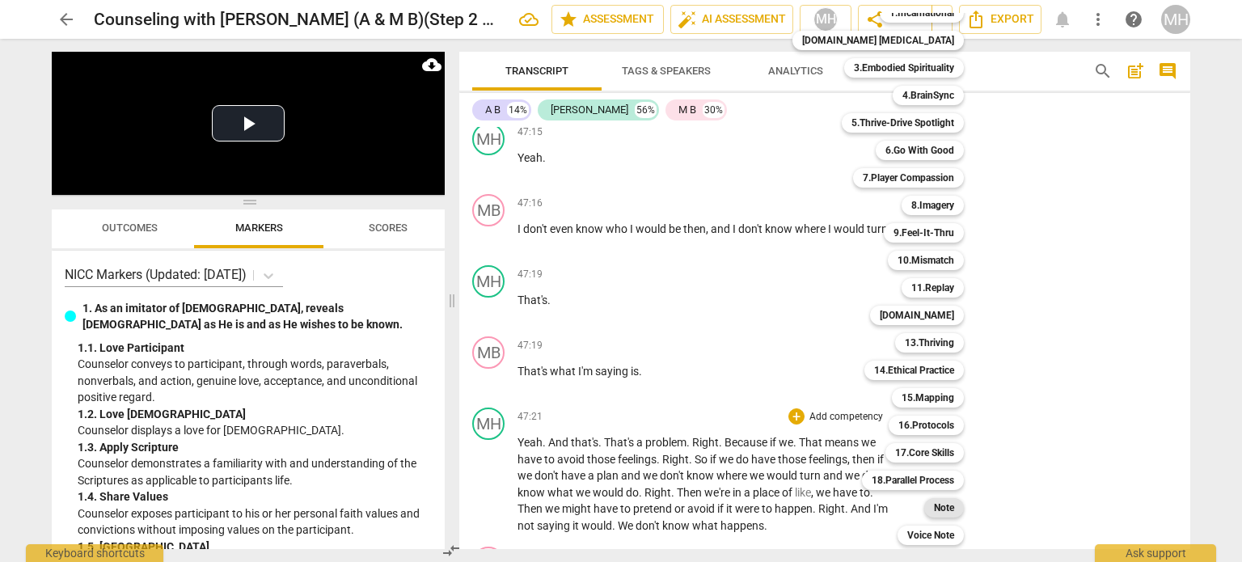
click at [934, 509] on b "Note" at bounding box center [944, 507] width 20 height 19
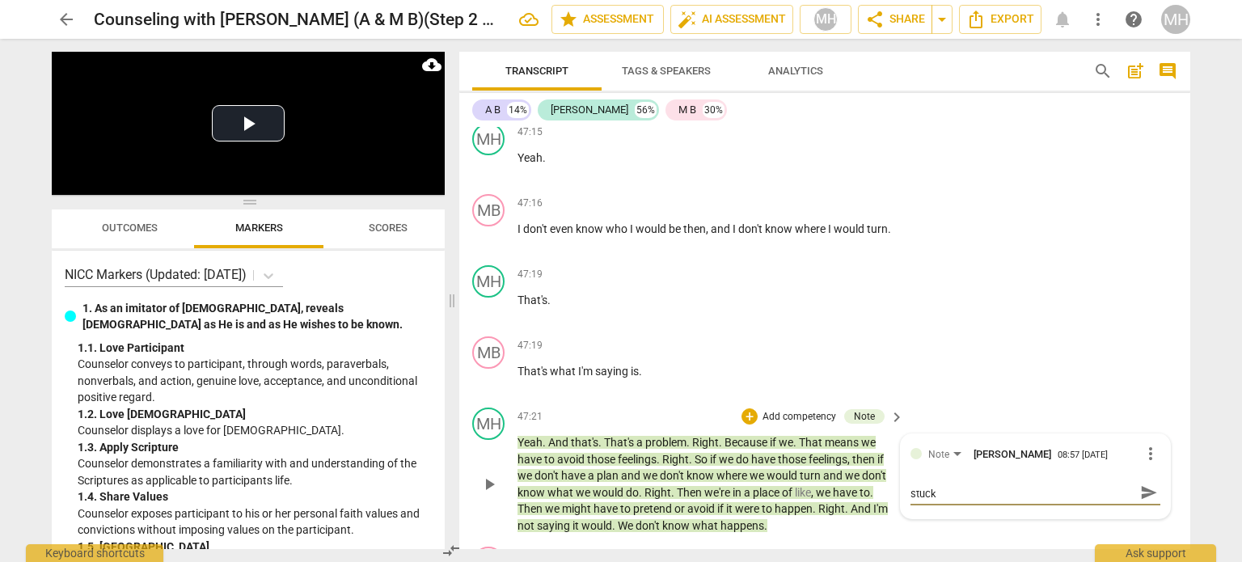
scroll to position [19416, 0]
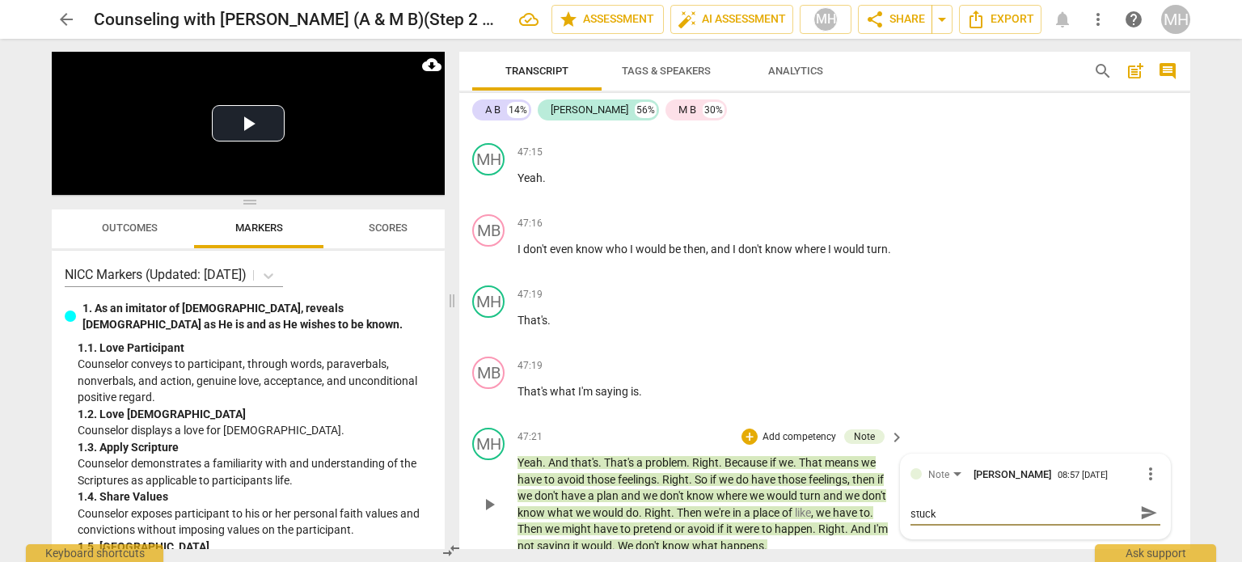
click at [938, 504] on textarea "Organizing their P's and how this keeps them stuck" at bounding box center [1022, 511] width 224 height 15
click at [1140, 504] on span "send" at bounding box center [1149, 513] width 18 height 18
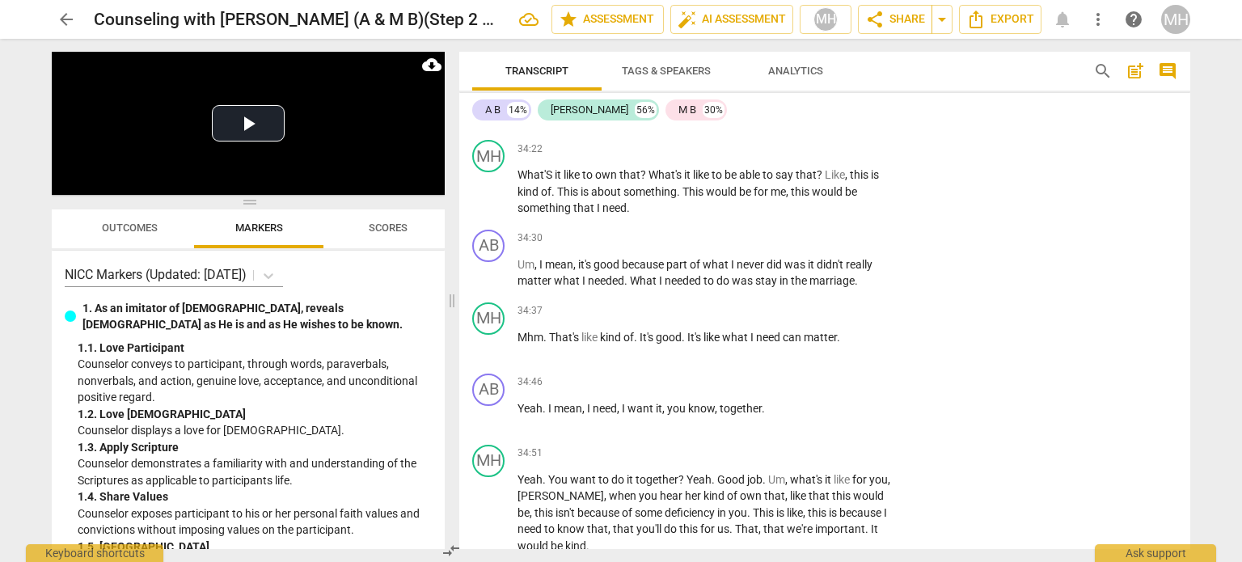
scroll to position [14623, 0]
click at [831, 445] on p "Add competency" at bounding box center [846, 452] width 77 height 15
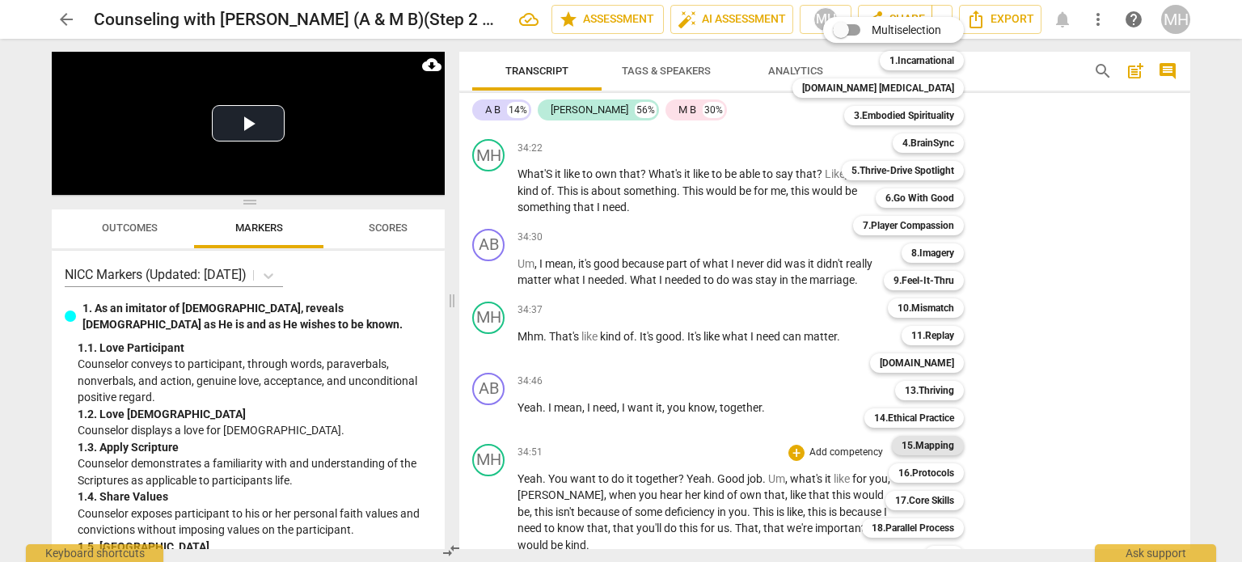
scroll to position [48, 0]
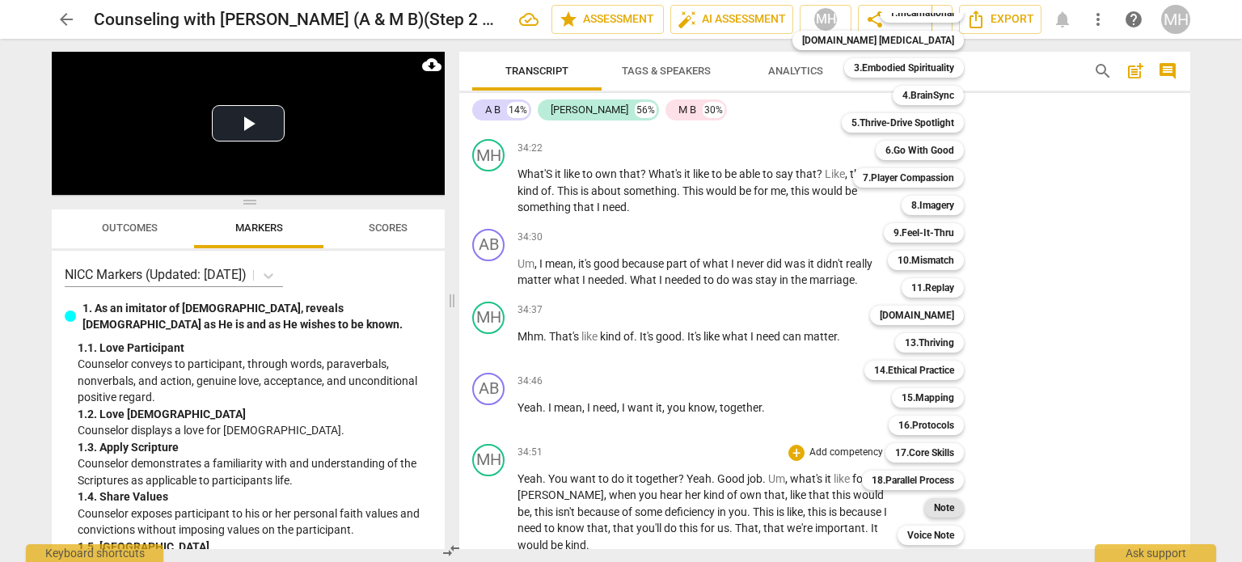
click at [934, 512] on b "Note" at bounding box center [944, 507] width 20 height 19
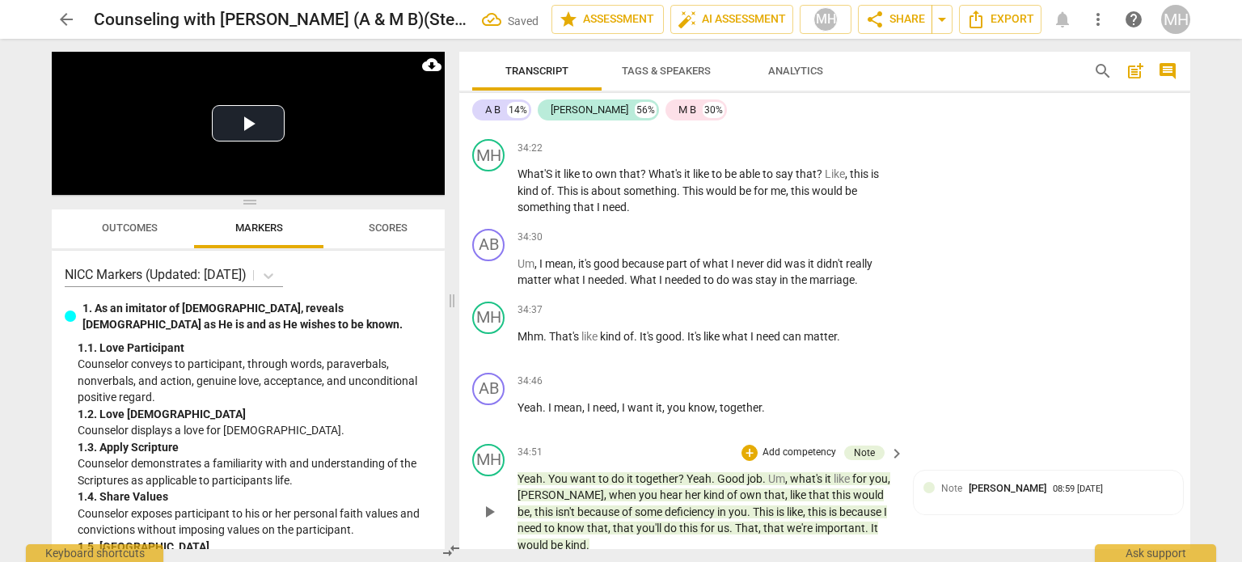
click at [964, 437] on div "MH play_arrow pause 34:51 + Add competency Note keyboard_arrow_right Yeah . You…" at bounding box center [824, 498] width 731 height 123
click at [964, 470] on div "Note [PERSON_NAME] 08:59 [DATE]" at bounding box center [1047, 492] width 269 height 44
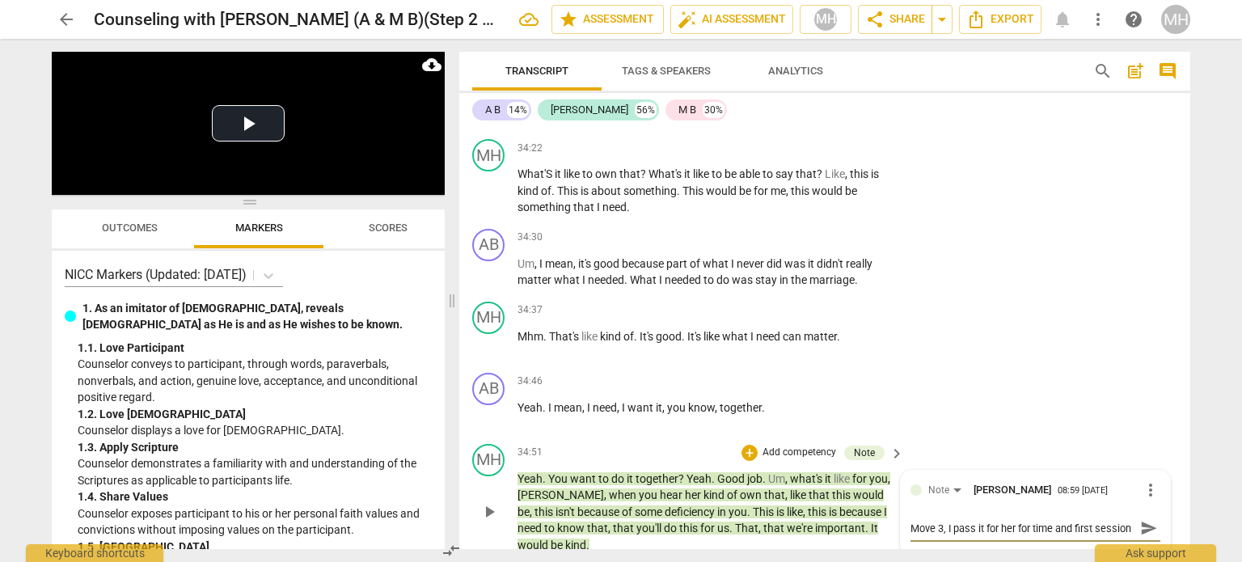
scroll to position [14, 0]
click at [1140, 519] on span "send" at bounding box center [1149, 528] width 18 height 18
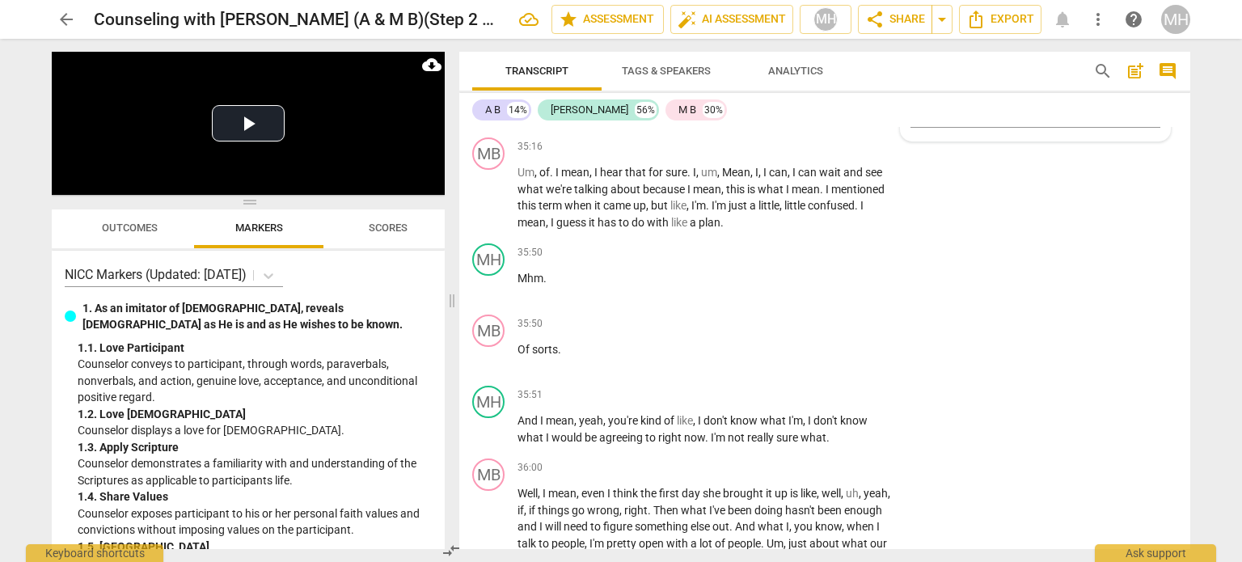
scroll to position [15052, 0]
click at [854, 387] on p "Add competency" at bounding box center [846, 394] width 77 height 15
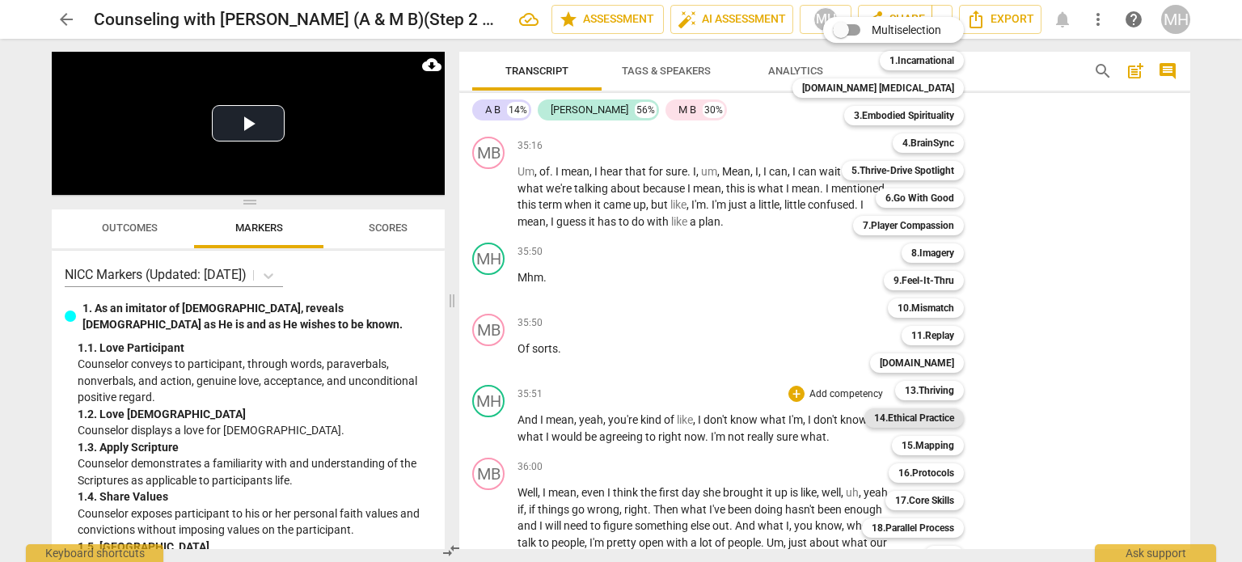
scroll to position [48, 0]
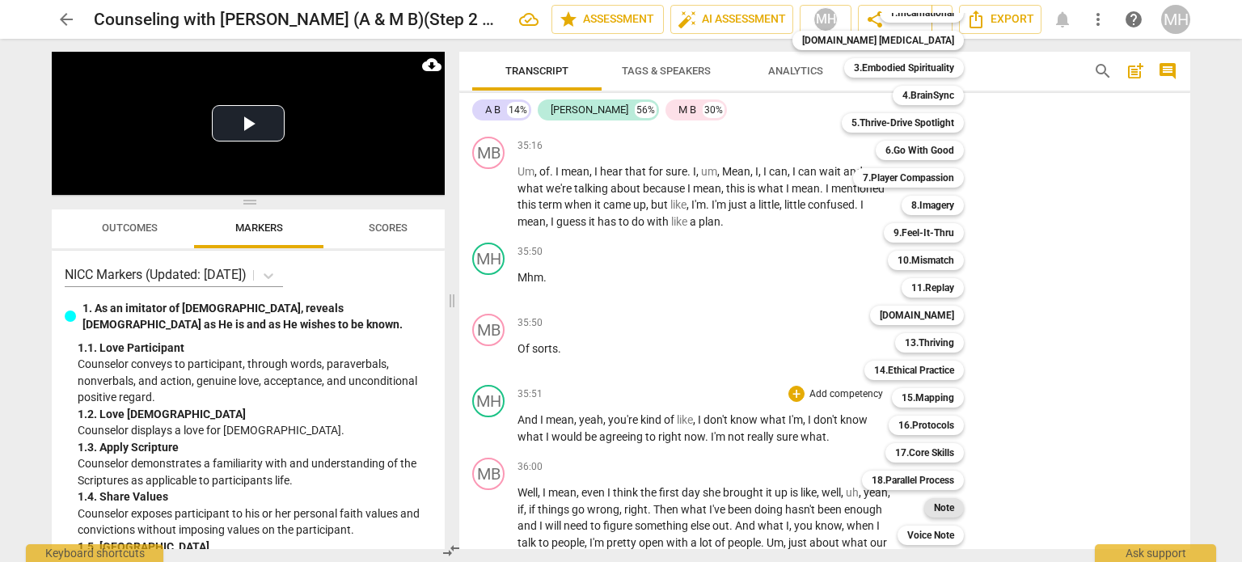
click at [934, 506] on b "Note" at bounding box center [944, 507] width 20 height 19
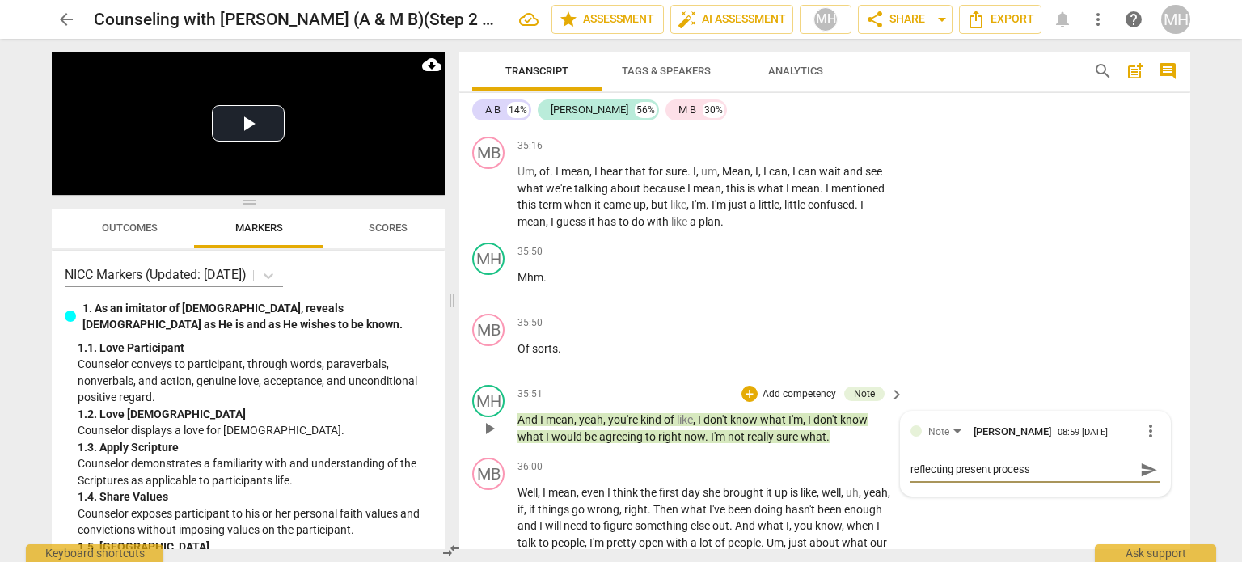
click at [1148, 461] on span "send" at bounding box center [1149, 470] width 18 height 18
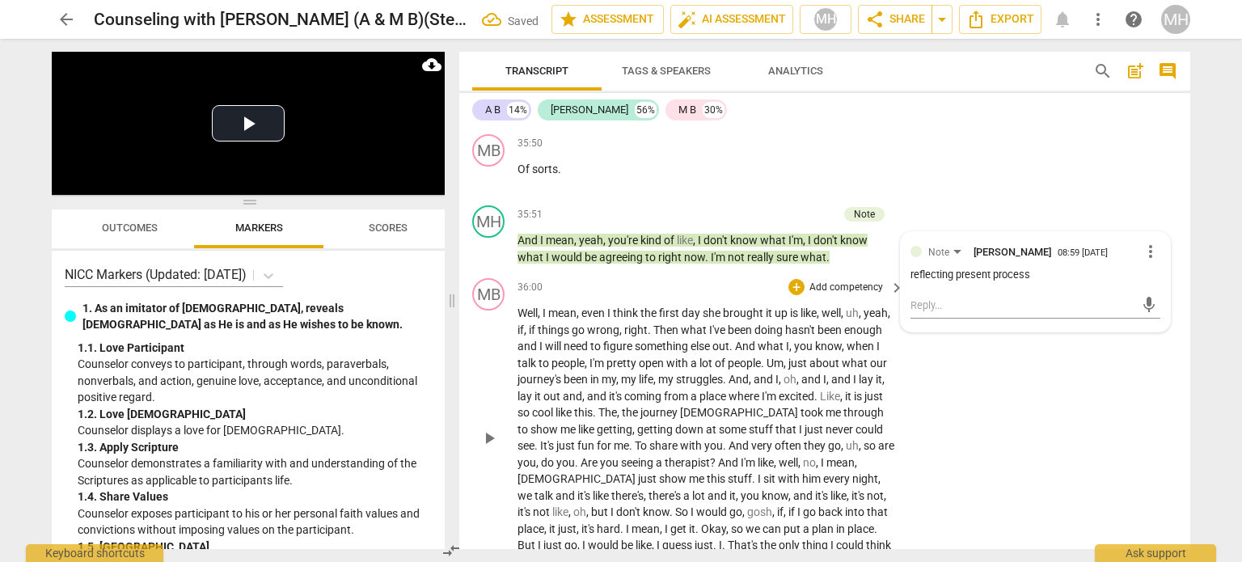
scroll to position [15234, 0]
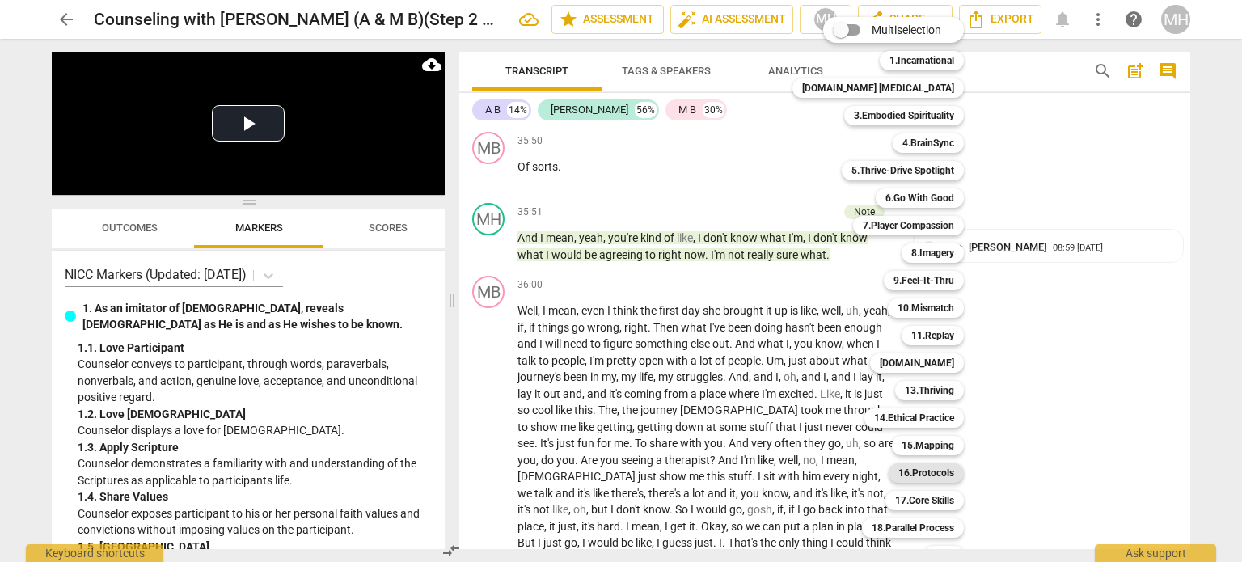
scroll to position [48, 0]
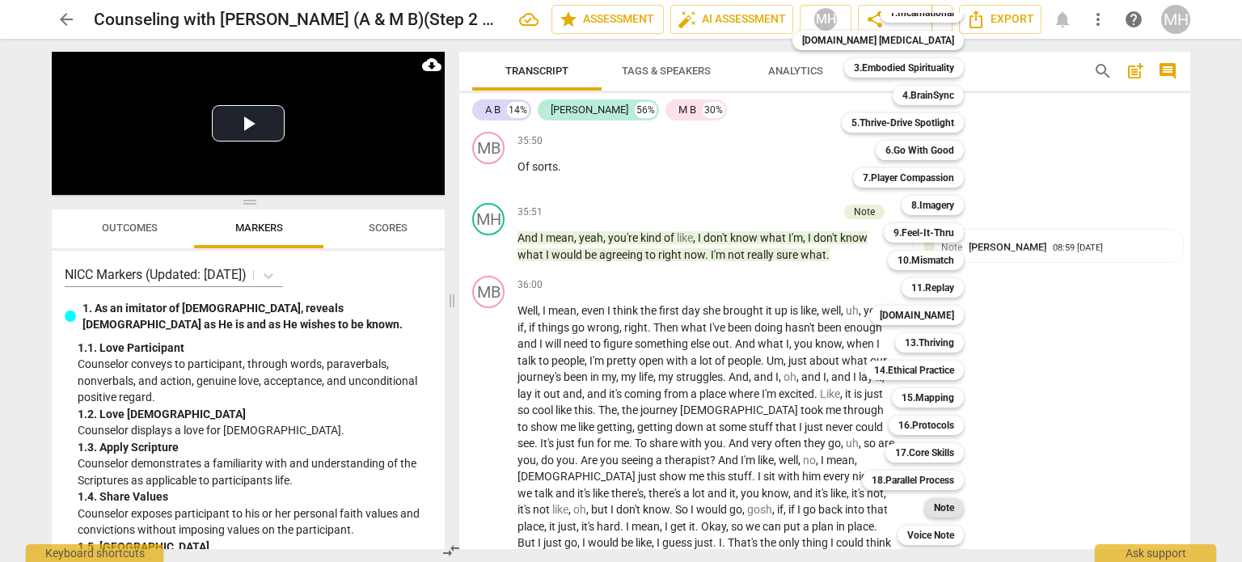
click at [934, 507] on b "Note" at bounding box center [944, 507] width 20 height 19
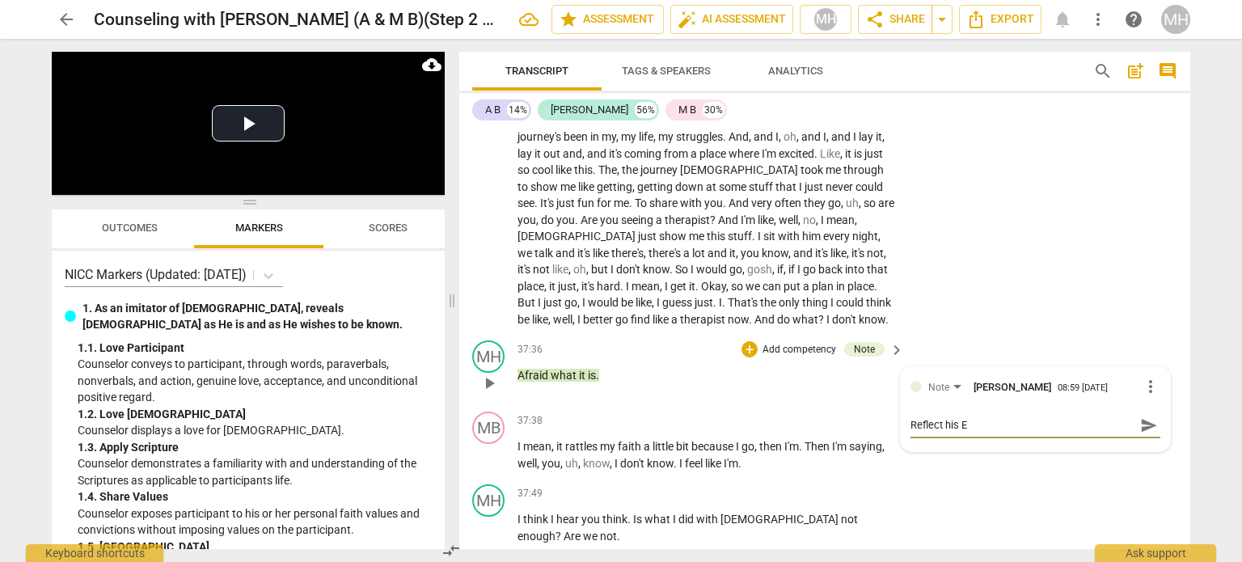
scroll to position [15507, 0]
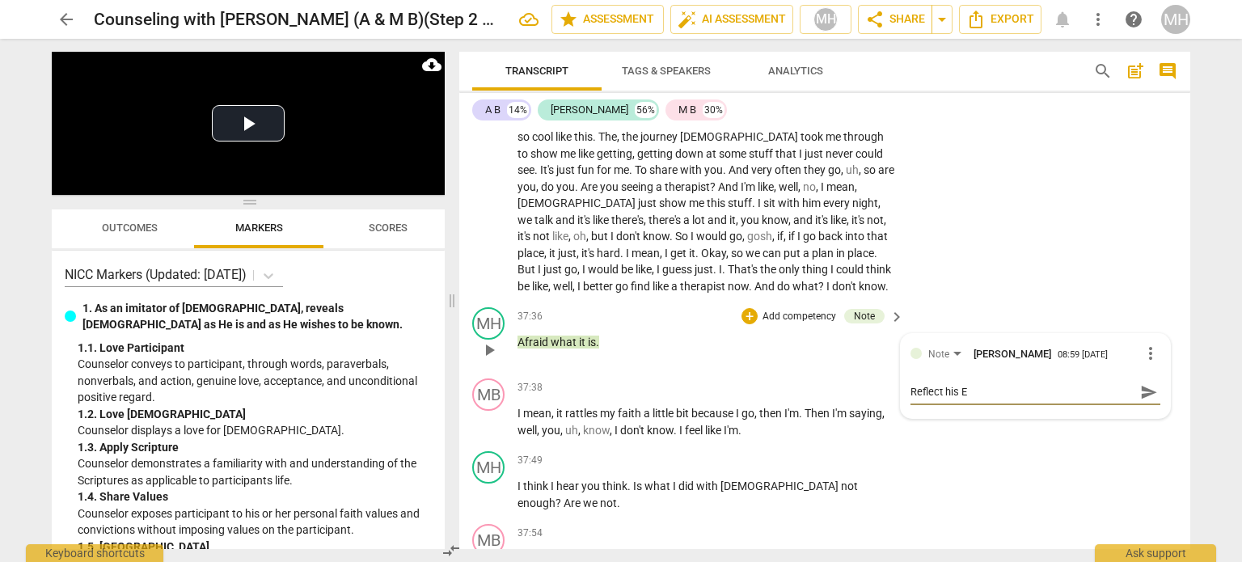
click at [1145, 383] on span "send" at bounding box center [1149, 392] width 18 height 18
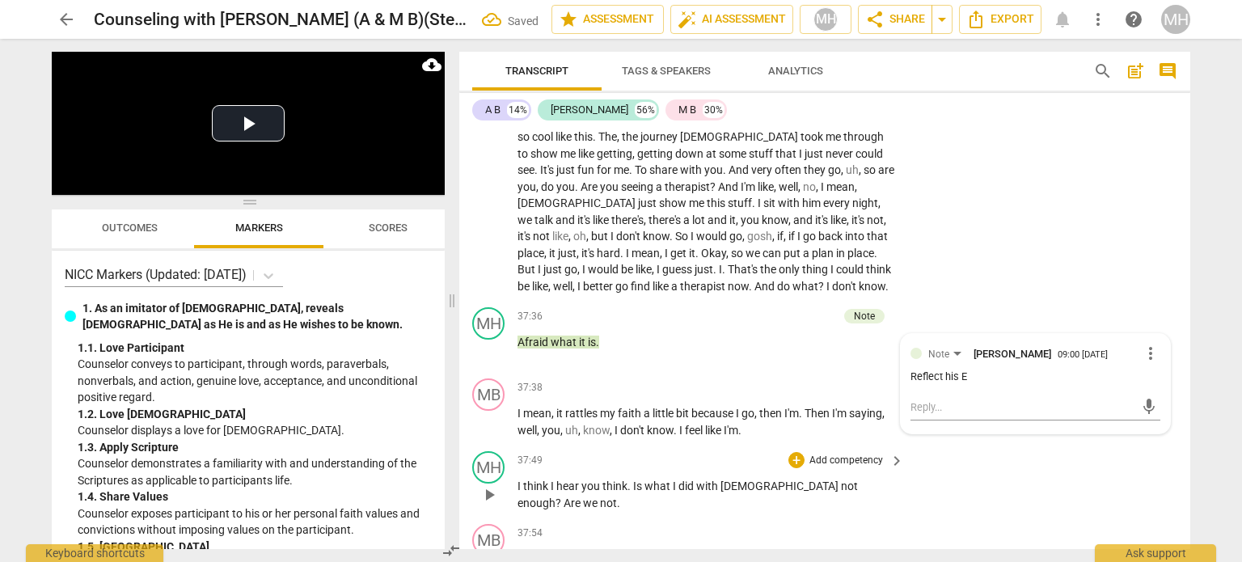
click at [850, 453] on p "Add competency" at bounding box center [846, 460] width 77 height 15
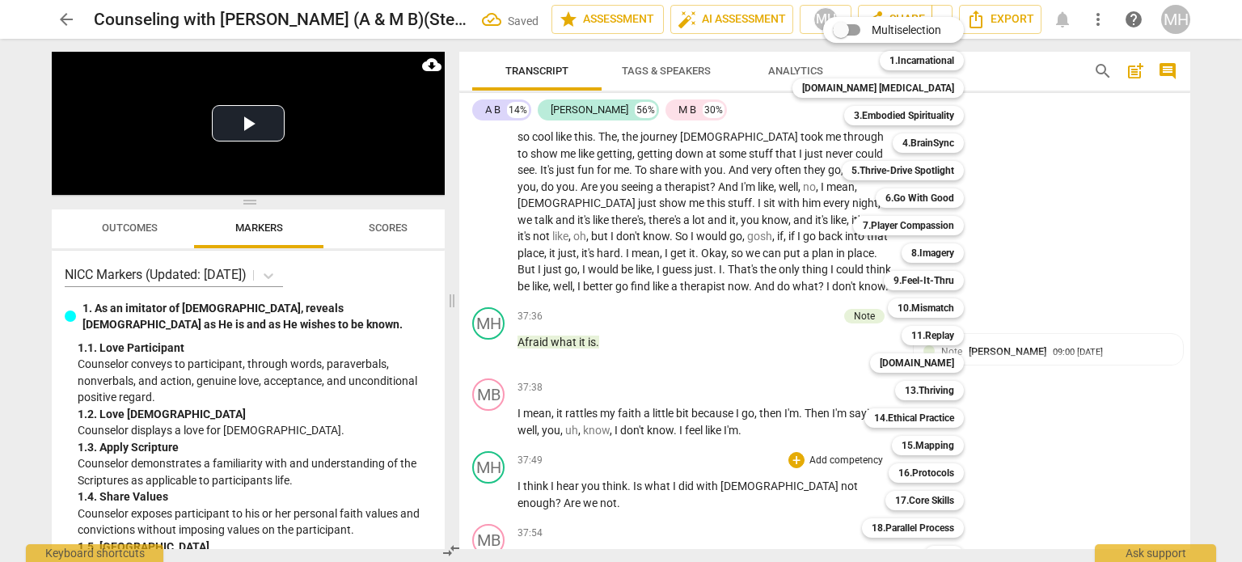
scroll to position [48, 0]
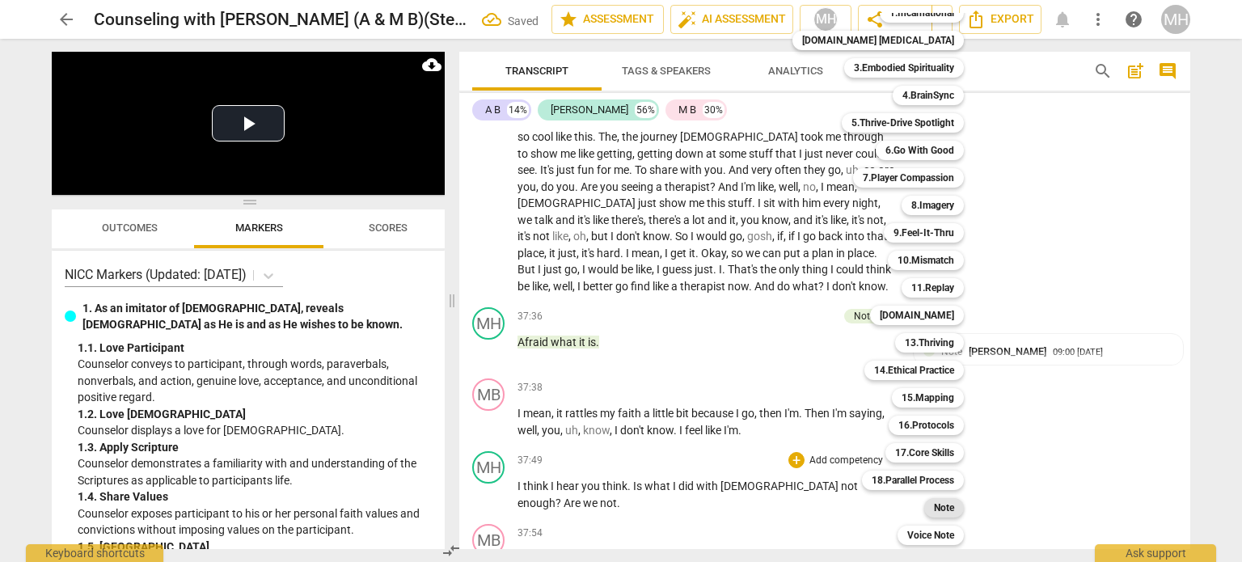
click at [934, 508] on b "Note" at bounding box center [944, 507] width 20 height 19
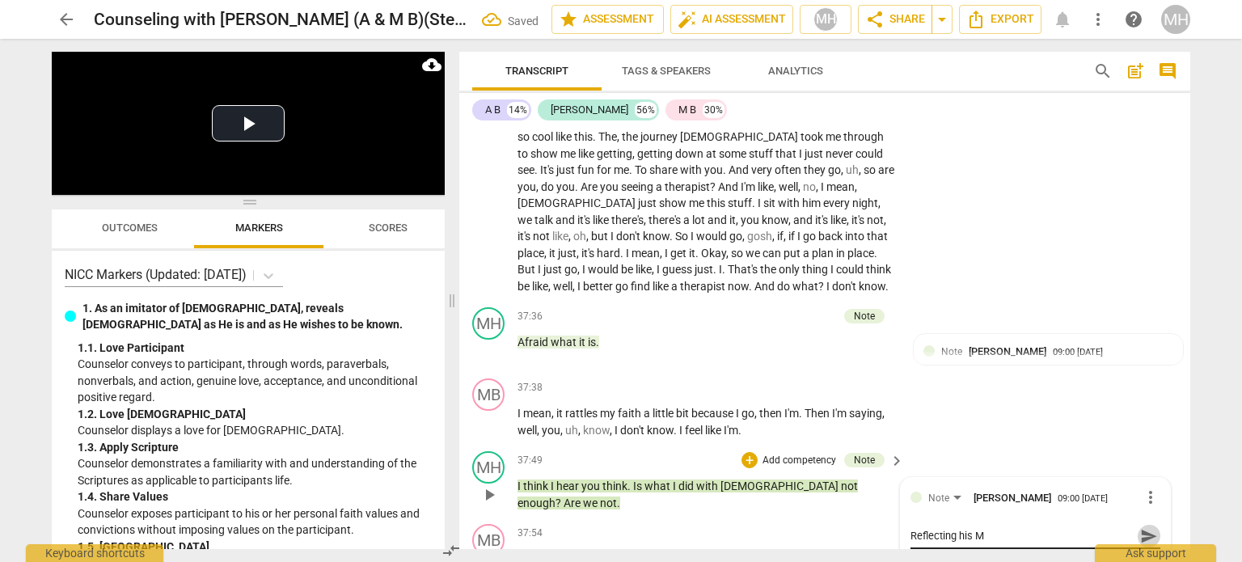
click at [1145, 527] on span "send" at bounding box center [1149, 536] width 18 height 18
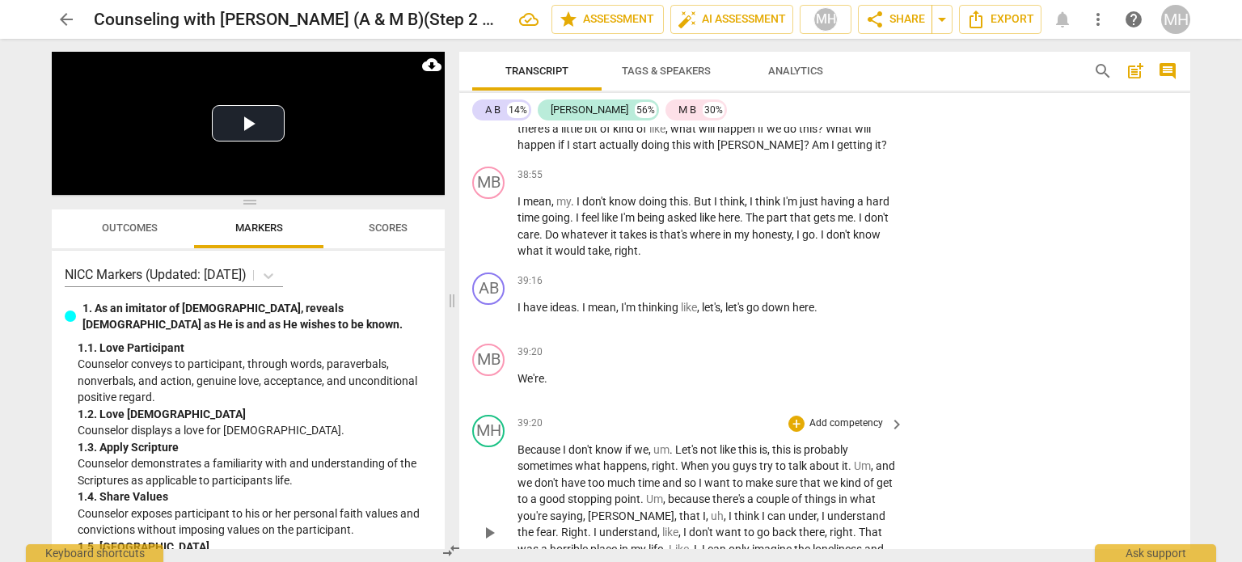
scroll to position [16271, 0]
click at [867, 415] on p "Add competency" at bounding box center [846, 422] width 77 height 15
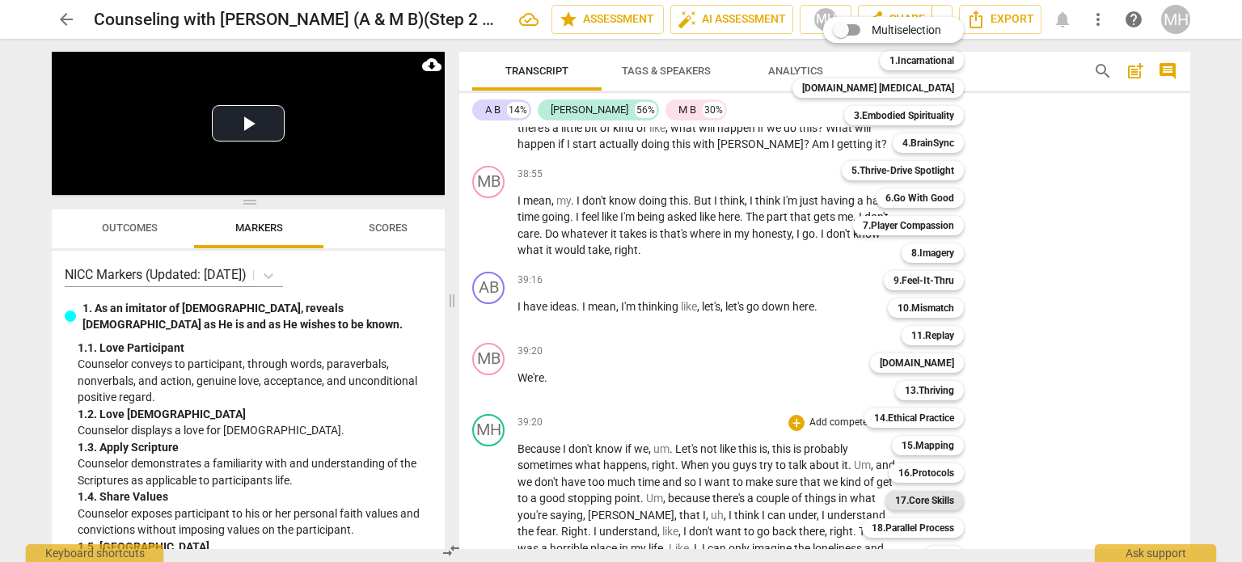
scroll to position [48, 0]
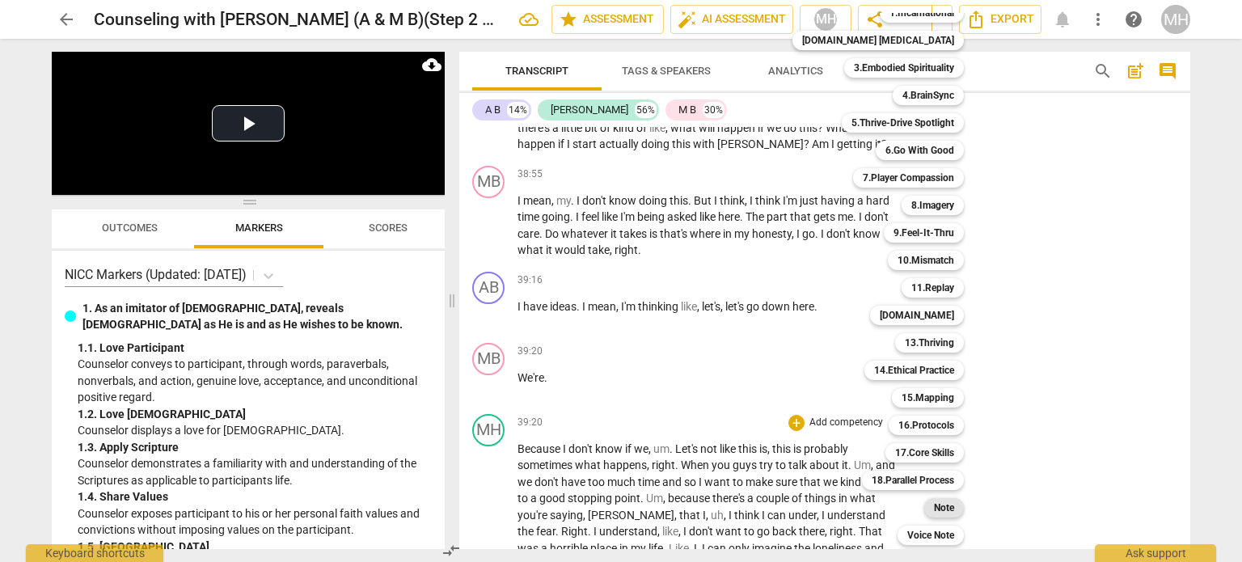
click at [934, 514] on b "Note" at bounding box center [944, 507] width 20 height 19
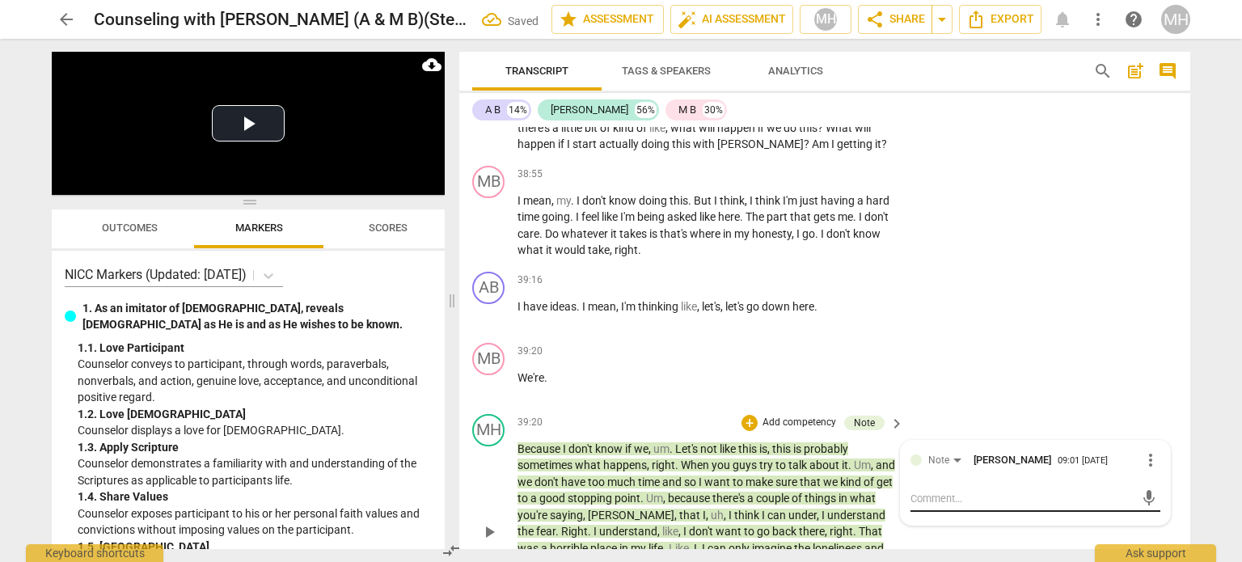
click at [967, 491] on textarea at bounding box center [1022, 498] width 224 height 15
click at [933, 491] on textarea at bounding box center [1022, 498] width 224 height 15
click at [1129, 491] on div "Organizing Organizing" at bounding box center [1035, 498] width 250 height 15
click at [1140, 489] on span "send" at bounding box center [1149, 498] width 18 height 18
click at [796, 415] on p "Add competency" at bounding box center [799, 422] width 77 height 15
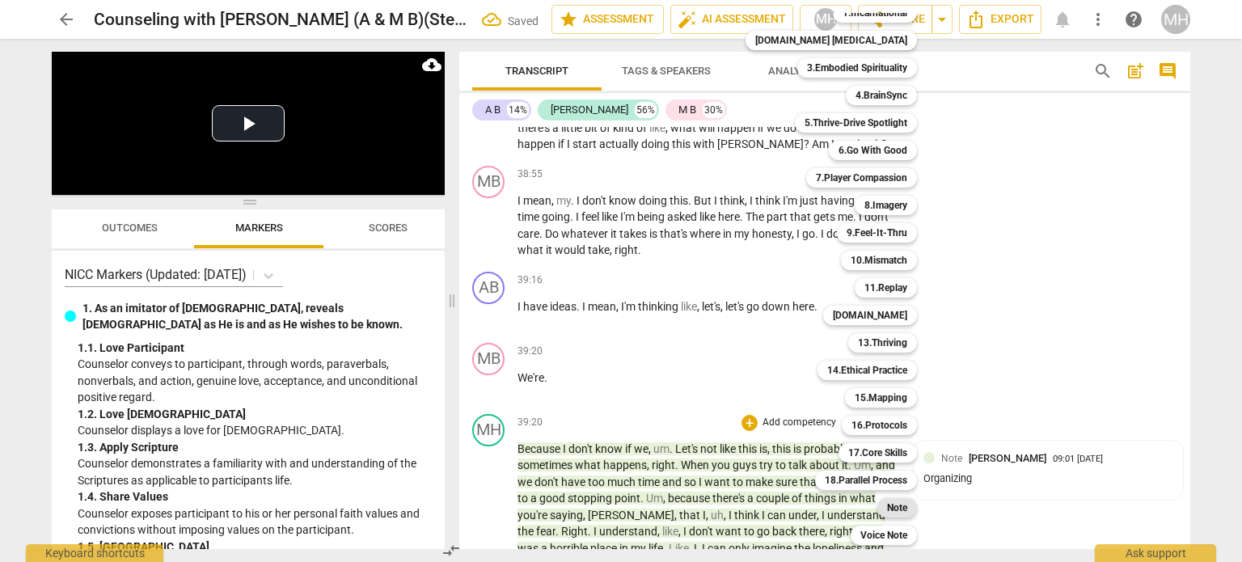
click at [887, 507] on b "Note" at bounding box center [897, 507] width 20 height 19
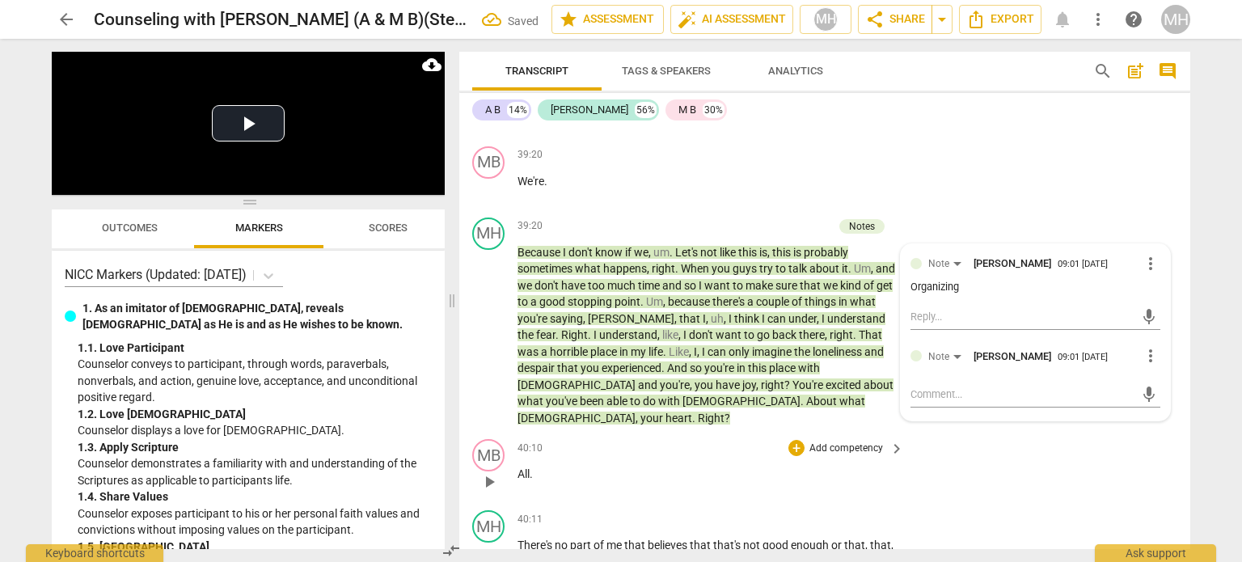
scroll to position [16468, 0]
click at [1142, 345] on span "more_vert" at bounding box center [1150, 354] width 19 height 19
click at [1152, 247] on li "Delete" at bounding box center [1164, 253] width 56 height 31
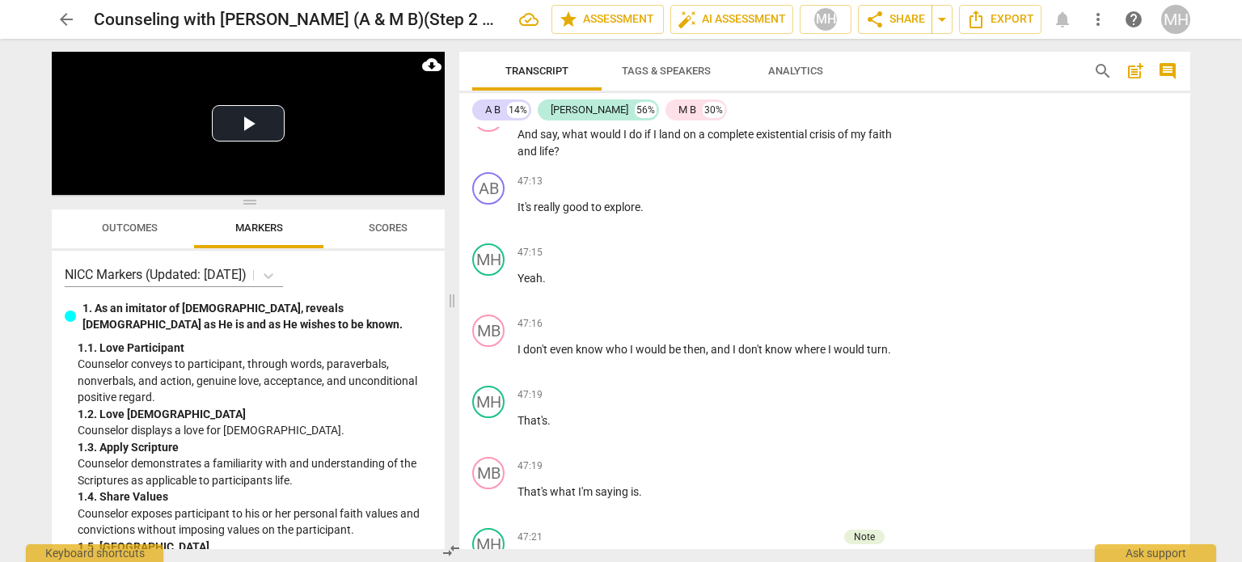
scroll to position [19317, 0]
click at [815, 529] on p "Add competency" at bounding box center [799, 536] width 77 height 15
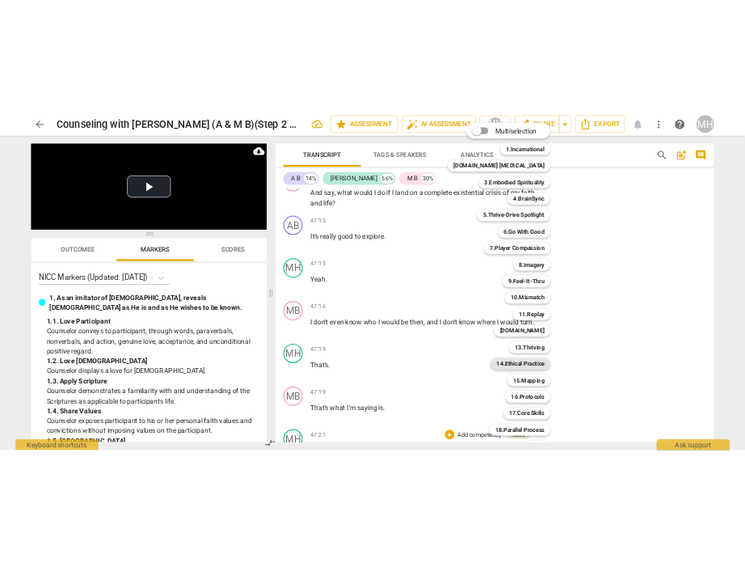
scroll to position [48, 0]
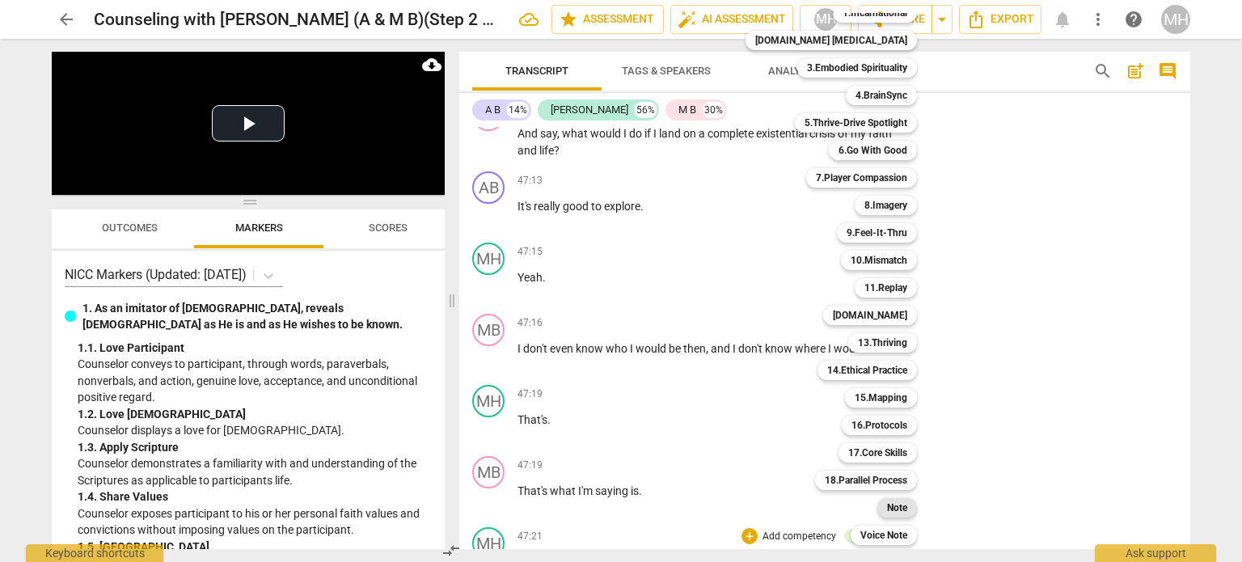
click at [878, 507] on div "Note" at bounding box center [897, 507] width 40 height 19
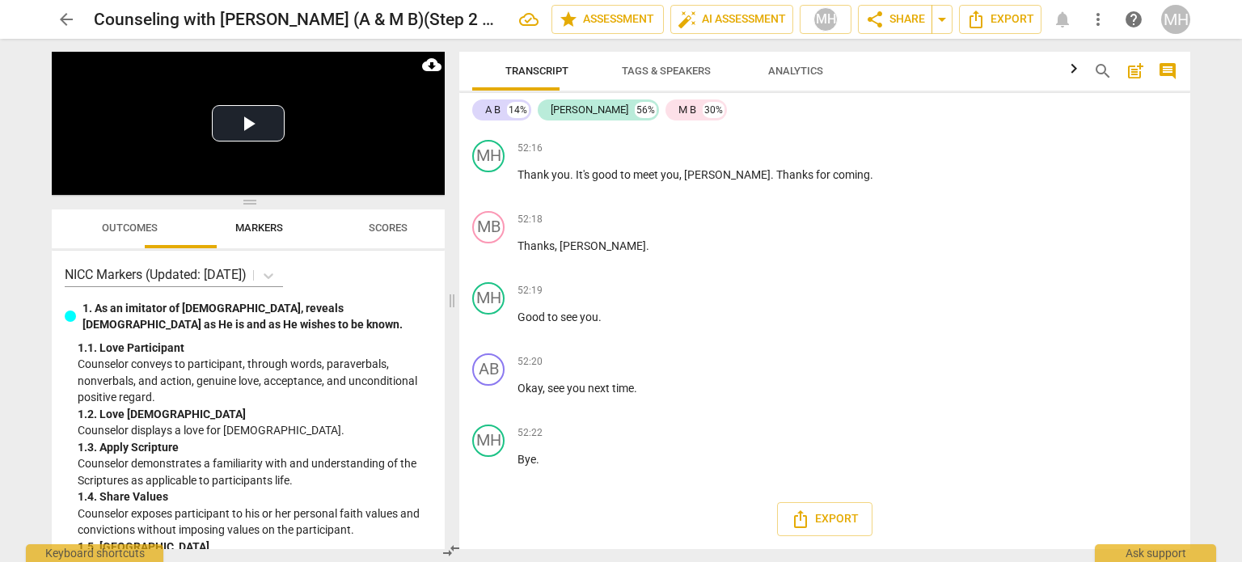
scroll to position [19317, 0]
